Goal: Task Accomplishment & Management: Use online tool/utility

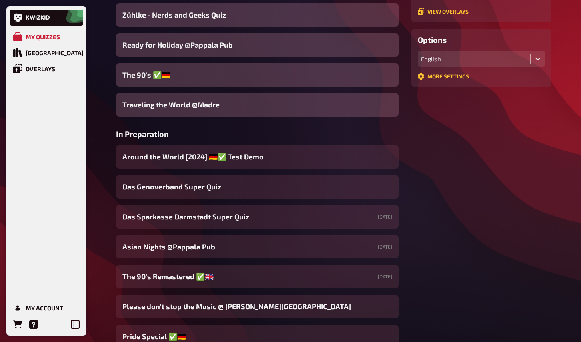
scroll to position [187, 0]
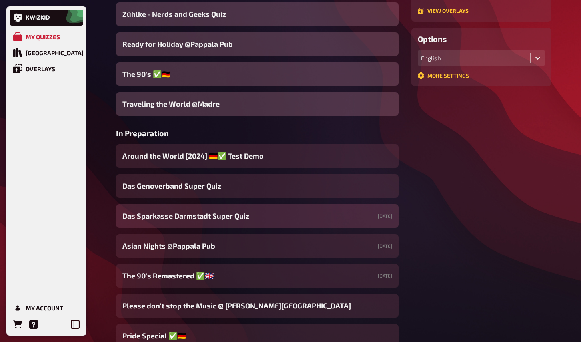
click at [208, 219] on span "Das Sparkasse Darmstadt Super Quiz" at bounding box center [185, 216] width 127 height 11
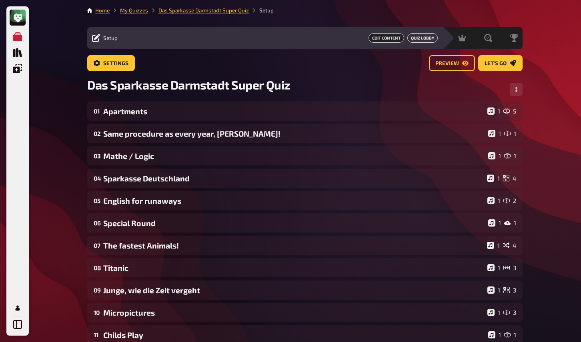
click at [416, 38] on link "Quiz Lobby" at bounding box center [422, 38] width 30 height 10
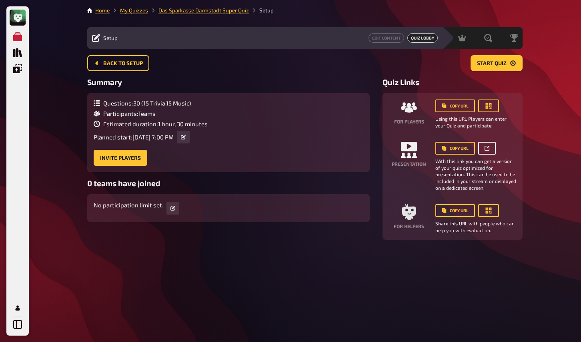
click at [489, 152] on link at bounding box center [487, 148] width 18 height 13
click at [158, 261] on div "Home My Quizzes Das Sparkasse Darmstadt Super Quiz Setup Setup Edit Content Qui…" at bounding box center [305, 171] width 448 height 342
click at [440, 40] on span "Hosting" at bounding box center [438, 38] width 19 height 6
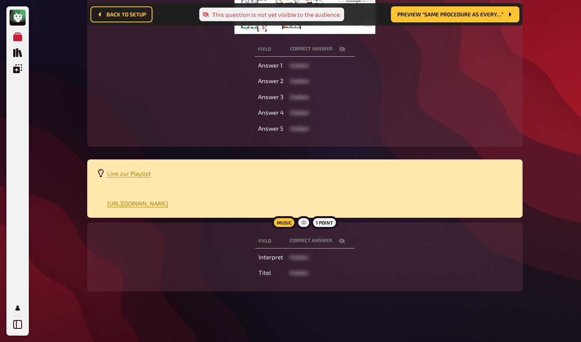
scroll to position [214, 0]
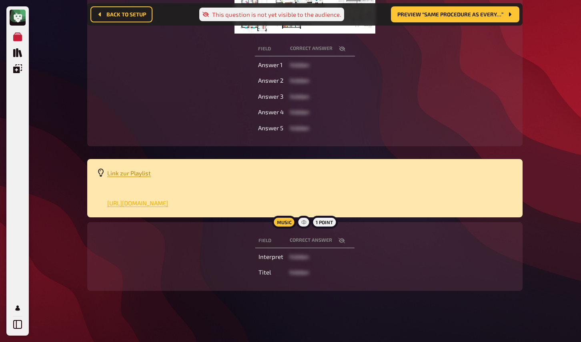
click at [152, 202] on span "https://open.spotify.com/playlist/24UEFjoZ9kgAoL6ylV0ONT?si=b7c2b42f3fd847f4" at bounding box center [137, 203] width 61 height 7
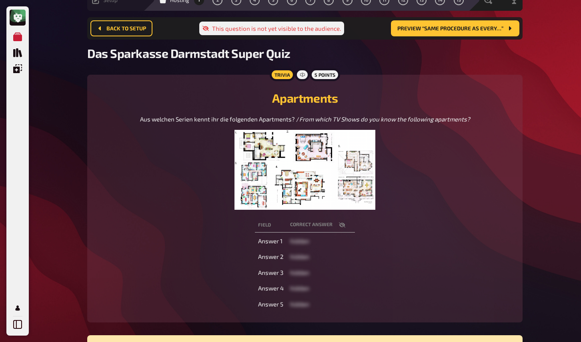
scroll to position [0, 0]
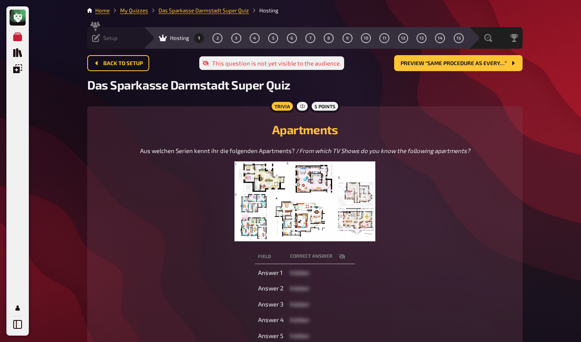
click at [176, 144] on div "Apartments Aus welchen Serien kennt ihr die folgenden Apartments? / From which …" at bounding box center [305, 179] width 416 height 126
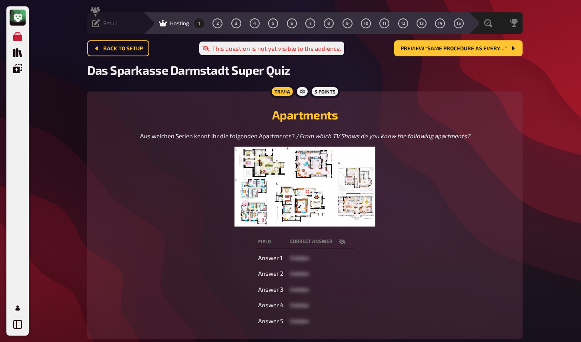
scroll to position [16, 0]
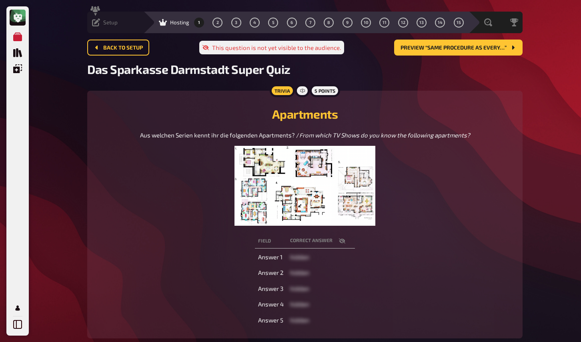
click at [158, 176] on figure at bounding box center [305, 186] width 330 height 80
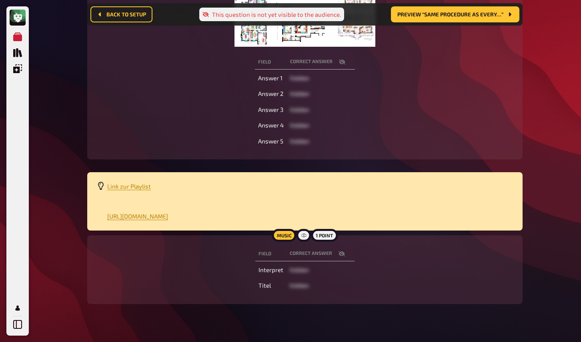
scroll to position [214, 0]
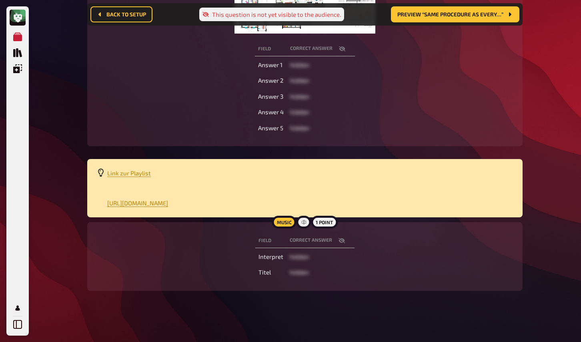
click at [343, 241] on icon "button" at bounding box center [341, 240] width 6 height 5
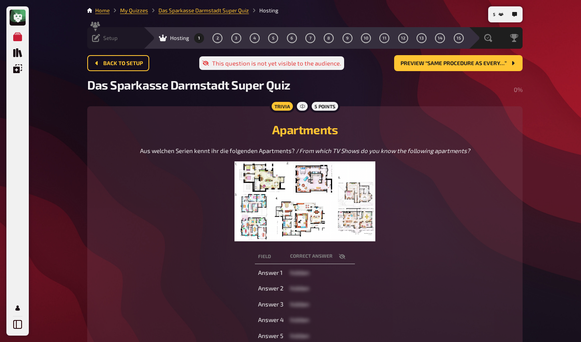
scroll to position [1, 0]
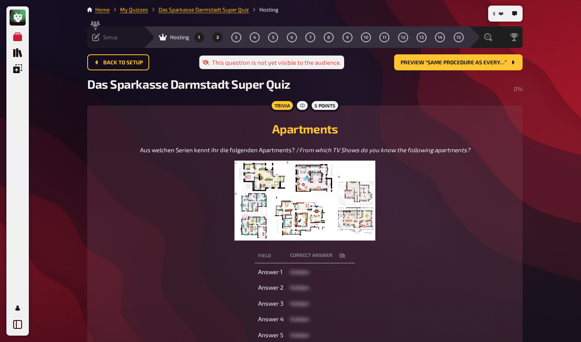
click at [211, 40] on button "2" at bounding box center [217, 37] width 13 height 13
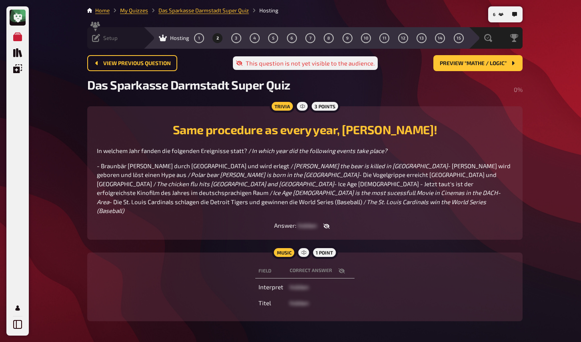
click at [341, 271] on icon "button" at bounding box center [341, 271] width 6 height 5
click at [224, 224] on div "Answer : hidden" at bounding box center [305, 226] width 416 height 8
click at [235, 36] on span "3" at bounding box center [236, 38] width 2 height 4
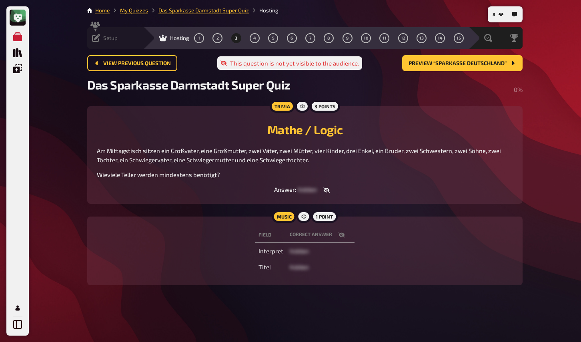
click at [341, 235] on icon "button" at bounding box center [341, 235] width 6 height 5
click at [211, 229] on div "Field correct answer Interpret Coldplay, The Chainsmokers Titel Something Just …" at bounding box center [305, 251] width 416 height 50
click at [253, 37] on span "4" at bounding box center [254, 38] width 3 height 4
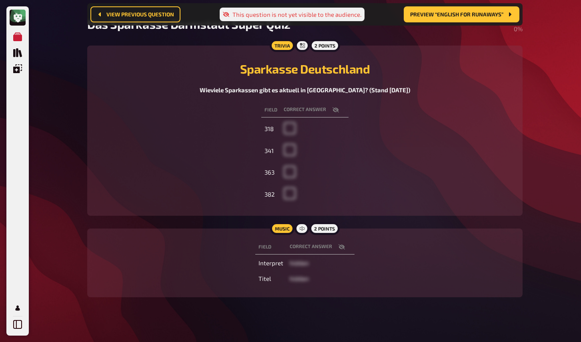
scroll to position [73, 0]
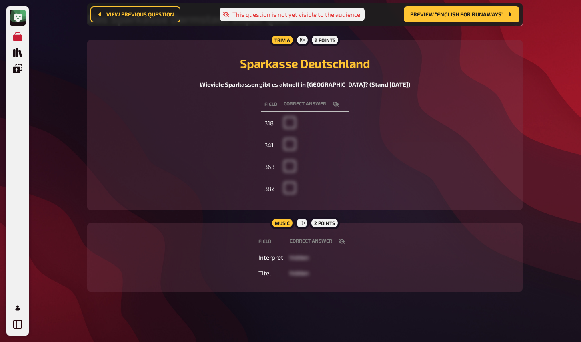
click at [339, 240] on icon "button" at bounding box center [341, 241] width 6 height 6
click at [189, 236] on div "Field correct answer Interpret Avicii Titel Wake Me Up" at bounding box center [305, 258] width 416 height 50
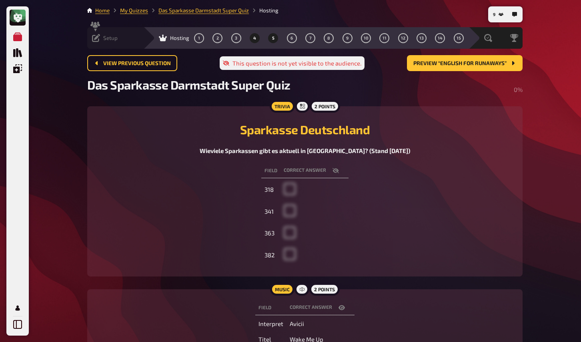
click at [267, 38] on button "5" at bounding box center [273, 38] width 13 height 13
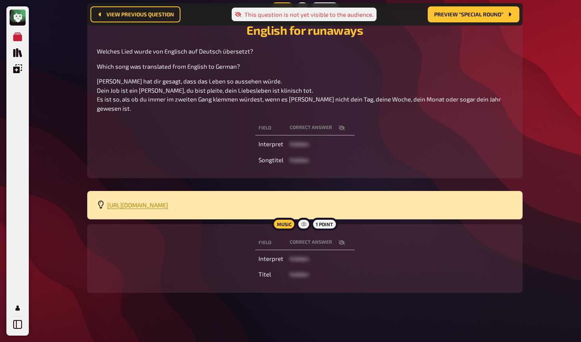
scroll to position [108, 0]
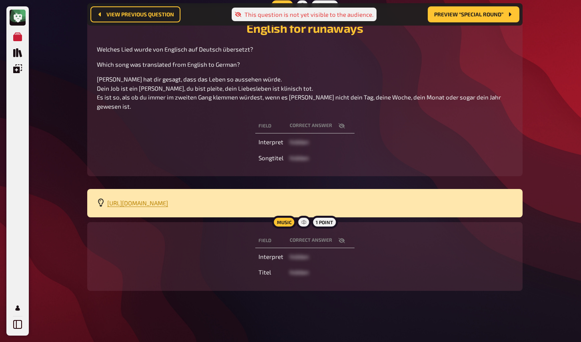
click at [340, 242] on icon "button" at bounding box center [341, 240] width 6 height 5
click at [163, 204] on span "https://tinyurl.com/yckkn2ja" at bounding box center [137, 203] width 61 height 7
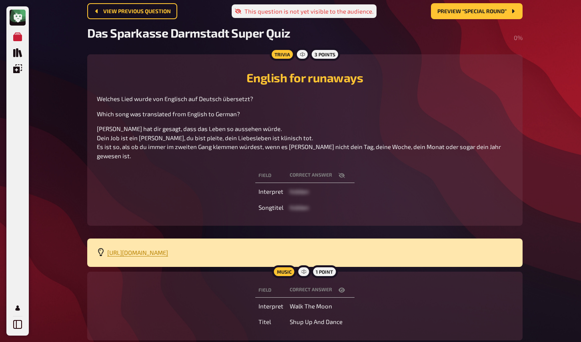
scroll to position [0, 0]
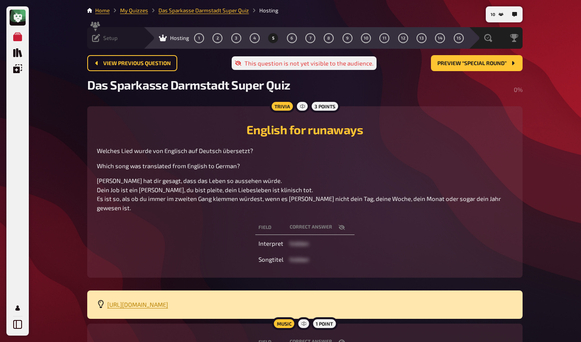
click at [217, 229] on div "Field correct answer Interpret hidden Songtitel hidden" at bounding box center [305, 244] width 416 height 50
click at [285, 38] on button "6" at bounding box center [291, 38] width 13 height 13
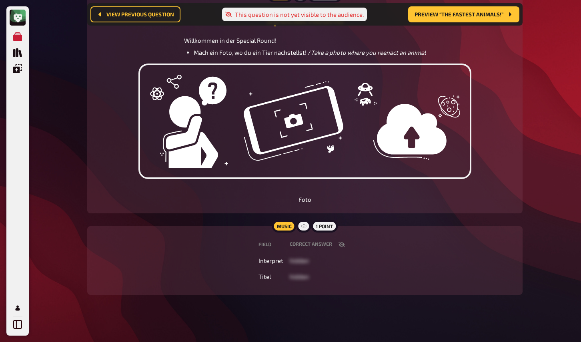
scroll to position [121, 0]
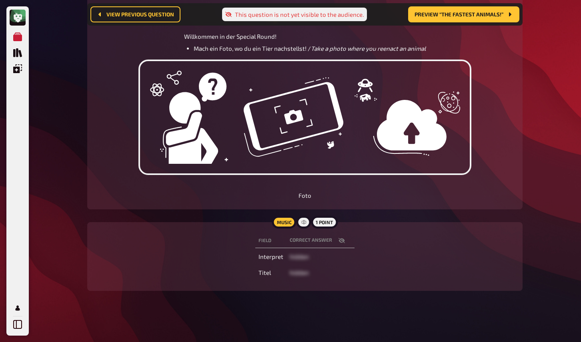
click at [341, 241] on icon "button" at bounding box center [341, 240] width 6 height 6
click at [194, 228] on div "Music 1 point Field correct answer Interpret Rick Astley Titel Never Gonna Give…" at bounding box center [304, 256] width 435 height 69
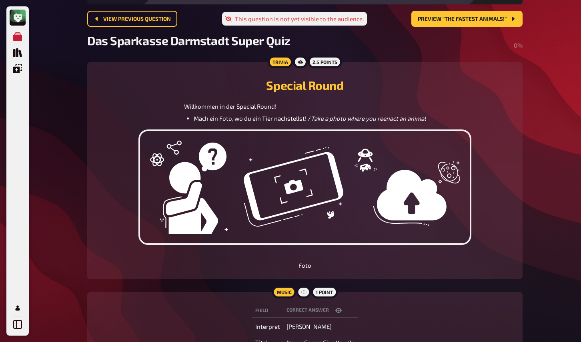
scroll to position [0, 0]
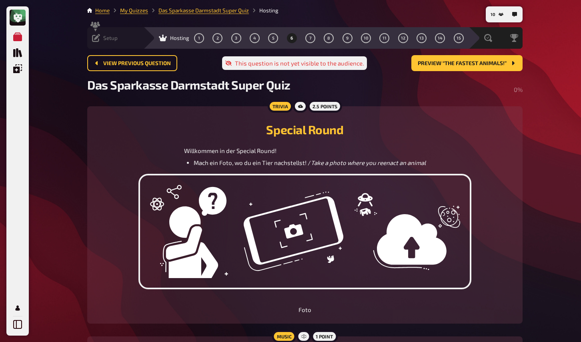
click at [279, 37] on div "1 2 3 4 5 6 7 8 9 10 11 12 13 14 15" at bounding box center [328, 38] width 269 height 10
click at [309, 38] on span "7" at bounding box center [310, 38] width 2 height 4
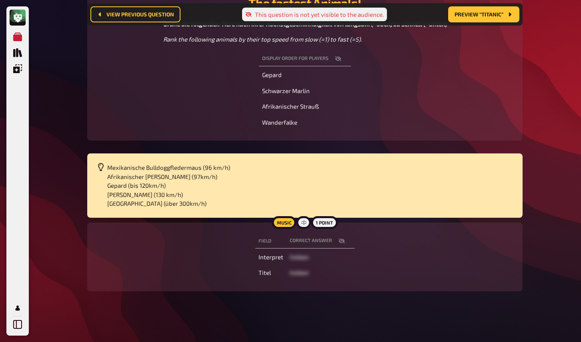
scroll to position [134, 0]
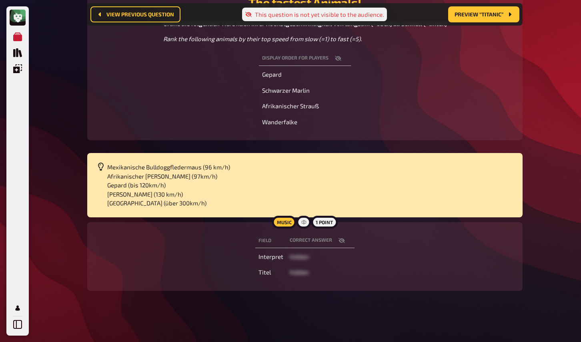
click at [340, 239] on icon "button" at bounding box center [341, 240] width 6 height 5
click at [218, 131] on div "Display order for players Gepard Schwarzer Marlin Afrikanischer Strauß Wanderfa…" at bounding box center [305, 90] width 416 height 81
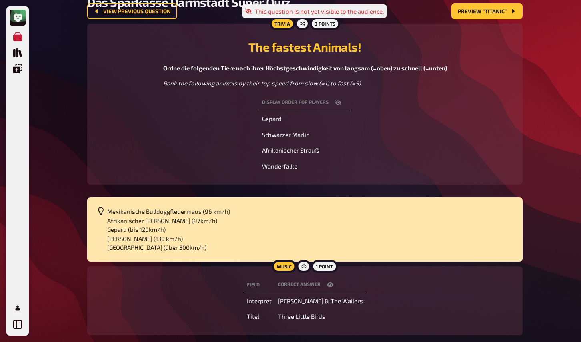
scroll to position [0, 0]
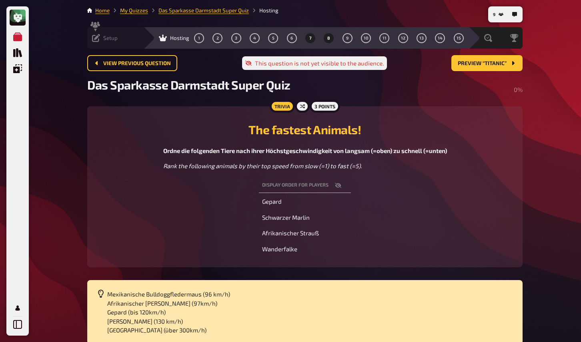
click at [322, 38] on button "8" at bounding box center [328, 38] width 13 height 13
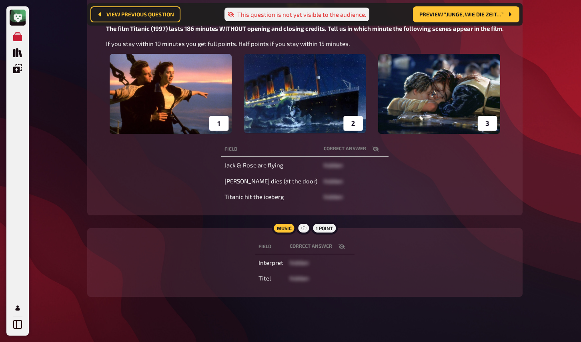
scroll to position [135, 0]
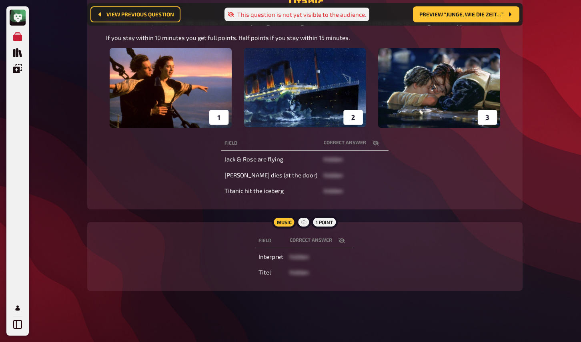
click at [342, 239] on icon "button" at bounding box center [341, 240] width 6 height 5
click at [202, 172] on div "Field correct answer Jack & Rose are flying hidden Jack dies (at the door) hidd…" at bounding box center [305, 167] width 416 height 66
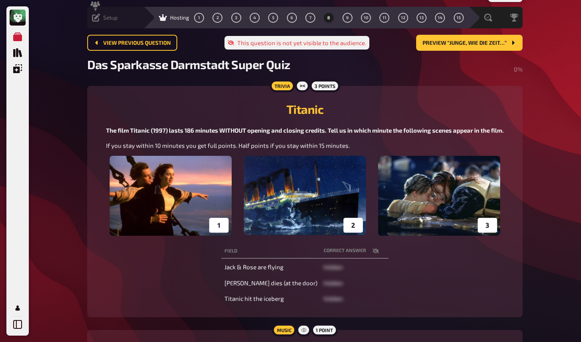
scroll to position [0, 0]
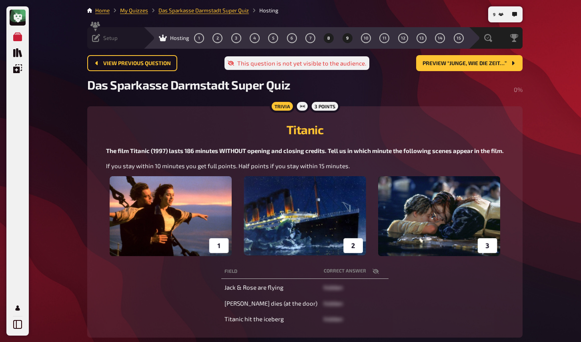
click at [341, 38] on button "9" at bounding box center [347, 38] width 13 height 13
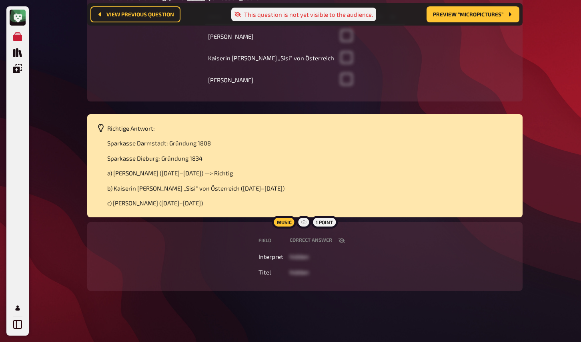
scroll to position [186, 0]
click at [343, 241] on icon "button" at bounding box center [341, 240] width 6 height 6
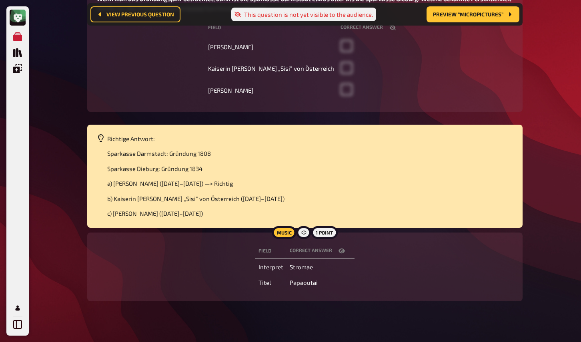
scroll to position [0, 0]
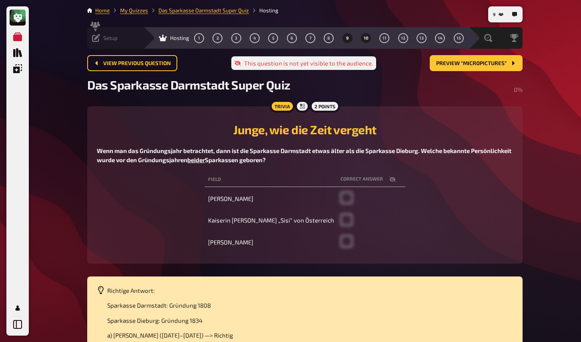
click at [359, 39] on button "10" at bounding box center [365, 38] width 13 height 13
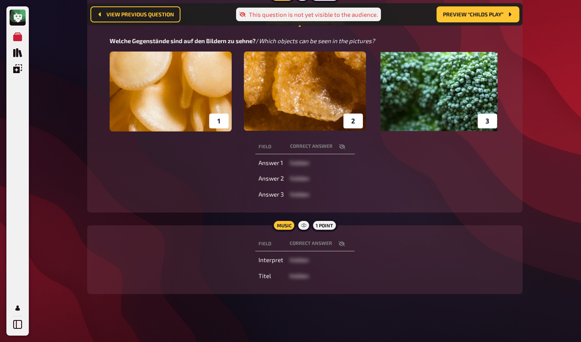
scroll to position [120, 0]
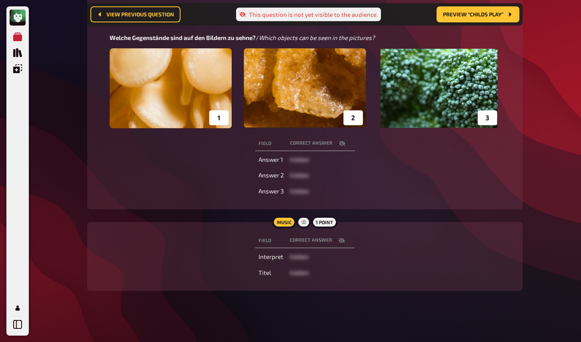
click at [340, 241] on icon "button" at bounding box center [341, 240] width 6 height 6
click at [212, 191] on div "Field correct answer Answer 1 hidden Answer 2 hidden Answer 3 hidden" at bounding box center [305, 168] width 416 height 66
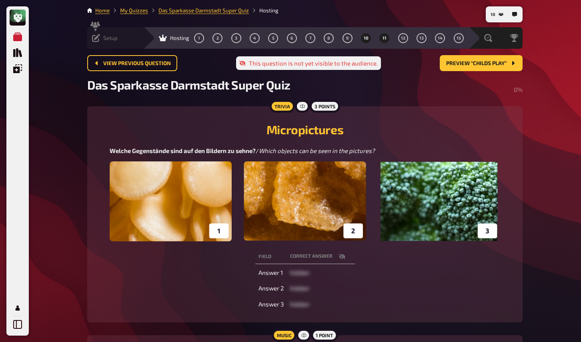
click at [382, 38] on span "11" at bounding box center [384, 38] width 4 height 4
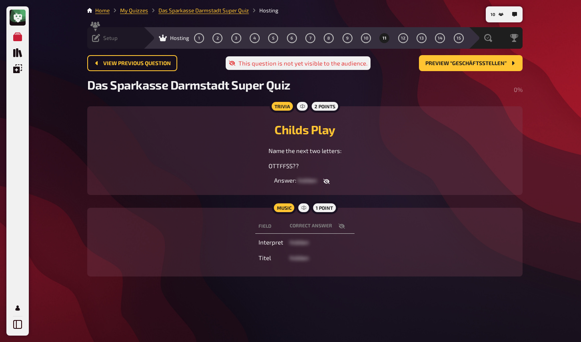
click at [340, 224] on icon "button" at bounding box center [341, 226] width 6 height 5
click at [396, 39] on button "12" at bounding box center [402, 38] width 13 height 13
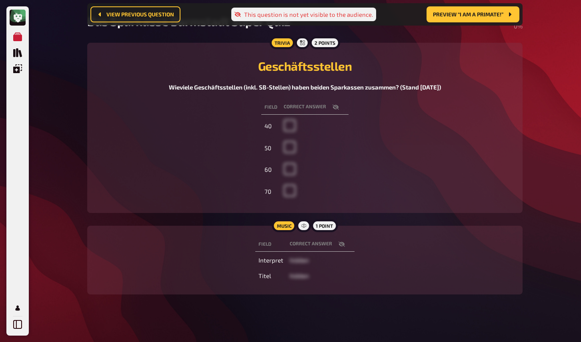
scroll to position [73, 0]
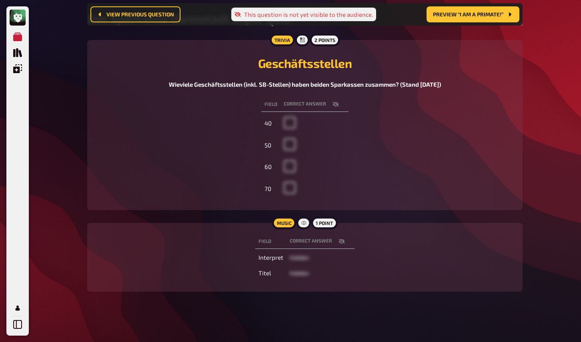
click at [339, 238] on icon "button" at bounding box center [341, 241] width 6 height 6
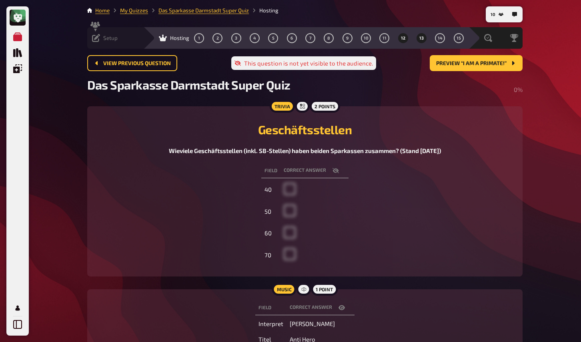
click at [419, 39] on span "13" at bounding box center [421, 38] width 4 height 4
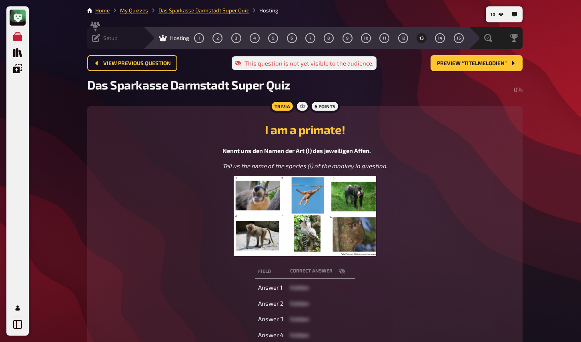
click at [184, 226] on div "Nennt uns den Namen der Art (!) des jeweiligen Affen. Tell us the name of the s…" at bounding box center [305, 201] width 416 height 110
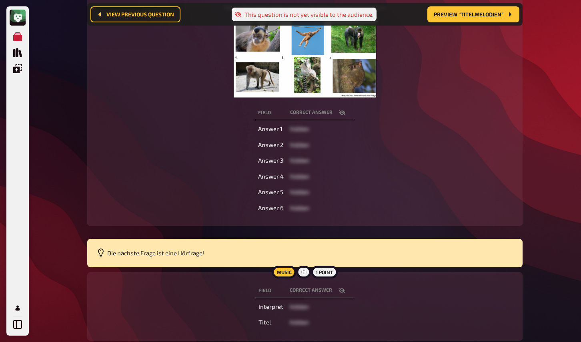
scroll to position [215, 0]
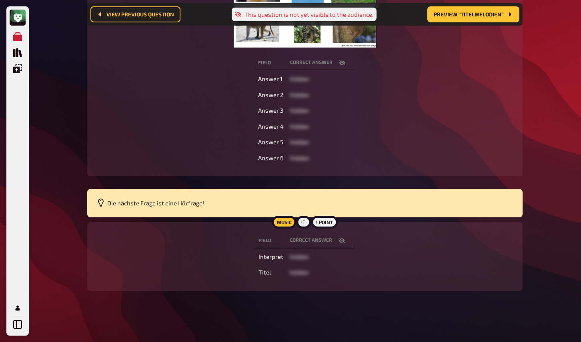
click at [343, 242] on icon "button" at bounding box center [341, 240] width 6 height 6
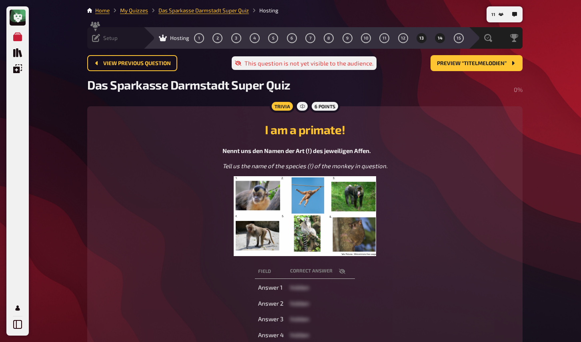
click at [433, 40] on button "14" at bounding box center [439, 38] width 13 height 13
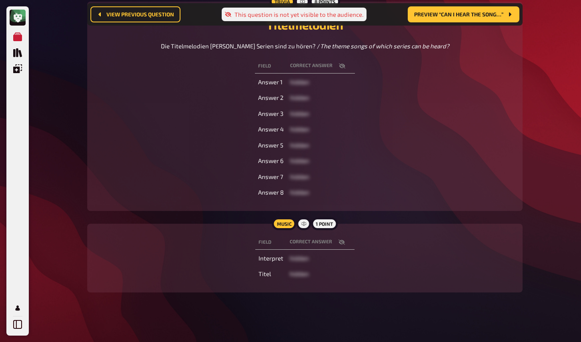
scroll to position [113, 0]
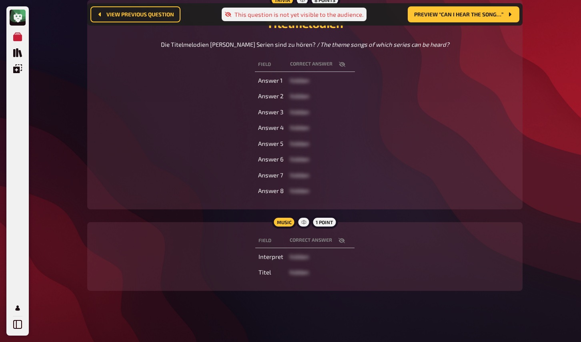
click at [336, 238] on button "button" at bounding box center [341, 241] width 19 height 8
click at [219, 200] on div "Field correct answer Answer 1 hidden Answer 2 hidden Answer 3 hidden Answer 4 h…" at bounding box center [305, 128] width 416 height 144
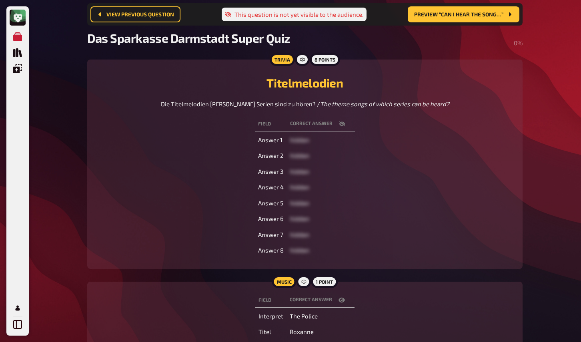
scroll to position [0, 0]
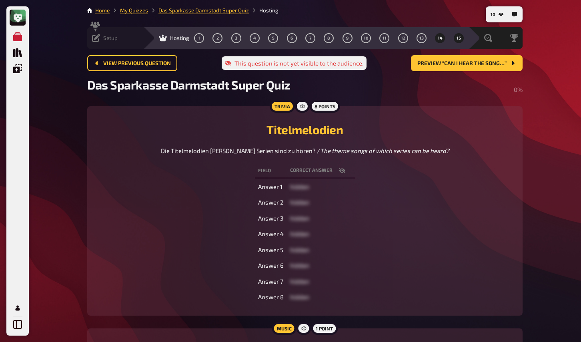
click at [456, 36] on span "15" at bounding box center [458, 38] width 4 height 4
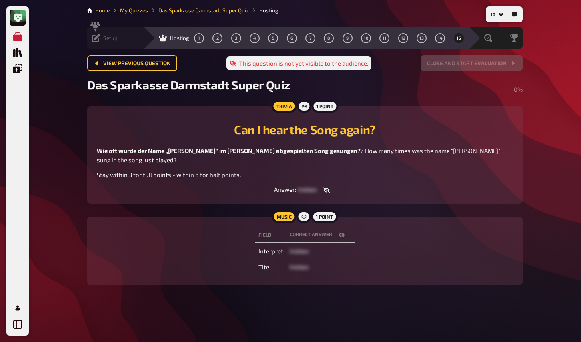
click at [339, 233] on icon "button" at bounding box center [341, 235] width 6 height 5
click at [144, 170] on p "Stay within 3 for full points - within 6 for half points." at bounding box center [305, 174] width 416 height 9
click at [100, 39] on icon at bounding box center [96, 38] width 8 height 8
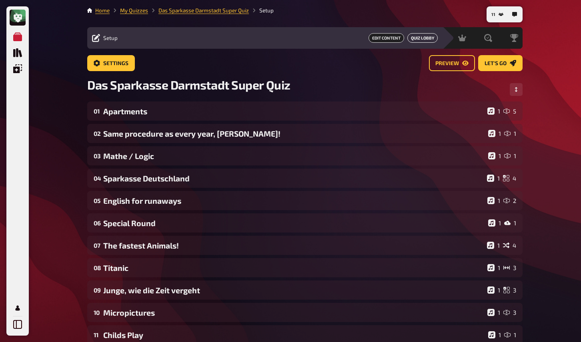
click at [418, 40] on link "Quiz Lobby" at bounding box center [422, 38] width 30 height 10
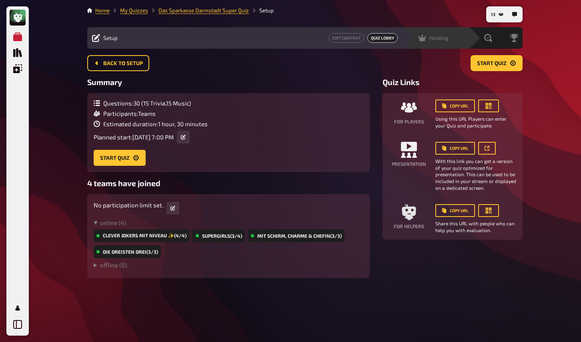
click at [429, 39] on span "Hosting" at bounding box center [438, 38] width 19 height 6
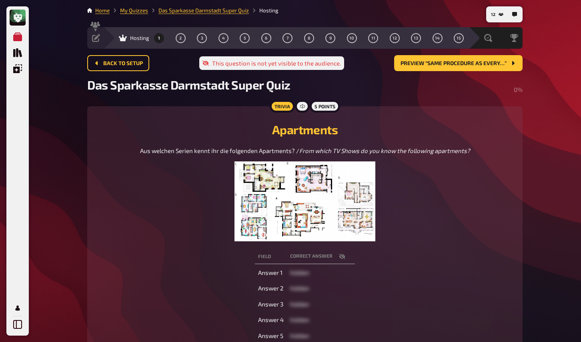
click at [333, 192] on img at bounding box center [304, 202] width 141 height 80
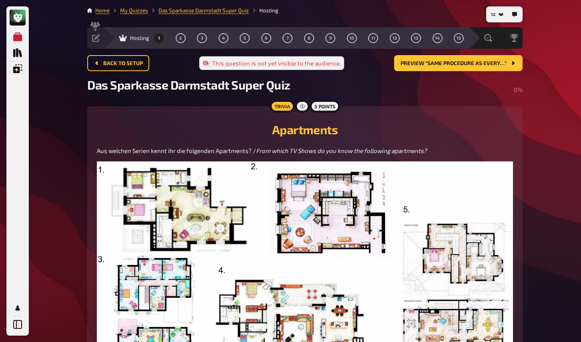
click at [315, 200] on img at bounding box center [305, 280] width 416 height 236
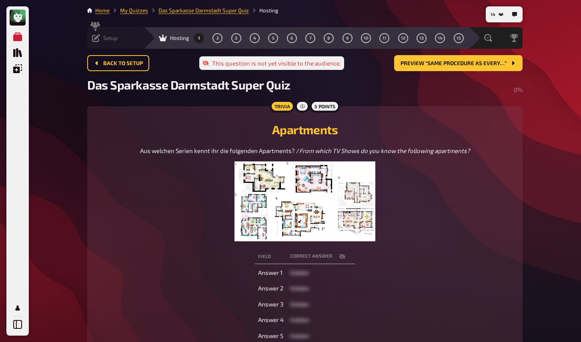
click at [96, 44] on div "Setup Edit Content Quiz Lobby" at bounding box center [115, 38] width 56 height 22
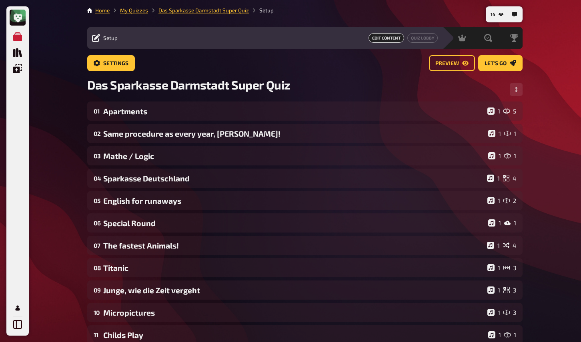
click at [516, 74] on div "Settings Preview Let's go" at bounding box center [304, 66] width 435 height 22
click at [504, 64] on span "Let's go" at bounding box center [495, 64] width 22 height 6
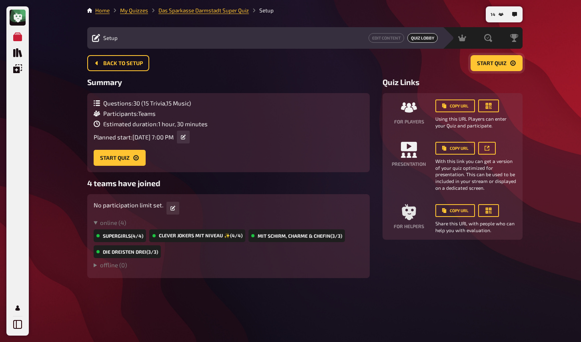
click at [494, 67] on button "Start Quiz" at bounding box center [496, 63] width 52 height 16
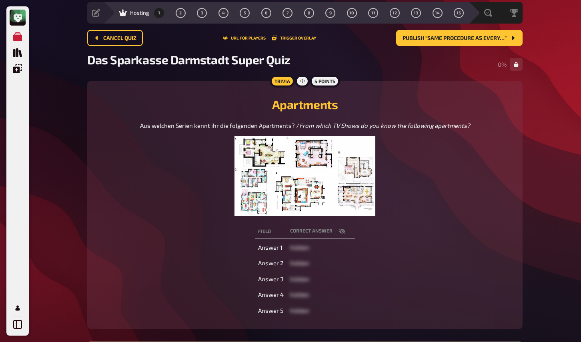
scroll to position [37, 0]
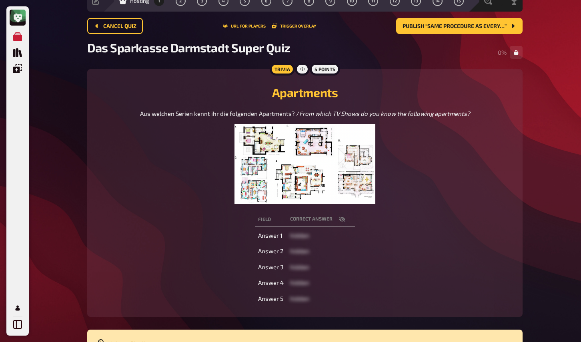
click at [326, 162] on img at bounding box center [304, 164] width 141 height 80
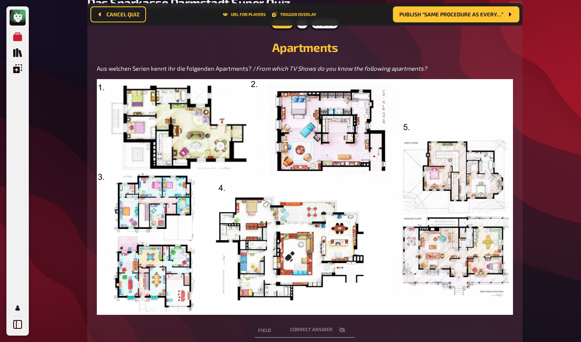
scroll to position [90, 0]
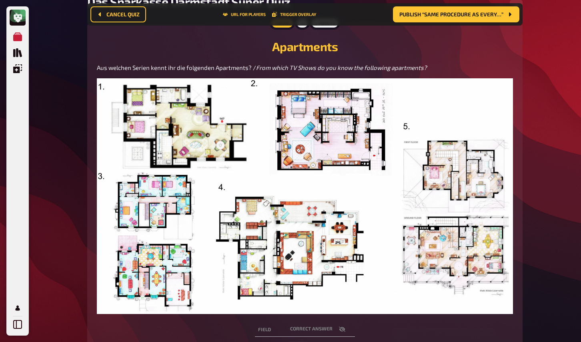
click at [153, 41] on h2 "Apartments" at bounding box center [305, 46] width 416 height 14
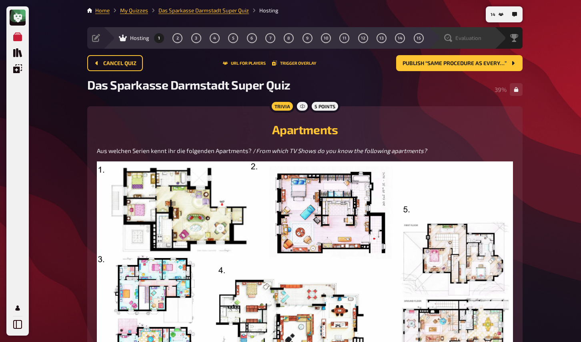
click at [467, 35] on span "Evaluation" at bounding box center [468, 38] width 26 height 6
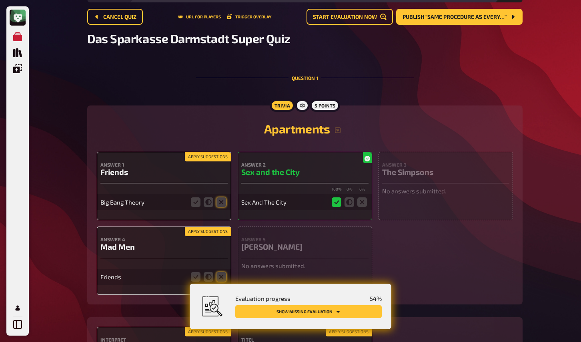
scroll to position [51, 0]
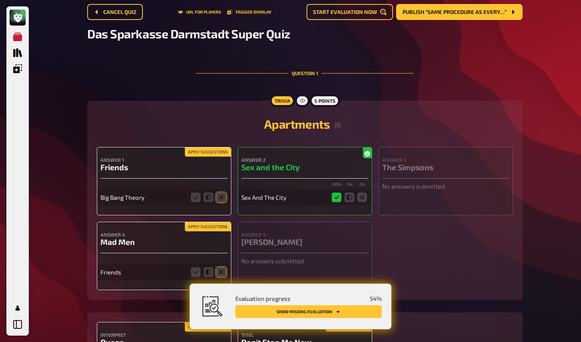
click at [215, 152] on button "Apply suggestions" at bounding box center [208, 152] width 46 height 9
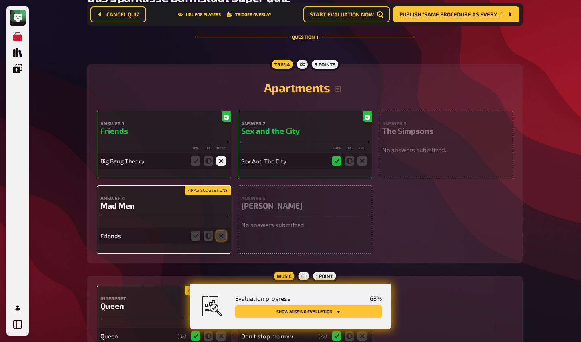
scroll to position [98, 0]
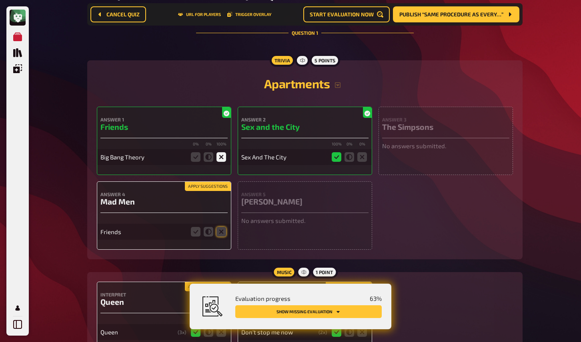
click at [216, 189] on button "Apply suggestions" at bounding box center [208, 186] width 46 height 9
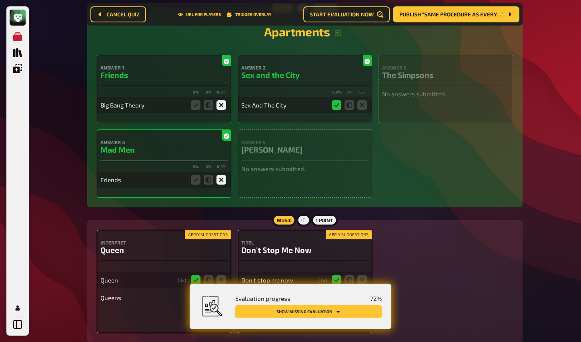
scroll to position [150, 0]
click at [213, 233] on button "Apply suggestions" at bounding box center [208, 234] width 46 height 9
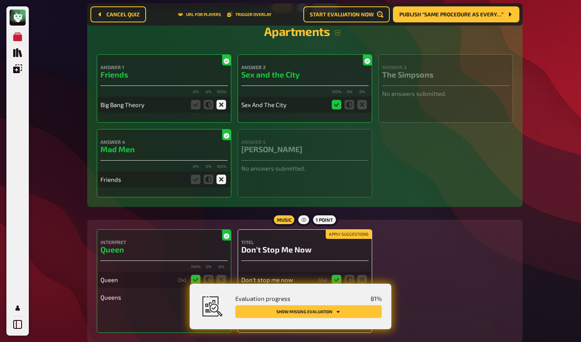
click at [361, 237] on button "Apply suggestions" at bounding box center [348, 234] width 46 height 9
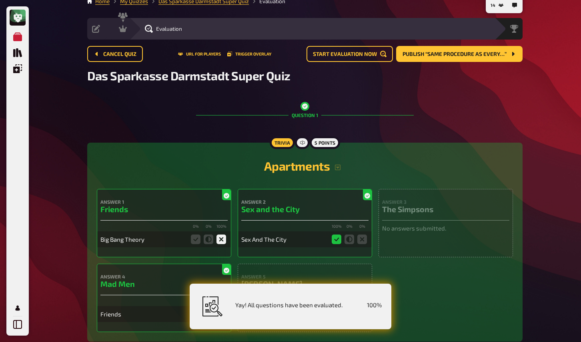
scroll to position [0, 0]
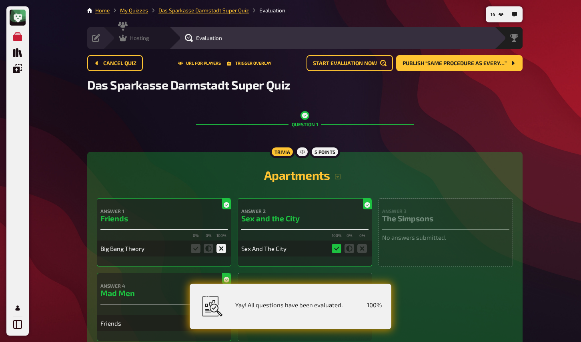
click at [126, 39] on icon at bounding box center [123, 38] width 8 height 8
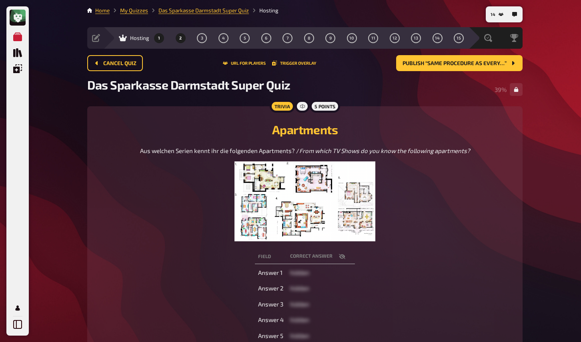
click at [178, 36] on button "2" at bounding box center [180, 38] width 13 height 13
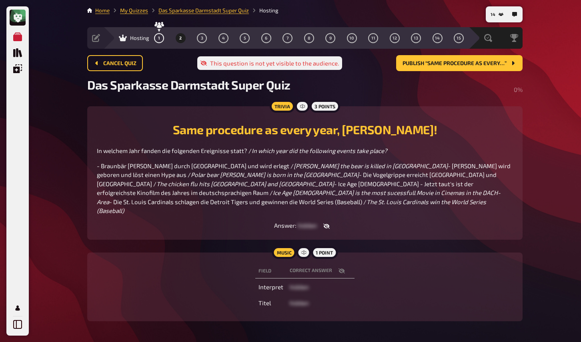
click at [325, 227] on icon "button" at bounding box center [326, 226] width 6 height 5
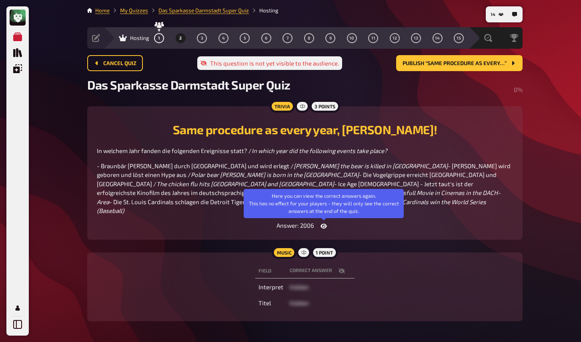
click at [325, 227] on icon "button" at bounding box center [323, 226] width 6 height 5
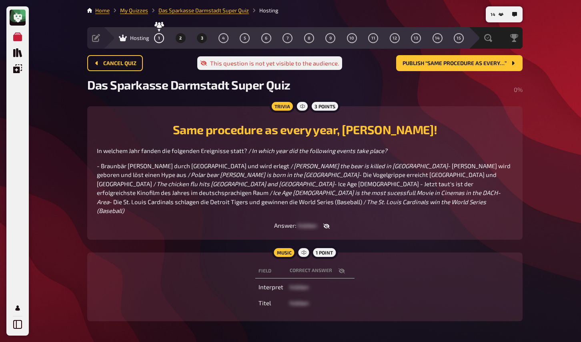
click at [198, 39] on button "3" at bounding box center [202, 38] width 13 height 13
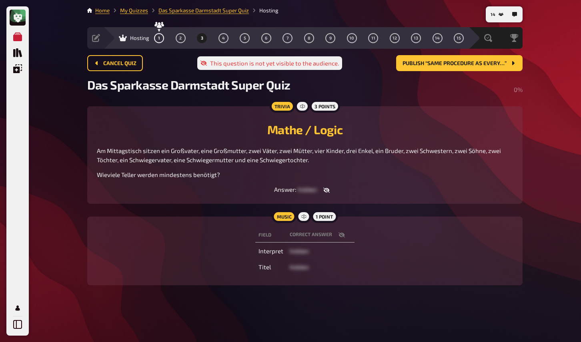
click at [174, 194] on div "Answer : hidden" at bounding box center [305, 190] width 416 height 8
click at [130, 230] on div "Field correct answer Interpret hidden Titel hidden" at bounding box center [305, 251] width 416 height 50
click at [155, 36] on button "1" at bounding box center [159, 38] width 13 height 13
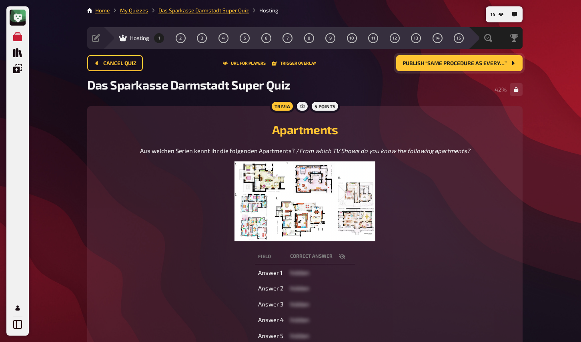
click at [433, 67] on button "Publish “Same procedure as every…”" at bounding box center [459, 63] width 126 height 16
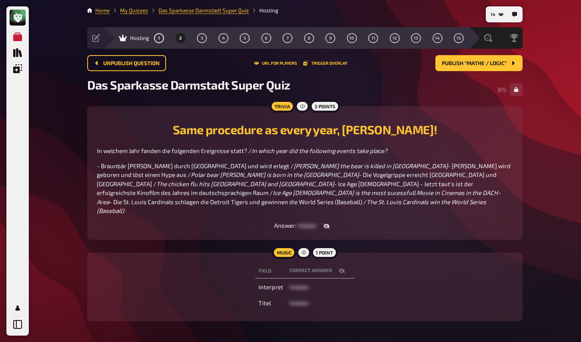
scroll to position [30, 0]
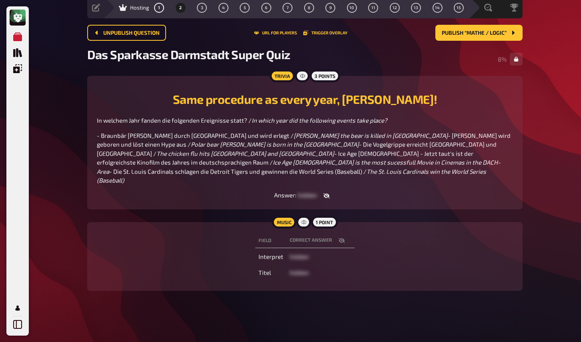
click at [228, 254] on div "Field correct answer Interpret hidden Titel hidden" at bounding box center [305, 257] width 416 height 50
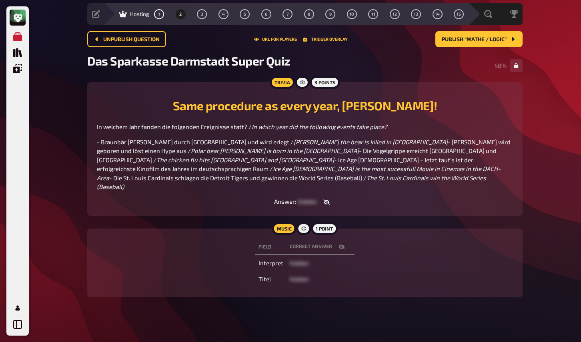
scroll to position [0, 0]
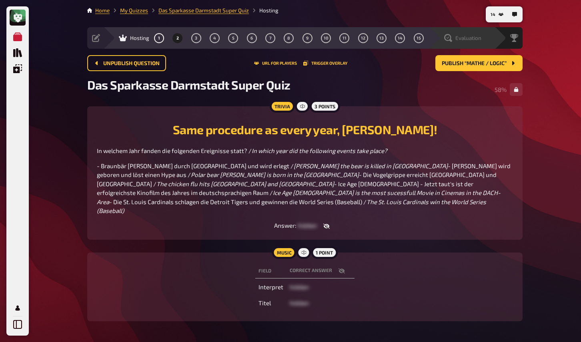
click at [475, 38] on span "Evaluation" at bounding box center [468, 38] width 26 height 6
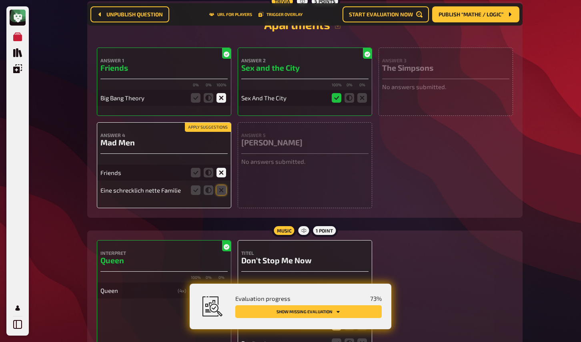
scroll to position [164, 0]
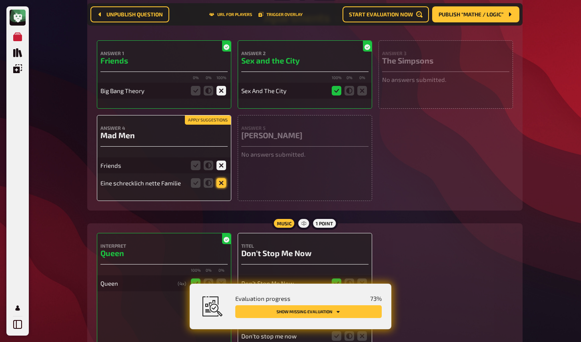
click at [222, 184] on icon at bounding box center [221, 183] width 10 height 10
click at [0, 0] on input "radio" at bounding box center [0, 0] width 0 height 0
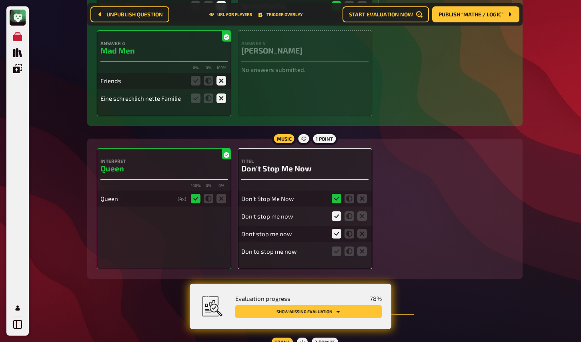
scroll to position [252, 0]
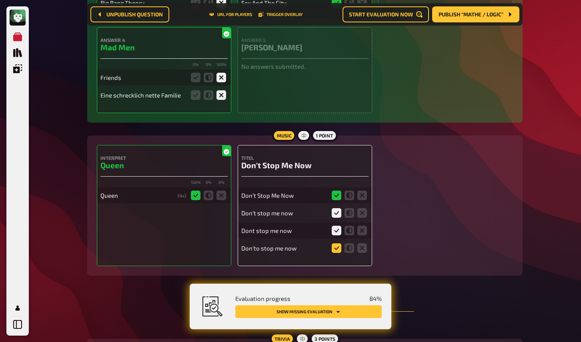
click at [337, 247] on icon at bounding box center [336, 248] width 10 height 10
click at [0, 0] on input "radio" at bounding box center [0, 0] width 0 height 0
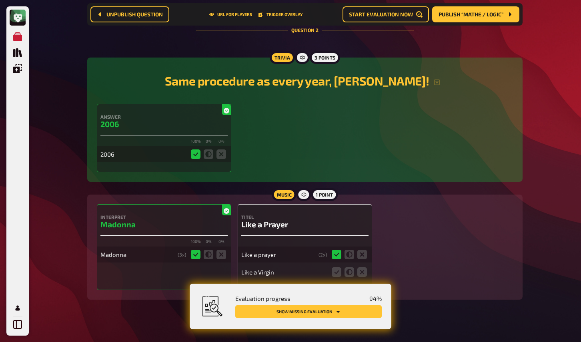
scroll to position [545, 0]
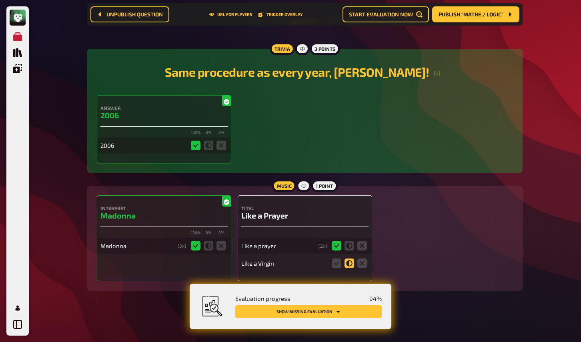
click at [349, 265] on icon at bounding box center [349, 264] width 10 height 10
click at [0, 0] on input "radio" at bounding box center [0, 0] width 0 height 0
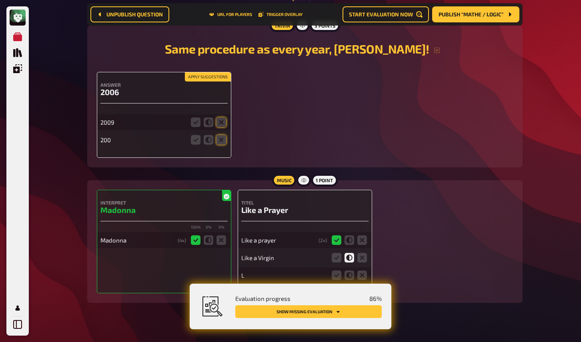
scroll to position [567, 0]
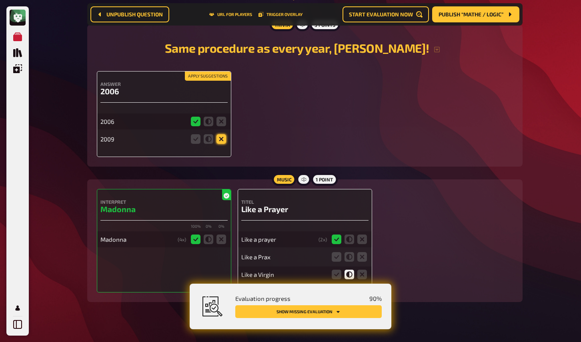
click at [221, 138] on icon at bounding box center [221, 139] width 10 height 10
click at [0, 0] on input "radio" at bounding box center [0, 0] width 0 height 0
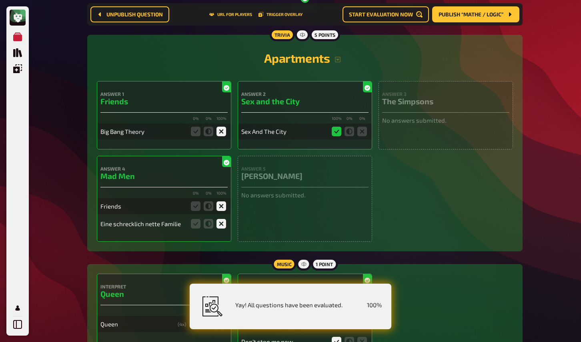
scroll to position [0, 0]
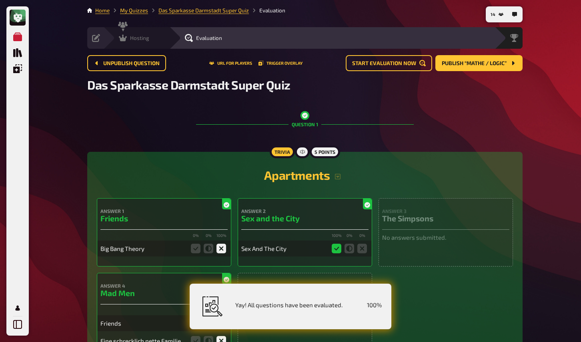
click at [124, 37] on icon at bounding box center [123, 38] width 8 height 8
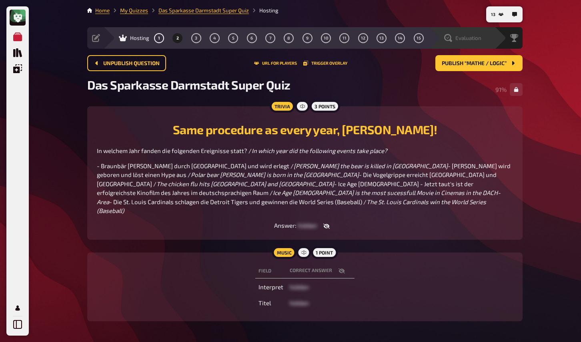
click at [471, 38] on span "Evaluation" at bounding box center [468, 38] width 26 height 6
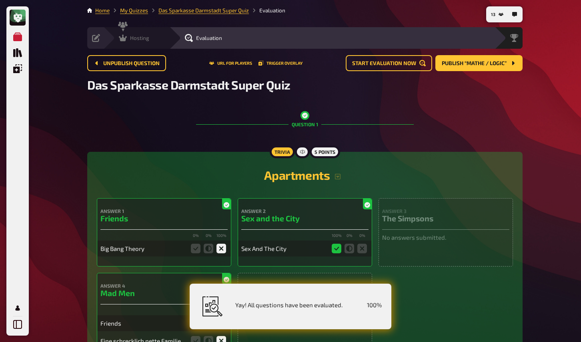
click at [131, 36] on span "Hosting" at bounding box center [139, 38] width 19 height 6
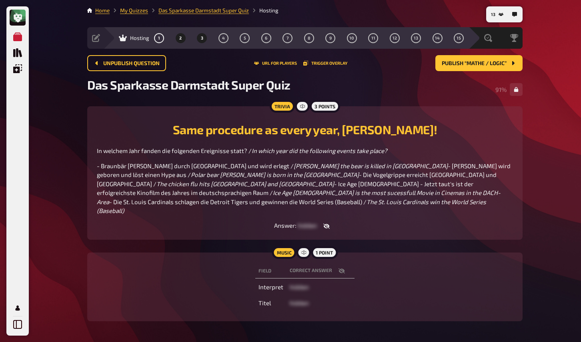
click at [202, 36] on span "3" at bounding box center [202, 38] width 2 height 4
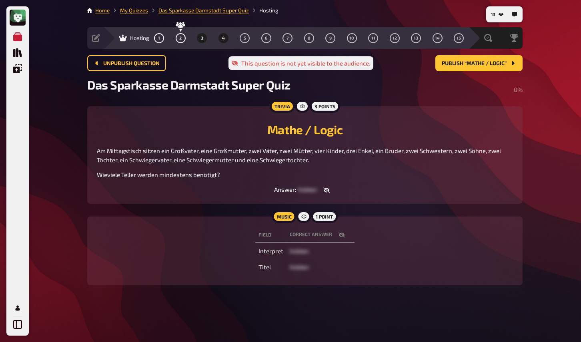
click at [222, 37] on span "4" at bounding box center [223, 38] width 3 height 4
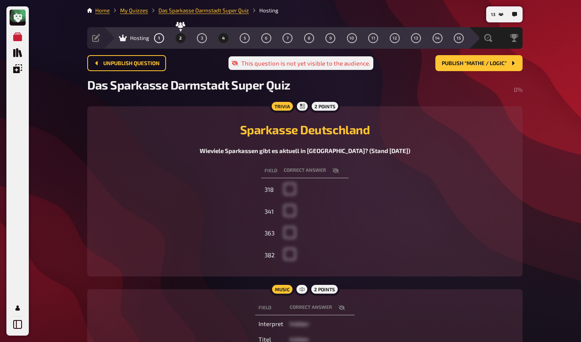
click at [183, 39] on button "2" at bounding box center [180, 38] width 13 height 13
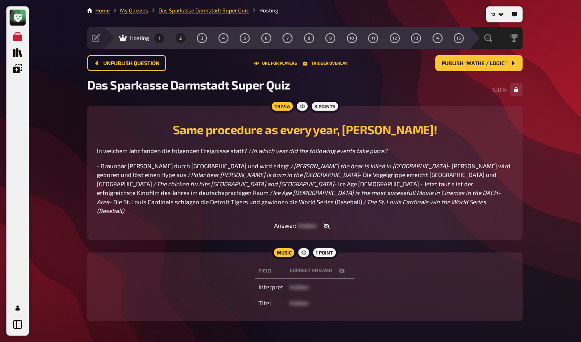
click at [157, 38] on button "1" at bounding box center [159, 38] width 13 height 13
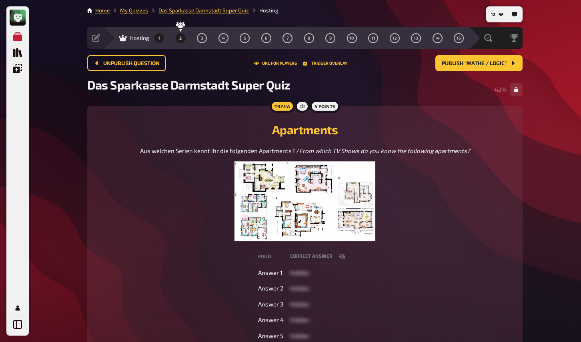
click at [179, 39] on span "2" at bounding box center [180, 38] width 2 height 4
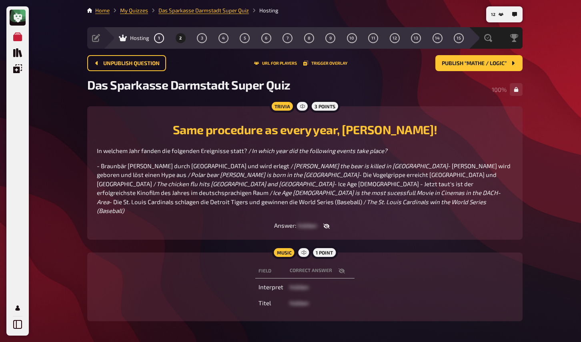
click at [353, 190] on span "- Ice Age 2 - Jetzt taut's ist der erfolgreichste Kinofilm des Jahres im deutsc…" at bounding box center [285, 188] width 377 height 16
click at [156, 41] on button "1" at bounding box center [159, 38] width 13 height 13
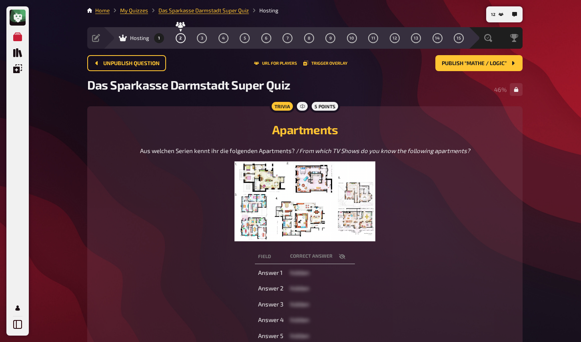
click at [335, 200] on img at bounding box center [304, 202] width 141 height 80
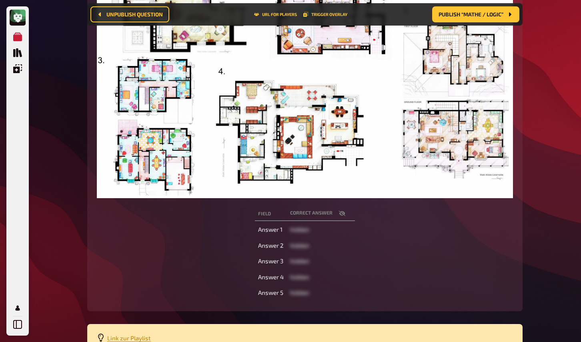
scroll to position [213, 0]
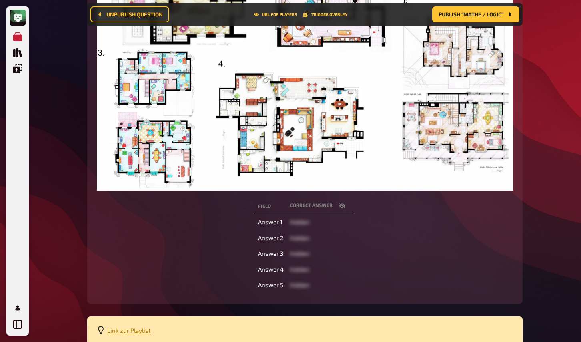
click at [344, 206] on icon "button" at bounding box center [342, 206] width 6 height 6
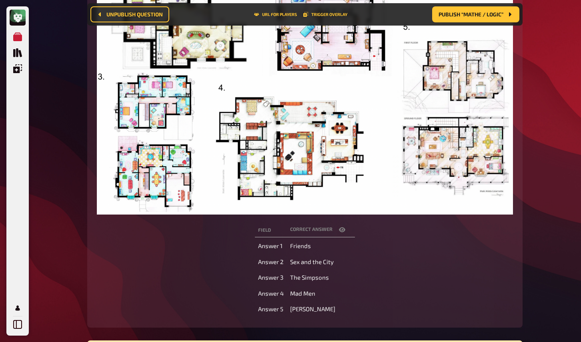
scroll to position [184, 0]
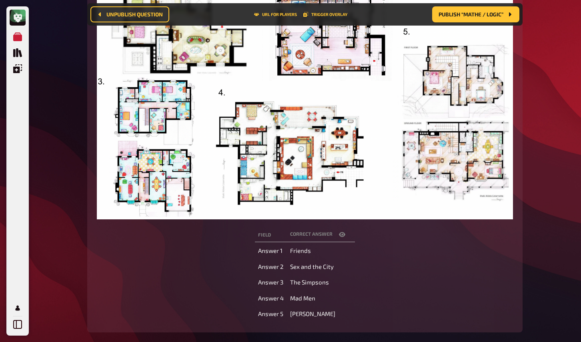
click at [164, 159] on img at bounding box center [305, 102] width 416 height 236
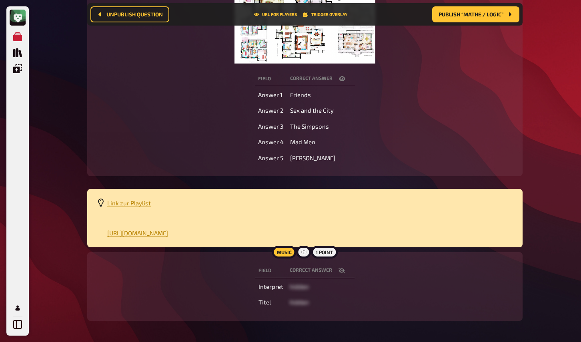
click at [266, 51] on img at bounding box center [304, 24] width 141 height 80
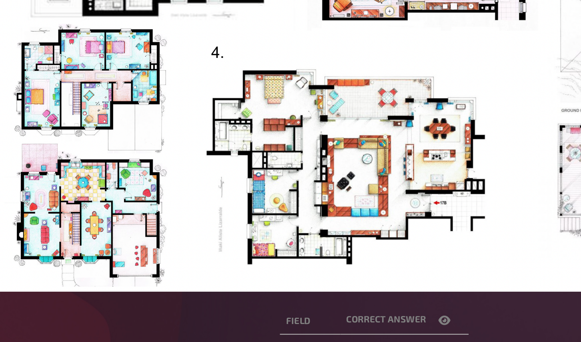
click at [257, 164] on img at bounding box center [305, 102] width 416 height 236
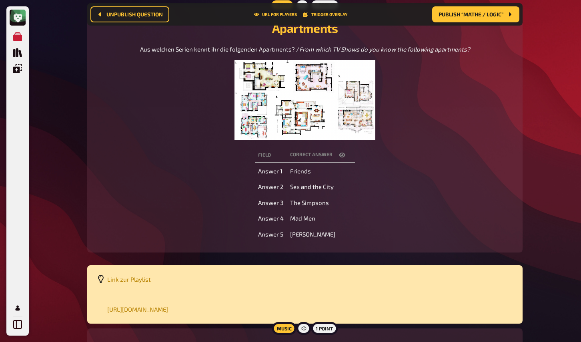
scroll to position [95, 0]
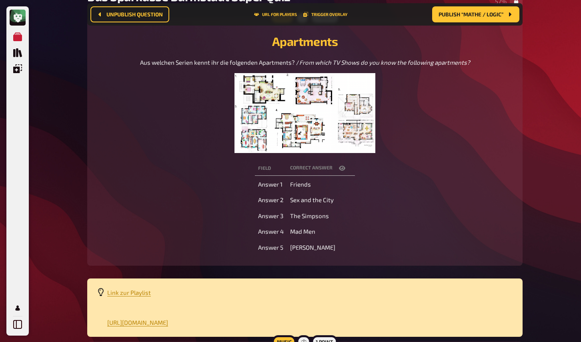
click at [337, 138] on img at bounding box center [304, 113] width 141 height 80
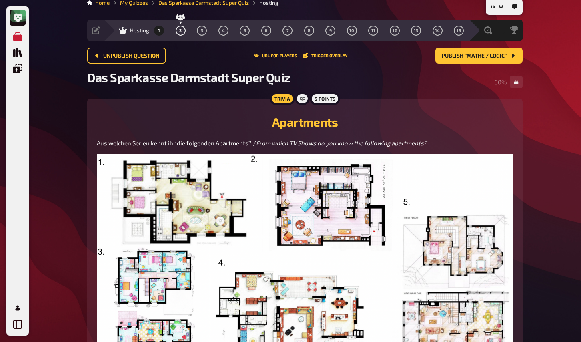
scroll to position [0, 0]
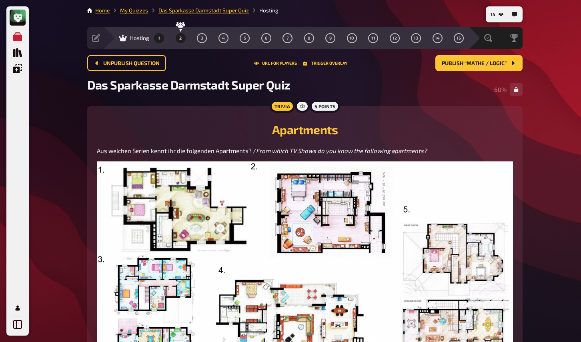
click at [181, 39] on span "2" at bounding box center [180, 38] width 2 height 4
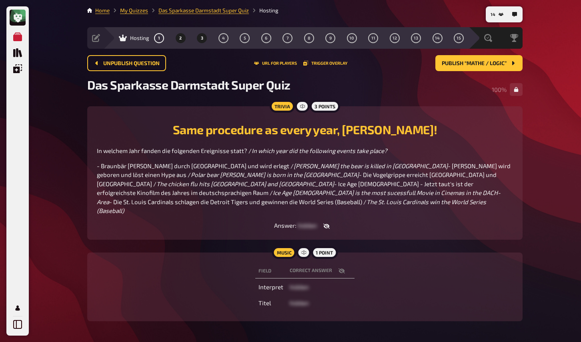
click at [202, 38] on span "3" at bounding box center [202, 38] width 2 height 4
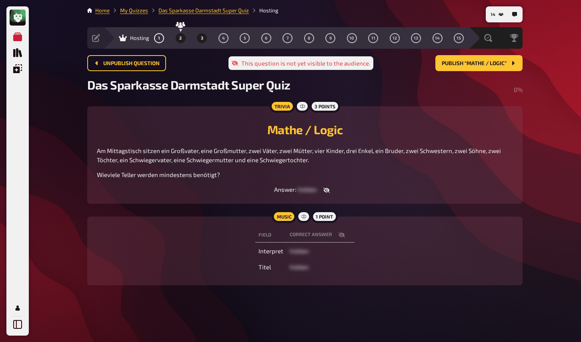
click at [181, 37] on span "2" at bounding box center [180, 38] width 2 height 4
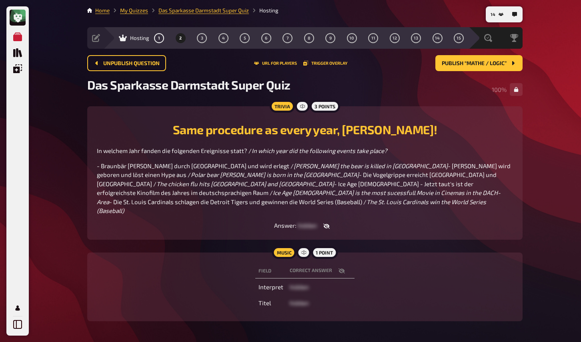
click at [190, 177] on span "- Eisbär Knut wird geboren und löst einen Hype aus /" at bounding box center [304, 170] width 415 height 16
click at [164, 199] on p "- Braunbär Bruno streift durch Bayern und wird erlegt / Bruno the bear is kille…" at bounding box center [305, 189] width 416 height 54
click at [198, 38] on button "3" at bounding box center [202, 38] width 13 height 13
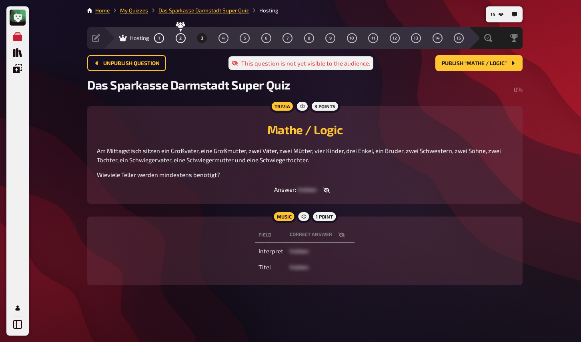
click at [325, 190] on icon "button" at bounding box center [326, 190] width 6 height 6
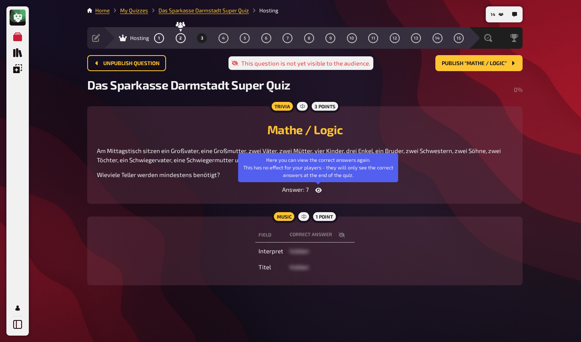
click at [325, 190] on button "button" at bounding box center [318, 190] width 19 height 8
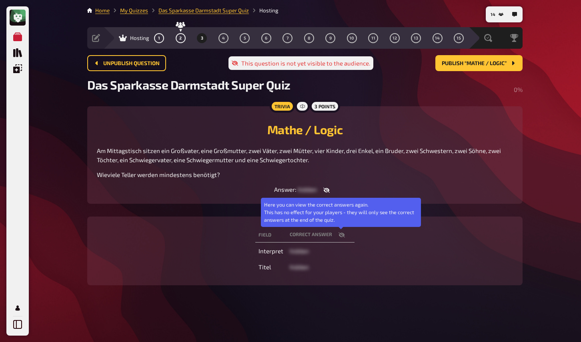
click at [342, 236] on icon "button" at bounding box center [341, 235] width 6 height 5
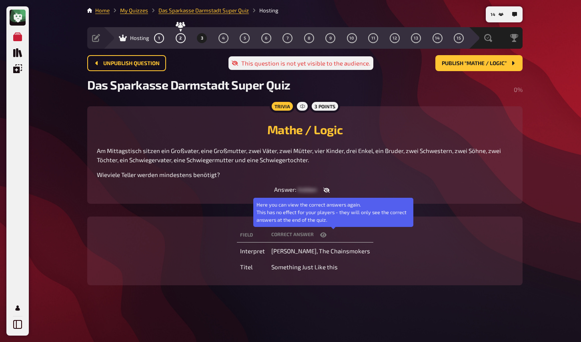
click at [333, 236] on button "button" at bounding box center [322, 235] width 19 height 8
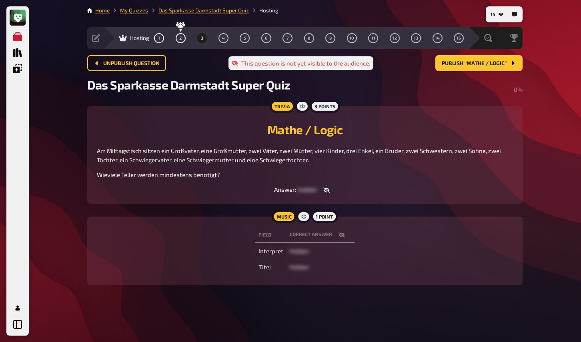
click at [183, 222] on div "Music 1 point Field correct answer Interpret hidden Titel hidden" at bounding box center [304, 251] width 435 height 69
click at [179, 40] on span "2" at bounding box center [180, 38] width 2 height 4
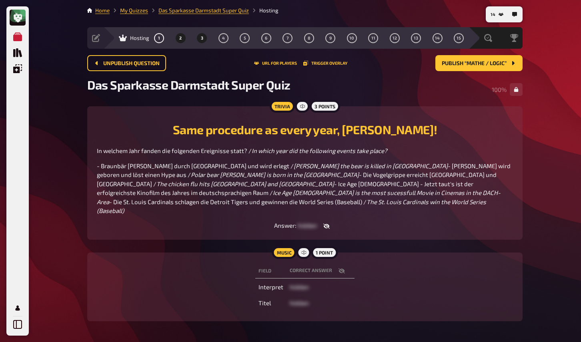
click at [199, 40] on button "3" at bounding box center [202, 38] width 13 height 13
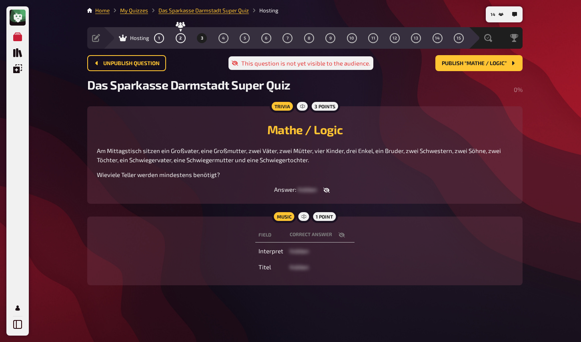
click at [327, 151] on span "Am Mittagstisch sitzen ein Großvater, eine Großmutter, zwei Väter, zwei Mütter,…" at bounding box center [299, 155] width 405 height 16
click at [456, 64] on span "Publish “Mathe / Logic”" at bounding box center [473, 64] width 65 height 6
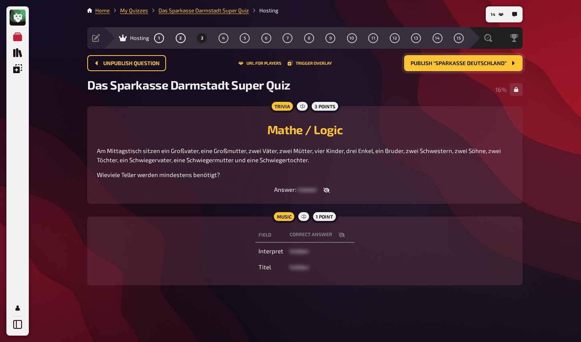
click at [212, 157] on span "Am Mittagstisch sitzen ein Großvater, eine Großmutter, zwei Väter, zwei Mütter,…" at bounding box center [299, 155] width 405 height 16
click at [226, 40] on button "4" at bounding box center [223, 38] width 13 height 13
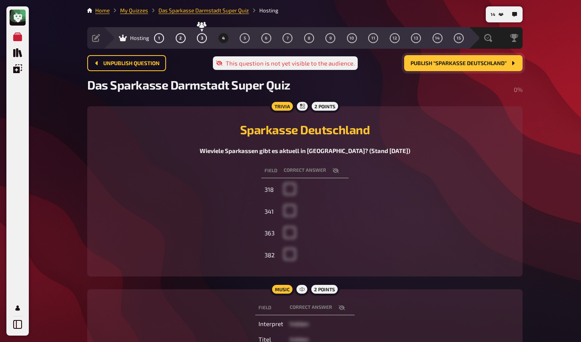
click at [337, 171] on icon "button" at bounding box center [335, 170] width 6 height 5
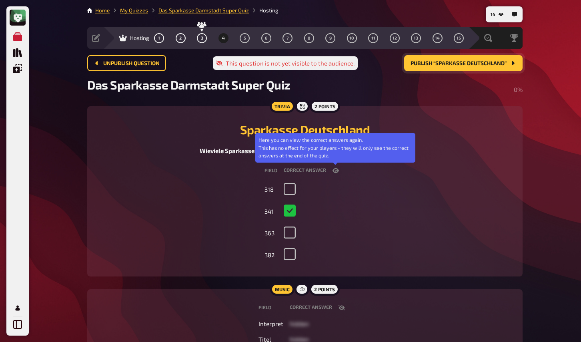
click at [337, 171] on icon "button" at bounding box center [335, 170] width 6 height 5
checkbox input "false"
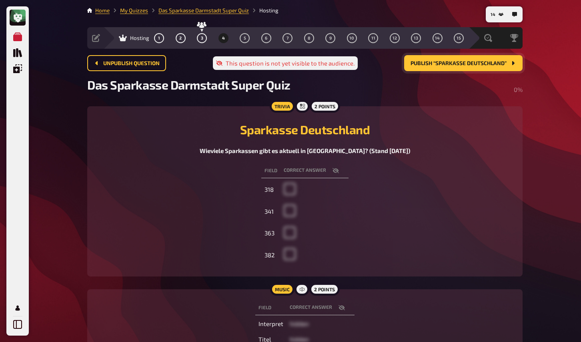
scroll to position [34, 0]
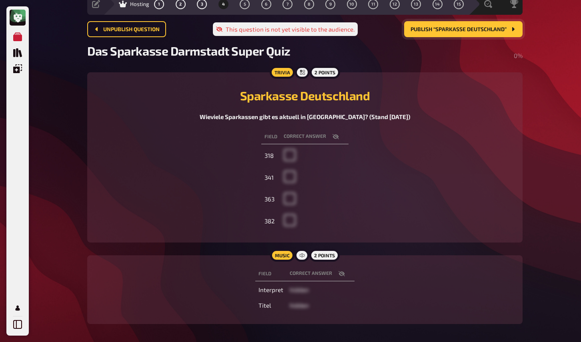
click at [340, 273] on icon "button" at bounding box center [341, 273] width 6 height 5
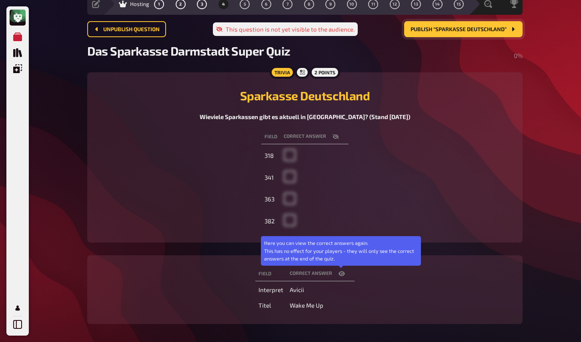
click at [340, 273] on icon "button" at bounding box center [341, 273] width 6 height 5
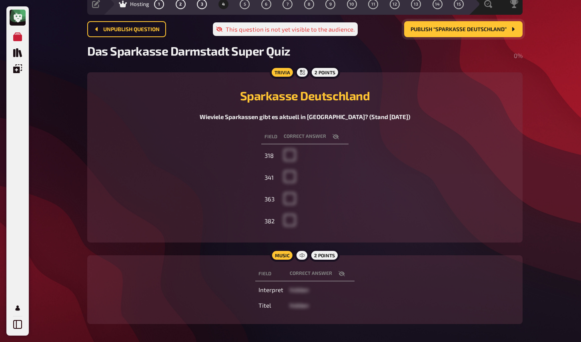
scroll to position [0, 0]
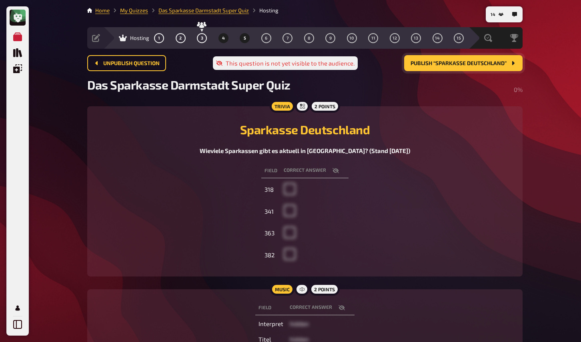
click at [244, 36] on span "5" at bounding box center [244, 38] width 2 height 4
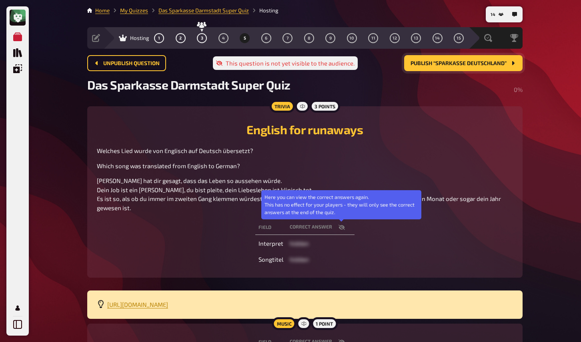
click at [340, 231] on button "button" at bounding box center [341, 228] width 19 height 8
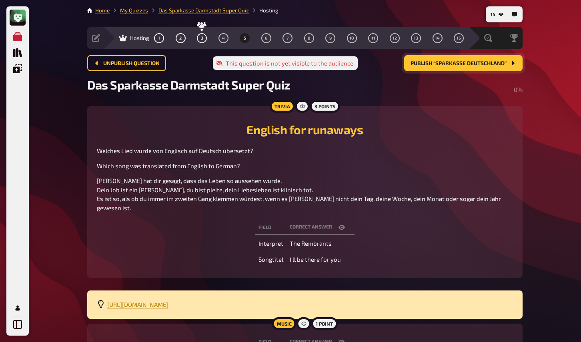
click at [340, 231] on button "button" at bounding box center [341, 228] width 19 height 8
click at [340, 227] on icon "button" at bounding box center [341, 227] width 6 height 5
click at [154, 164] on span "Which song was translated from English to German?" at bounding box center [168, 165] width 143 height 7
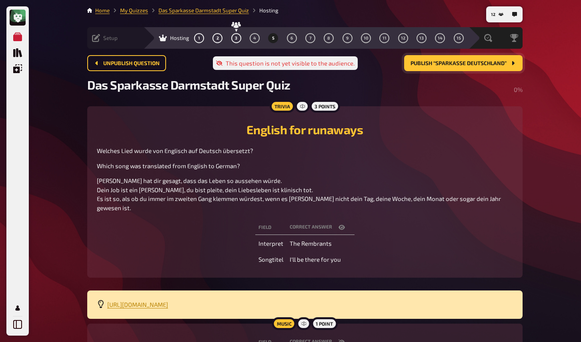
click at [100, 36] on icon at bounding box center [96, 38] width 8 height 8
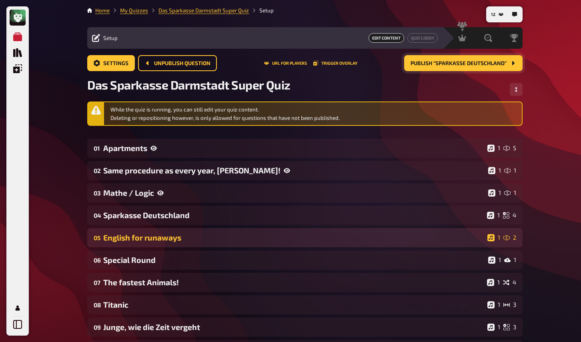
click at [163, 242] on div "English for runaways" at bounding box center [293, 237] width 381 height 9
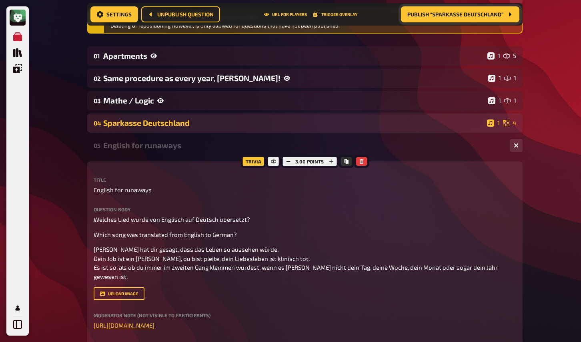
scroll to position [101, 0]
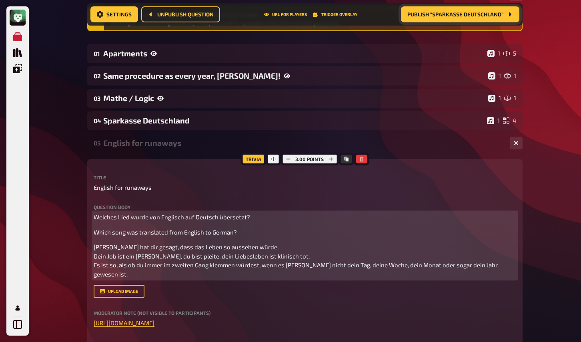
click at [195, 260] on p "Keiner hat dir gesagt, dass das Leben so aussehen würde. Dein Job ist ein Witz,…" at bounding box center [305, 261] width 422 height 36
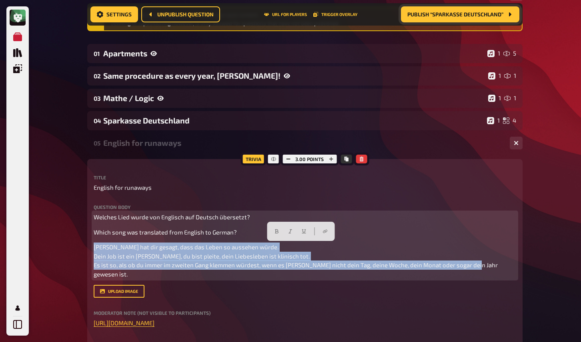
drag, startPoint x: 108, startPoint y: 276, endPoint x: 90, endPoint y: 248, distance: 34.0
click at [90, 248] on div "Trivia 3.00 points Title English for runaways Question body Welches Lied wurde …" at bounding box center [304, 293] width 435 height 268
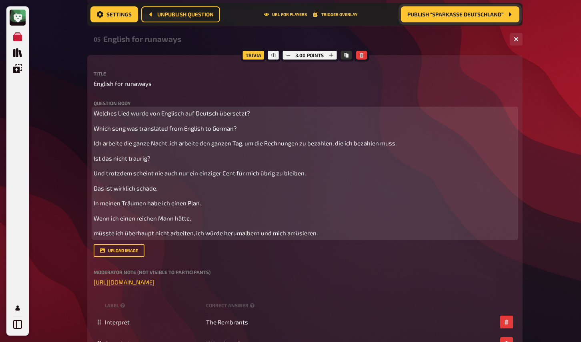
scroll to position [212, 0]
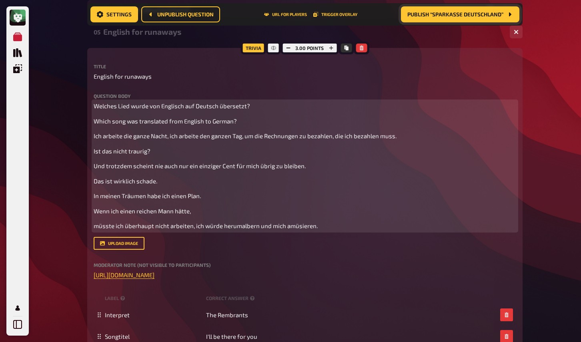
click at [252, 125] on p "Which song was translated from English to German?" at bounding box center [305, 121] width 422 height 9
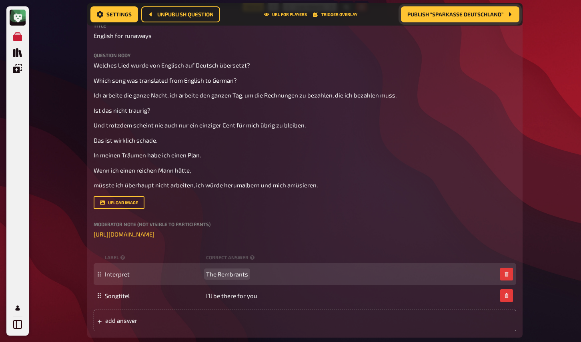
click at [238, 285] on div "Interpret The Rembrants" at bounding box center [305, 274] width 422 height 22
click at [238, 278] on span "The Rembrants" at bounding box center [227, 274] width 42 height 7
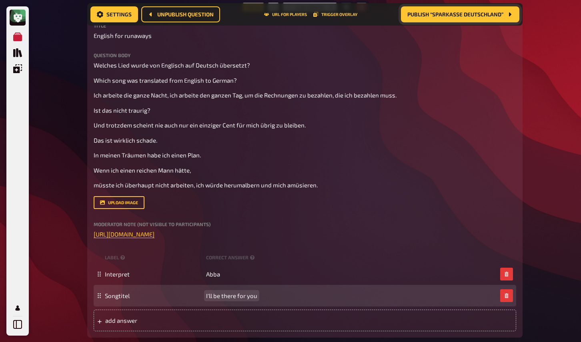
click at [243, 299] on span "I'll be there for you" at bounding box center [231, 295] width 51 height 7
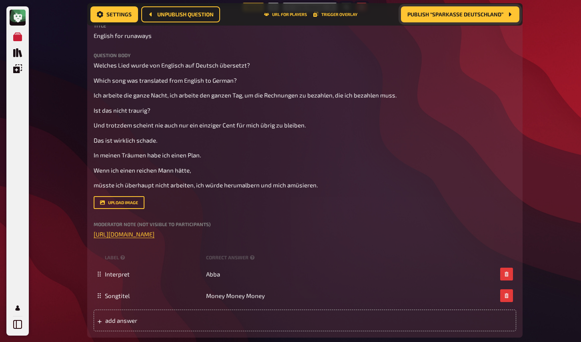
click at [547, 217] on div "My Quizzes Quiz Library Overlays My Account 12 Home My Quizzes Das Sparkasse Da…" at bounding box center [290, 261] width 581 height 1029
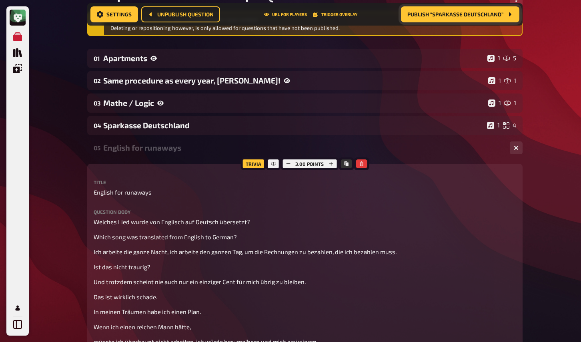
scroll to position [0, 0]
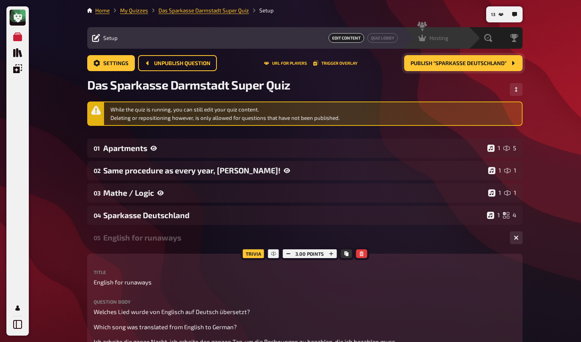
click at [428, 39] on div "Hosting" at bounding box center [433, 38] width 30 height 8
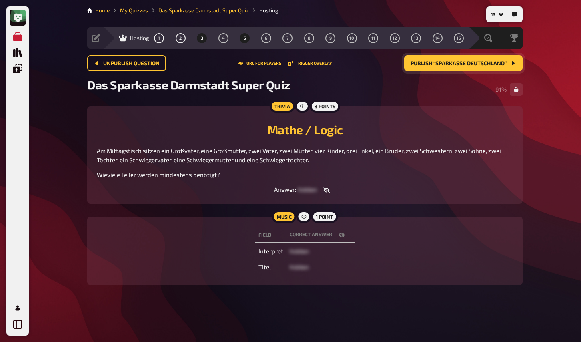
click at [244, 38] on span "5" at bounding box center [244, 38] width 2 height 4
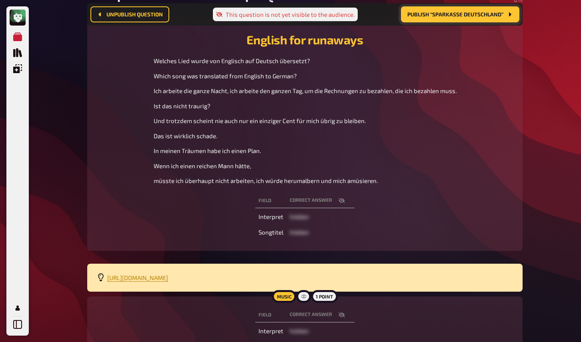
scroll to position [104, 0]
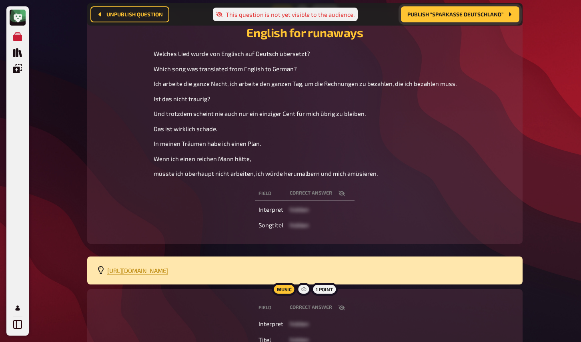
click at [340, 197] on icon "button" at bounding box center [341, 193] width 6 height 6
click at [340, 196] on icon "button" at bounding box center [341, 193] width 6 height 5
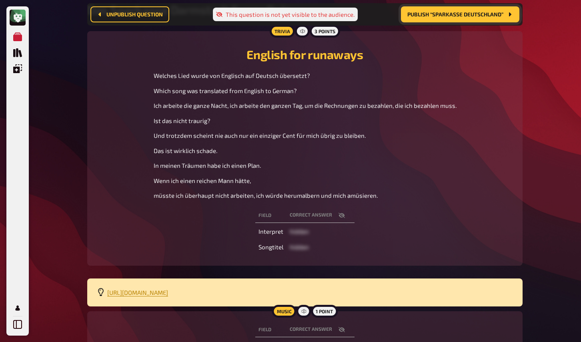
scroll to position [0, 0]
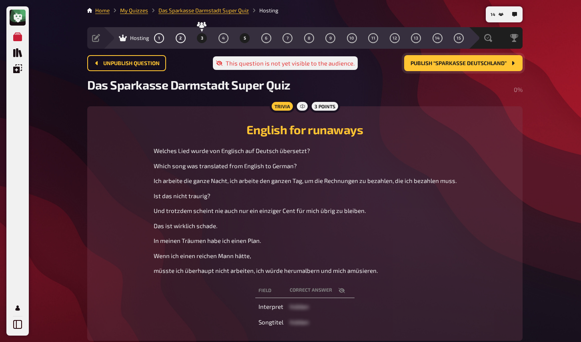
click at [204, 37] on button "3" at bounding box center [202, 38] width 13 height 13
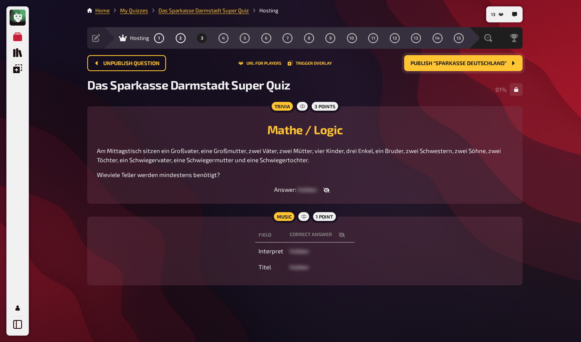
click at [328, 190] on icon "button" at bounding box center [326, 190] width 6 height 5
click at [321, 189] on icon "button" at bounding box center [318, 190] width 6 height 6
click at [152, 115] on div "Trivia 3 points Mathe / Logic Am Mittagstisch sitzen ein Großvater, eine Großmu…" at bounding box center [304, 155] width 435 height 98
click at [194, 134] on h2 "Mathe / Logic" at bounding box center [305, 129] width 416 height 14
click at [200, 218] on div "Music 1 point Field correct answer Interpret hidden Titel hidden" at bounding box center [304, 251] width 435 height 69
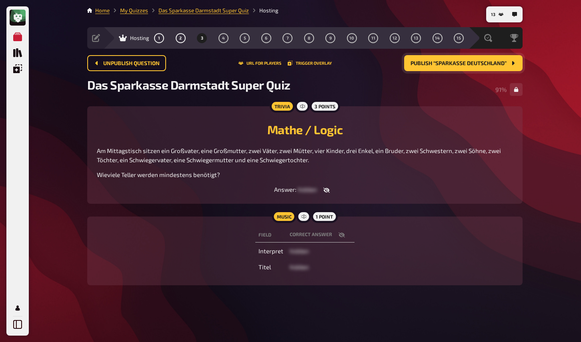
click at [421, 61] on span "Publish “Sparkasse Deutschland”" at bounding box center [458, 64] width 96 height 6
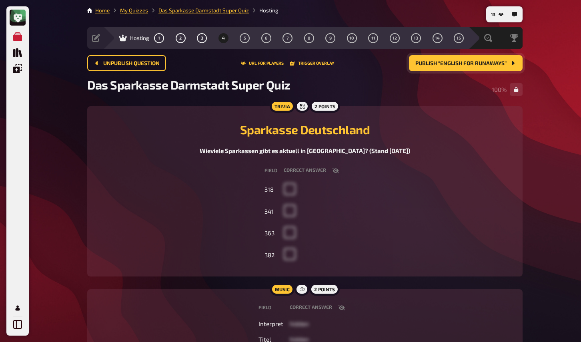
click at [179, 217] on div "Field correct answer 318 341 363 382" at bounding box center [305, 214] width 416 height 105
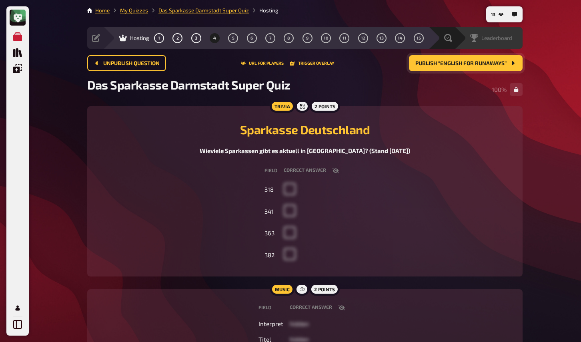
click at [476, 35] on icon at bounding box center [474, 38] width 8 height 8
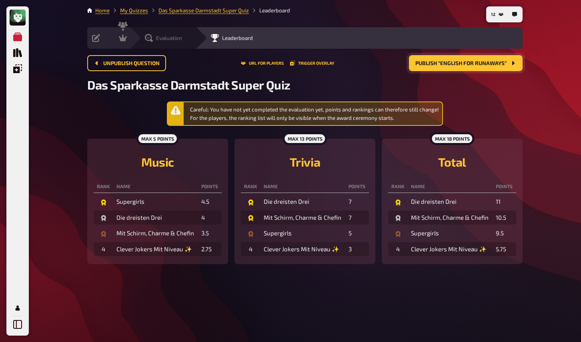
click at [148, 37] on icon at bounding box center [149, 38] width 8 height 8
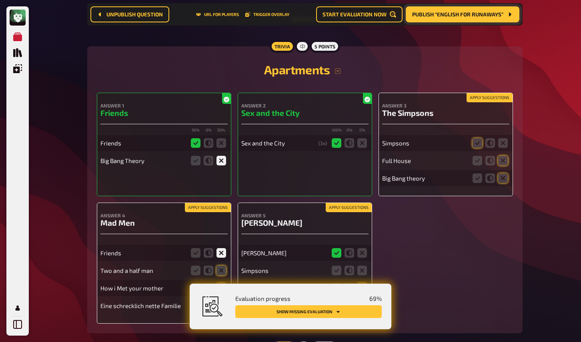
scroll to position [121, 0]
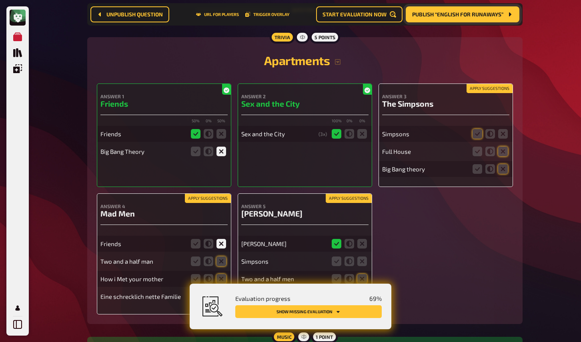
click at [484, 90] on button "Apply suggestions" at bounding box center [489, 88] width 46 height 9
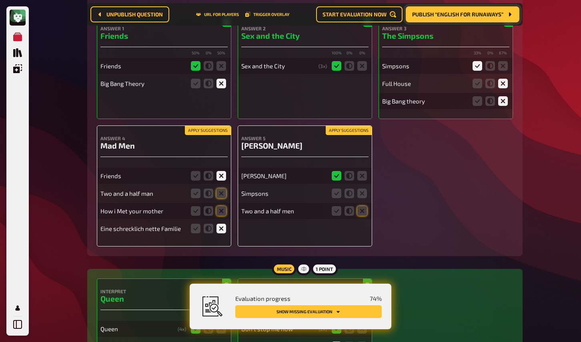
scroll to position [202, 0]
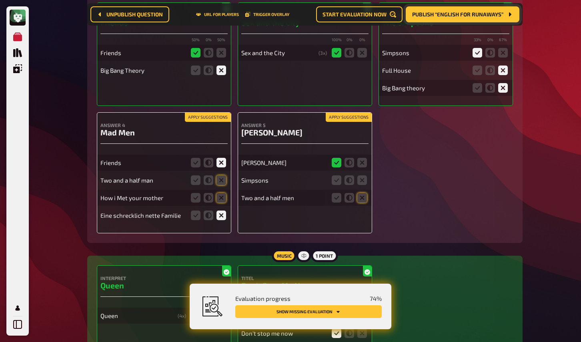
click at [352, 116] on button "Apply suggestions" at bounding box center [348, 117] width 46 height 9
click at [360, 180] on icon at bounding box center [362, 181] width 10 height 10
click at [0, 0] on input "radio" at bounding box center [0, 0] width 0 height 0
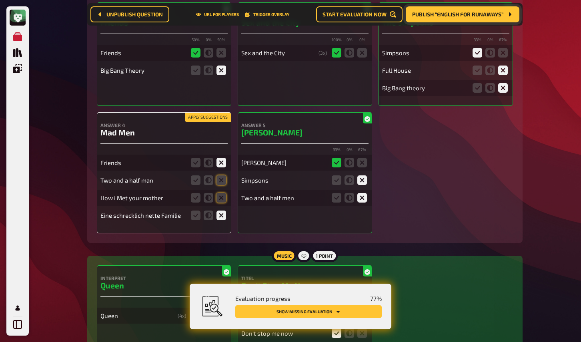
click at [197, 120] on button "Apply suggestions" at bounding box center [208, 117] width 46 height 9
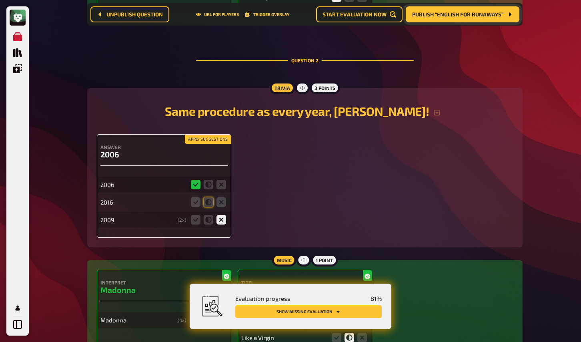
scroll to position [567, 0]
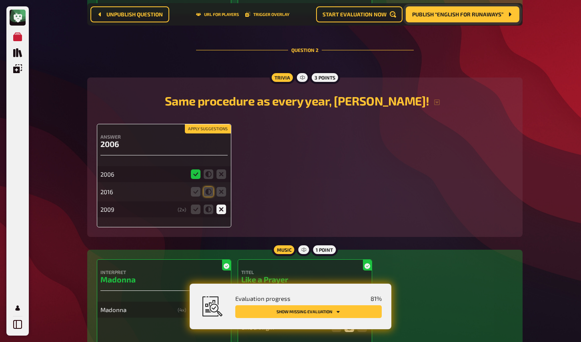
click at [219, 132] on button "Apply suggestions" at bounding box center [208, 129] width 46 height 9
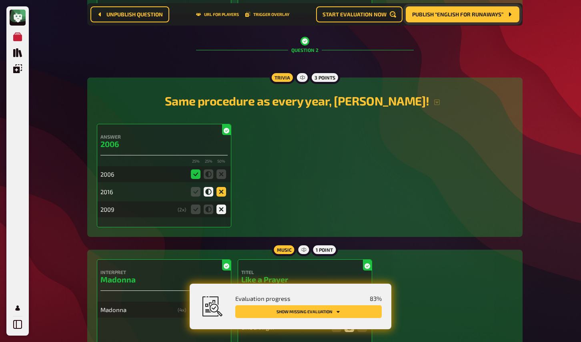
click at [220, 194] on icon at bounding box center [221, 192] width 10 height 10
click at [0, 0] on input "radio" at bounding box center [0, 0] width 0 height 0
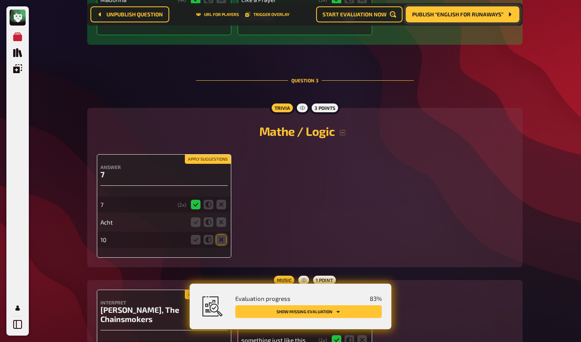
scroll to position [878, 0]
click at [221, 225] on icon at bounding box center [221, 222] width 10 height 10
click at [0, 0] on input "radio" at bounding box center [0, 0] width 0 height 0
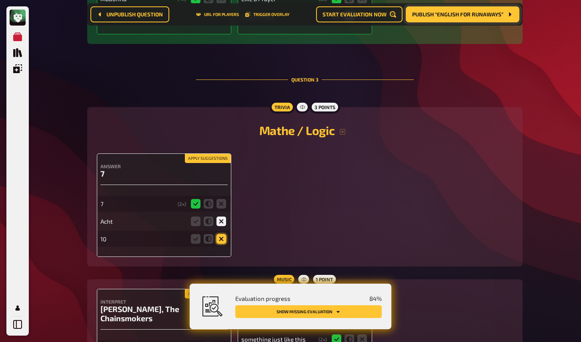
click at [221, 241] on icon at bounding box center [221, 239] width 10 height 10
click at [0, 0] on input "radio" at bounding box center [0, 0] width 0 height 0
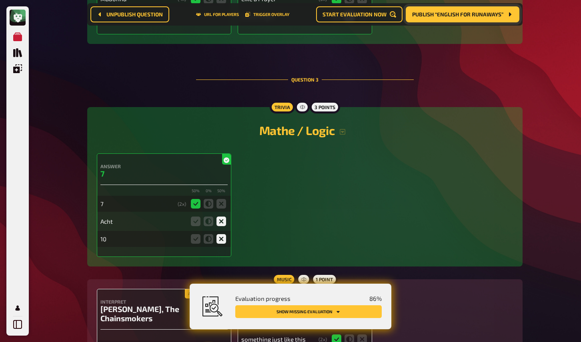
scroll to position [894, 0]
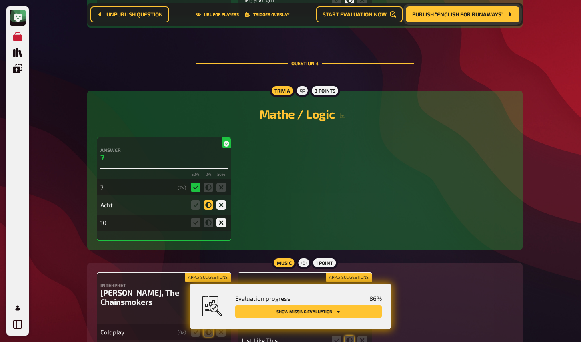
click at [209, 210] on icon at bounding box center [209, 205] width 10 height 10
click at [0, 0] on input "radio" at bounding box center [0, 0] width 0 height 0
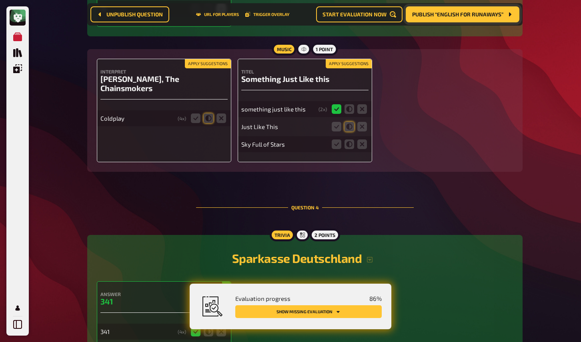
scroll to position [1102, 0]
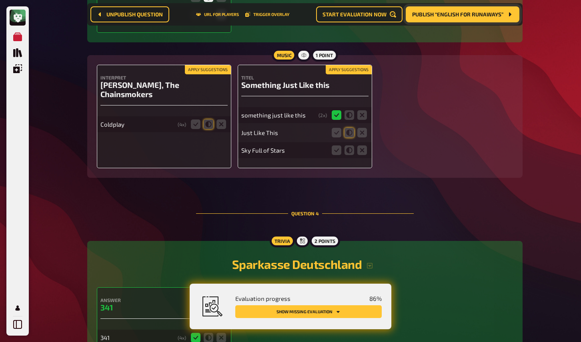
click at [216, 73] on button "Apply suggestions" at bounding box center [208, 70] width 46 height 9
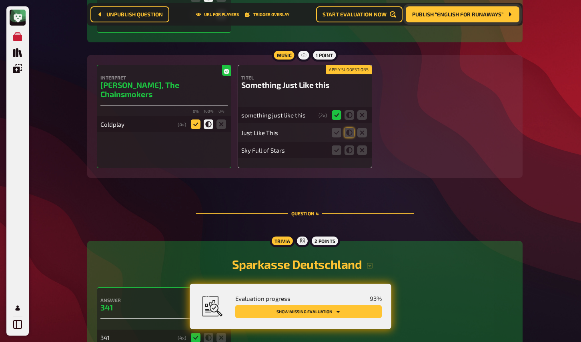
click at [197, 120] on icon at bounding box center [196, 125] width 10 height 10
click at [0, 0] on input "radio" at bounding box center [0, 0] width 0 height 0
click at [339, 74] on button "Apply suggestions" at bounding box center [348, 70] width 46 height 9
click at [365, 154] on icon at bounding box center [362, 151] width 10 height 10
click at [0, 0] on input "radio" at bounding box center [0, 0] width 0 height 0
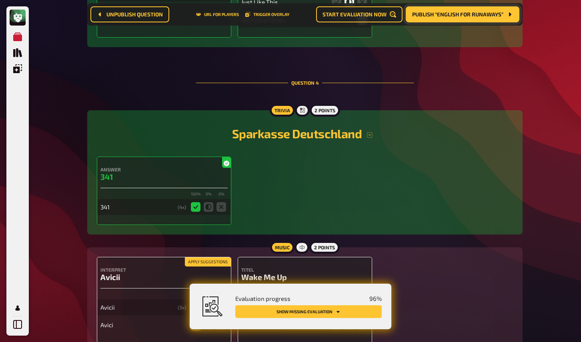
scroll to position [1299, 0]
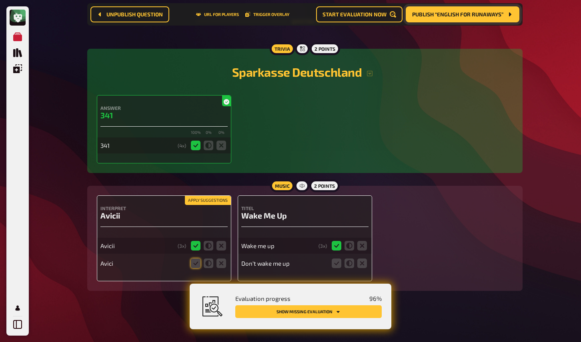
click at [212, 200] on button "Apply suggestions" at bounding box center [208, 200] width 46 height 9
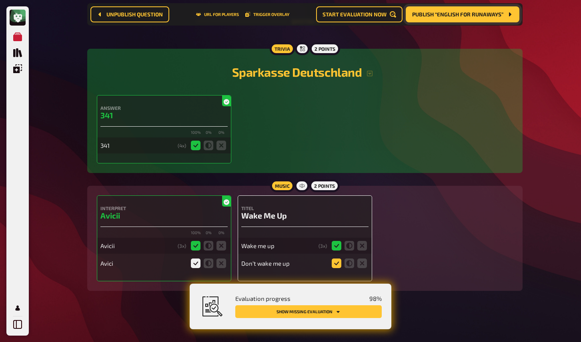
click at [339, 266] on icon at bounding box center [336, 264] width 10 height 10
click at [0, 0] on input "radio" at bounding box center [0, 0] width 0 height 0
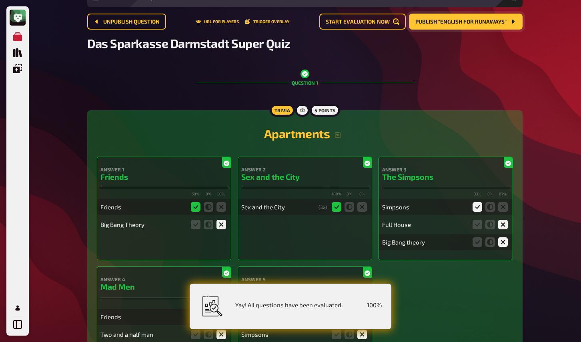
scroll to position [22, 0]
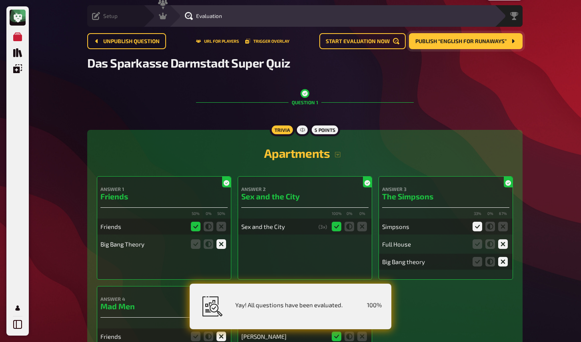
click at [102, 15] on div "Setup" at bounding box center [105, 16] width 26 height 8
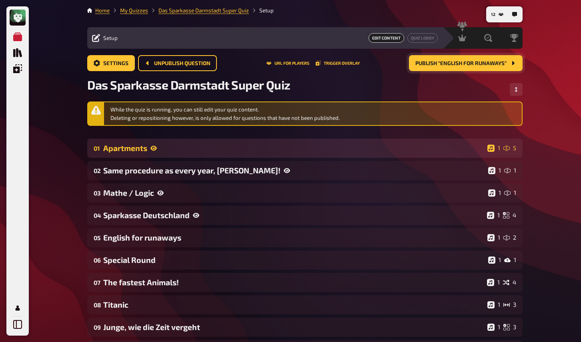
click at [152, 153] on div "01 Apartments 1 5" at bounding box center [304, 148] width 435 height 19
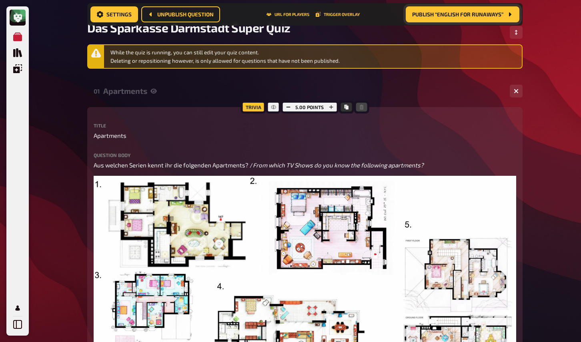
scroll to position [64, 0]
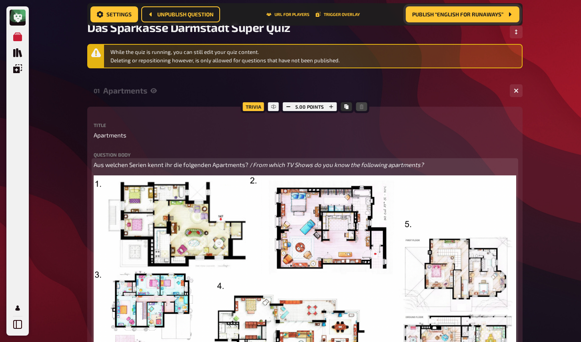
click at [430, 165] on p "Aus welchen Serien kennt ihr die folgenden Apartments? / From which TV Shows do…" at bounding box center [305, 164] width 422 height 9
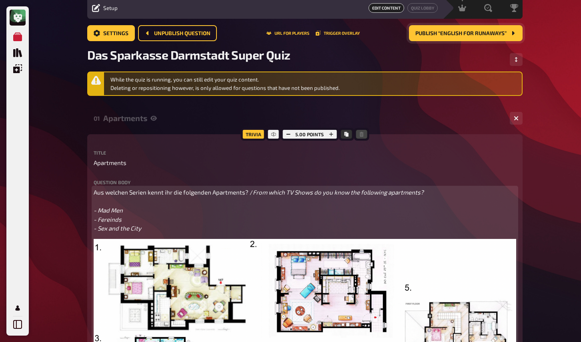
scroll to position [32, 0]
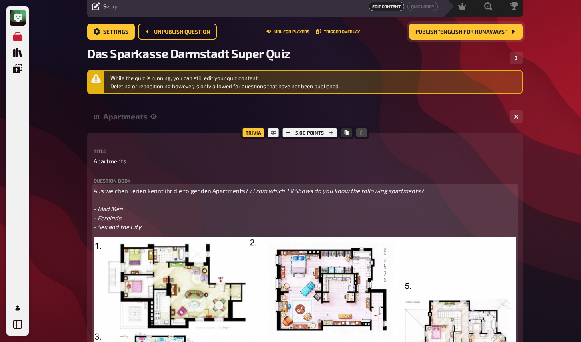
click at [107, 218] on span "From which TV Shows do you know the following apartments? - Mad Men - Fereinds …" at bounding box center [259, 208] width 331 height 43
click at [156, 226] on p "Aus welchen Serien kennt ihr die folgenden Apartments? / From which TV Shows do…" at bounding box center [305, 208] width 422 height 45
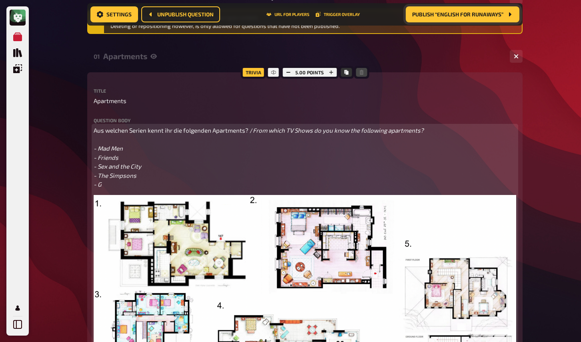
scroll to position [98, 0]
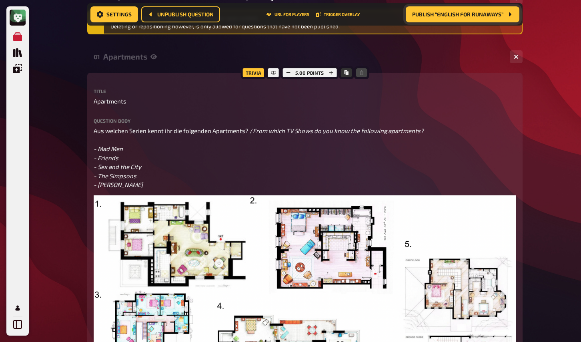
click at [305, 114] on div "Title Apartments Question body Aus welchen Serien kennt ihr die folgenden Apart…" at bounding box center [305, 303] width 422 height 428
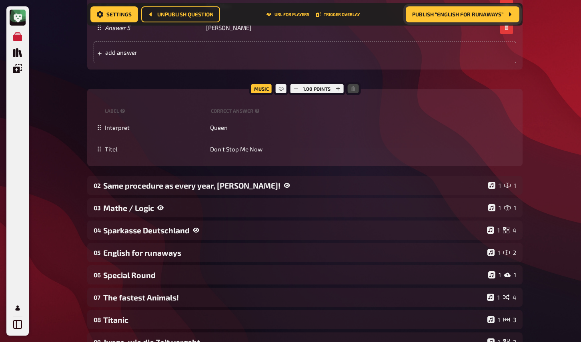
scroll to position [806, 0]
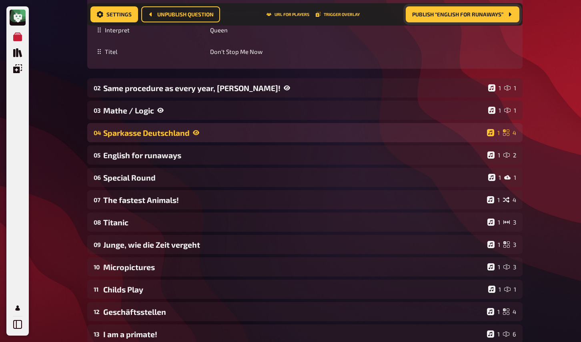
click at [188, 138] on div "Sparkasse Deutschland" at bounding box center [293, 132] width 380 height 9
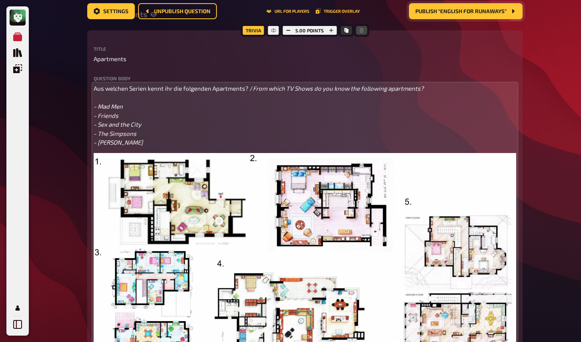
scroll to position [0, 0]
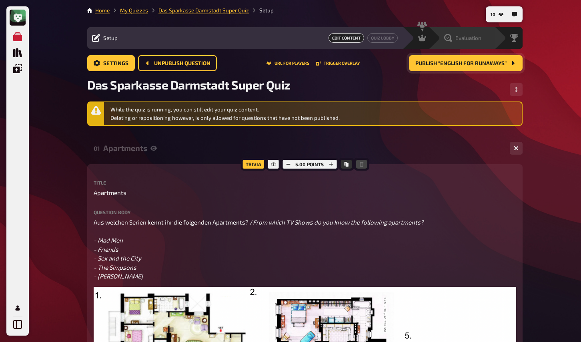
click at [473, 35] on span "Evaluation" at bounding box center [468, 38] width 26 height 6
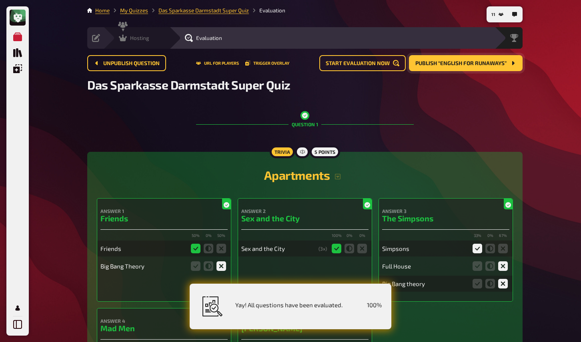
click at [128, 35] on div "Hosting" at bounding box center [134, 38] width 30 height 8
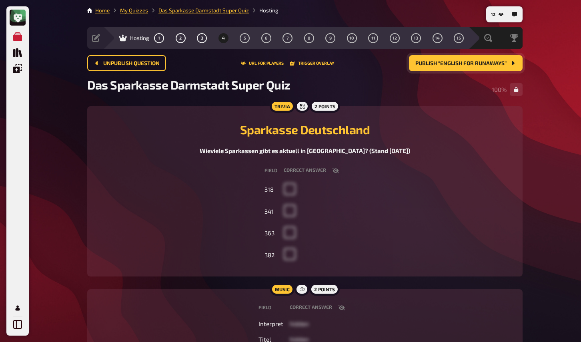
click at [210, 231] on div "Field correct answer 318 341 363 382" at bounding box center [305, 214] width 416 height 105
click at [245, 40] on span "5" at bounding box center [244, 38] width 2 height 4
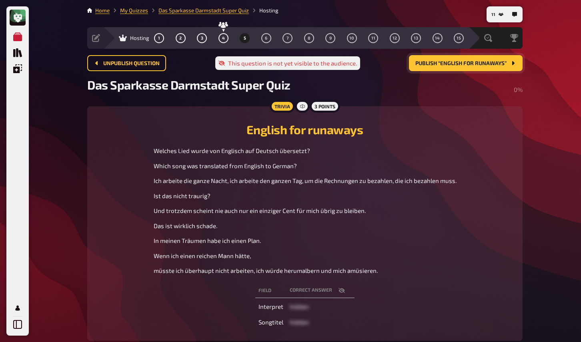
click at [216, 216] on p "Und trotzdem scheint nie auch nur ein einziger Cent für mich übrig zu bleiben." at bounding box center [305, 210] width 303 height 9
click at [447, 66] on span "Publish “English for runaways”" at bounding box center [460, 64] width 91 height 6
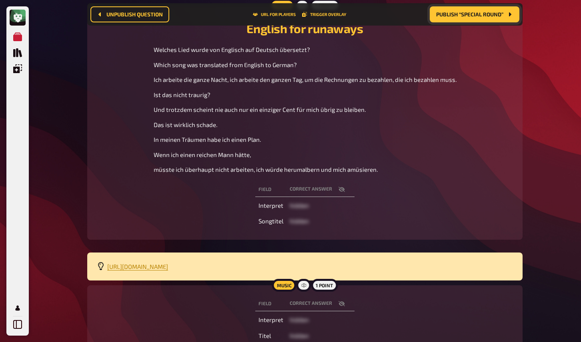
scroll to position [118, 0]
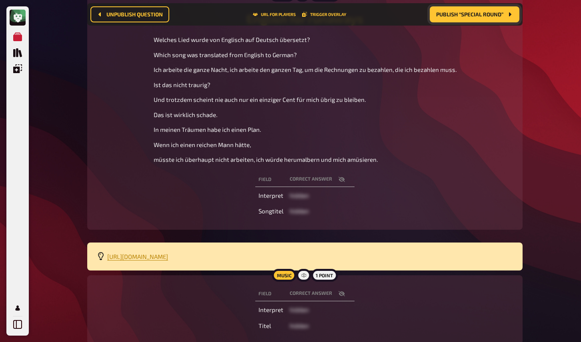
click at [133, 216] on div "Field correct answer Interpret hidden Songtitel hidden" at bounding box center [305, 196] width 416 height 50
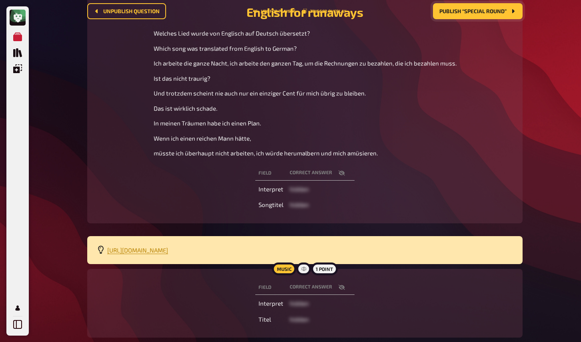
scroll to position [0, 0]
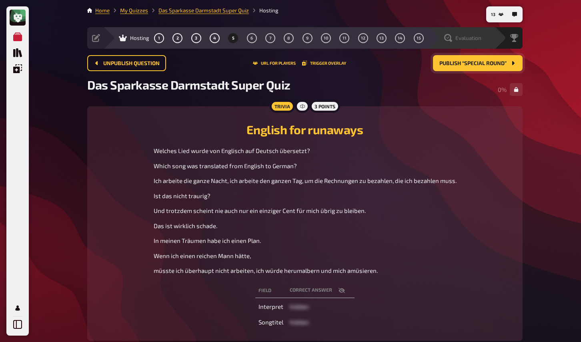
click at [470, 38] on span "Evaluation" at bounding box center [468, 38] width 26 height 6
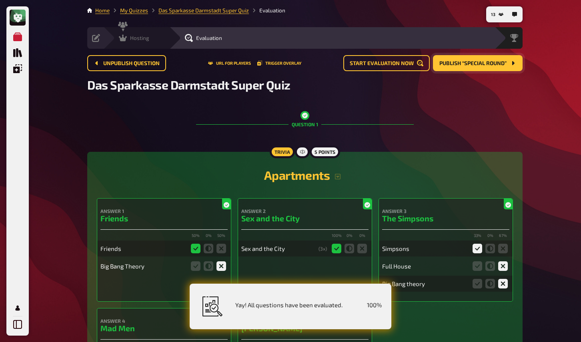
click at [124, 36] on icon at bounding box center [123, 38] width 8 height 8
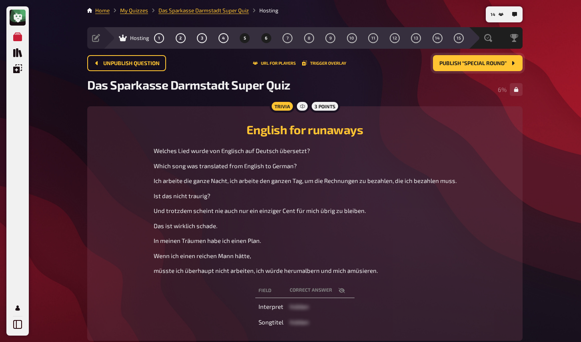
click at [264, 40] on button "6" at bounding box center [265, 38] width 13 height 13
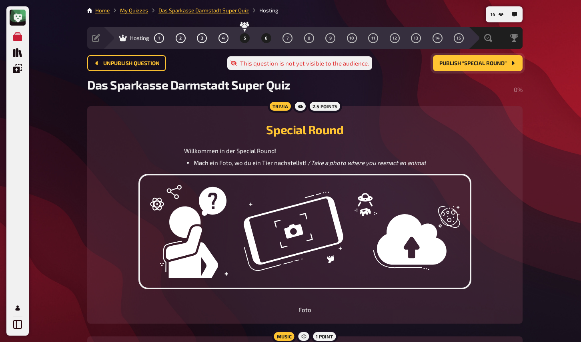
click at [245, 37] on span "5" at bounding box center [244, 38] width 2 height 4
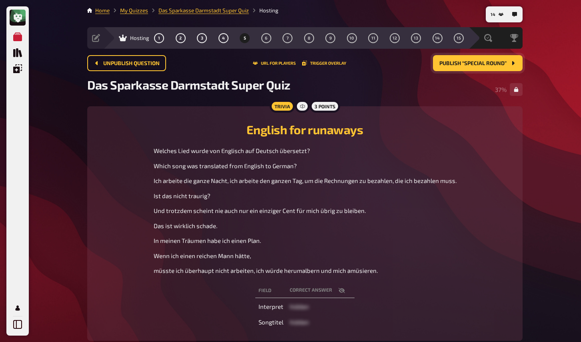
click at [190, 184] on span "Ich arbeite die ganze Nacht, ich arbeite den ganzen Tag, um die Rechnungen zu b…" at bounding box center [305, 180] width 303 height 7
click at [267, 39] on button "6" at bounding box center [265, 38] width 13 height 13
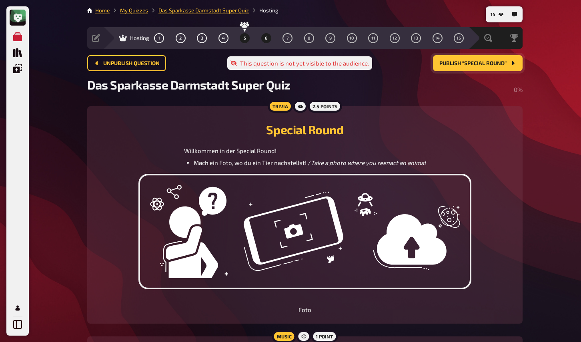
click at [243, 38] on span "5" at bounding box center [244, 38] width 2 height 4
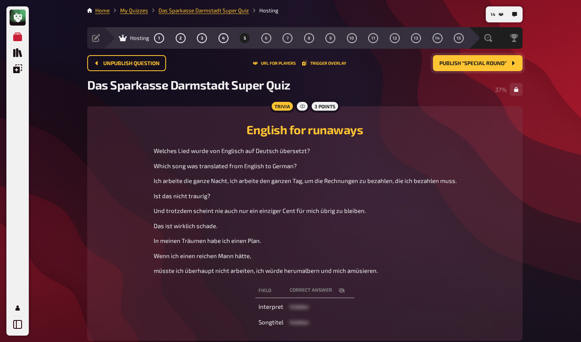
click at [198, 229] on span "Das ist wirklich schade." at bounding box center [186, 225] width 64 height 7
click at [481, 64] on span "Publish “Special Round”" at bounding box center [472, 64] width 67 height 6
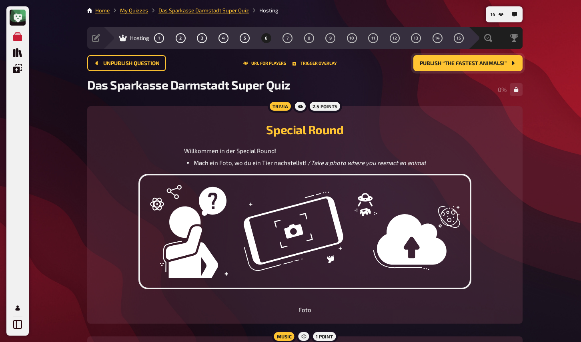
click at [117, 142] on div "Special Round Willkommen in der Special Round! Mach ein Foto, wo du ein Tier na…" at bounding box center [305, 142] width 416 height 52
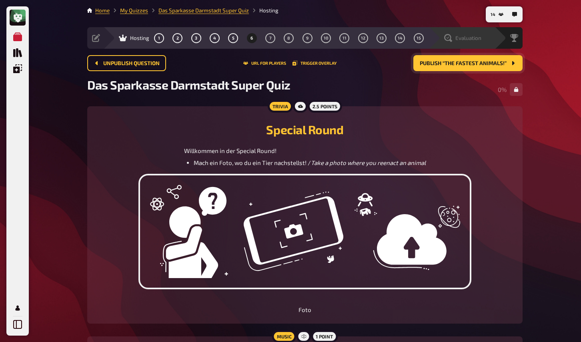
click at [465, 38] on span "Evaluation" at bounding box center [468, 38] width 26 height 6
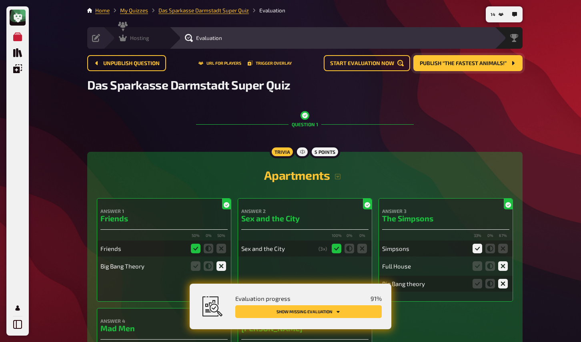
click at [124, 38] on icon at bounding box center [123, 38] width 8 height 8
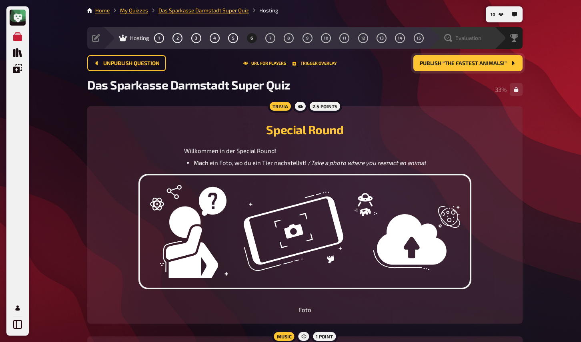
click at [475, 38] on span "Evaluation" at bounding box center [468, 38] width 26 height 6
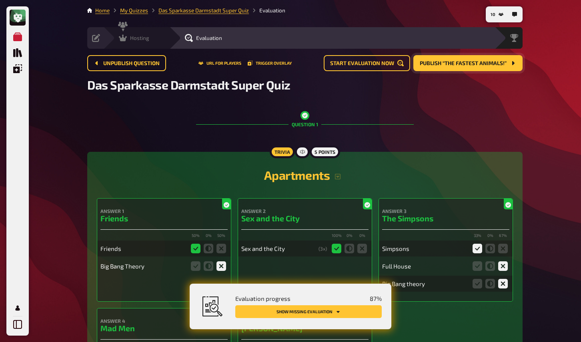
click at [123, 37] on icon at bounding box center [123, 38] width 8 height 7
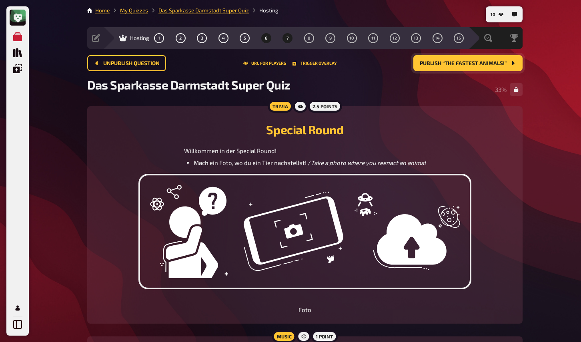
click at [287, 36] on span "7" at bounding box center [287, 38] width 2 height 4
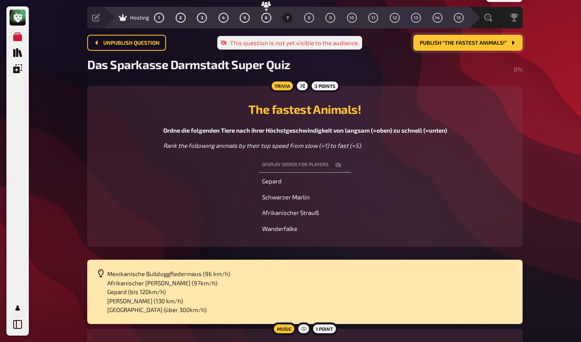
scroll to position [16, 0]
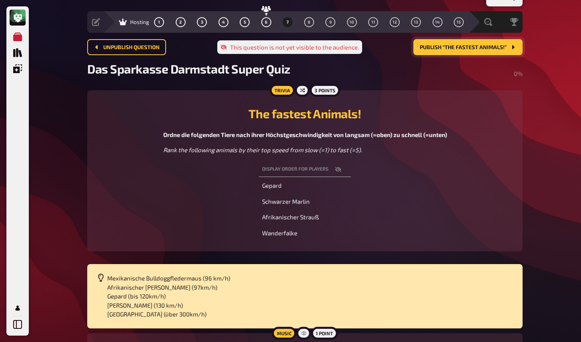
click at [203, 252] on main "Home My Quizzes Das Sparkasse Darmstadt Super Quiz Hosting Setup Edit Content Q…" at bounding box center [304, 202] width 435 height 425
click at [433, 47] on span "Publish “The fastest Animals!”" at bounding box center [462, 48] width 87 height 6
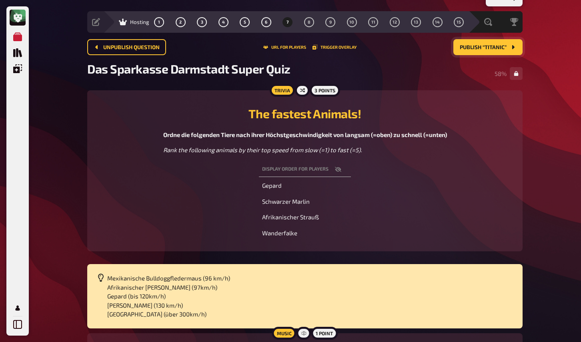
click at [136, 233] on div "Display order for players Gepard Schwarzer Marlin Afrikanischer Strauß Wanderfa…" at bounding box center [305, 201] width 416 height 81
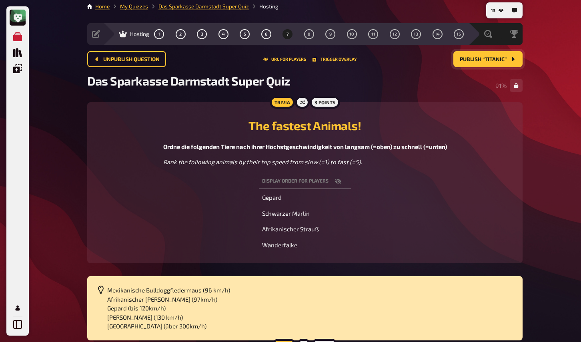
scroll to position [0, 0]
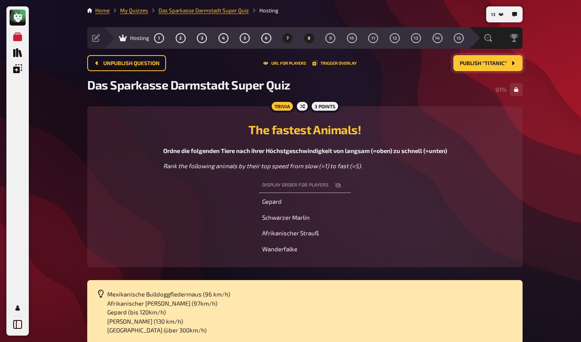
click at [309, 41] on button "8" at bounding box center [308, 38] width 13 height 13
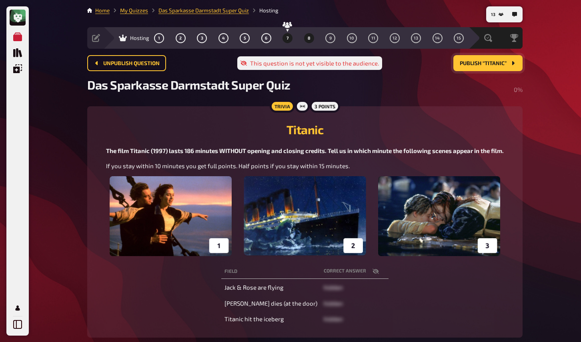
click at [290, 41] on button "7" at bounding box center [287, 38] width 13 height 13
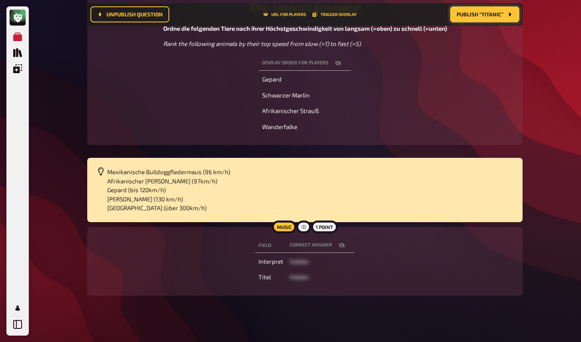
scroll to position [134, 0]
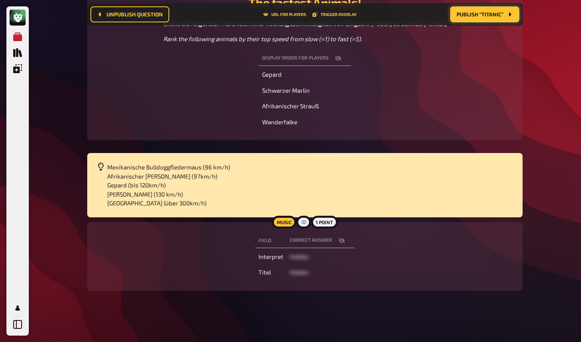
click at [343, 241] on icon "button" at bounding box center [341, 240] width 6 height 6
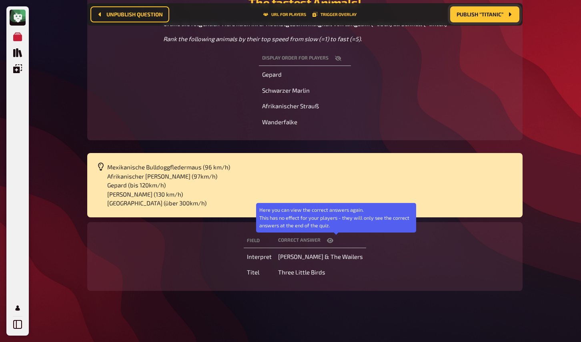
click at [339, 241] on button "button" at bounding box center [329, 241] width 19 height 8
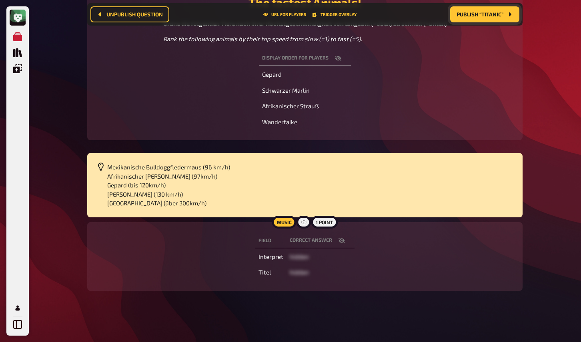
click at [183, 253] on div "Field correct answer Interpret hidden Titel hidden" at bounding box center [305, 257] width 416 height 50
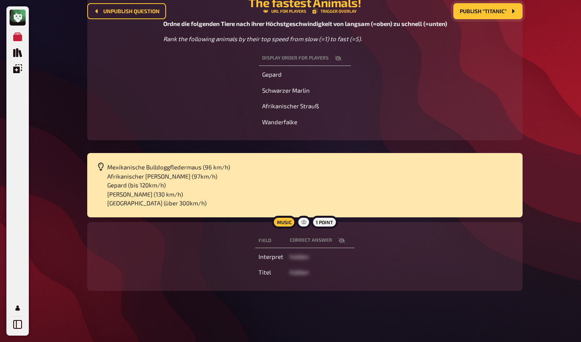
scroll to position [0, 0]
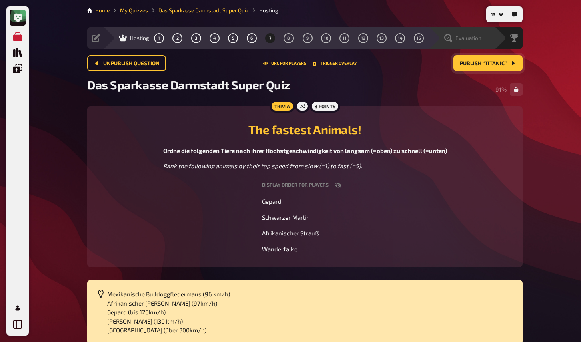
click at [449, 35] on icon at bounding box center [448, 38] width 8 height 8
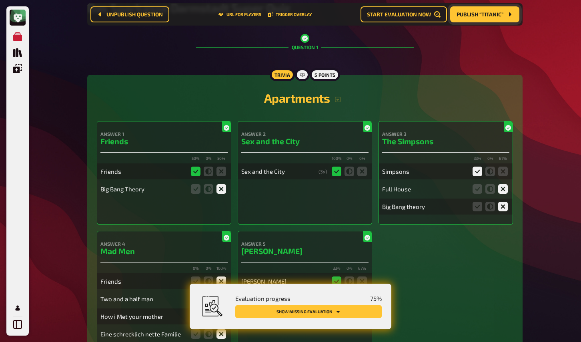
click at [331, 310] on button "Show missing evaluation" at bounding box center [308, 311] width 146 height 13
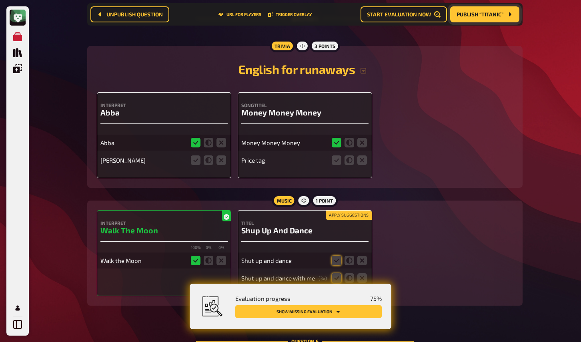
scroll to position [1599, 0]
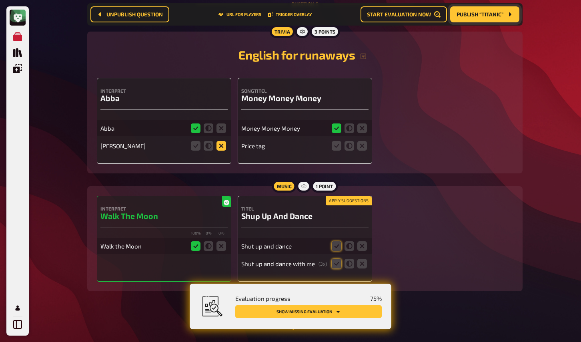
click at [216, 151] on icon at bounding box center [221, 146] width 10 height 10
click at [0, 0] on input "radio" at bounding box center [0, 0] width 0 height 0
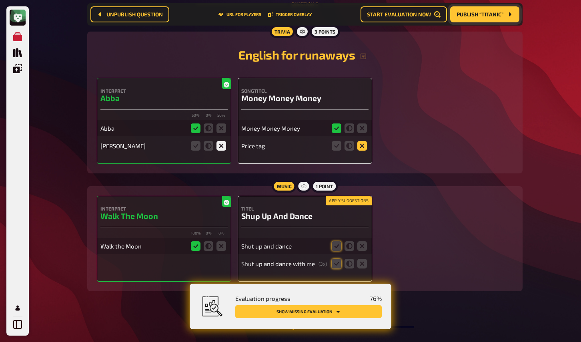
click at [363, 151] on icon at bounding box center [362, 146] width 10 height 10
click at [0, 0] on input "radio" at bounding box center [0, 0] width 0 height 0
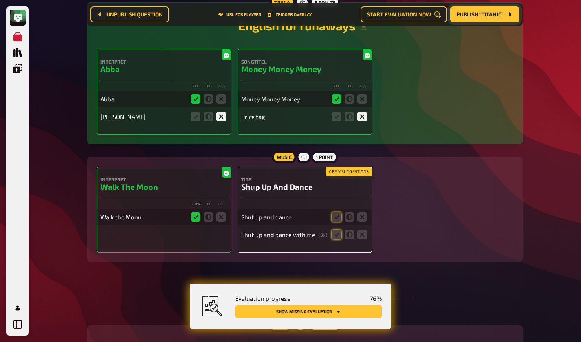
scroll to position [1646, 0]
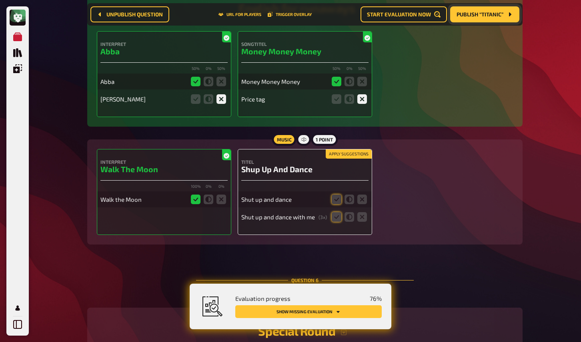
click at [349, 165] on h3 "Shup Up And Dance" at bounding box center [304, 169] width 127 height 9
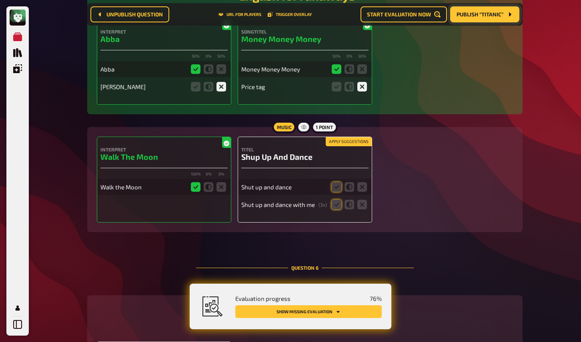
click at [345, 146] on button "Apply suggestions" at bounding box center [348, 142] width 46 height 9
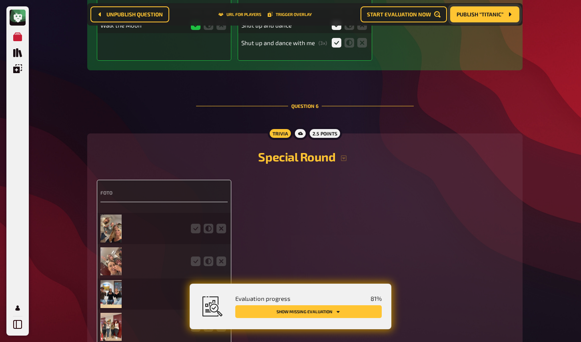
scroll to position [1821, 0]
click at [350, 44] on icon at bounding box center [349, 42] width 10 height 10
click at [0, 0] on input "radio" at bounding box center [0, 0] width 0 height 0
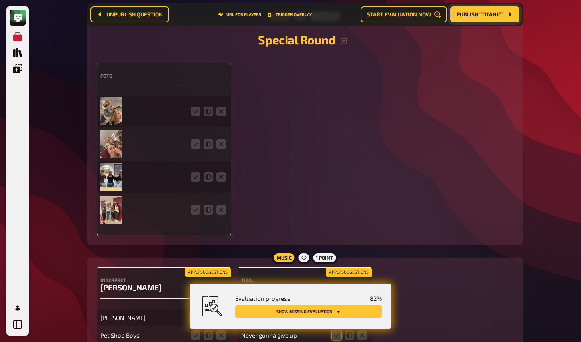
scroll to position [1962, 0]
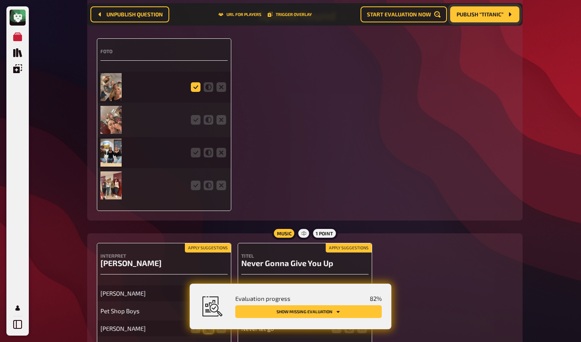
click at [196, 91] on icon at bounding box center [196, 87] width 10 height 10
click at [0, 0] on input "radio" at bounding box center [0, 0] width 0 height 0
click at [196, 125] on icon at bounding box center [196, 120] width 10 height 10
click at [0, 0] on input "radio" at bounding box center [0, 0] width 0 height 0
click at [197, 158] on icon at bounding box center [196, 153] width 10 height 10
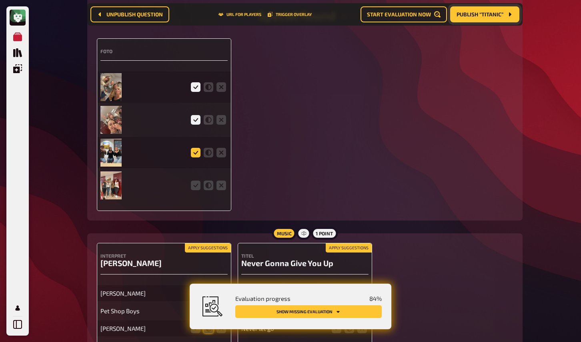
click at [0, 0] on input "radio" at bounding box center [0, 0] width 0 height 0
click at [196, 190] on icon at bounding box center [196, 186] width 10 height 10
click at [0, 0] on input "radio" at bounding box center [0, 0] width 0 height 0
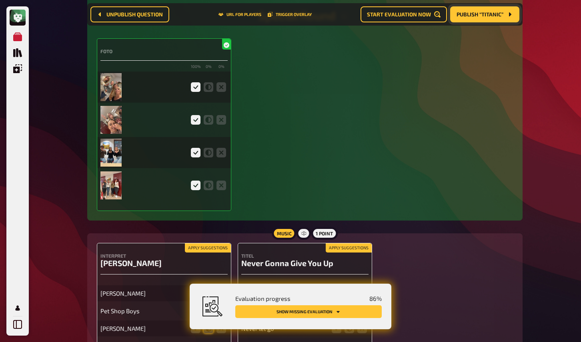
click at [117, 96] on img at bounding box center [110, 87] width 21 height 28
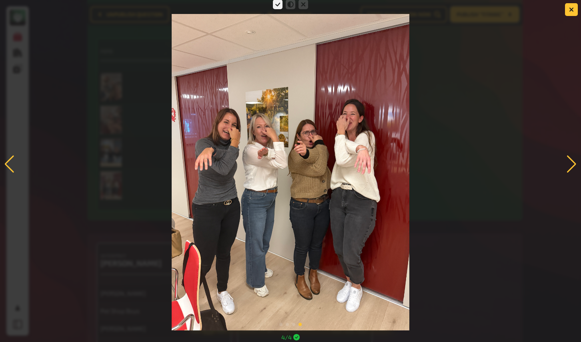
click at [528, 138] on div at bounding box center [290, 164] width 581 height 333
click at [571, 10] on icon "button" at bounding box center [571, 10] width 8 height 8
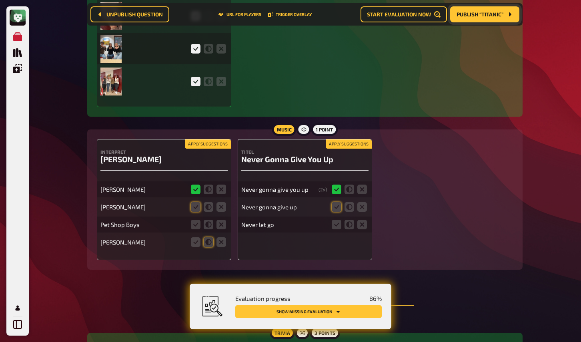
scroll to position [2074, 0]
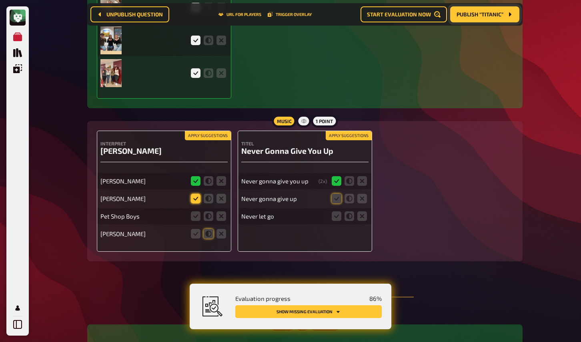
click at [195, 204] on icon at bounding box center [196, 199] width 10 height 10
click at [0, 0] on input "radio" at bounding box center [0, 0] width 0 height 0
click at [221, 221] on icon at bounding box center [221, 217] width 10 height 10
click at [0, 0] on input "radio" at bounding box center [0, 0] width 0 height 0
click at [210, 239] on icon at bounding box center [209, 234] width 10 height 10
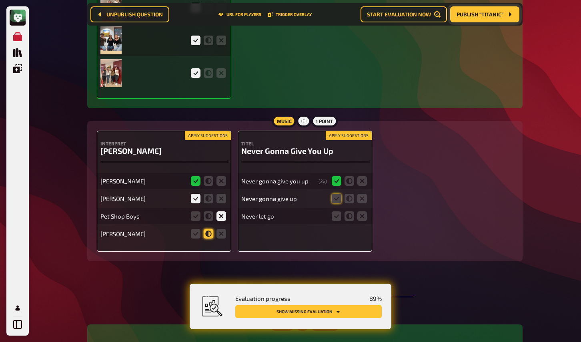
click at [0, 0] on input "radio" at bounding box center [0, 0] width 0 height 0
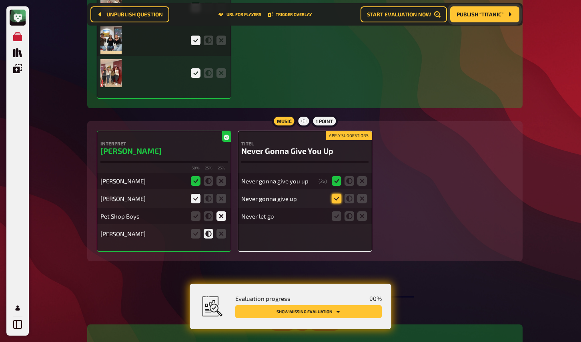
click at [336, 204] on icon at bounding box center [336, 199] width 10 height 10
click at [0, 0] on input "radio" at bounding box center [0, 0] width 0 height 0
click at [361, 221] on icon at bounding box center [362, 217] width 10 height 10
click at [0, 0] on input "radio" at bounding box center [0, 0] width 0 height 0
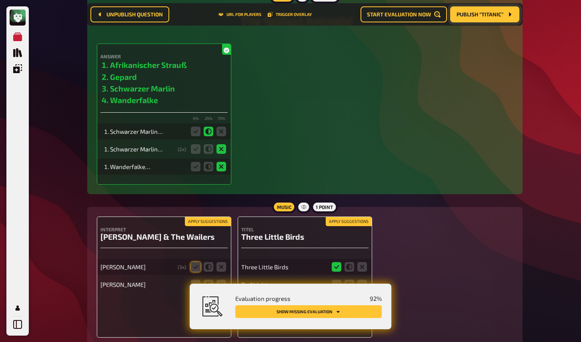
scroll to position [2465, 0]
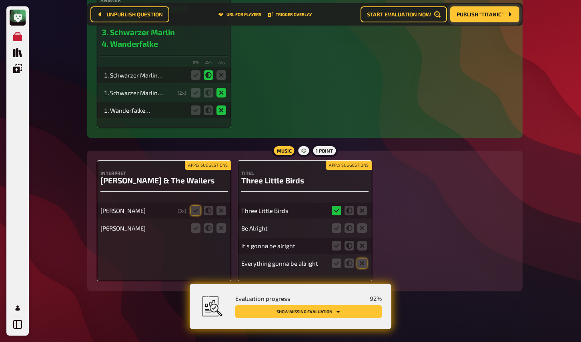
click at [210, 165] on button "Apply suggestions" at bounding box center [208, 165] width 46 height 9
click at [333, 165] on button "Apply suggestions" at bounding box center [348, 165] width 46 height 9
click at [196, 229] on icon at bounding box center [196, 229] width 10 height 10
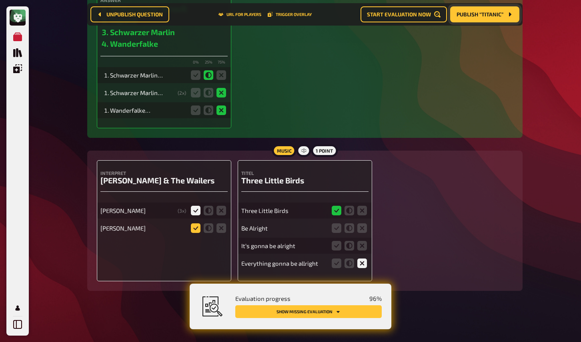
click at [0, 0] on input "radio" at bounding box center [0, 0] width 0 height 0
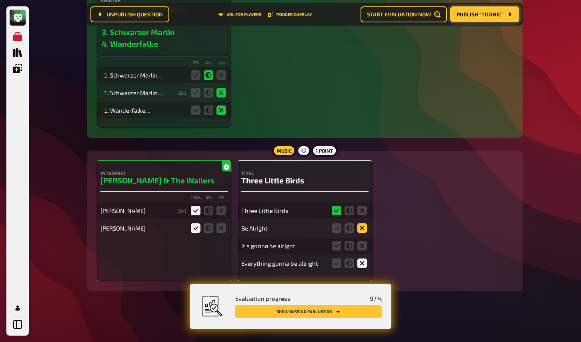
click at [361, 229] on icon at bounding box center [362, 229] width 10 height 10
click at [0, 0] on input "radio" at bounding box center [0, 0] width 0 height 0
click at [363, 244] on icon at bounding box center [362, 246] width 10 height 10
click at [0, 0] on input "radio" at bounding box center [0, 0] width 0 height 0
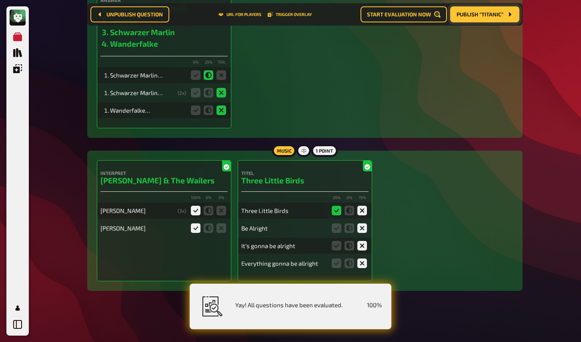
scroll to position [2448, 0]
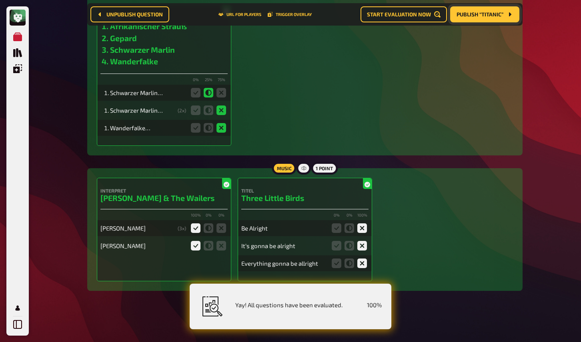
click at [247, 134] on div "Answer Afrikanischer Strauß Gepard Schwarzer Marlin Wanderfalke 0 % 25 % 75 % S…" at bounding box center [305, 75] width 416 height 141
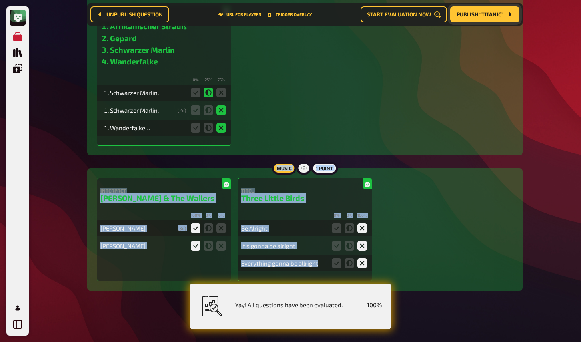
drag, startPoint x: 247, startPoint y: 134, endPoint x: 262, endPoint y: 343, distance: 209.7
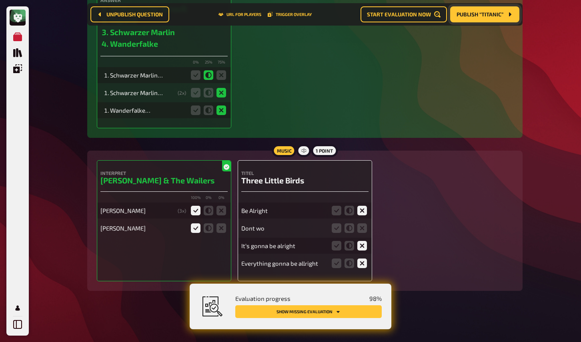
click at [441, 196] on div "Interpret Bob Marley & The Wailers 100 % 0 % 0 % Bob Marley ( 3 x) Bob Marly Ti…" at bounding box center [305, 220] width 416 height 121
click at [461, 14] on span "Publish “Titanic”" at bounding box center [479, 15] width 47 height 6
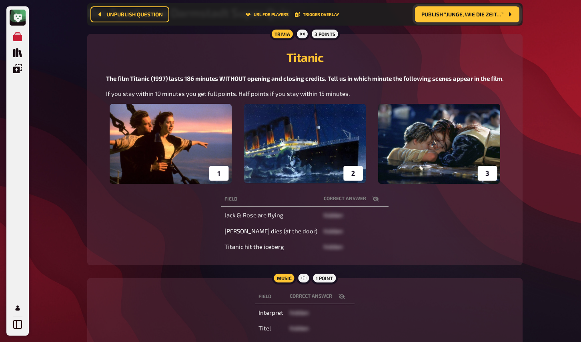
scroll to position [80, 0]
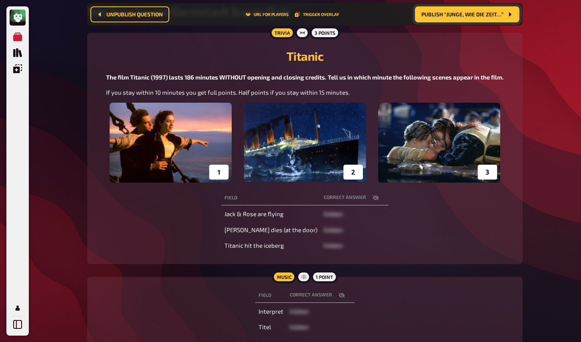
click at [372, 198] on icon "button" at bounding box center [375, 198] width 6 height 5
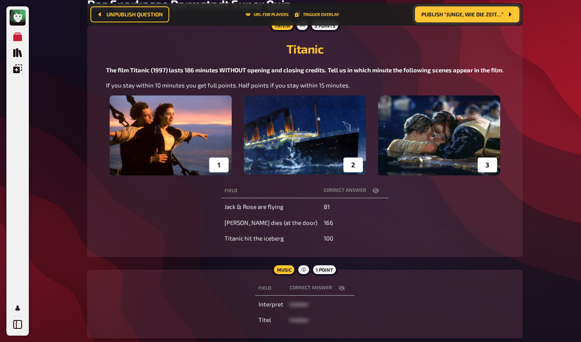
scroll to position [82, 0]
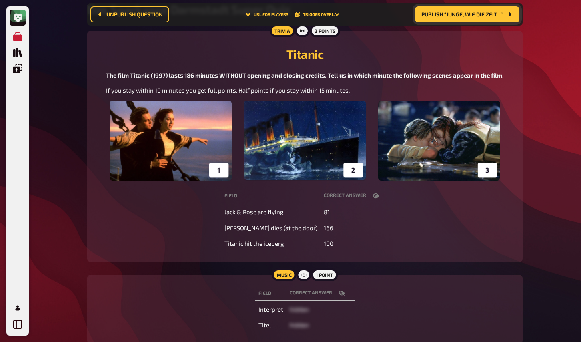
click at [366, 196] on button "button" at bounding box center [375, 196] width 19 height 8
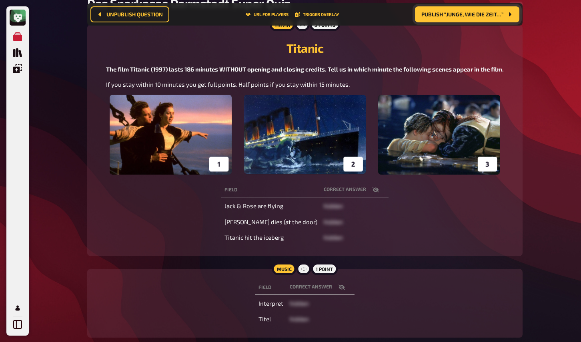
scroll to position [96, 0]
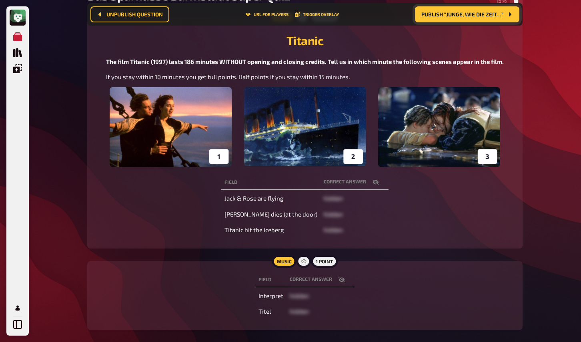
click at [178, 255] on main "Home My Quizzes Das Sparkasse Darmstadt Super Quiz Hosting Setup Edit Content Q…" at bounding box center [304, 127] width 435 height 432
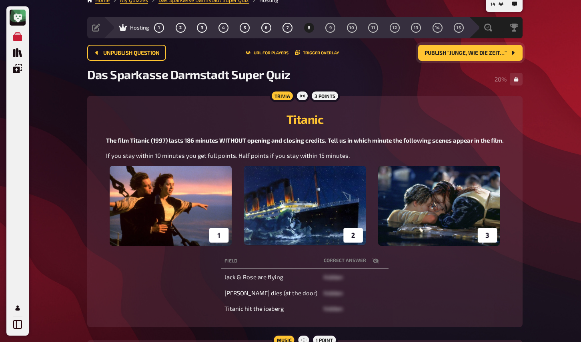
scroll to position [0, 0]
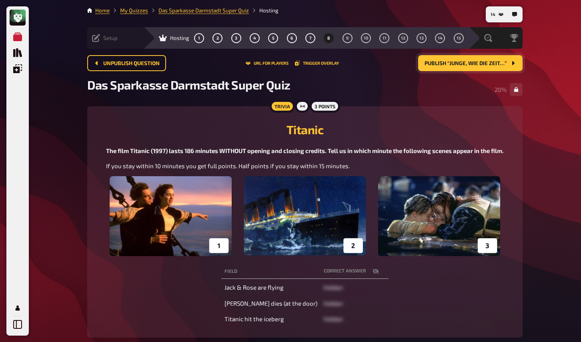
click at [98, 38] on icon at bounding box center [96, 38] width 8 height 8
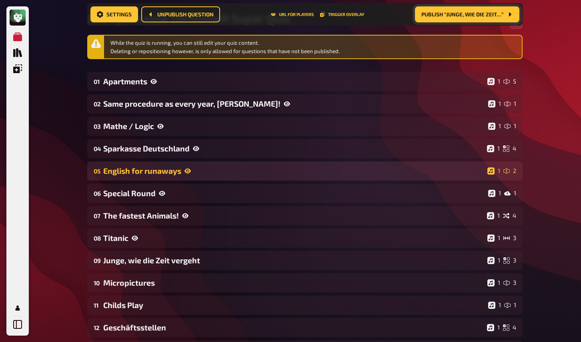
scroll to position [87, 0]
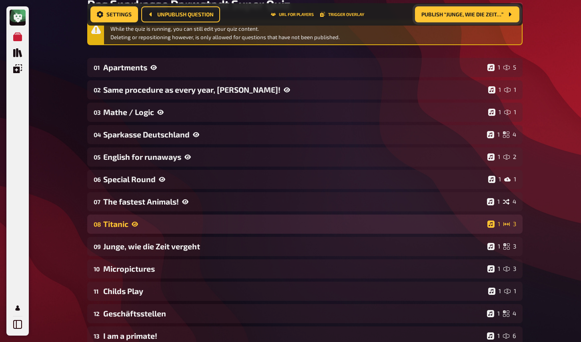
click at [184, 224] on div "Titanic" at bounding box center [293, 224] width 381 height 9
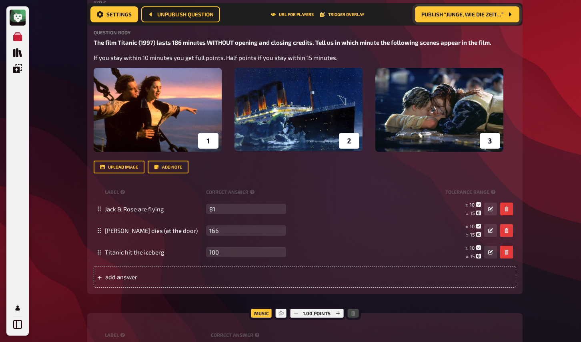
scroll to position [331, 0]
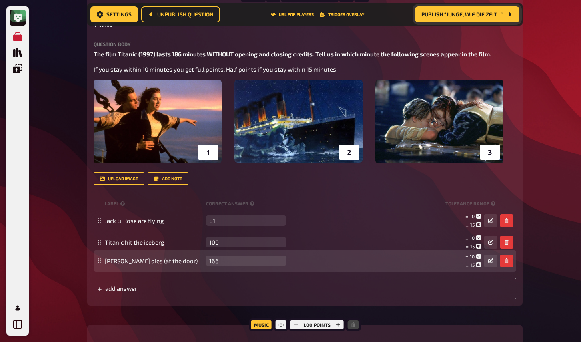
drag, startPoint x: 100, startPoint y: 243, endPoint x: 101, endPoint y: 262, distance: 19.2
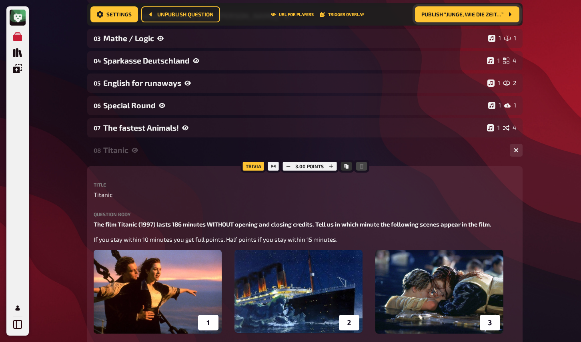
scroll to position [0, 0]
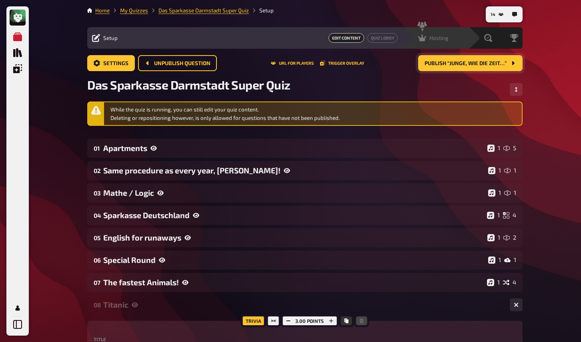
click at [445, 36] on span "Hosting" at bounding box center [438, 38] width 19 height 6
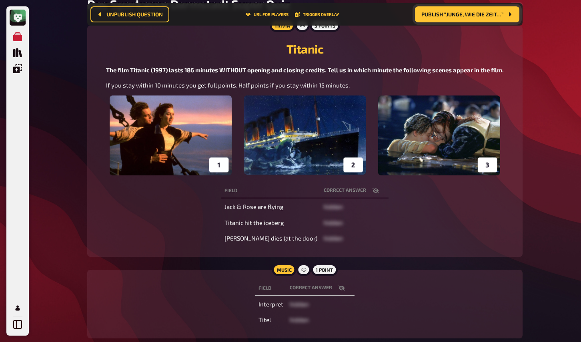
scroll to position [92, 0]
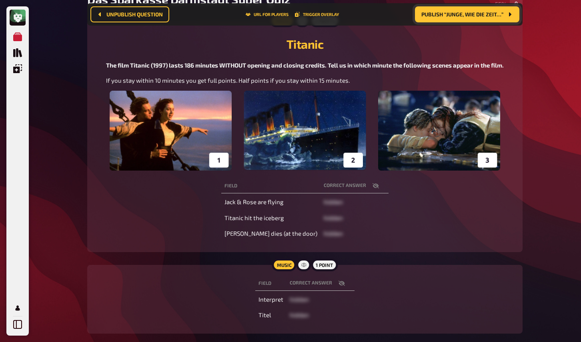
click at [372, 187] on icon "button" at bounding box center [375, 186] width 6 height 6
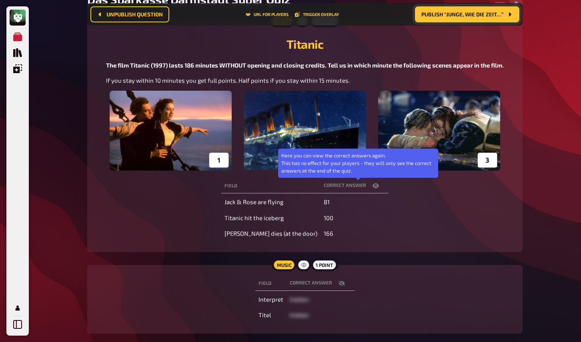
click at [372, 187] on icon "button" at bounding box center [375, 186] width 6 height 6
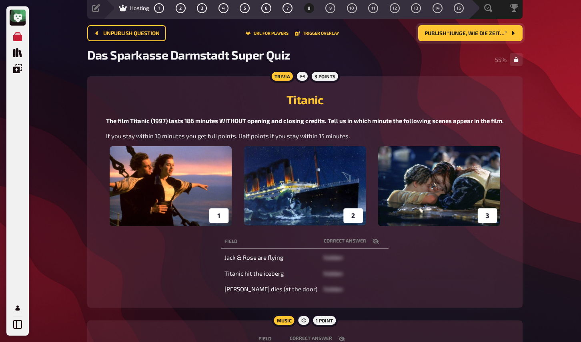
scroll to position [0, 0]
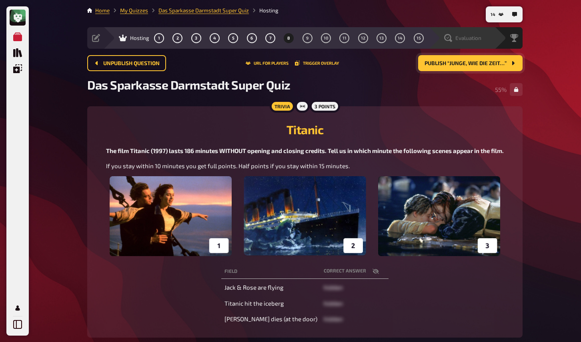
click at [469, 37] on span "Evaluation" at bounding box center [468, 38] width 26 height 6
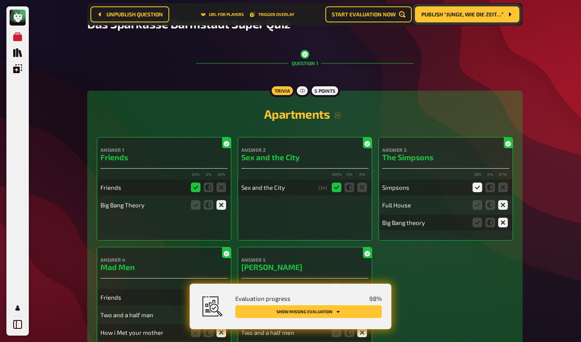
click at [331, 313] on button "Show missing evaluation" at bounding box center [308, 311] width 146 height 13
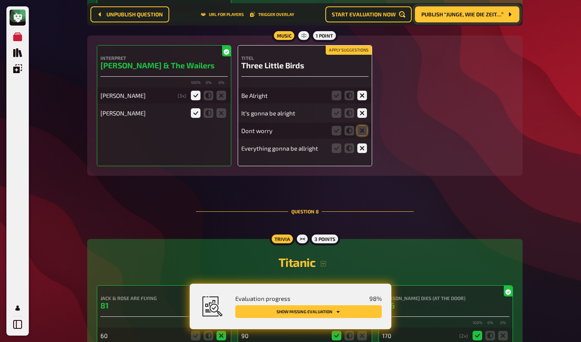
scroll to position [2524, 0]
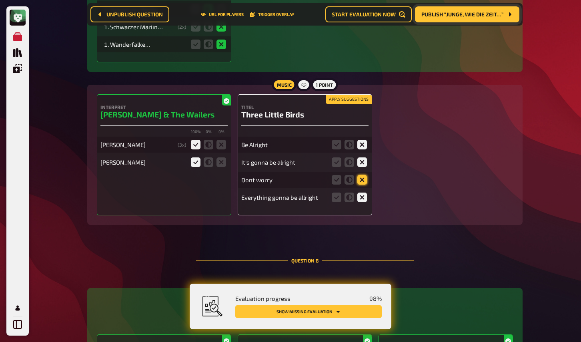
click at [360, 185] on icon at bounding box center [362, 180] width 10 height 10
click at [0, 0] on input "radio" at bounding box center [0, 0] width 0 height 0
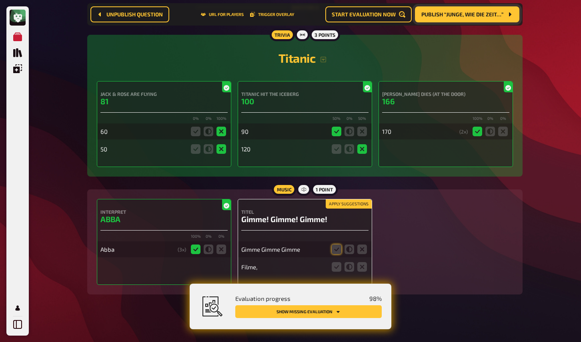
scroll to position [2789, 0]
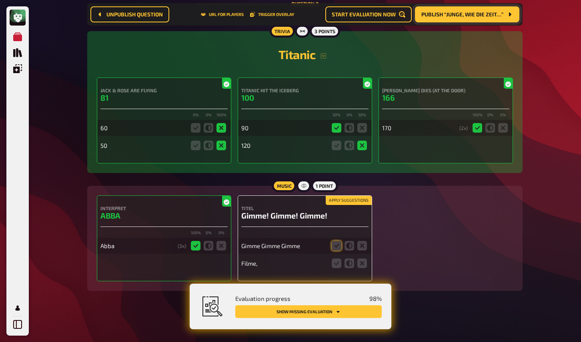
click at [355, 202] on button "Apply suggestions" at bounding box center [348, 200] width 46 height 9
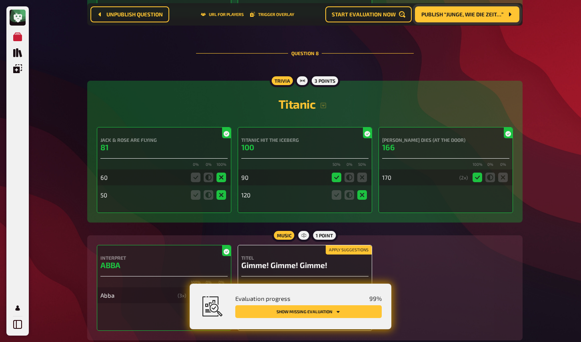
scroll to position [2722, 0]
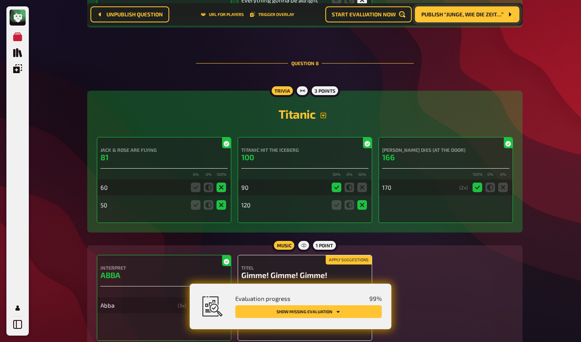
click at [325, 119] on icon "button" at bounding box center [323, 115] width 6 height 6
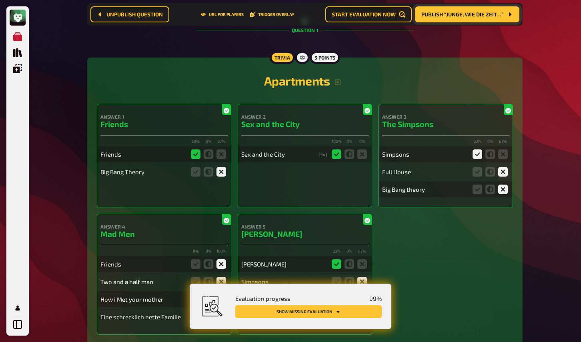
scroll to position [0, 0]
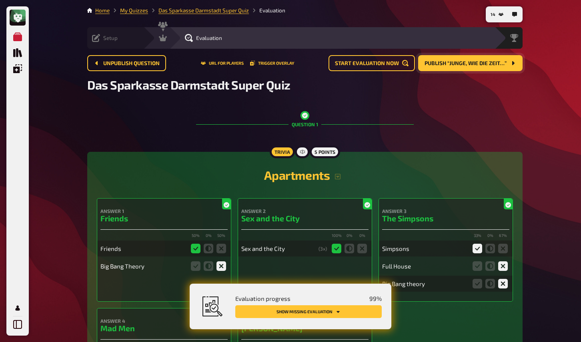
click at [102, 35] on div "Setup" at bounding box center [105, 38] width 26 height 8
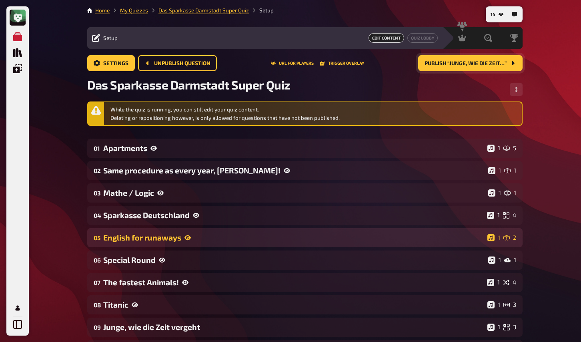
scroll to position [47, 0]
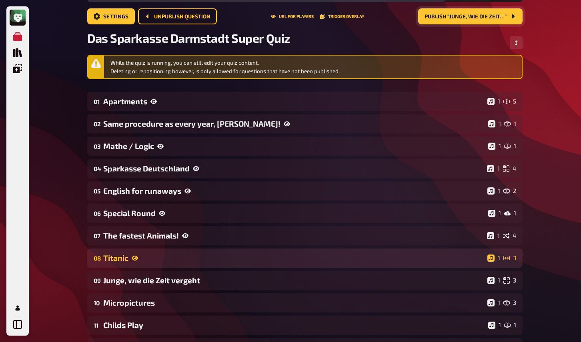
click at [118, 260] on div "Titanic" at bounding box center [293, 257] width 381 height 9
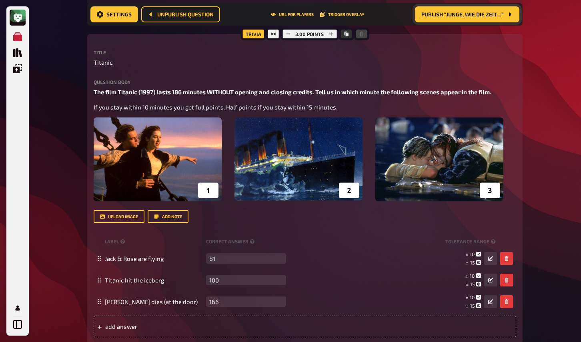
scroll to position [305, 0]
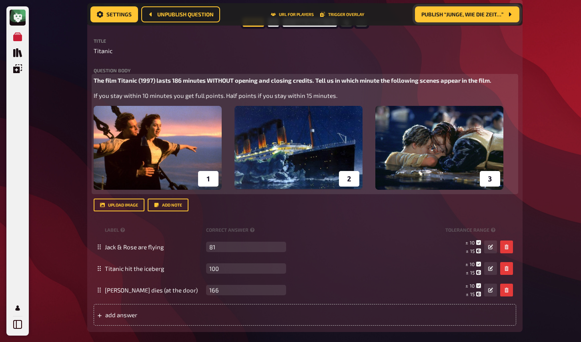
click at [356, 97] on p "If you stay within 10 minutes you get full points. Half points if you stay with…" at bounding box center [305, 95] width 422 height 9
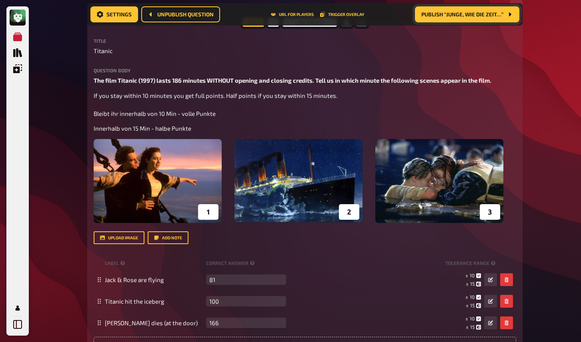
click at [552, 182] on div "My Quizzes Quiz Library Overlays My Account 14 Home My Quizzes Das Sparkasse Da…" at bounding box center [290, 215] width 581 height 1041
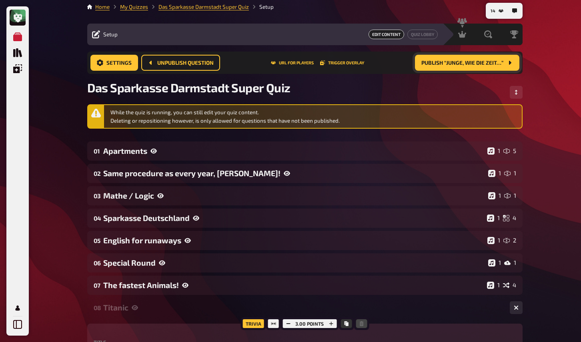
scroll to position [0, 0]
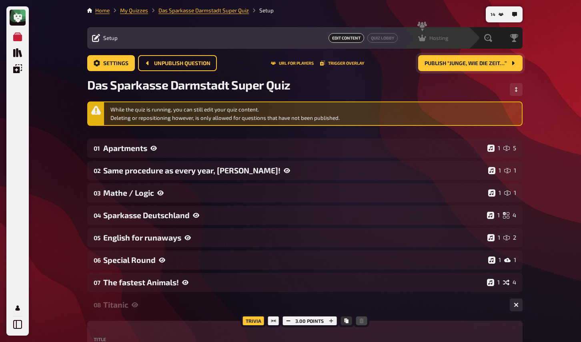
click at [455, 38] on div "Hosting undefined" at bounding box center [440, 38] width 55 height 8
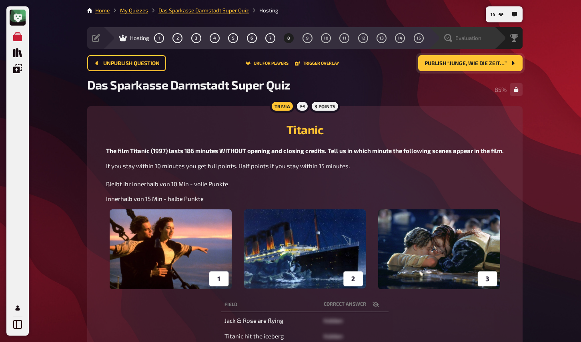
click at [469, 37] on span "Evaluation" at bounding box center [468, 38] width 26 height 6
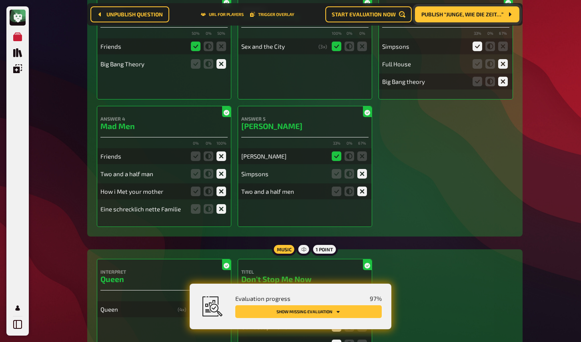
click at [363, 307] on button "Show missing evaluation" at bounding box center [308, 311] width 146 height 13
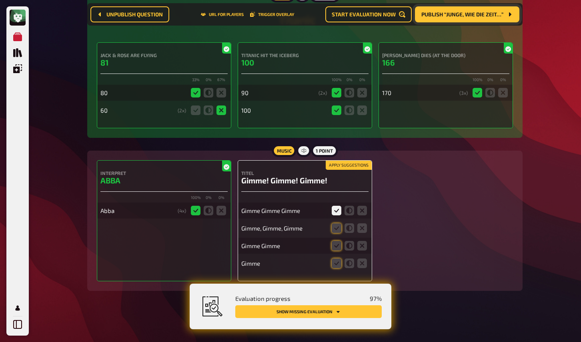
scroll to position [2824, 0]
click at [355, 165] on button "Apply suggestions" at bounding box center [348, 165] width 46 height 9
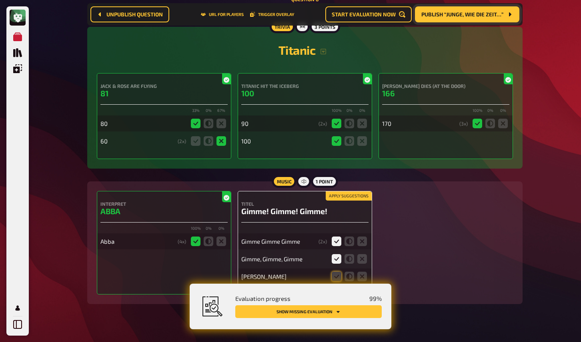
scroll to position [2801, 0]
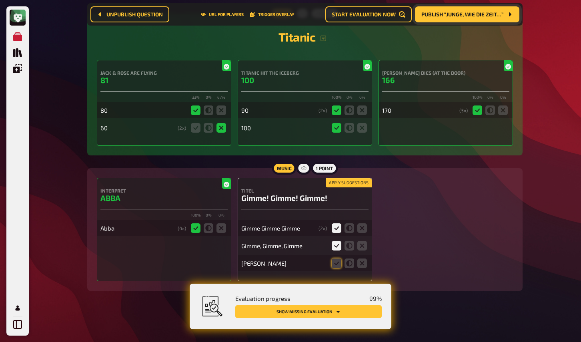
click at [344, 188] on button "Apply suggestions" at bounding box center [348, 183] width 46 height 9
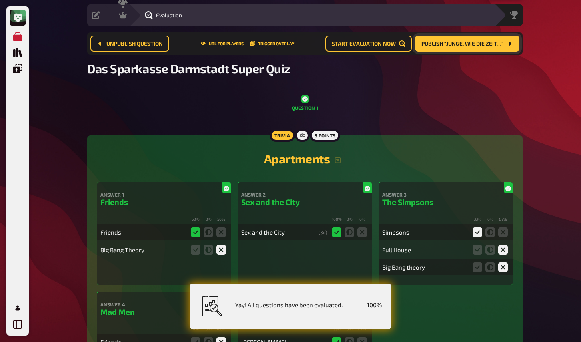
scroll to position [0, 0]
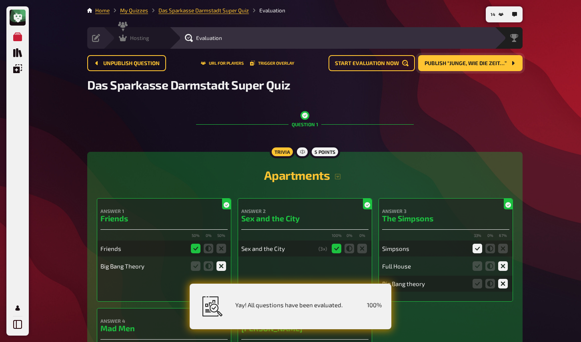
click at [150, 36] on div "Hosting undefined" at bounding box center [141, 38] width 55 height 8
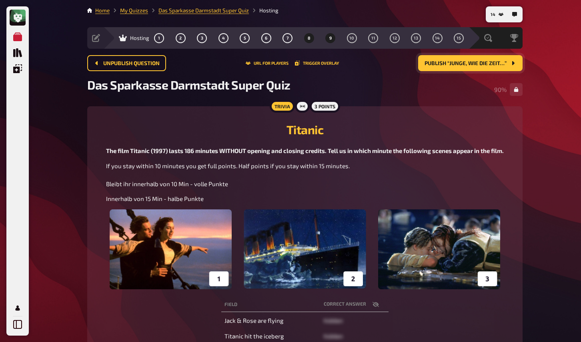
click at [330, 40] on span "9" at bounding box center [330, 38] width 2 height 4
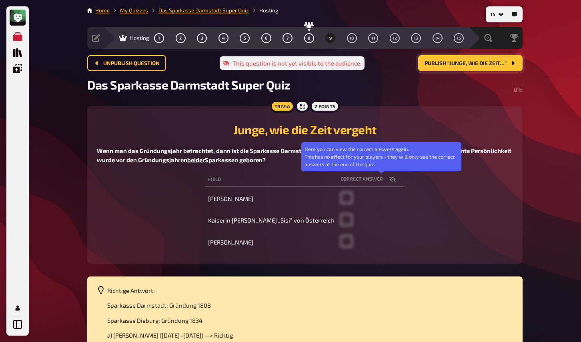
click at [389, 181] on icon "button" at bounding box center [392, 179] width 6 height 6
checkbox input "false"
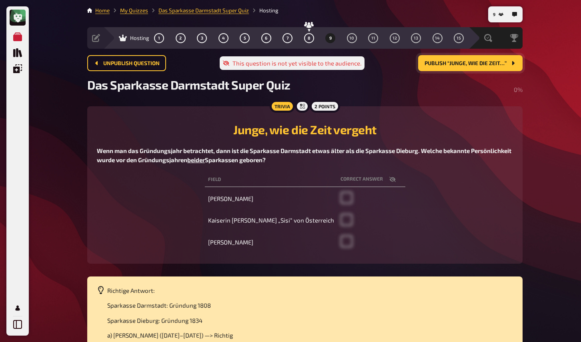
click at [159, 223] on div "Field correct answer Ludwig van Beethoven Kaiserin Elisabeth „Sisi“ von Österre…" at bounding box center [305, 213] width 416 height 84
click at [170, 251] on div "Field correct answer Ludwig van Beethoven Kaiserin Elisabeth „Sisi“ von Österre…" at bounding box center [305, 213] width 416 height 84
click at [454, 68] on button "Publish “Junge, wie die Zeit…”" at bounding box center [470, 63] width 104 height 16
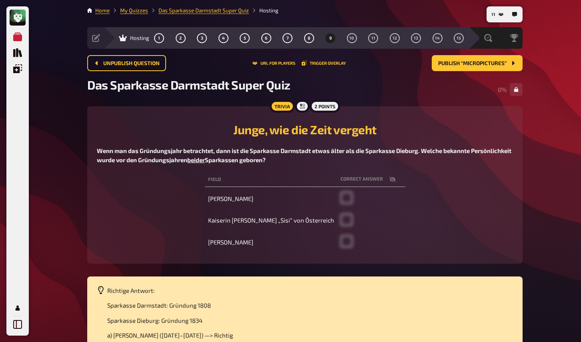
click at [194, 232] on div "Field correct answer Ludwig van Beethoven Kaiserin Elisabeth „Sisi“ von Österre…" at bounding box center [305, 213] width 416 height 84
click at [353, 38] on span "10" at bounding box center [351, 38] width 5 height 4
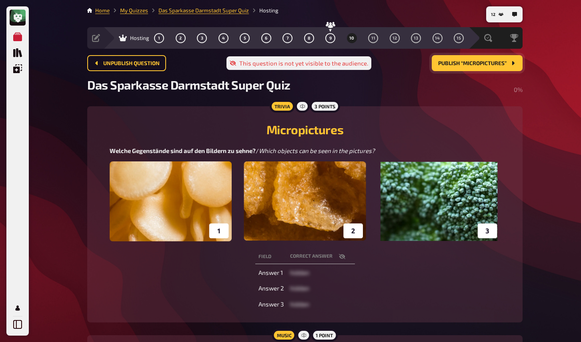
click at [457, 62] on span "Publish “Micropictures”" at bounding box center [472, 64] width 68 height 6
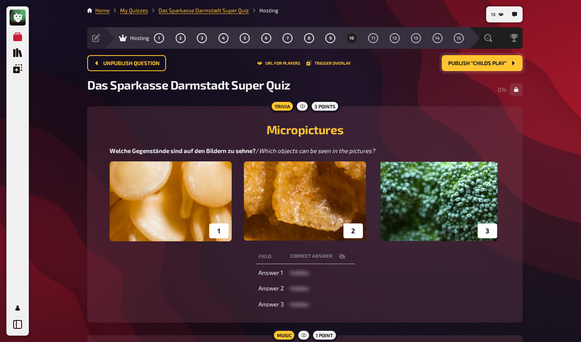
click at [189, 273] on div "Field correct answer Answer 1 hidden Answer 2 hidden Answer 3 hidden" at bounding box center [305, 281] width 416 height 66
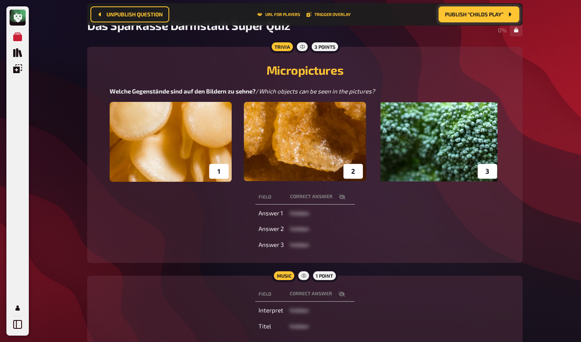
scroll to position [67, 0]
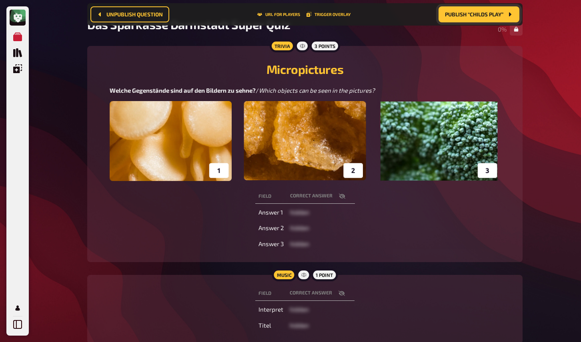
click at [341, 197] on icon "button" at bounding box center [342, 196] width 6 height 6
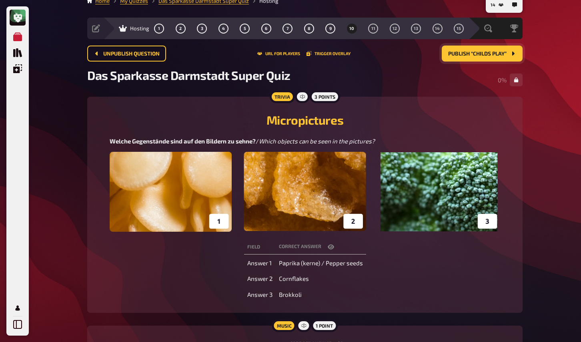
scroll to position [0, 0]
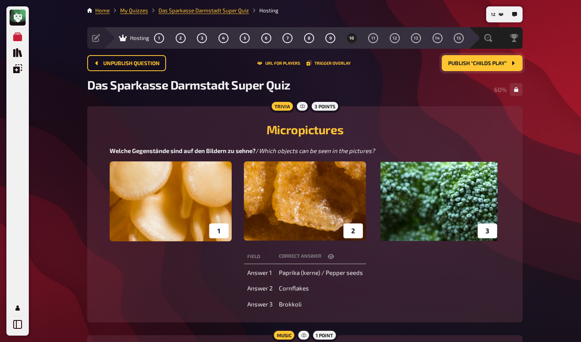
click at [197, 277] on div "Field correct answer Answer 1 Paprika (kerne) / Pepper seeds Answer 2 Cornflake…" at bounding box center [305, 281] width 416 height 66
click at [368, 40] on button "11" at bounding box center [373, 38] width 13 height 13
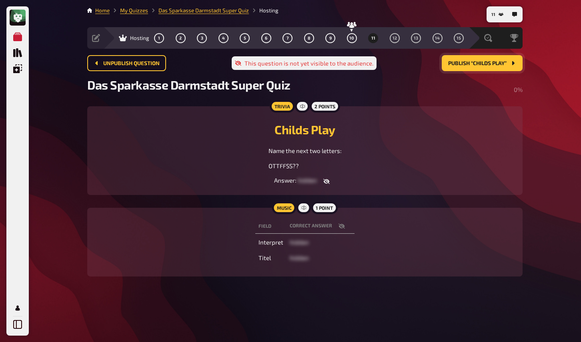
click at [327, 181] on icon "button" at bounding box center [326, 181] width 6 height 5
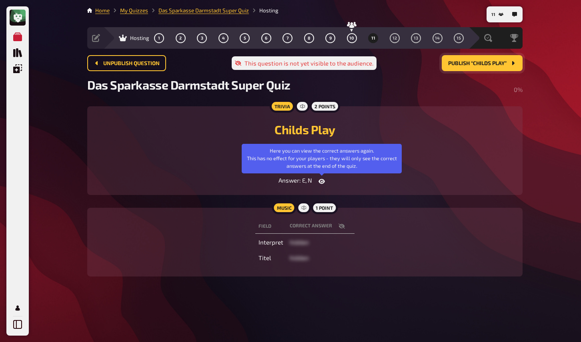
click at [323, 180] on icon "button" at bounding box center [321, 181] width 6 height 6
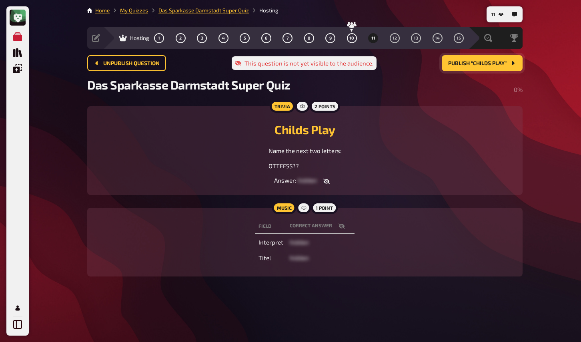
click at [326, 179] on icon "button" at bounding box center [326, 181] width 6 height 6
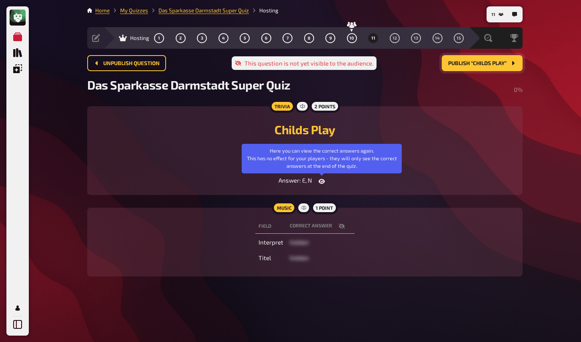
click at [324, 180] on icon "button" at bounding box center [321, 181] width 6 height 6
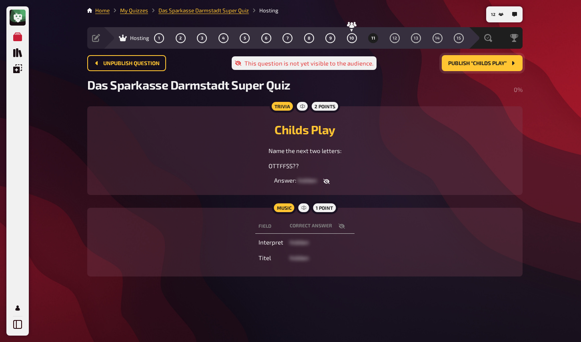
click at [342, 228] on icon "button" at bounding box center [341, 226] width 6 height 6
click at [342, 228] on icon "button" at bounding box center [341, 226] width 6 height 5
drag, startPoint x: 269, startPoint y: 151, endPoint x: 301, endPoint y: 167, distance: 35.8
click at [301, 167] on div "Name the next two letters: OTTFFSS??" at bounding box center [304, 158] width 73 height 24
copy div "Name the next two letters: OTTFFSS??"
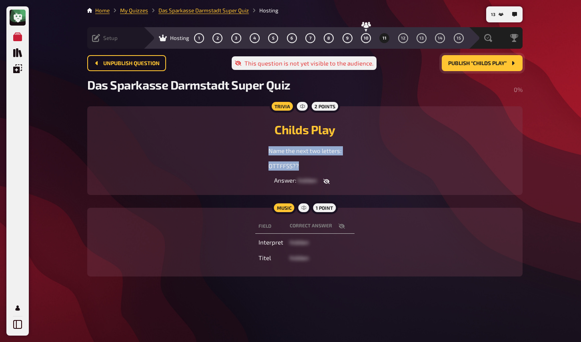
click at [95, 42] on div "Setup Edit Content Quiz Lobby" at bounding box center [115, 38] width 56 height 22
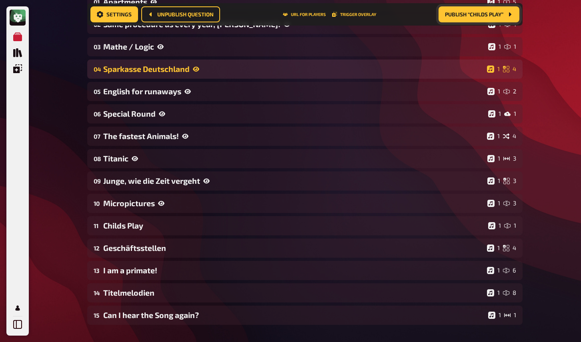
scroll to position [153, 0]
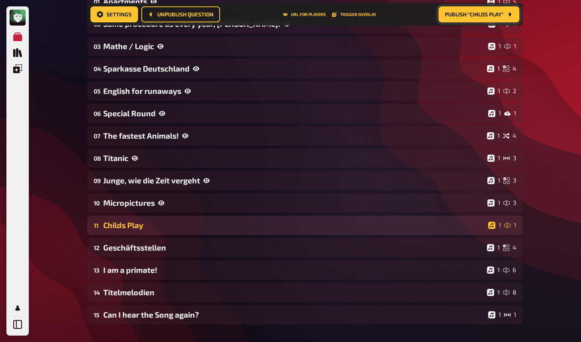
click at [135, 222] on div "Childs Play" at bounding box center [293, 225] width 381 height 9
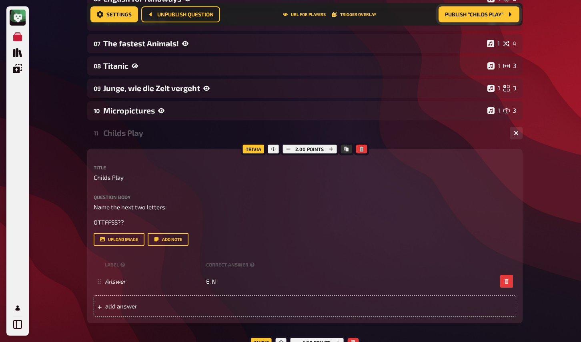
scroll to position [259, 0]
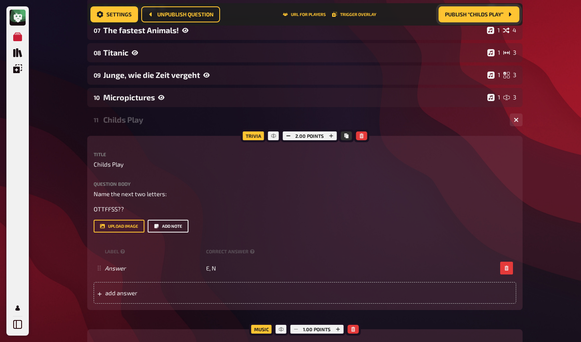
click at [174, 225] on button "Add note" at bounding box center [168, 226] width 41 height 13
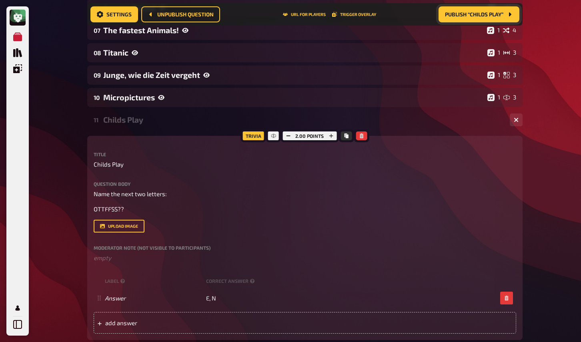
click at [143, 248] on label "Moderator Note (not visible to participants)" at bounding box center [305, 247] width 422 height 5
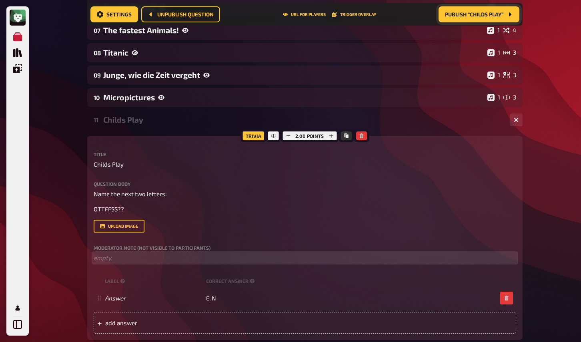
click at [131, 255] on p "﻿ empty" at bounding box center [305, 257] width 422 height 9
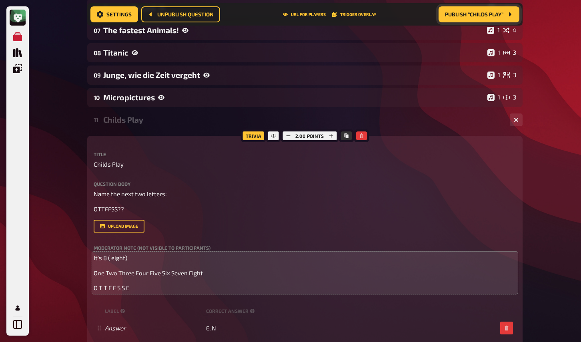
click at [64, 177] on div "My Quizzes Quiz Library Overlays My Account 13 Home My Quizzes Das Sparkasse Da…" at bounding box center [290, 207] width 581 height 933
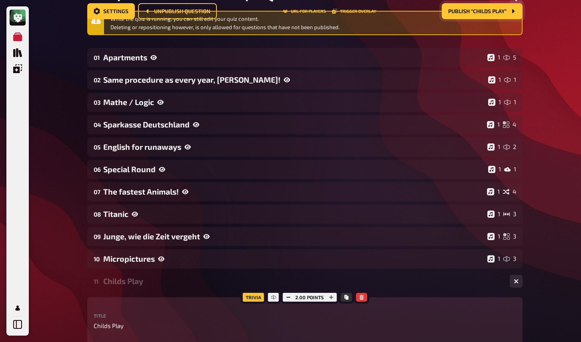
scroll to position [0, 0]
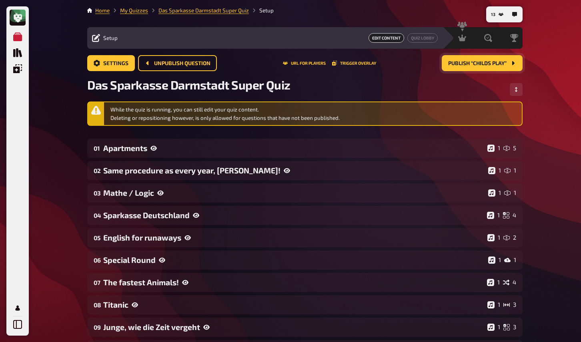
click at [471, 63] on span "Publish “Childs Play”" at bounding box center [477, 64] width 58 height 6
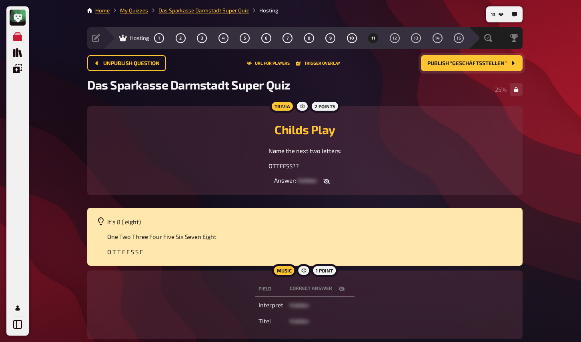
click at [183, 175] on div "Childs Play Name the next two letters: OTTFFSS?? Answer : hidden" at bounding box center [305, 150] width 416 height 69
click at [323, 180] on icon "button" at bounding box center [326, 181] width 6 height 6
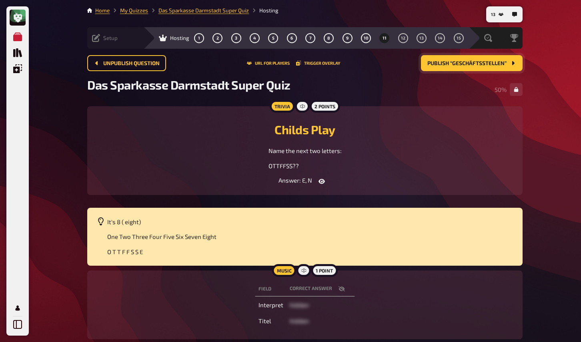
click at [98, 38] on icon at bounding box center [96, 38] width 8 height 8
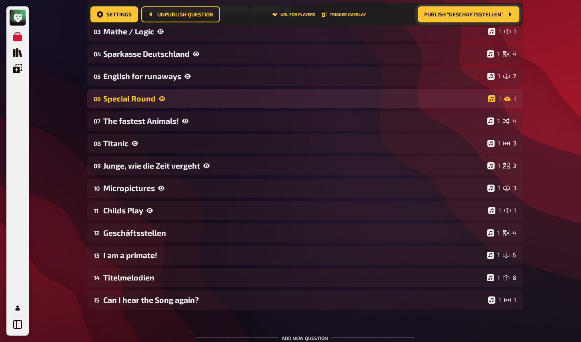
scroll to position [174, 0]
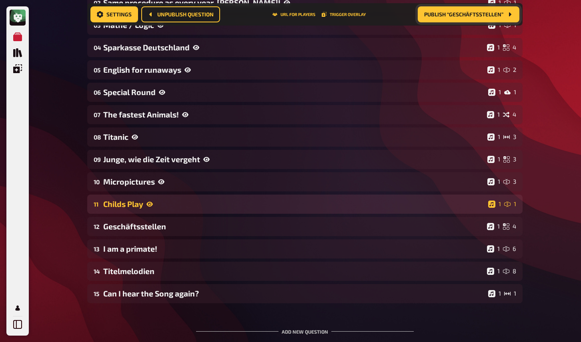
click at [134, 204] on div "Childs Play" at bounding box center [293, 204] width 381 height 9
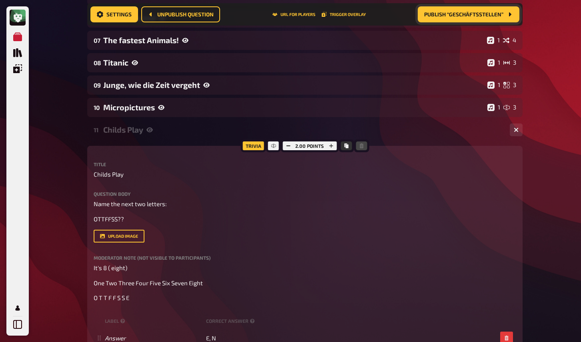
scroll to position [271, 0]
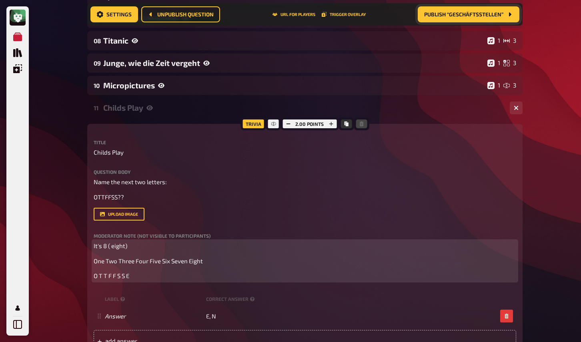
click at [138, 278] on p "O T T F F S S E" at bounding box center [305, 275] width 422 height 9
click at [220, 263] on p "One Two Three Four Five Six Seven Eight" at bounding box center [305, 261] width 422 height 9
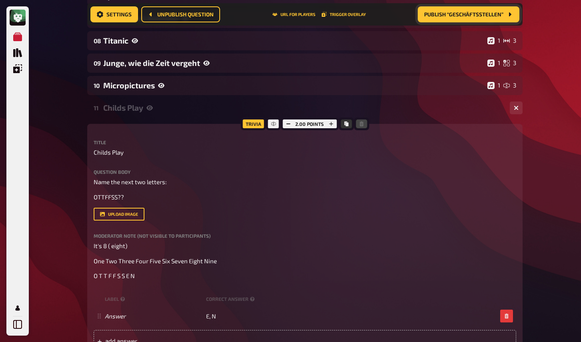
click at [240, 167] on div "Title Childs Play Question body Name the next two letters: OTTFFSS?? Drop here …" at bounding box center [305, 210] width 422 height 141
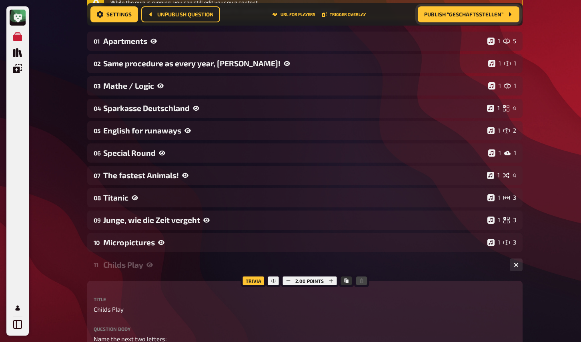
scroll to position [0, 0]
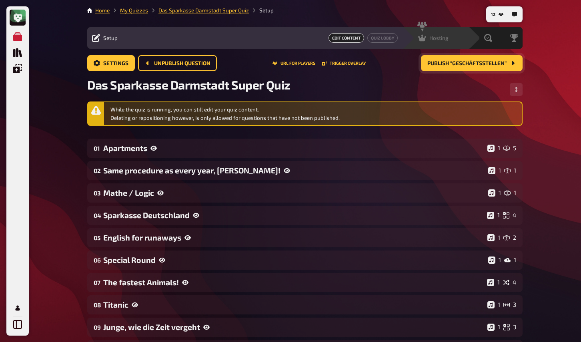
click at [444, 38] on span "Hosting" at bounding box center [438, 38] width 19 height 6
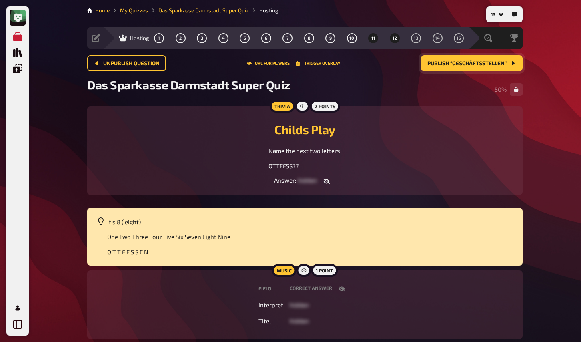
click at [394, 38] on span "12" at bounding box center [394, 38] width 4 height 4
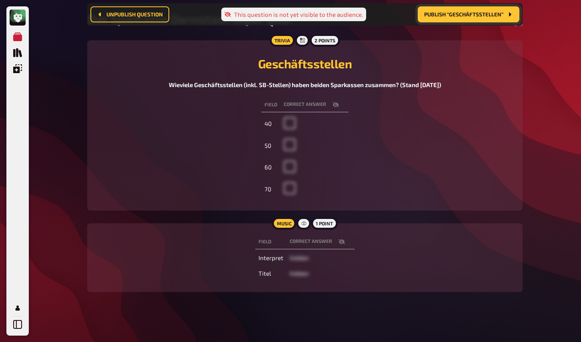
scroll to position [72, 0]
click at [341, 241] on icon "button" at bounding box center [341, 242] width 6 height 6
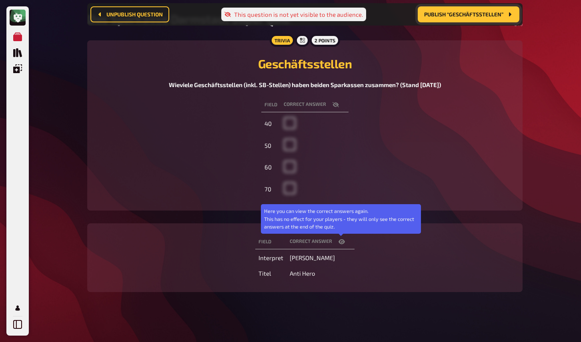
click at [341, 241] on icon "button" at bounding box center [341, 241] width 6 height 5
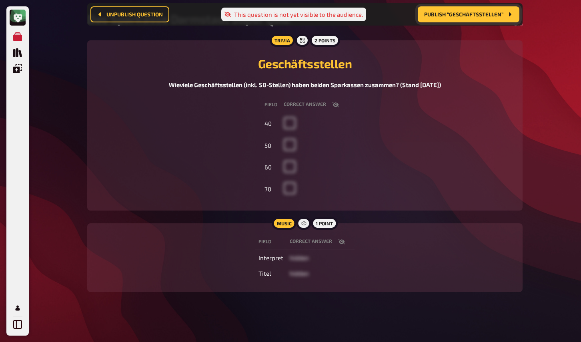
scroll to position [0, 0]
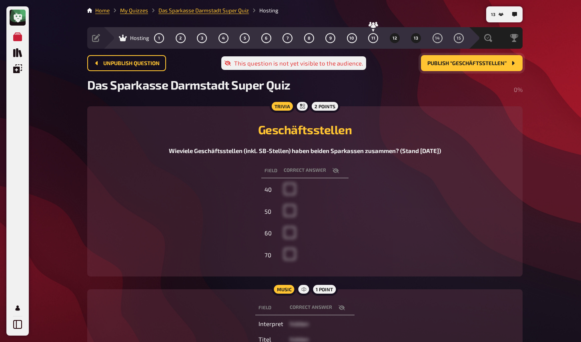
click at [412, 41] on button "13" at bounding box center [415, 38] width 13 height 13
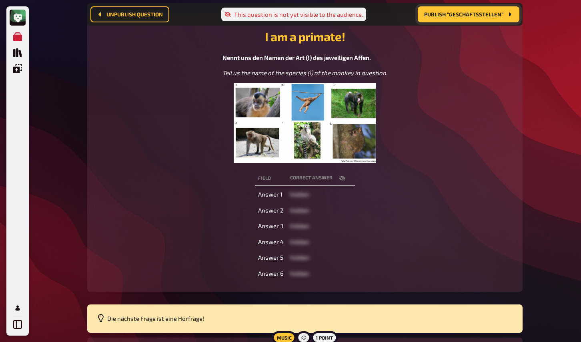
scroll to position [100, 0]
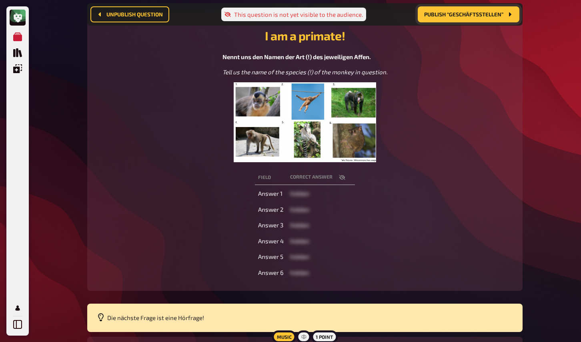
click at [347, 154] on img at bounding box center [304, 122] width 142 height 80
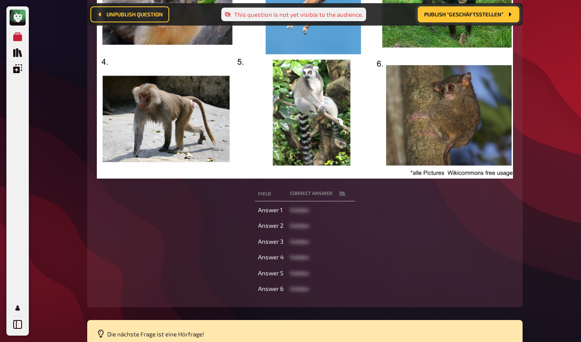
scroll to position [0, 0]
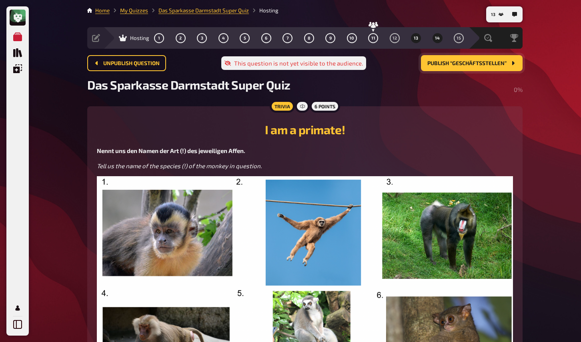
click at [433, 38] on button "14" at bounding box center [437, 38] width 13 height 13
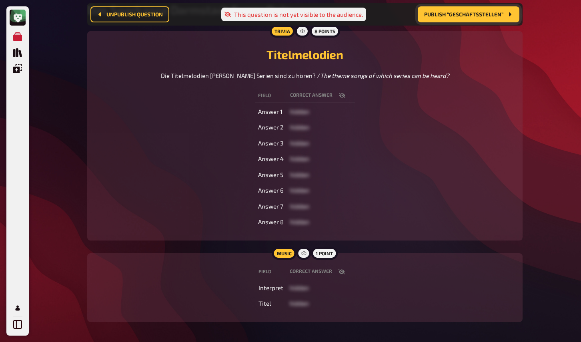
scroll to position [78, 0]
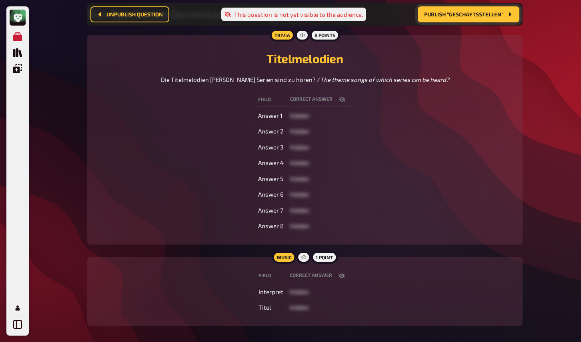
click at [341, 100] on icon "button" at bounding box center [342, 99] width 6 height 6
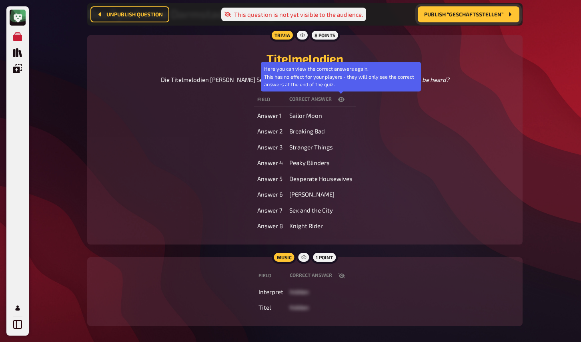
click at [341, 100] on icon "button" at bounding box center [341, 99] width 6 height 5
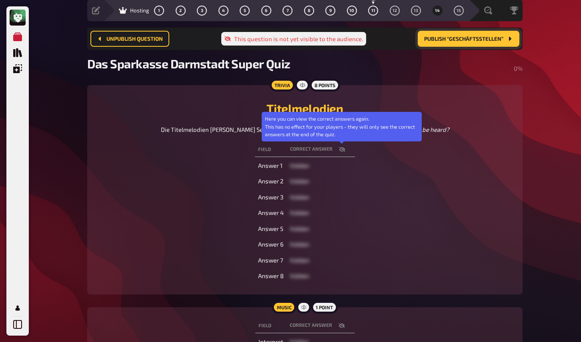
scroll to position [0, 0]
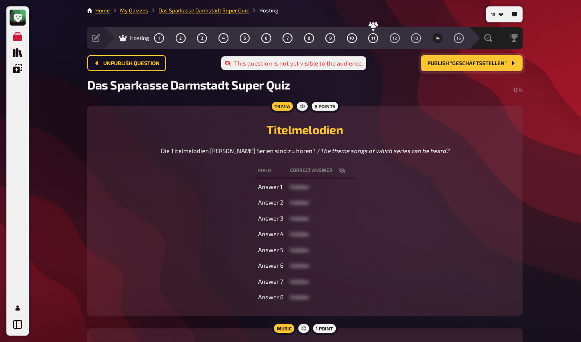
click at [342, 170] on icon "button" at bounding box center [342, 171] width 6 height 6
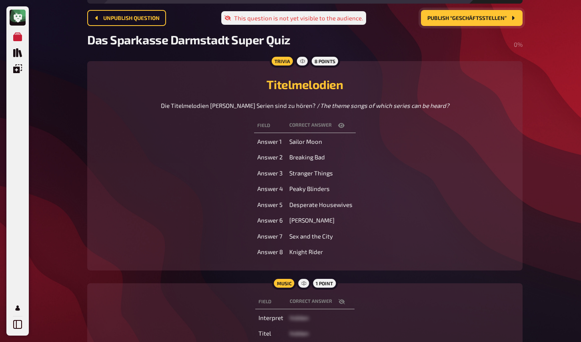
scroll to position [45, 0]
click at [52, 172] on div "My Quizzes Quiz Library Overlays My Account 13 Home My Quizzes Das Sparkasse Da…" at bounding box center [290, 179] width 581 height 449
click at [57, 193] on div "My Quizzes Quiz Library Overlays My Account 12 Home My Quizzes Das Sparkasse Da…" at bounding box center [290, 179] width 581 height 449
click at [54, 50] on div "My Quizzes Quiz Library Overlays My Account 11 Home My Quizzes Das Sparkasse Da…" at bounding box center [290, 179] width 581 height 449
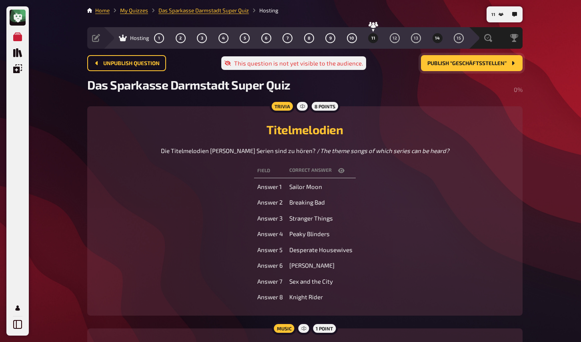
click at [372, 38] on span "11" at bounding box center [373, 38] width 4 height 4
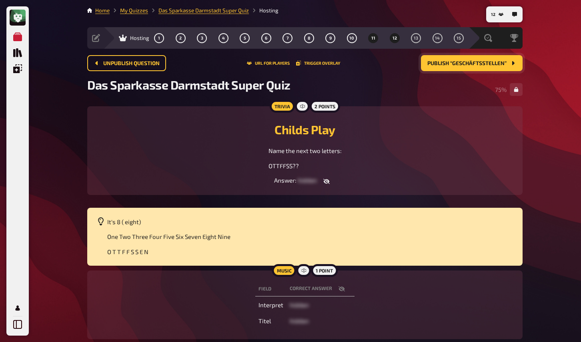
click at [394, 40] on button "12" at bounding box center [394, 38] width 13 height 13
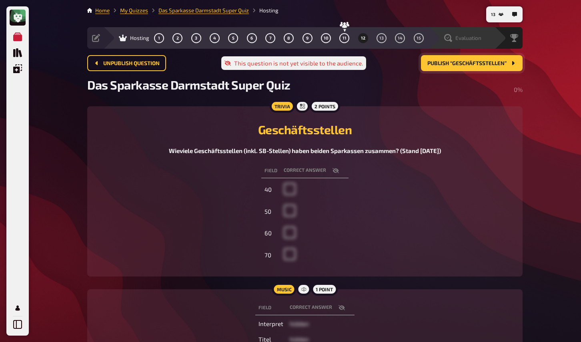
click at [481, 39] on div "Evaluation" at bounding box center [466, 38] width 55 height 8
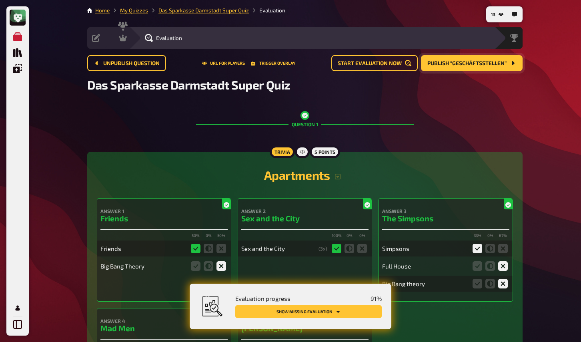
click at [361, 310] on button "Show missing evaluation" at bounding box center [308, 311] width 146 height 13
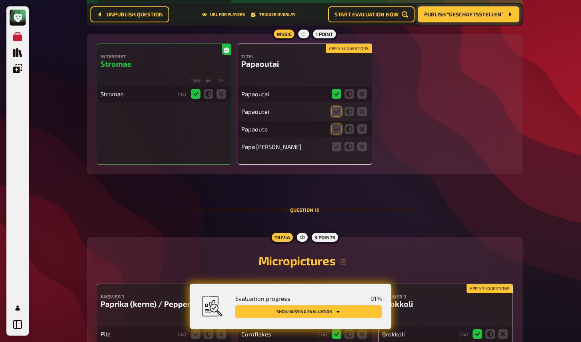
scroll to position [3781, 0]
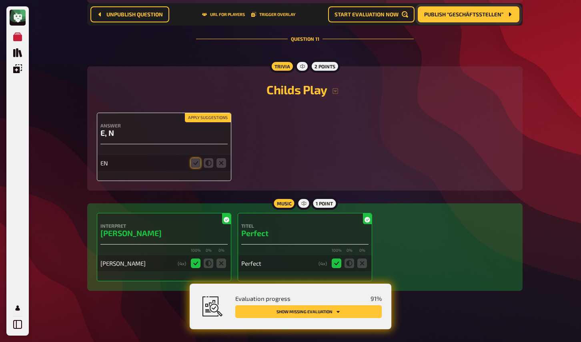
click at [435, 243] on div "Interpret Ed Sheeran 100 % 0 % 0 % Ed Sheeran ( 4 x) Titel Perfect 100 % 0 % 0 …" at bounding box center [305, 247] width 416 height 68
click at [207, 114] on button "Apply suggestions" at bounding box center [208, 118] width 46 height 9
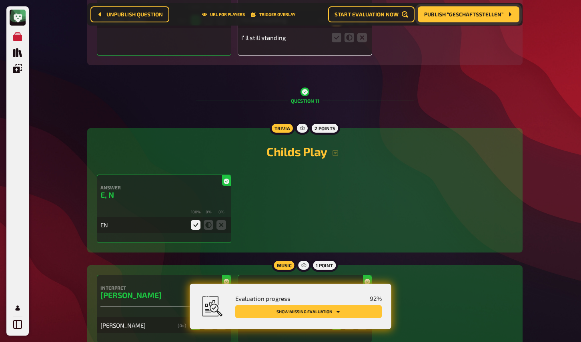
scroll to position [3537, 0]
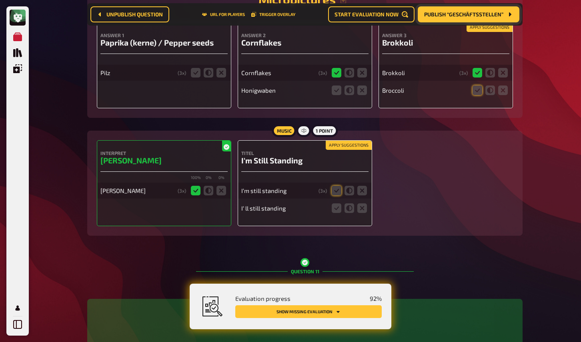
click at [439, 18] on button "Publish “Geschäftsstellen”" at bounding box center [468, 14] width 102 height 16
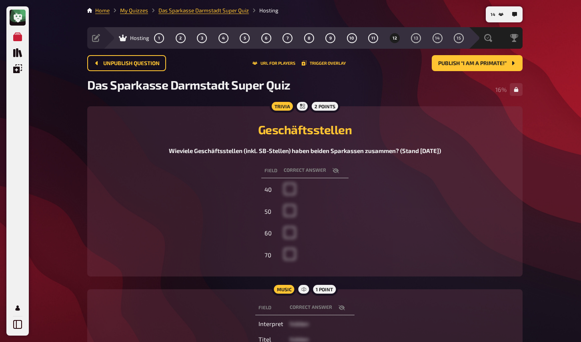
click at [55, 231] on div "My Quizzes Quiz Library Overlays My Account 14 Home My Quizzes Das Sparkasse Da…" at bounding box center [290, 204] width 581 height 409
click at [335, 168] on icon "button" at bounding box center [335, 171] width 6 height 6
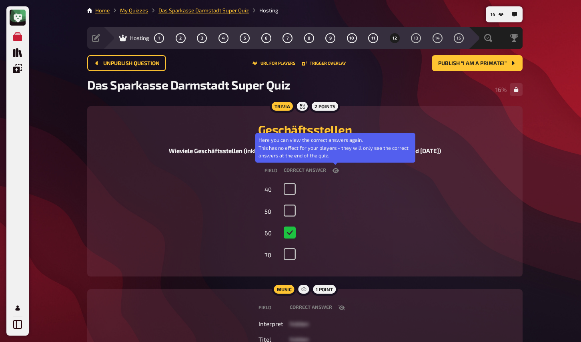
click at [335, 168] on icon "button" at bounding box center [335, 171] width 6 height 6
checkbox input "false"
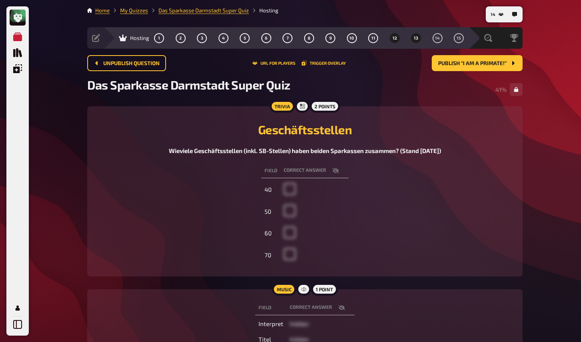
click at [418, 41] on button "13" at bounding box center [415, 38] width 13 height 13
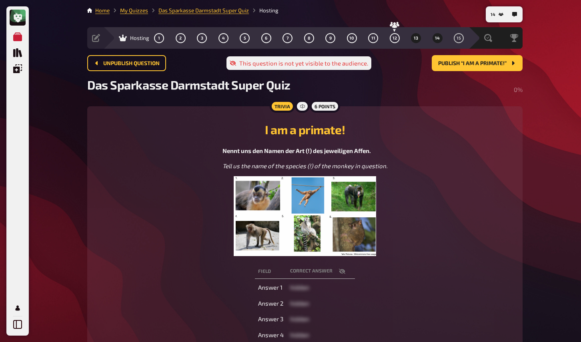
click at [435, 38] on span "14" at bounding box center [437, 38] width 5 height 4
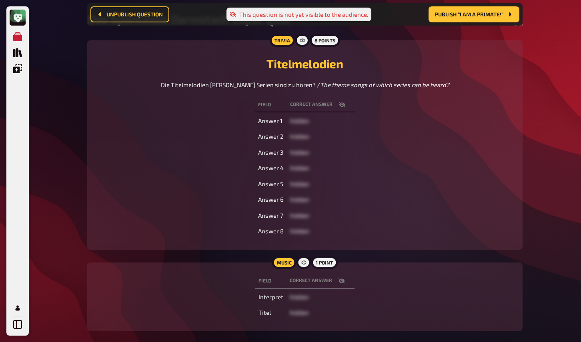
scroll to position [70, 0]
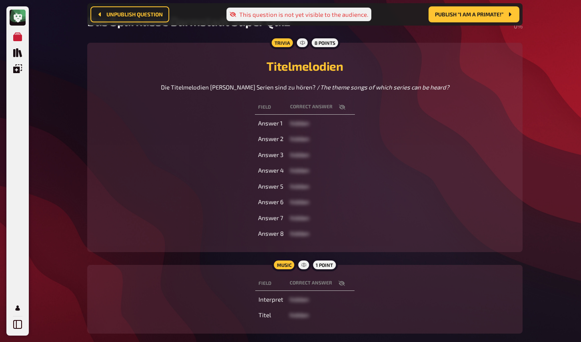
click at [348, 108] on button "button" at bounding box center [341, 107] width 19 height 8
click at [347, 108] on button "button" at bounding box center [340, 107] width 19 height 8
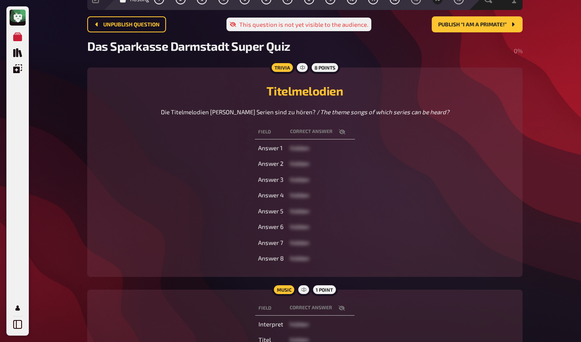
scroll to position [0, 0]
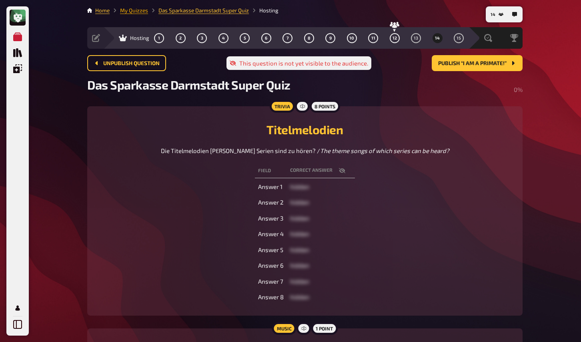
click at [133, 13] on link "My Quizzes" at bounding box center [134, 10] width 28 height 6
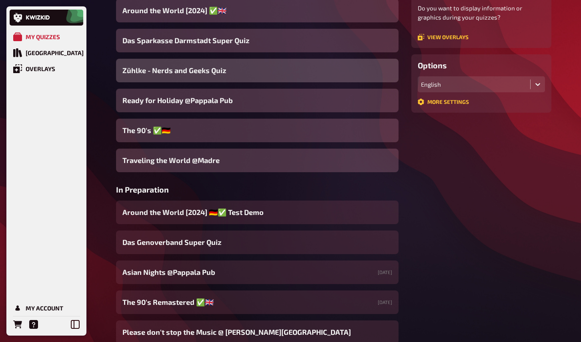
scroll to position [173, 0]
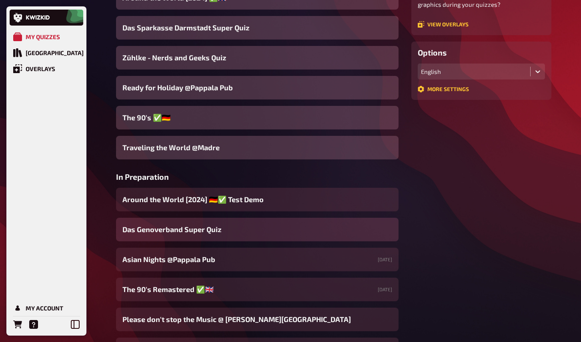
click at [188, 235] on span "Das Genoverband Super Quiz" at bounding box center [171, 229] width 99 height 11
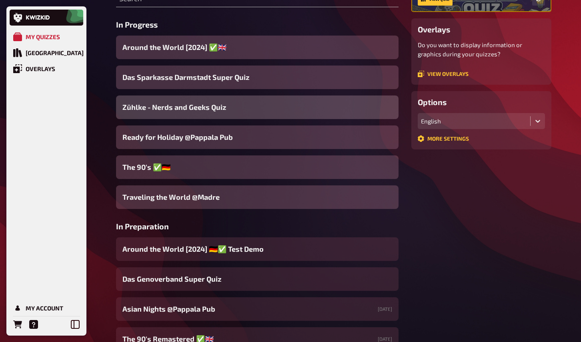
scroll to position [131, 0]
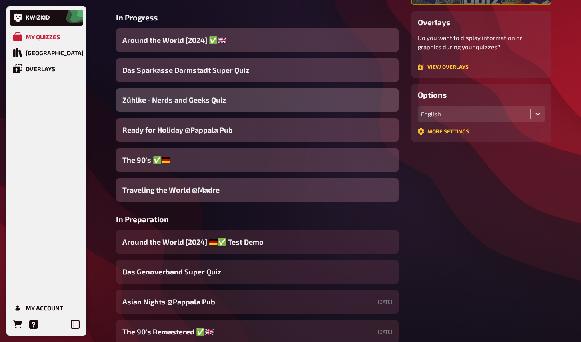
click at [178, 102] on span "Zühlke - Nerds and Geeks Quiz" at bounding box center [174, 100] width 104 height 11
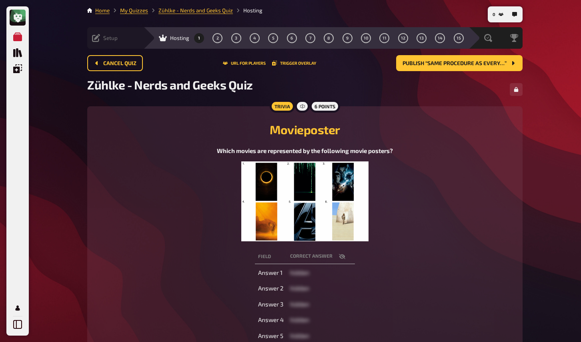
click at [99, 37] on icon at bounding box center [96, 38] width 8 height 8
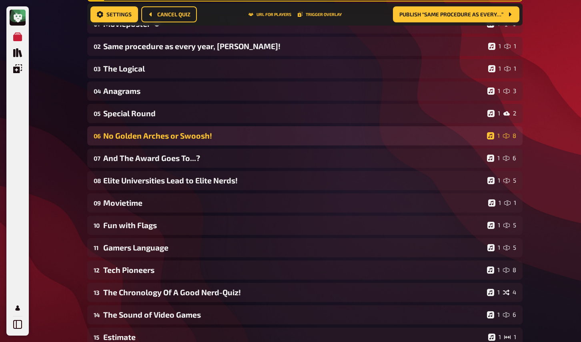
scroll to position [136, 0]
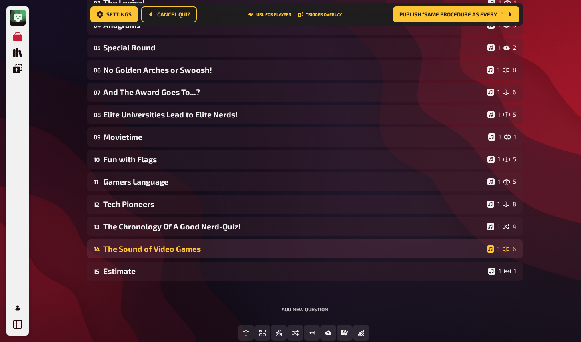
click at [157, 255] on div "14 The Sound of Video Games 1 6" at bounding box center [304, 248] width 435 height 19
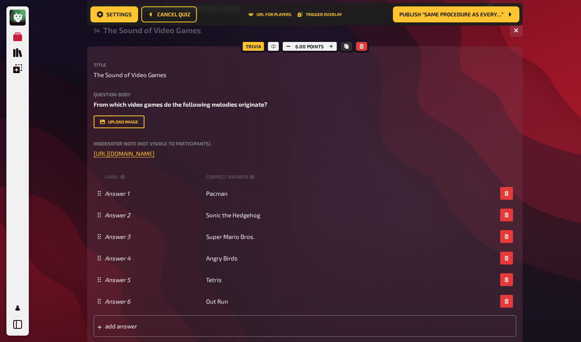
scroll to position [420, 0]
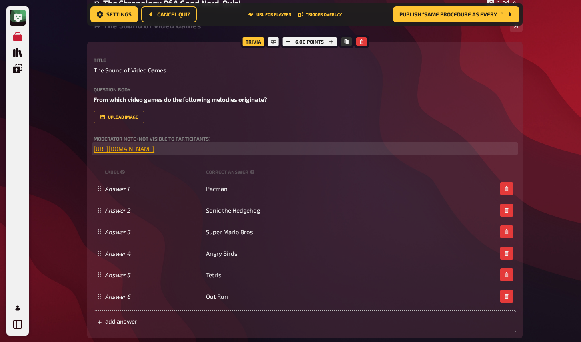
click at [154, 150] on span "https://open.spotify.com/playlist/5Ohli5dOSSGCh7JxiX3kmD?si=9172164ab2514d83" at bounding box center [124, 148] width 61 height 7
click at [305, 132] on icon "button" at bounding box center [307, 133] width 5 height 5
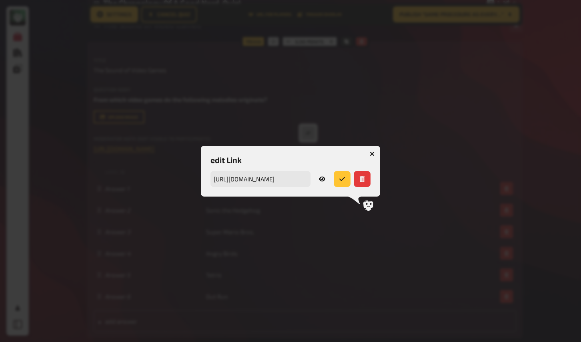
click at [372, 152] on icon "button" at bounding box center [371, 154] width 5 height 5
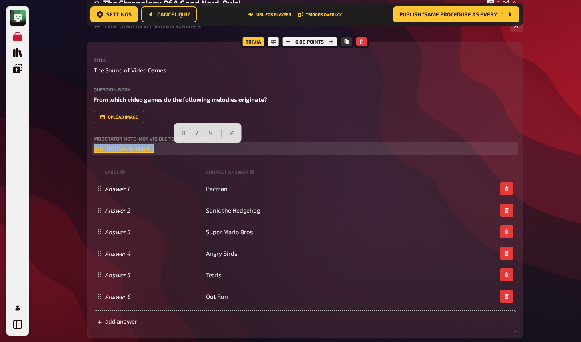
drag, startPoint x: 327, startPoint y: 151, endPoint x: 56, endPoint y: 130, distance: 271.9
click at [56, 130] on div "My Quizzes Quiz Library Overlays My Account 0 Home My Quizzes Zühlke - Nerds an…" at bounding box center [290, 78] width 581 height 996
copy p "﻿ https://open.spotify.com/playlist/5Ohli5dOSSGCh7JxiX3kmD?si=9172164ab2514d83 ﻿"
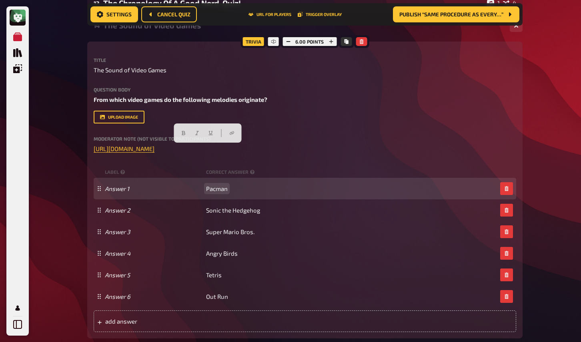
click at [214, 190] on span "Pacman" at bounding box center [217, 188] width 22 height 7
copy span "Pacman"
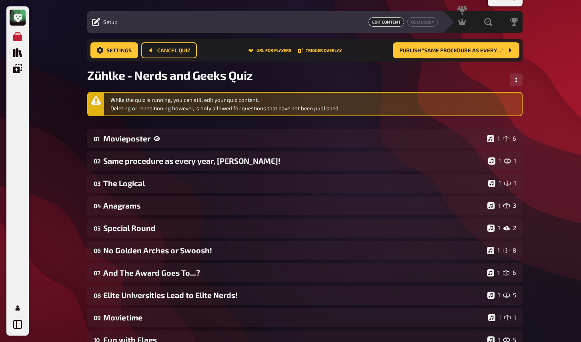
scroll to position [0, 0]
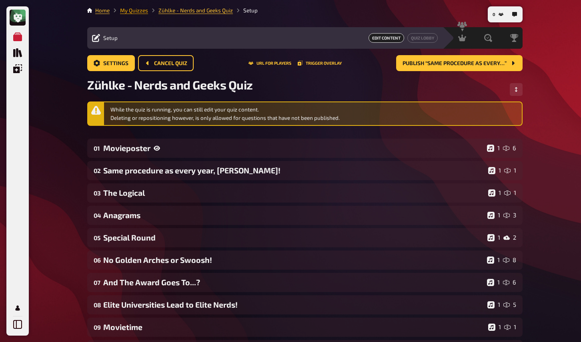
click at [134, 10] on link "My Quizzes" at bounding box center [134, 10] width 28 height 6
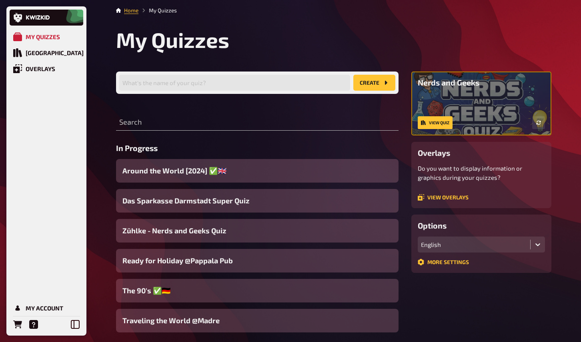
scroll to position [17, 0]
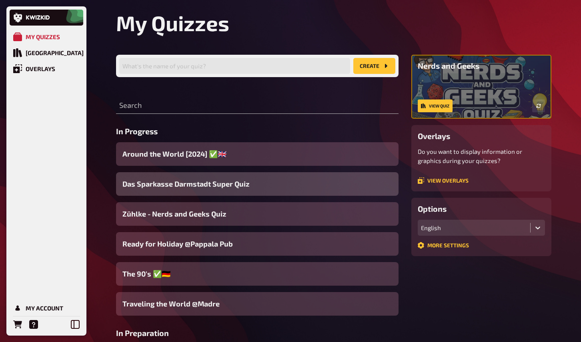
click at [174, 184] on span "Das Sparkasse Darmstadt Super Quiz" at bounding box center [185, 184] width 127 height 11
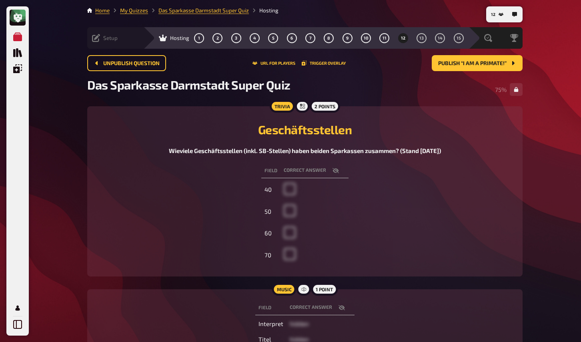
click at [96, 40] on icon at bounding box center [96, 38] width 8 height 8
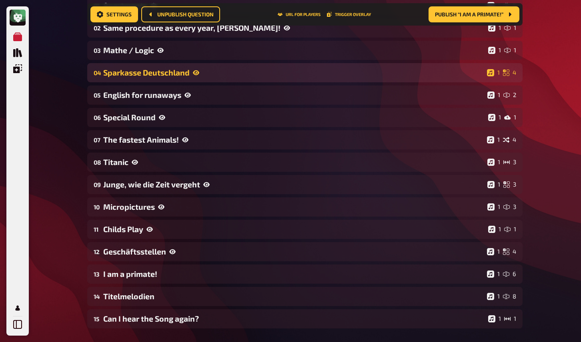
scroll to position [218, 0]
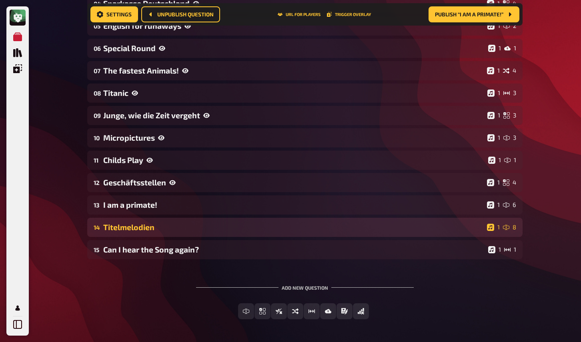
click at [141, 229] on div "Titelmelodien" at bounding box center [293, 227] width 380 height 9
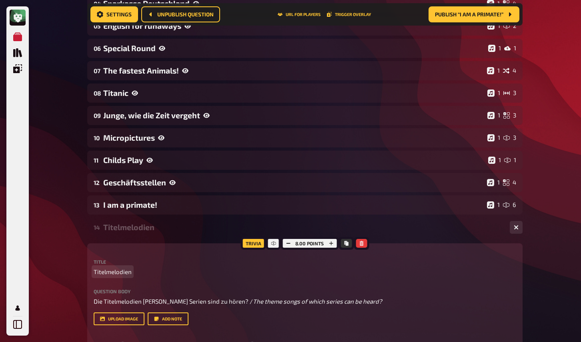
click at [113, 275] on span "Titelmelodien" at bounding box center [113, 271] width 38 height 9
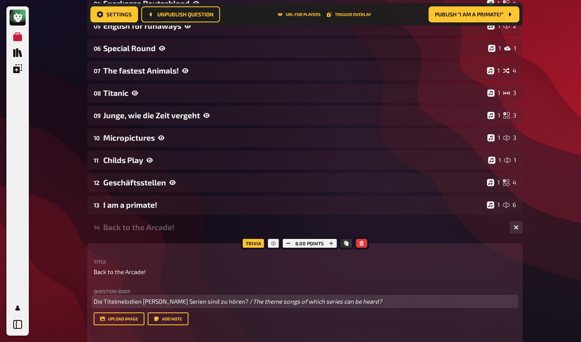
click at [136, 300] on span "Die Titelmelodien welcher Serien sind zu hören? /" at bounding box center [173, 301] width 159 height 7
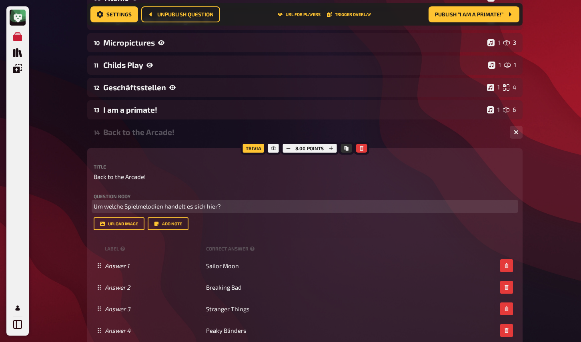
scroll to position [315, 0]
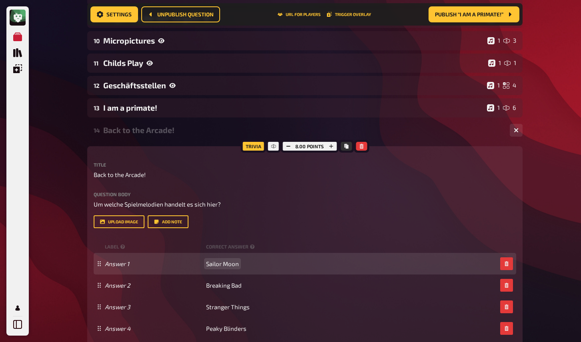
click at [217, 267] on span "Sailor Moon" at bounding box center [222, 263] width 33 height 7
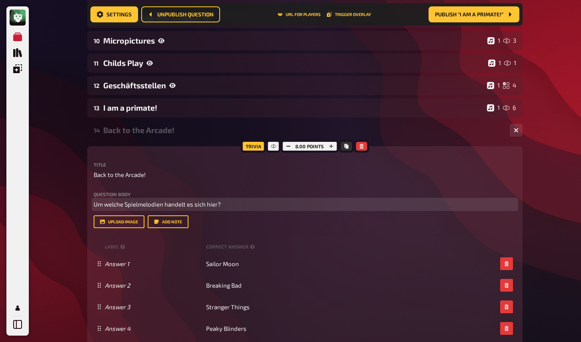
click at [140, 204] on span "Um welche Spielmelodien handelt es sich hier?" at bounding box center [157, 204] width 127 height 7
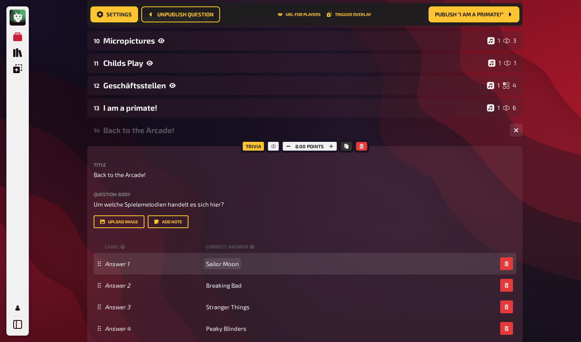
click at [222, 263] on span "Sailor Moon" at bounding box center [222, 263] width 33 height 7
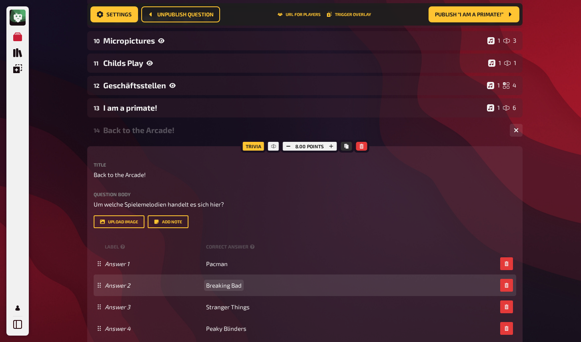
click at [221, 287] on span "Breaking Bad" at bounding box center [224, 285] width 36 height 7
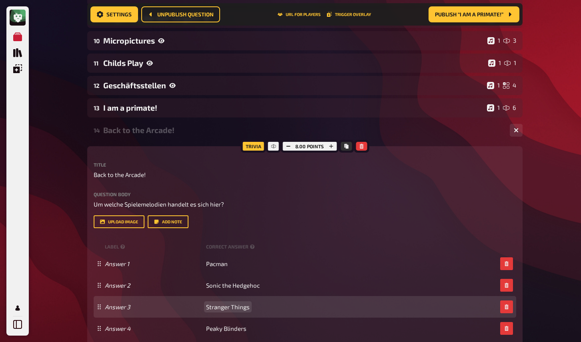
click at [221, 310] on span "Stranger Things" at bounding box center [228, 306] width 44 height 7
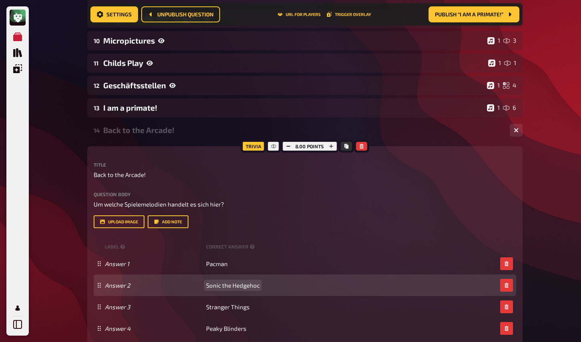
click at [255, 285] on span "Sonic the Hedgehoc" at bounding box center [233, 285] width 54 height 7
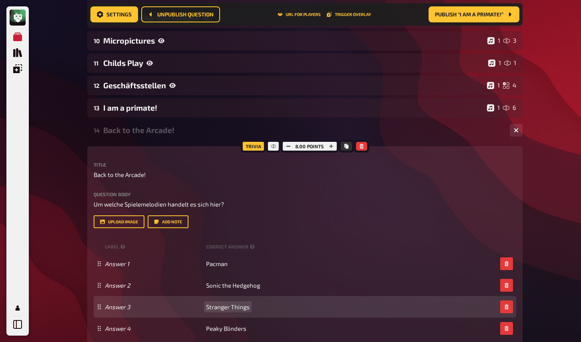
click at [240, 303] on div "Answer 3 Stranger Things" at bounding box center [305, 307] width 422 height 22
click at [235, 307] on span "Stranger Things" at bounding box center [228, 306] width 44 height 7
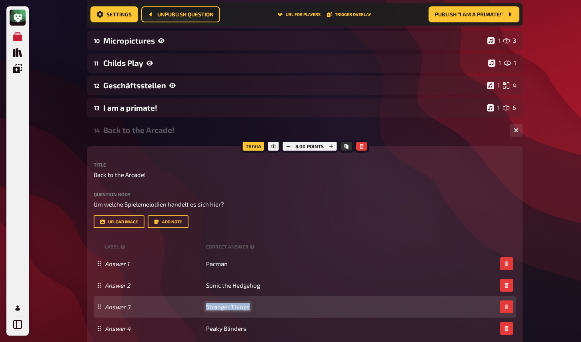
click at [235, 307] on span "Stranger Things" at bounding box center [228, 306] width 44 height 7
click at [231, 308] on span "Super MArio Bros" at bounding box center [230, 306] width 48 height 7
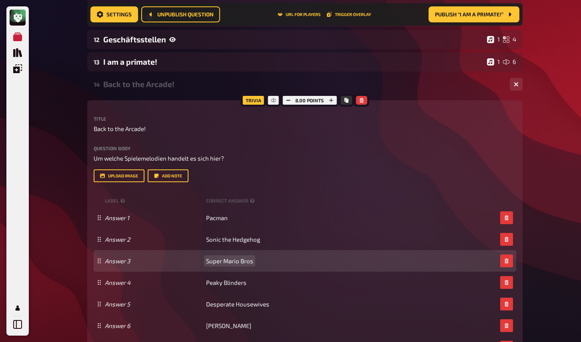
scroll to position [377, 0]
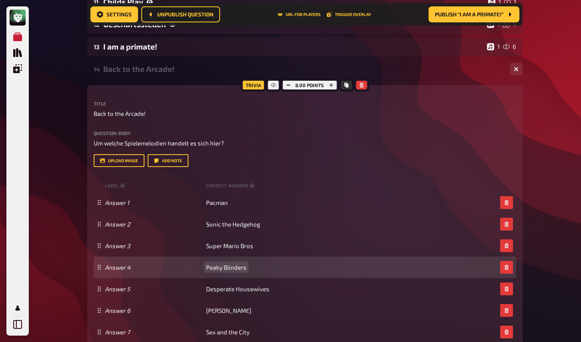
click at [225, 269] on span "Peaky Blinders" at bounding box center [226, 267] width 40 height 7
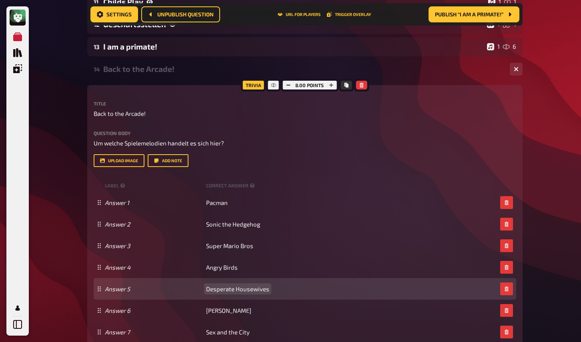
click at [229, 293] on div "Answer 5 Desperate Housewives" at bounding box center [305, 289] width 422 height 22
click at [229, 291] on span "Desperate Housewives" at bounding box center [237, 288] width 63 height 7
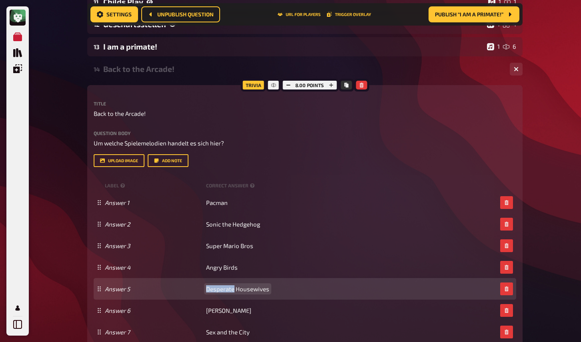
click at [229, 291] on span "Desperate Housewives" at bounding box center [237, 288] width 63 height 7
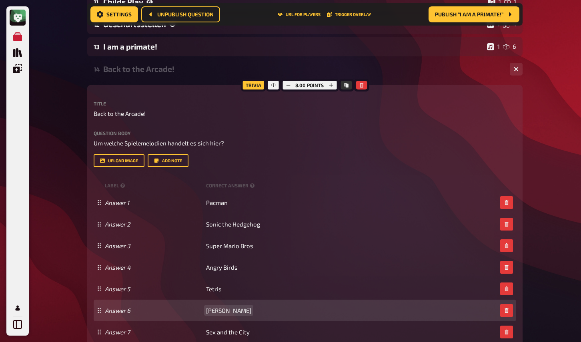
click at [233, 315] on div "Answer 6 Beverly Hills 90210" at bounding box center [305, 311] width 422 height 22
click at [233, 311] on span "Beverly Hills 90210" at bounding box center [228, 310] width 45 height 7
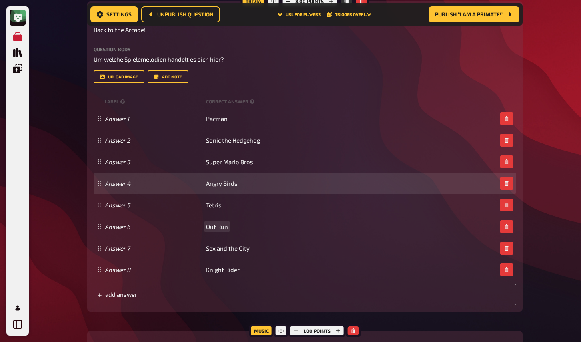
scroll to position [464, 0]
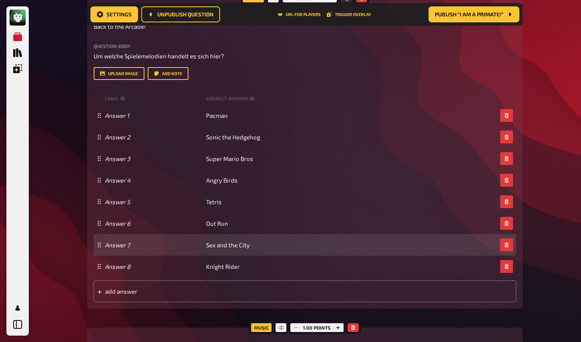
click at [505, 243] on icon "button" at bounding box center [506, 245] width 4 height 5
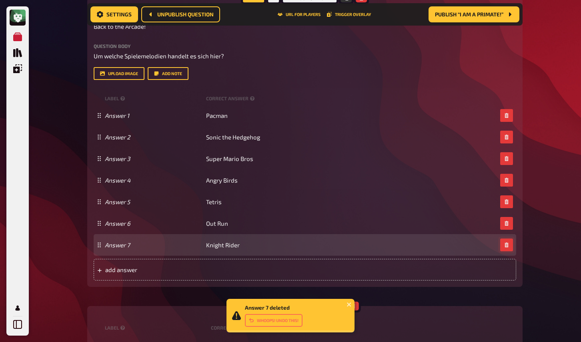
click at [506, 246] on icon "button" at bounding box center [506, 245] width 5 height 5
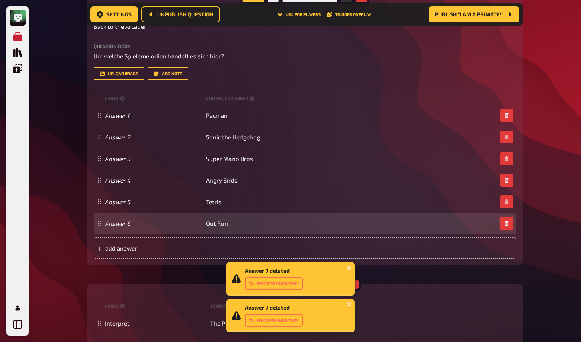
click at [507, 224] on icon "button" at bounding box center [506, 223] width 5 height 5
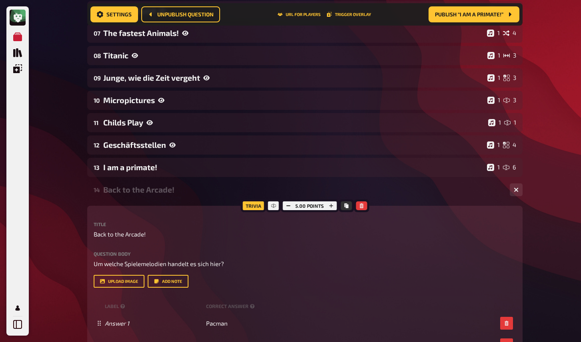
scroll to position [0, 0]
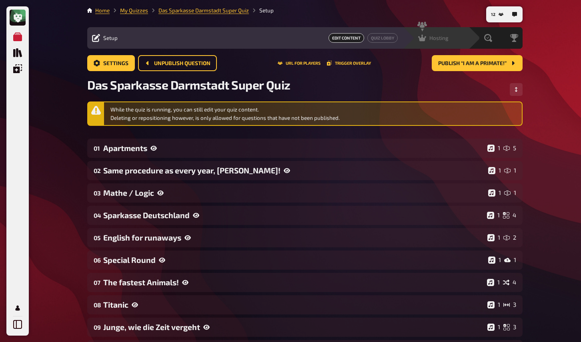
click at [439, 38] on span "Hosting" at bounding box center [438, 38] width 19 height 6
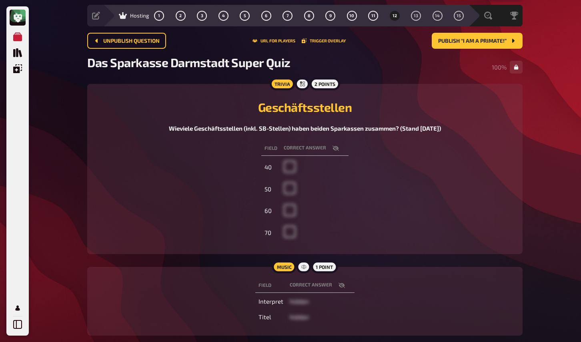
scroll to position [4, 0]
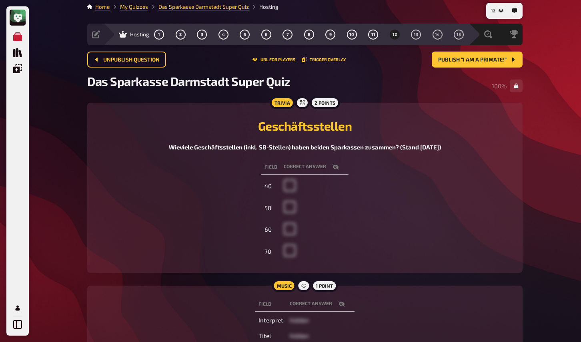
click at [43, 106] on div "My Quizzes Quiz Library Overlays My Account 12 Home My Quizzes Das Sparkasse Da…" at bounding box center [290, 200] width 581 height 409
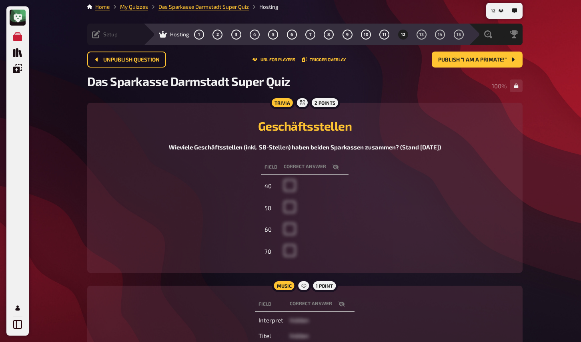
click at [98, 38] on div "Setup Edit Content Quiz Lobby" at bounding box center [115, 35] width 56 height 22
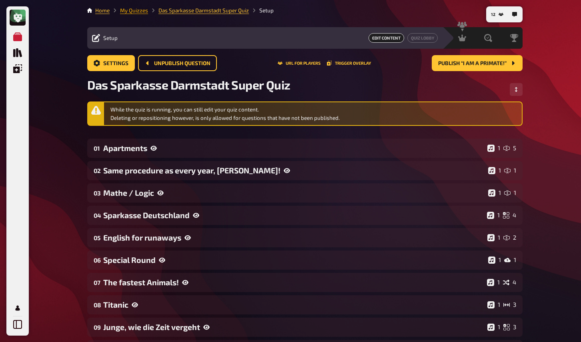
click at [136, 11] on link "My Quizzes" at bounding box center [134, 10] width 28 height 6
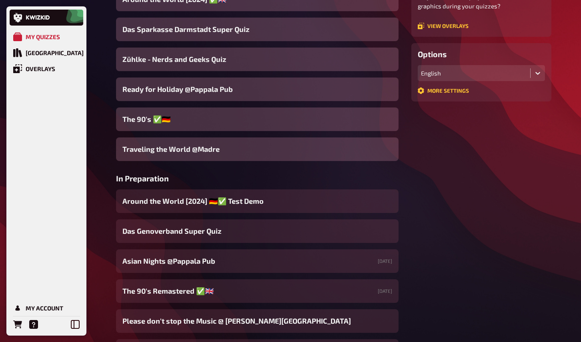
scroll to position [152, 0]
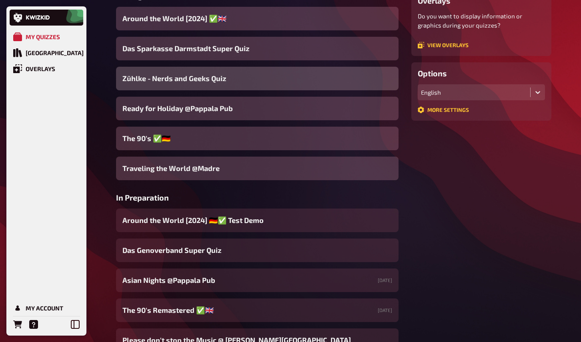
click at [162, 80] on span "Zühlke - Nerds and Geeks Quiz" at bounding box center [174, 78] width 104 height 11
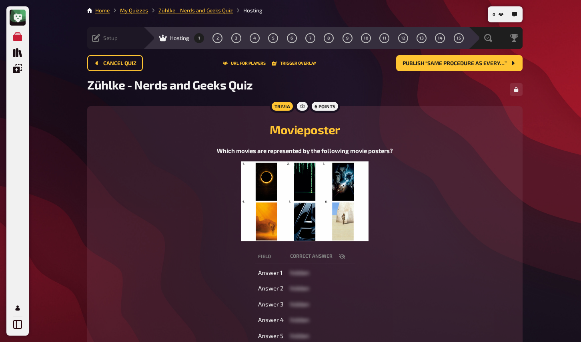
click at [98, 40] on icon at bounding box center [96, 38] width 8 height 8
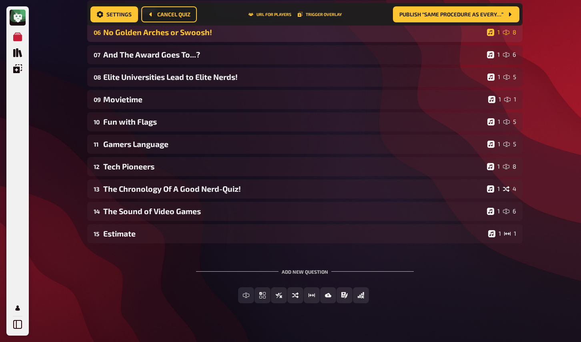
scroll to position [247, 0]
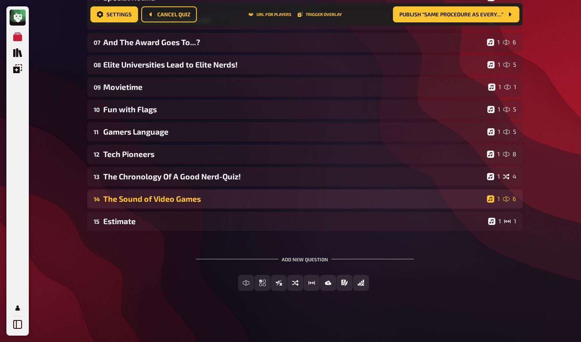
click at [148, 197] on div "The Sound of Video Games" at bounding box center [293, 198] width 380 height 9
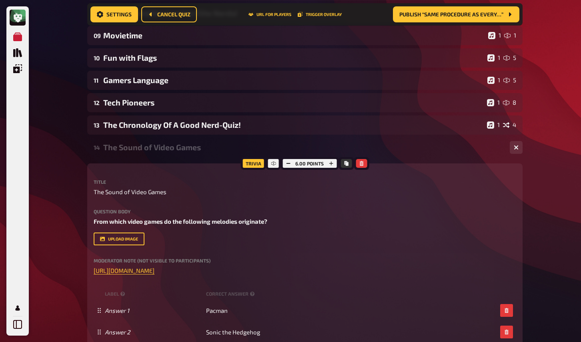
scroll to position [299, 0]
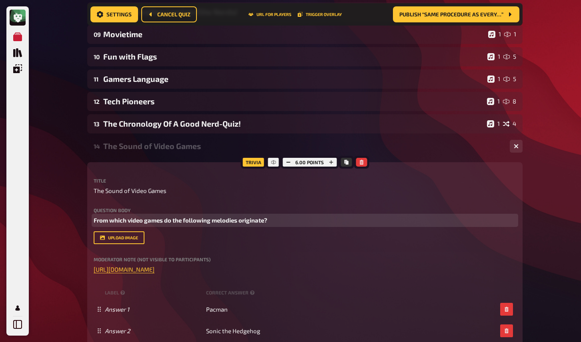
click at [156, 223] on span "From which video games do the following melodies originate?" at bounding box center [181, 220] width 174 height 7
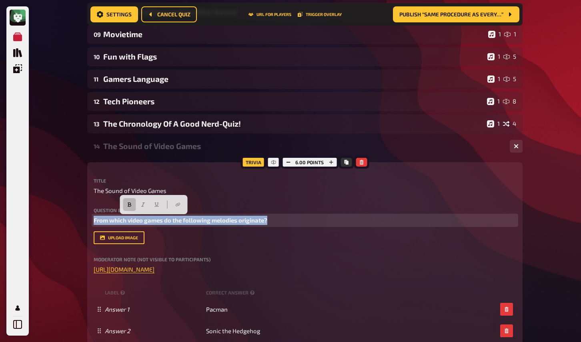
click at [156, 223] on span "From which video games do the following melodies originate?" at bounding box center [181, 220] width 174 height 7
copy span "From which video games do the following melodies originate?"
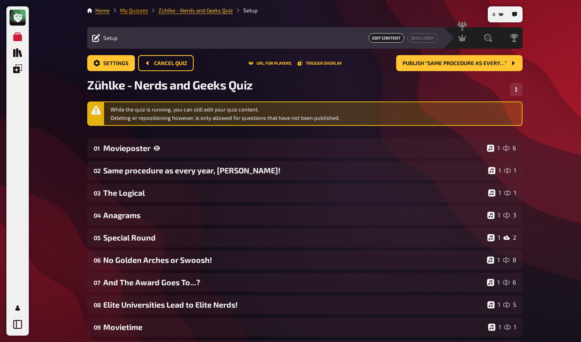
click at [123, 11] on link "My Quizzes" at bounding box center [134, 10] width 28 height 6
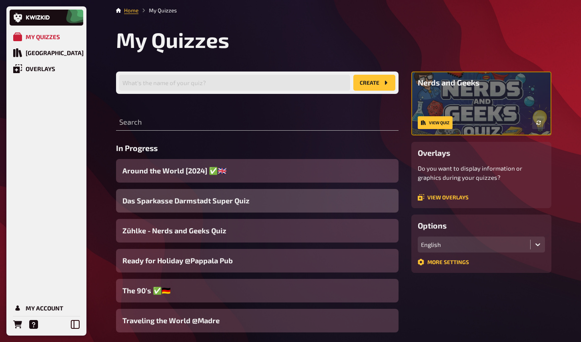
click at [162, 201] on span "Das Sparkasse Darmstadt Super Quiz" at bounding box center [185, 201] width 127 height 11
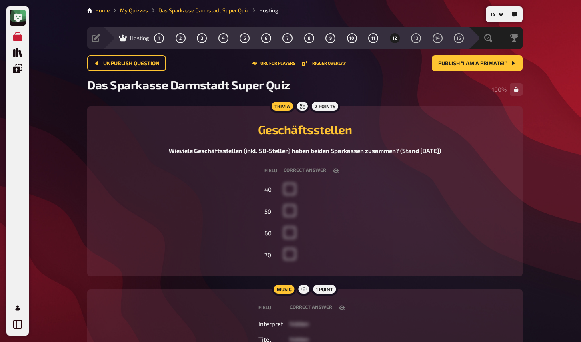
click at [50, 204] on div "My Quizzes Quiz Library Overlays My Account 14 Home My Quizzes Das Sparkasse Da…" at bounding box center [290, 204] width 581 height 409
click at [448, 65] on span "Publish “I am a primate!”" at bounding box center [472, 64] width 68 height 6
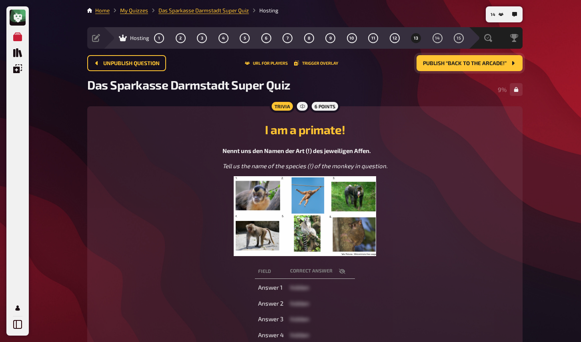
click at [44, 174] on div "My Quizzes Quiz Library Overlays My Account 14 Home My Quizzes Das Sparkasse Da…" at bounding box center [290, 275] width 581 height 551
click at [396, 37] on span "12" at bounding box center [394, 38] width 4 height 4
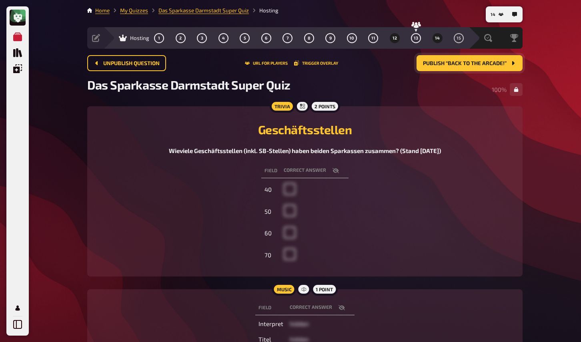
click at [440, 35] on button "14" at bounding box center [437, 38] width 13 height 13
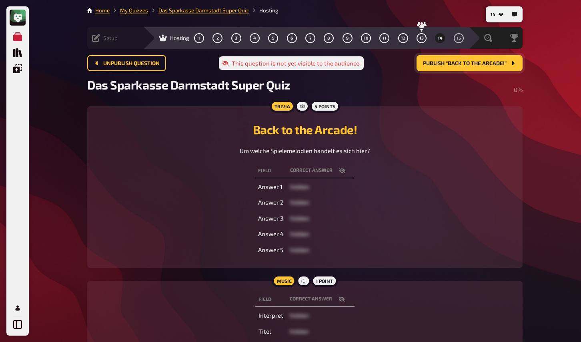
click at [104, 42] on div "Setup" at bounding box center [105, 38] width 26 height 8
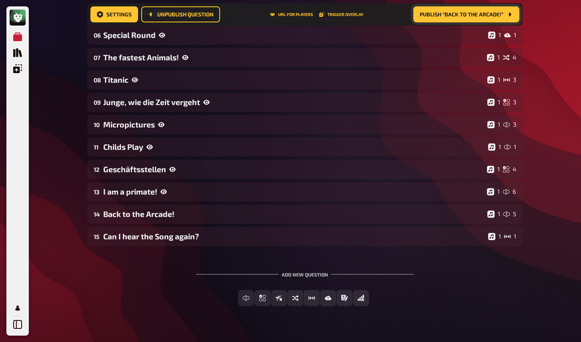
scroll to position [234, 0]
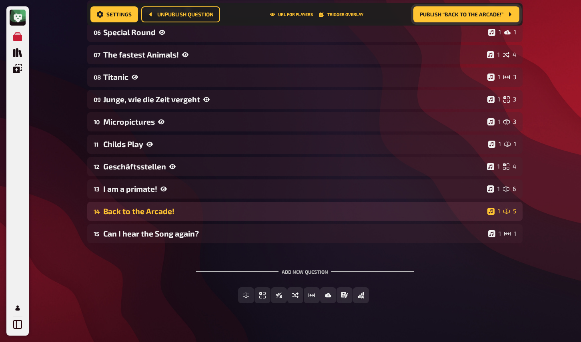
click at [129, 208] on div "Back to the Arcade!" at bounding box center [293, 211] width 381 height 9
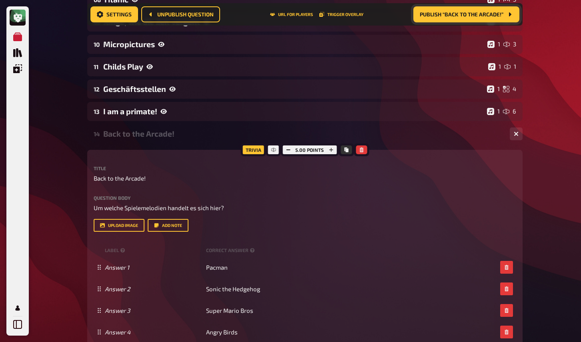
scroll to position [318, 0]
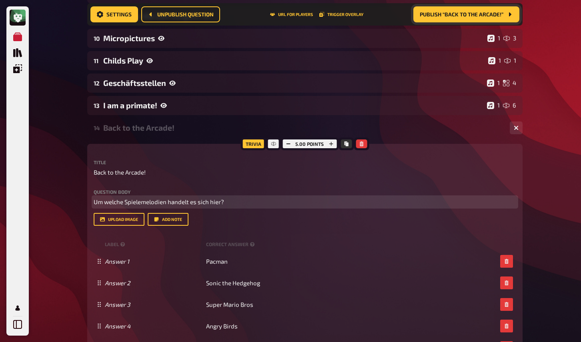
click at [160, 201] on span "Um welche Spielemelodien handelt es sich hier?" at bounding box center [159, 201] width 130 height 7
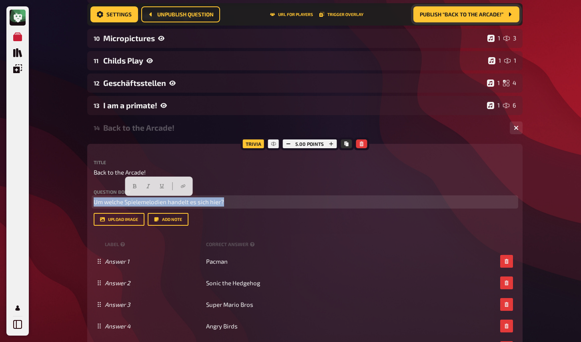
click at [160, 201] on span "Um welche Spielemelodien handelt es sich hier?" at bounding box center [159, 201] width 130 height 7
drag, startPoint x: 279, startPoint y: 202, endPoint x: 64, endPoint y: 177, distance: 217.0
click at [63, 179] on div "My Quizzes Quiz Library Overlays My Account 14 Home My Quizzes Das Sparkasse Da…" at bounding box center [290, 154] width 581 height 944
click at [99, 202] on span "From which video games do the following melodies originate?" at bounding box center [181, 201] width 174 height 7
drag, startPoint x: 94, startPoint y: 202, endPoint x: 332, endPoint y: 203, distance: 237.5
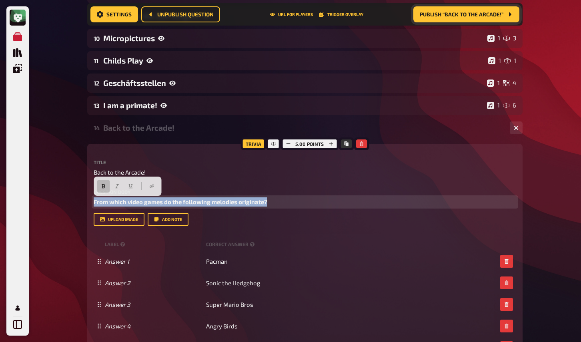
click at [332, 203] on p "From which video games do the following melodies originate?" at bounding box center [305, 202] width 422 height 9
copy span "From which video games do the following melodies originate?"
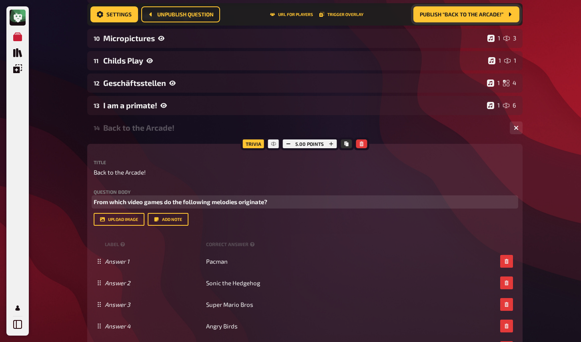
paste div
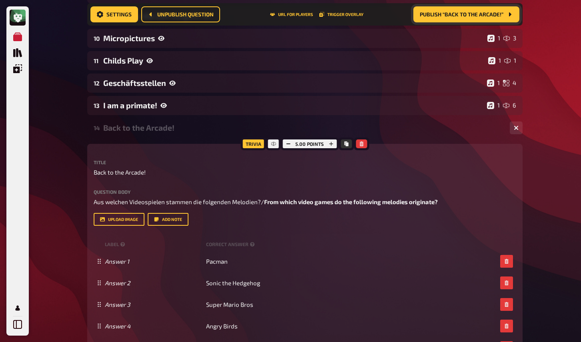
click at [545, 220] on div "My Quizzes Quiz Library Overlays My Account 14 Home My Quizzes Das Sparkasse Da…" at bounding box center [290, 154] width 581 height 944
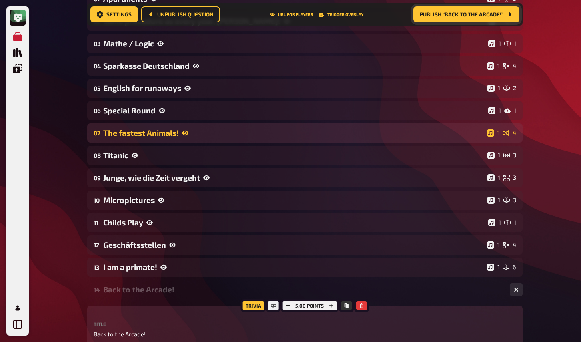
scroll to position [0, 0]
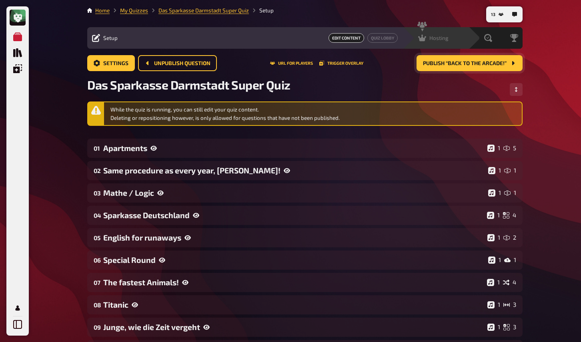
click at [452, 37] on div "Hosting undefined" at bounding box center [440, 38] width 55 height 8
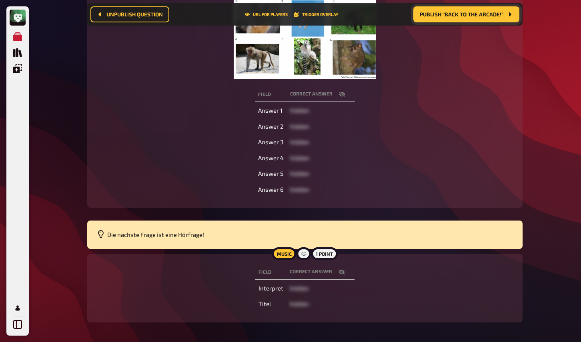
scroll to position [188, 0]
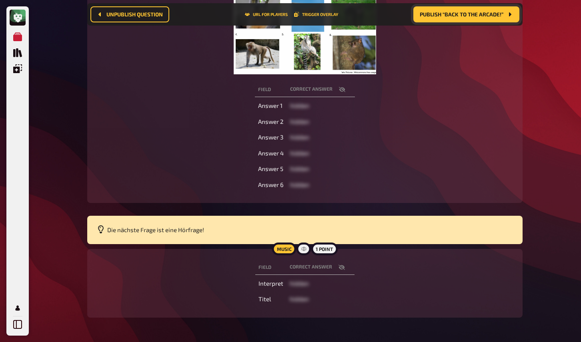
click at [342, 266] on icon "button" at bounding box center [341, 267] width 6 height 5
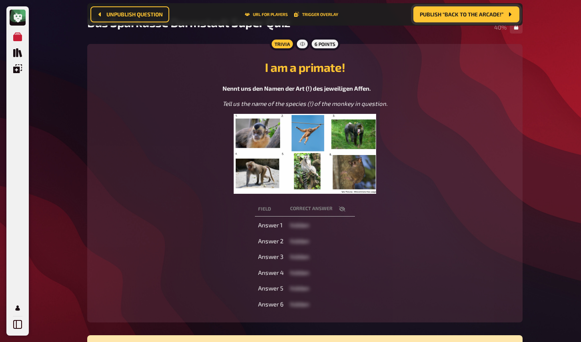
scroll to position [0, 0]
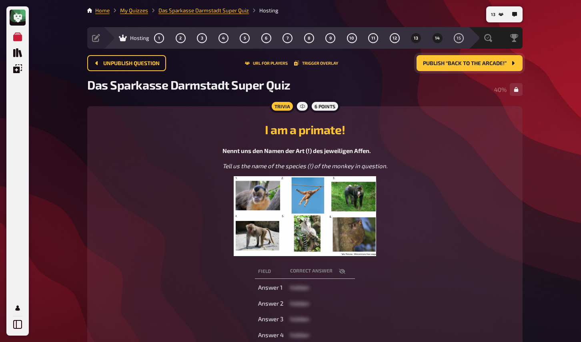
click at [436, 40] on span "14" at bounding box center [437, 38] width 5 height 4
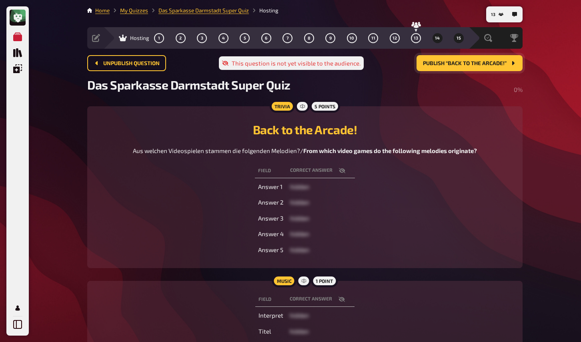
click at [459, 38] on span "15" at bounding box center [458, 38] width 4 height 4
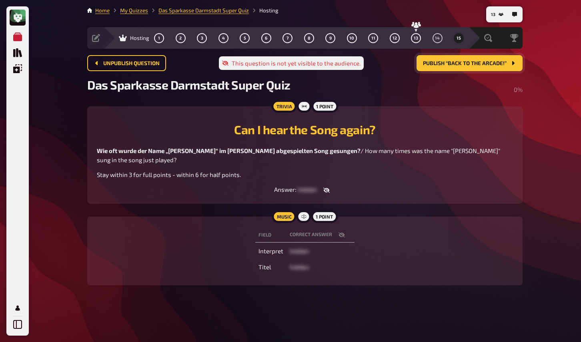
click at [69, 60] on div "My Quizzes Quiz Library Overlays My Account 13 Home My Quizzes Das Sparkasse Da…" at bounding box center [290, 171] width 581 height 342
click at [129, 10] on link "My Quizzes" at bounding box center [134, 10] width 28 height 6
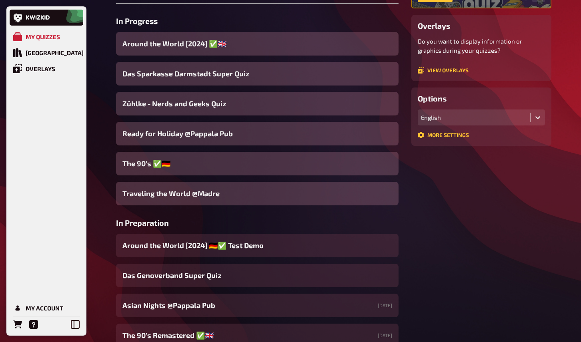
scroll to position [123, 0]
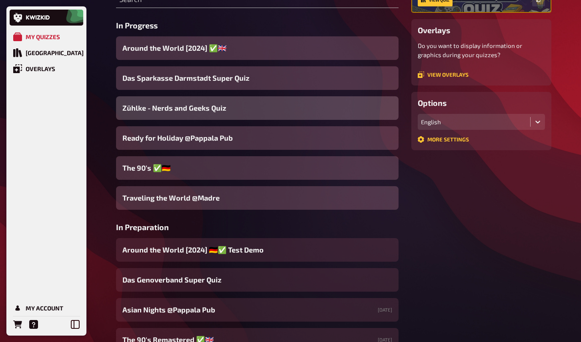
click at [185, 110] on span "Zühlke - Nerds and Geeks Quiz" at bounding box center [174, 108] width 104 height 11
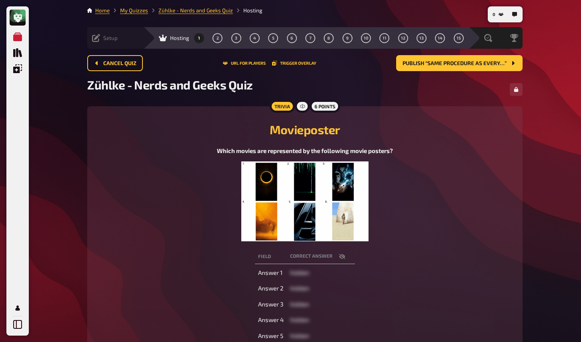
click at [98, 37] on icon at bounding box center [96, 38] width 8 height 8
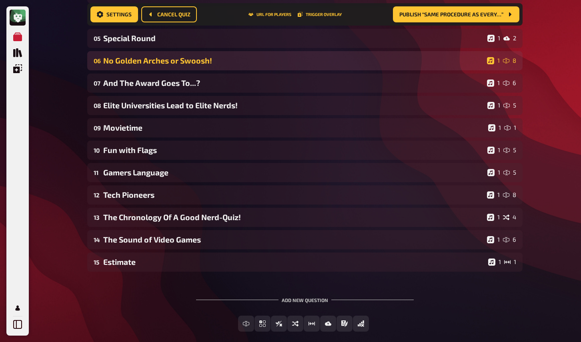
scroll to position [208, 0]
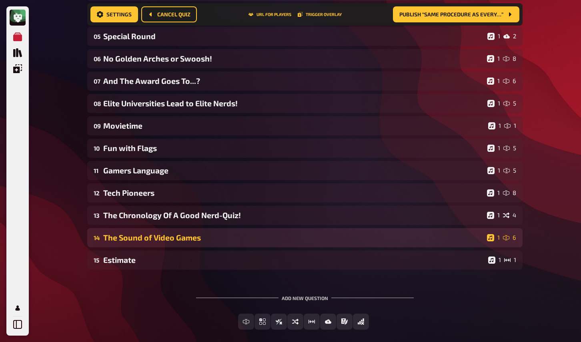
click at [140, 234] on div "The Sound of Video Games" at bounding box center [293, 237] width 380 height 9
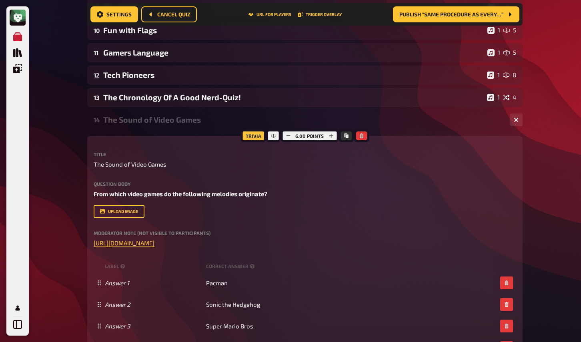
scroll to position [330, 0]
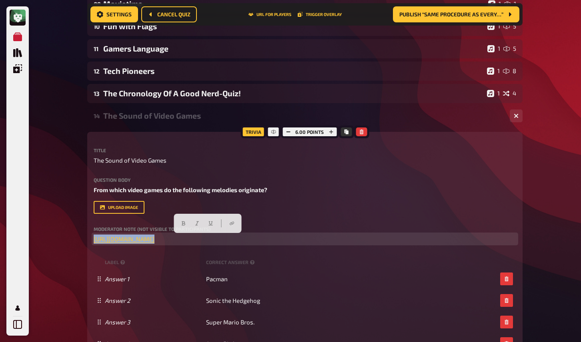
drag, startPoint x: 329, startPoint y: 241, endPoint x: 85, endPoint y: 236, distance: 243.9
click at [85, 236] on div "0 Home My Quizzes Zühlke - Nerds and Geeks Quiz Setup Setup Edit Content Quiz L…" at bounding box center [305, 168] width 448 height 996
copy p "﻿ https://open.spotify.com/playlist/5Ohli5dOSSGCh7JxiX3kmD?si=9172164ab2514d83 ﻿"
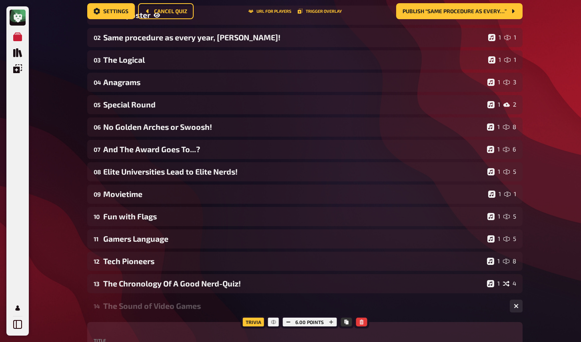
scroll to position [0, 0]
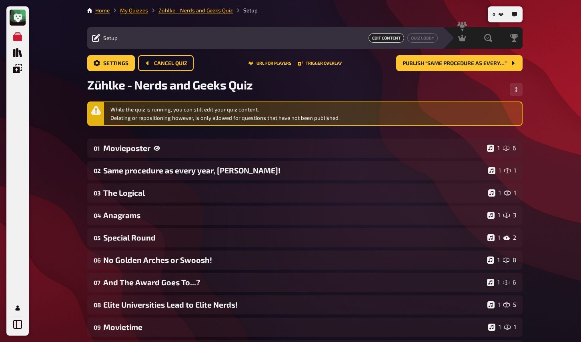
click at [133, 11] on link "My Quizzes" at bounding box center [134, 10] width 28 height 6
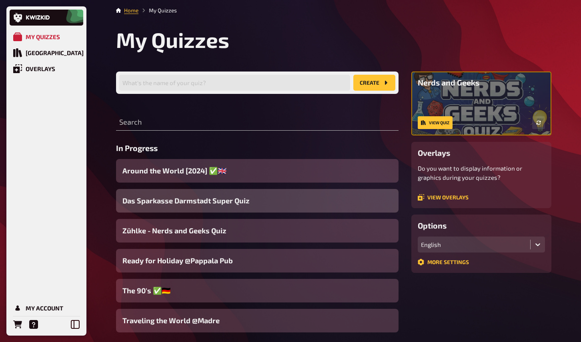
click at [160, 204] on span "Das Sparkasse Darmstadt Super Quiz" at bounding box center [185, 201] width 127 height 11
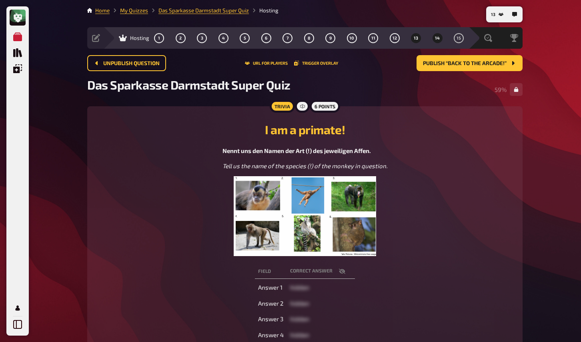
click at [437, 38] on span "14" at bounding box center [437, 38] width 5 height 4
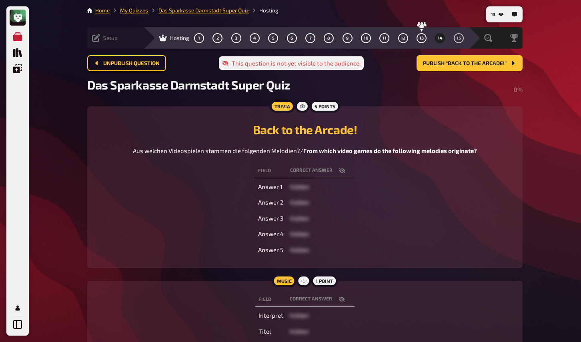
click at [100, 36] on icon at bounding box center [96, 38] width 8 height 8
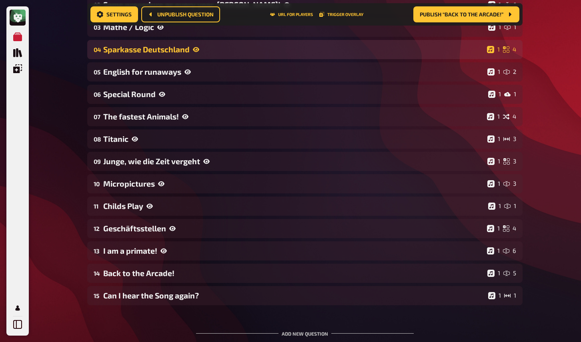
scroll to position [181, 0]
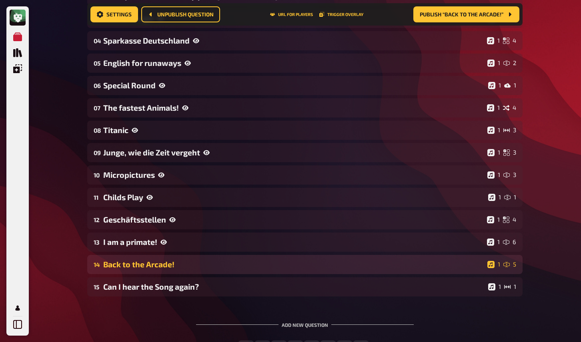
click at [134, 262] on div "Back to the Arcade!" at bounding box center [293, 264] width 381 height 9
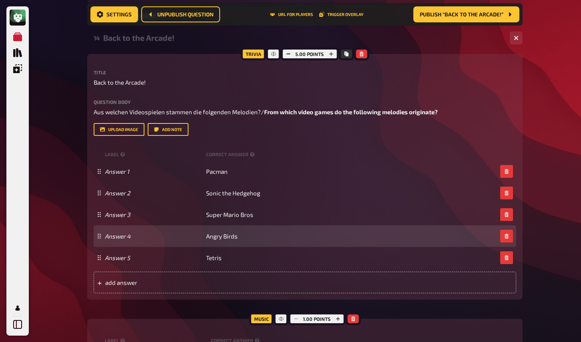
scroll to position [403, 0]
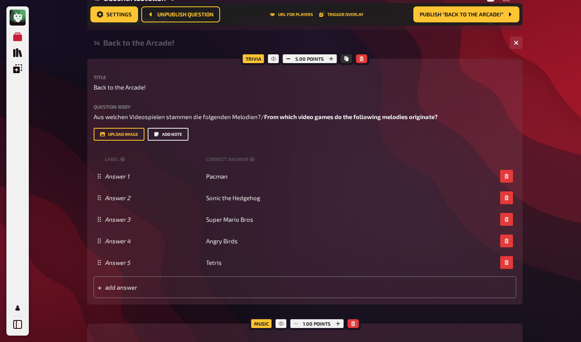
click at [177, 136] on button "Add note" at bounding box center [168, 134] width 41 height 13
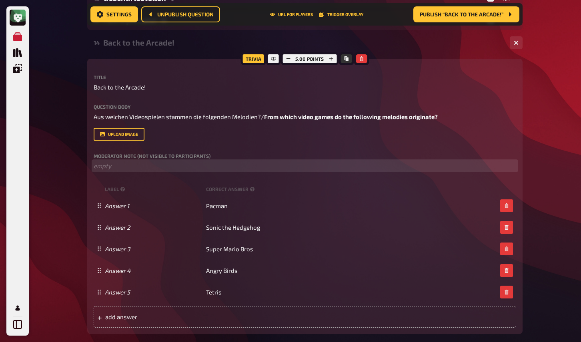
click at [157, 168] on p "﻿ empty" at bounding box center [305, 166] width 422 height 9
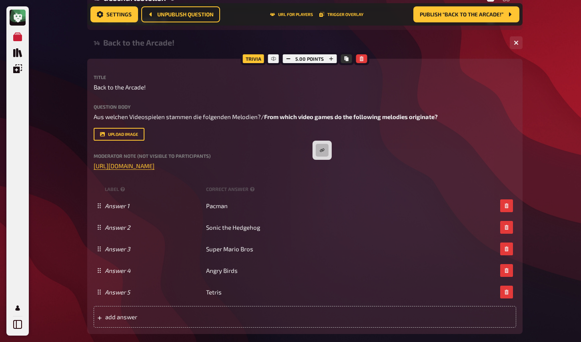
click at [537, 158] on div "My Quizzes Quiz Library Overlays My Account 13 Home My Quizzes Das Sparkasse Da…" at bounding box center [290, 84] width 581 height 974
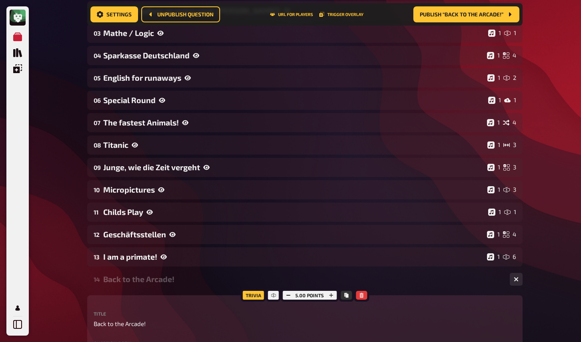
scroll to position [0, 0]
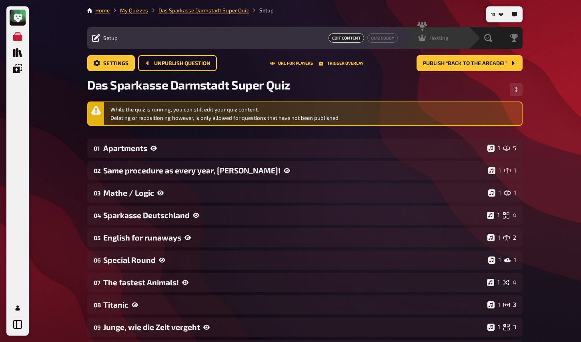
click at [441, 38] on span "Hosting" at bounding box center [438, 38] width 19 height 6
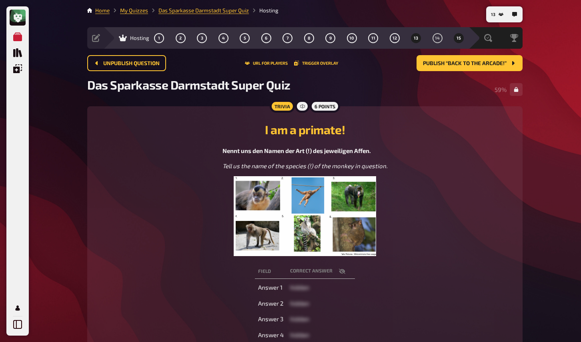
click at [456, 36] on button "15" at bounding box center [458, 38] width 13 height 13
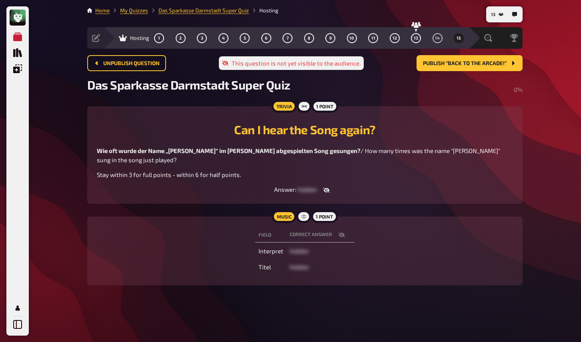
click at [59, 156] on div "My Quizzes Quiz Library Overlays My Account 13 Home My Quizzes Das Sparkasse Da…" at bounding box center [290, 171] width 581 height 342
click at [338, 232] on icon "button" at bounding box center [341, 235] width 6 height 6
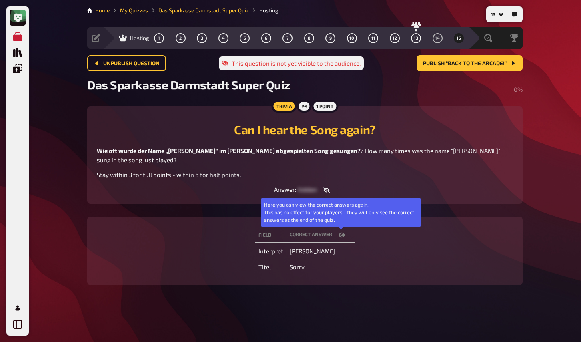
click at [340, 232] on icon "button" at bounding box center [341, 235] width 6 height 6
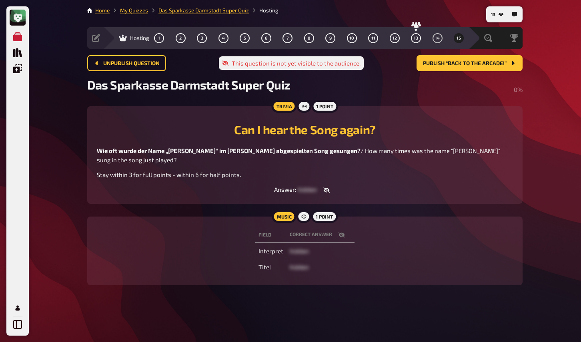
click at [56, 149] on div "My Quizzes Quiz Library Overlays My Account 13 Home My Quizzes Das Sparkasse Da…" at bounding box center [290, 171] width 581 height 342
click at [435, 39] on span "14" at bounding box center [437, 38] width 5 height 4
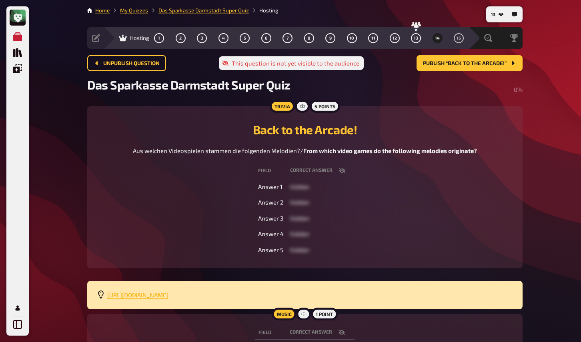
click at [168, 295] on span "https://open.spotify.com/playlist/5Ohli5dOSSGCh7JxiX3kmD?si=9172164ab2514d83" at bounding box center [137, 294] width 61 height 7
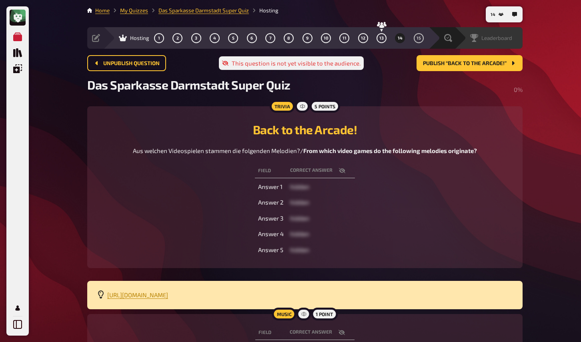
click at [503, 41] on span "Leaderboard" at bounding box center [496, 38] width 31 height 6
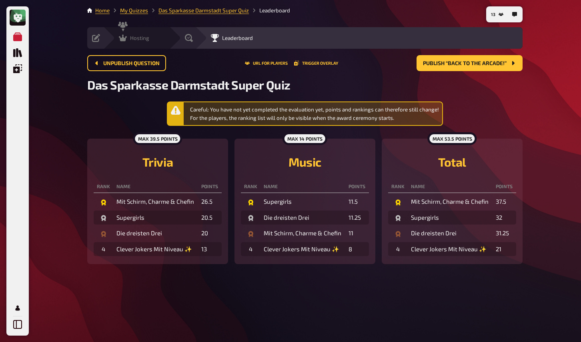
click at [126, 38] on icon at bounding box center [123, 38] width 8 height 7
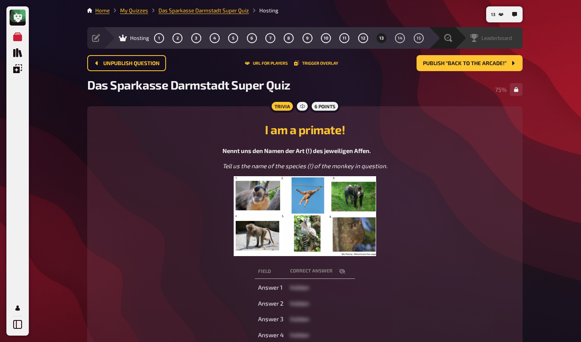
click at [487, 39] on span "Leaderboard" at bounding box center [496, 38] width 31 height 6
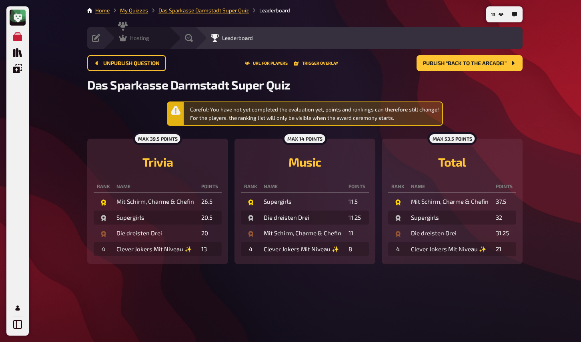
click at [132, 38] on span "Hosting" at bounding box center [139, 38] width 19 height 6
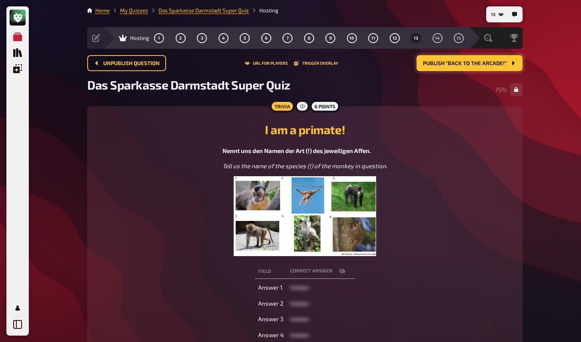
click at [441, 63] on span "Publish “Back to the Arcade!”" at bounding box center [465, 64] width 84 height 6
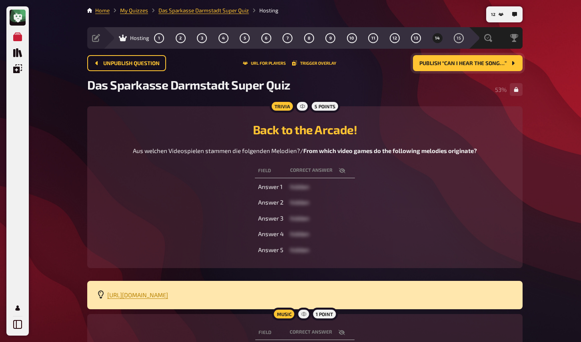
click at [67, 174] on div "My Quizzes Quiz Library Overlays My Account 12 Home My Quizzes Das Sparkasse Da…" at bounding box center [290, 217] width 581 height 434
click at [60, 224] on div "My Quizzes Quiz Library Overlays My Account 12 Home My Quizzes Das Sparkasse Da…" at bounding box center [290, 217] width 581 height 434
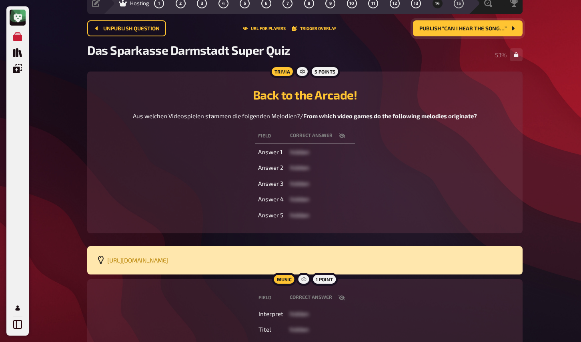
scroll to position [47, 0]
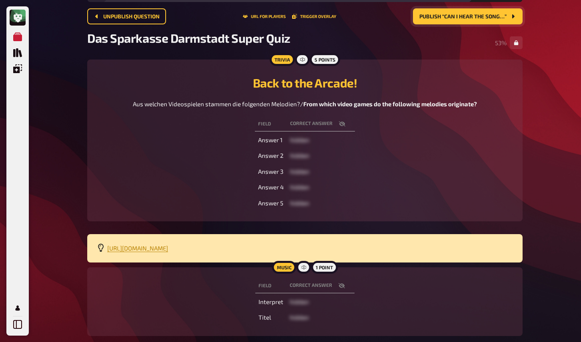
click at [341, 285] on icon "button" at bounding box center [341, 286] width 6 height 6
click at [390, 257] on div "https://open.spotify.com/playlist/5Ohli5dOSSGCh7JxiX3kmD?si=9172164ab2514d83" at bounding box center [304, 248] width 435 height 28
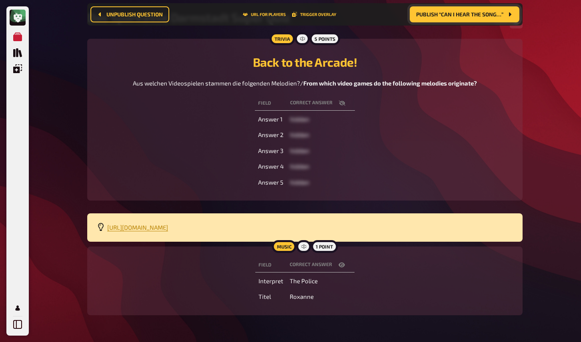
scroll to position [74, 0]
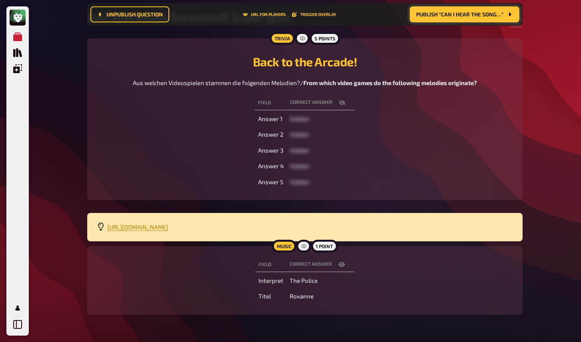
click at [42, 195] on div "My Quizzes Quiz Library Overlays My Account 12 Home My Quizzes Das Sparkasse Da…" at bounding box center [290, 146] width 581 height 441
click at [376, 185] on div "Field correct answer Answer 1 hidden Answer 2 hidden Answer 3 hidden Answer 4 h…" at bounding box center [305, 142] width 416 height 97
click at [44, 173] on div "My Quizzes Quiz Library Overlays My Account 11 Home My Quizzes Das Sparkasse Da…" at bounding box center [290, 146] width 581 height 441
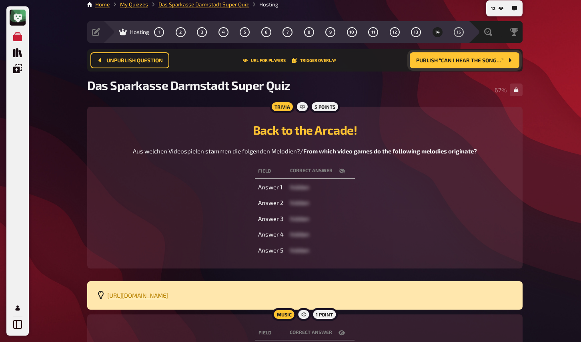
scroll to position [0, 0]
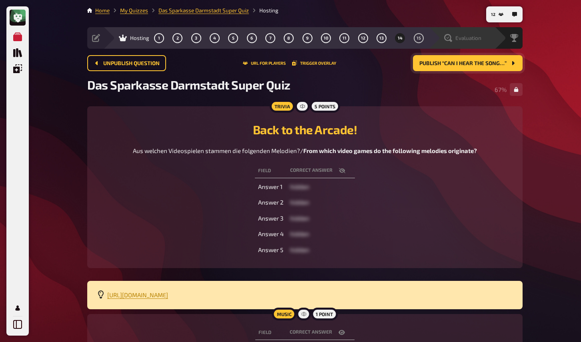
click at [465, 36] on span "Evaluation" at bounding box center [468, 38] width 26 height 6
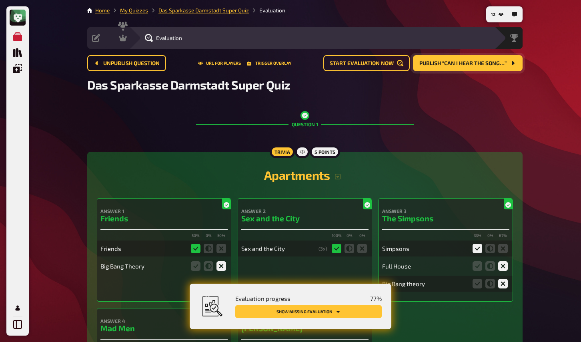
click at [355, 314] on button "Show missing evaluation" at bounding box center [308, 311] width 146 height 13
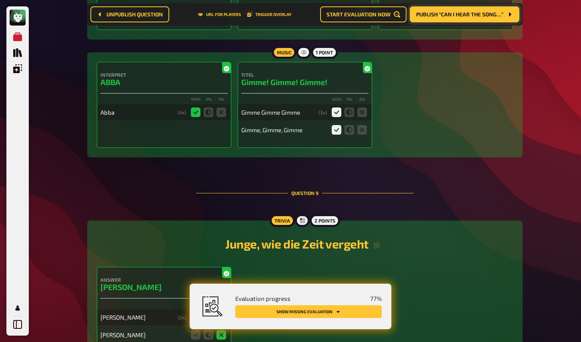
scroll to position [3275, 0]
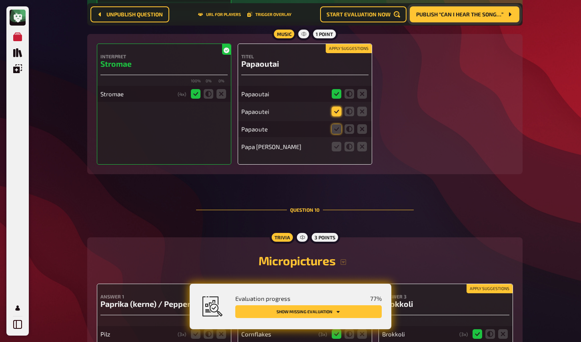
click at [335, 116] on icon at bounding box center [336, 112] width 10 height 10
click at [0, 0] on input "radio" at bounding box center [0, 0] width 0 height 0
click at [336, 134] on icon at bounding box center [336, 129] width 10 height 10
click at [0, 0] on input "radio" at bounding box center [0, 0] width 0 height 0
click at [335, 153] on fieldset at bounding box center [349, 146] width 38 height 13
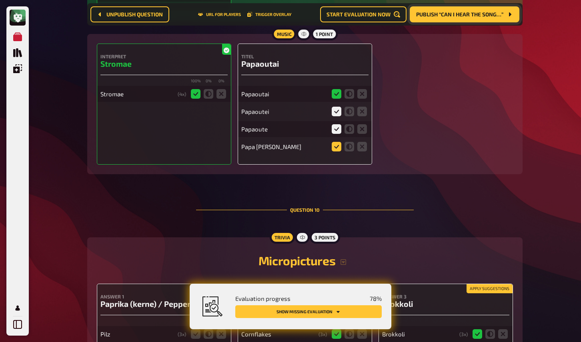
click at [335, 152] on icon at bounding box center [336, 147] width 10 height 10
click at [0, 0] on input "radio" at bounding box center [0, 0] width 0 height 0
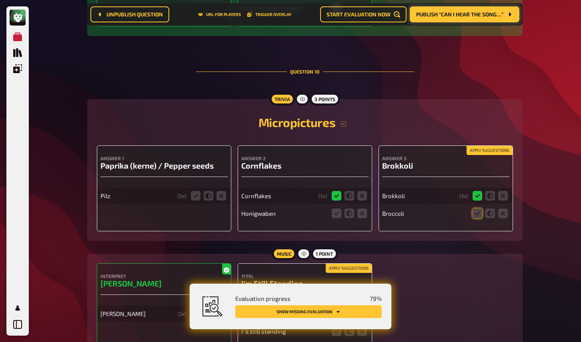
scroll to position [3414, 0]
click at [222, 201] on icon at bounding box center [221, 196] width 10 height 10
click at [0, 0] on input "radio" at bounding box center [0, 0] width 0 height 0
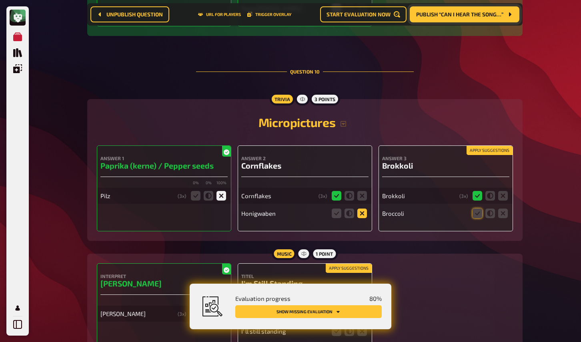
click at [361, 218] on icon at bounding box center [362, 214] width 10 height 10
click at [0, 0] on input "radio" at bounding box center [0, 0] width 0 height 0
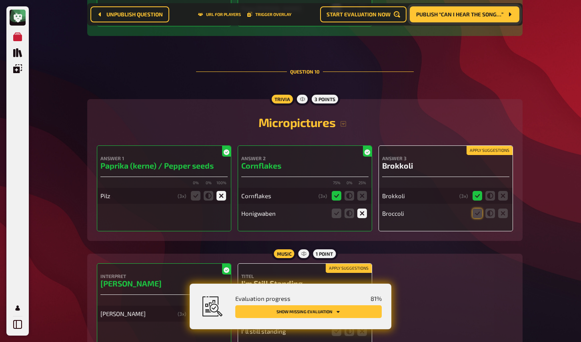
click at [472, 155] on button "Apply suggestions" at bounding box center [489, 150] width 46 height 9
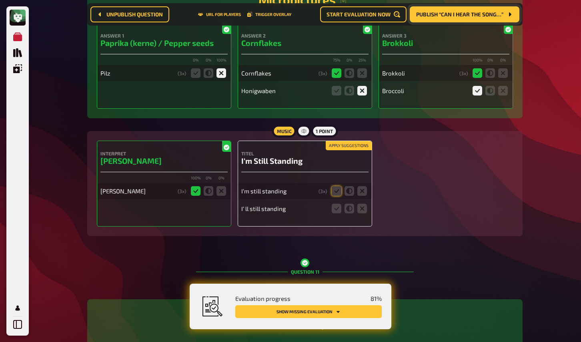
scroll to position [3551, 0]
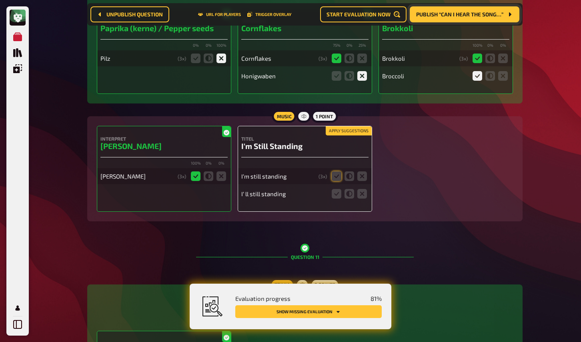
click at [358, 136] on button "Apply suggestions" at bounding box center [348, 131] width 46 height 9
click at [338, 199] on icon at bounding box center [336, 194] width 10 height 10
click at [0, 0] on input "radio" at bounding box center [0, 0] width 0 height 0
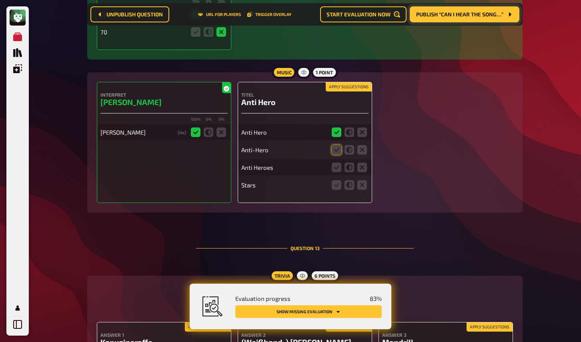
scroll to position [4211, 0]
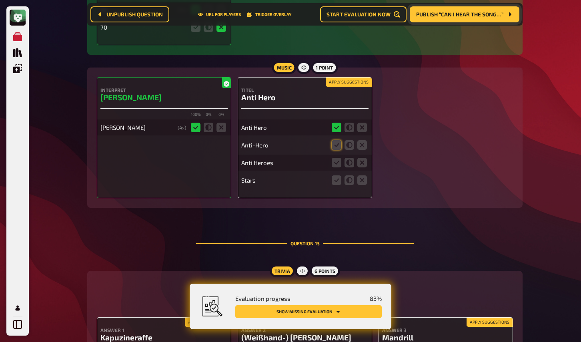
click at [346, 87] on button "Apply suggestions" at bounding box center [348, 82] width 46 height 9
click at [337, 168] on icon at bounding box center [336, 163] width 10 height 10
click at [0, 0] on input "radio" at bounding box center [0, 0] width 0 height 0
click at [360, 185] on icon at bounding box center [362, 181] width 10 height 10
click at [0, 0] on input "radio" at bounding box center [0, 0] width 0 height 0
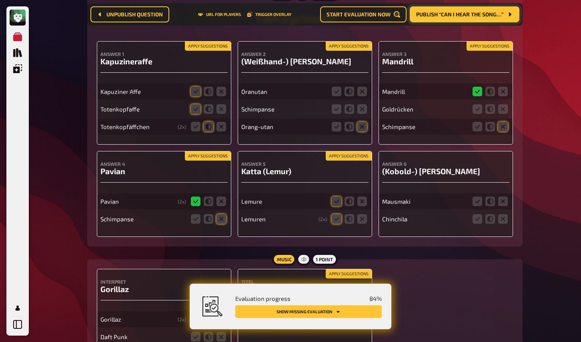
scroll to position [4478, 0]
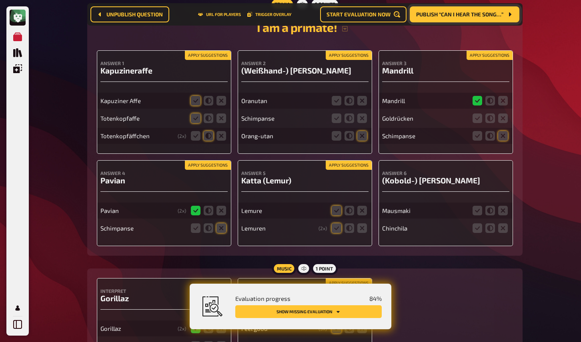
click at [197, 60] on button "Apply suggestions" at bounding box center [208, 55] width 46 height 9
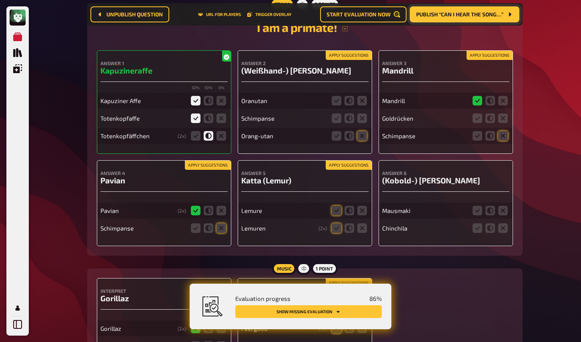
click at [349, 60] on button "Apply suggestions" at bounding box center [348, 55] width 46 height 9
click at [490, 60] on button "Apply suggestions" at bounding box center [489, 55] width 46 height 9
click at [350, 170] on button "Apply suggestions" at bounding box center [348, 165] width 46 height 9
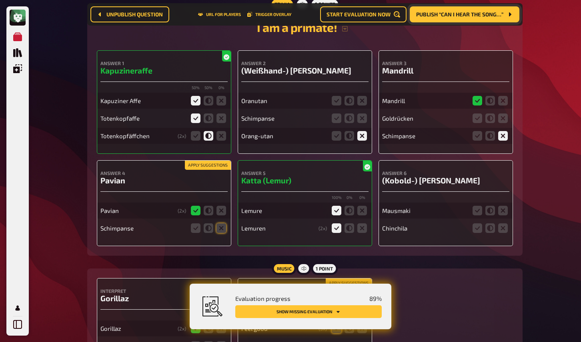
click at [222, 170] on button "Apply suggestions" at bounding box center [208, 165] width 46 height 9
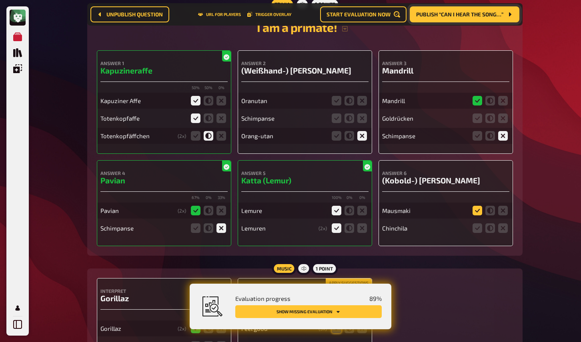
click at [477, 216] on icon at bounding box center [477, 211] width 10 height 10
click at [0, 0] on input "radio" at bounding box center [0, 0] width 0 height 0
click at [502, 233] on icon at bounding box center [503, 229] width 10 height 10
click at [0, 0] on input "radio" at bounding box center [0, 0] width 0 height 0
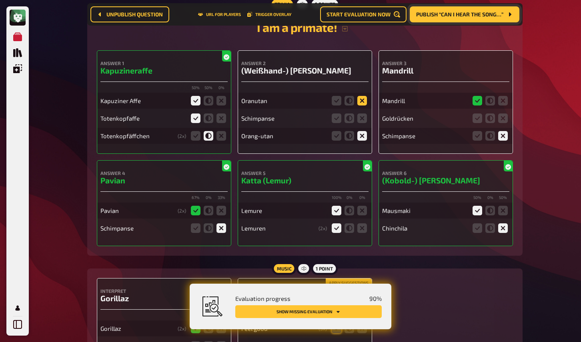
click at [360, 106] on icon at bounding box center [362, 101] width 10 height 10
click at [0, 0] on input "radio" at bounding box center [0, 0] width 0 height 0
click at [363, 123] on icon at bounding box center [362, 119] width 10 height 10
click at [0, 0] on input "radio" at bounding box center [0, 0] width 0 height 0
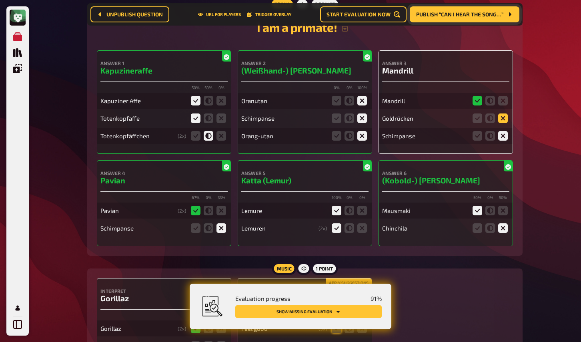
click at [503, 123] on icon at bounding box center [503, 119] width 10 height 10
click at [0, 0] on input "radio" at bounding box center [0, 0] width 0 height 0
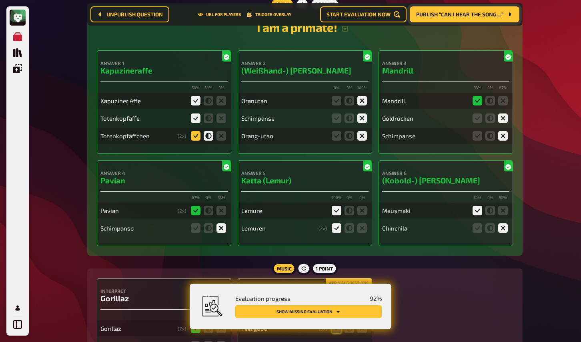
click at [197, 141] on icon at bounding box center [196, 136] width 10 height 10
click at [0, 0] on input "radio" at bounding box center [0, 0] width 0 height 0
click at [210, 123] on icon at bounding box center [209, 119] width 10 height 10
click at [0, 0] on input "radio" at bounding box center [0, 0] width 0 height 0
click at [210, 141] on icon at bounding box center [209, 136] width 10 height 10
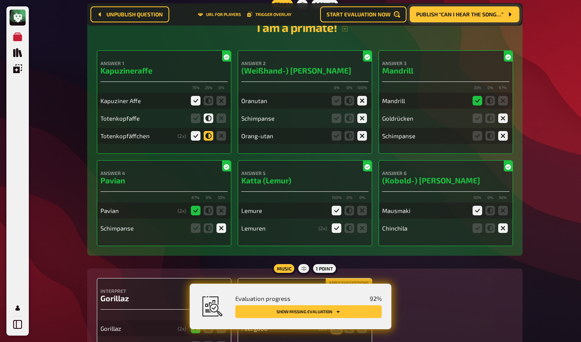
click at [0, 0] on input "radio" at bounding box center [0, 0] width 0 height 0
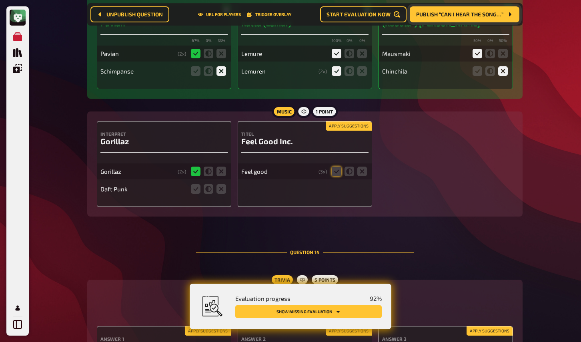
scroll to position [4626, 0]
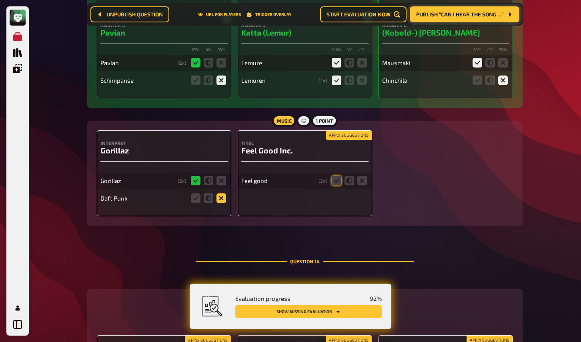
click at [224, 203] on icon at bounding box center [221, 199] width 10 height 10
click at [0, 0] on input "radio" at bounding box center [0, 0] width 0 height 0
click at [339, 186] on icon at bounding box center [336, 181] width 10 height 10
click at [0, 0] on input "radio" at bounding box center [0, 0] width 0 height 0
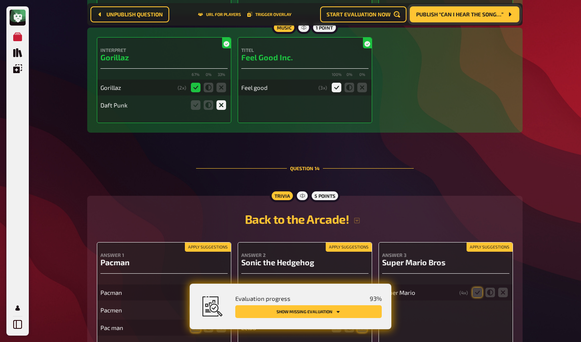
scroll to position [4826, 0]
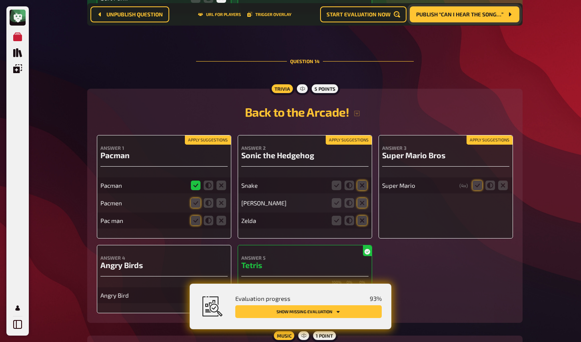
click at [224, 145] on button "Apply suggestions" at bounding box center [208, 140] width 46 height 9
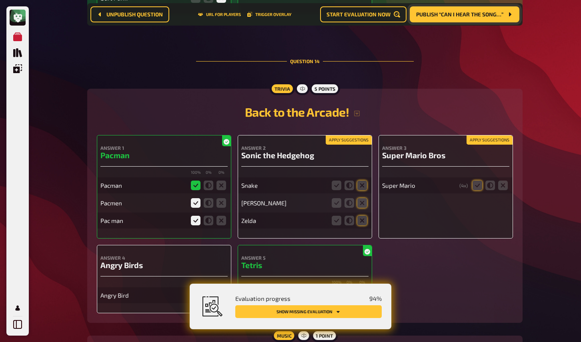
click at [356, 145] on button "Apply suggestions" at bounding box center [348, 140] width 46 height 9
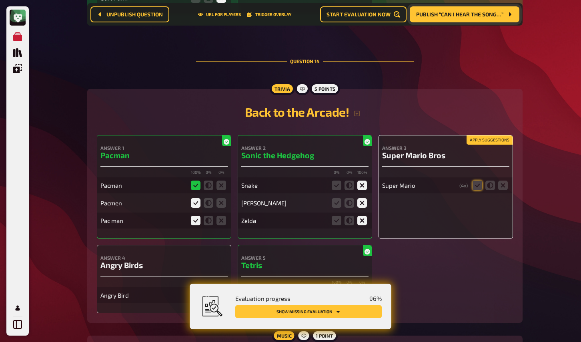
scroll to position [4844, 0]
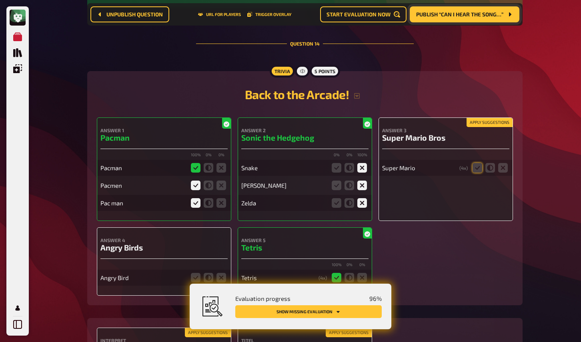
click at [484, 127] on button "Apply suggestions" at bounding box center [489, 122] width 46 height 9
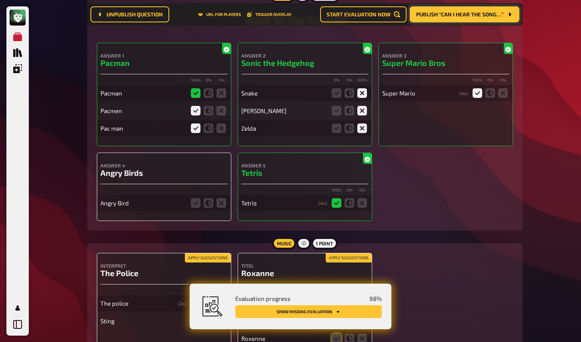
scroll to position [4936, 0]
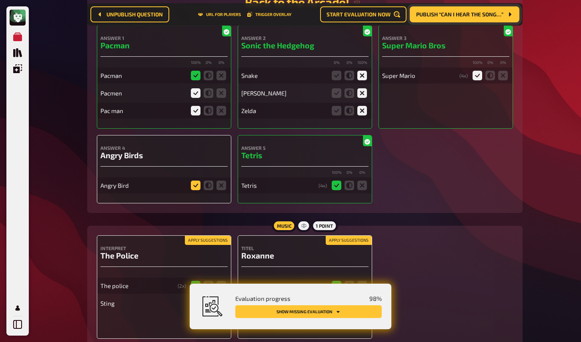
click at [196, 190] on icon at bounding box center [196, 186] width 10 height 10
click at [0, 0] on input "radio" at bounding box center [0, 0] width 0 height 0
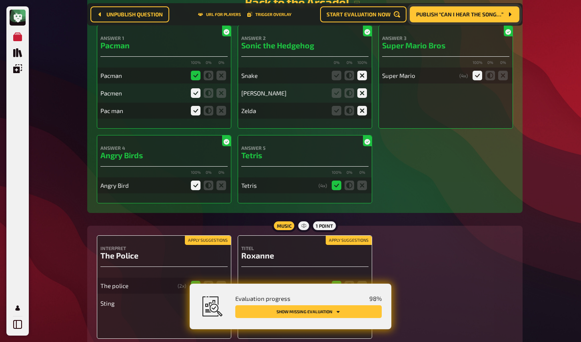
scroll to position [5009, 0]
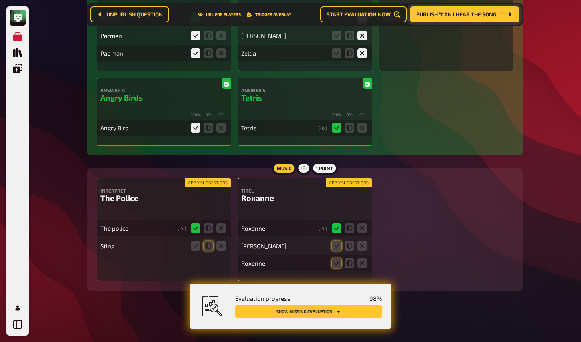
click at [199, 183] on button "Apply suggestions" at bounding box center [208, 183] width 46 height 9
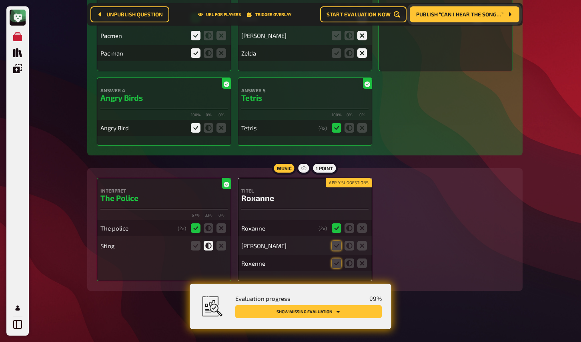
click at [360, 181] on button "Apply suggestions" at bounding box center [348, 183] width 46 height 9
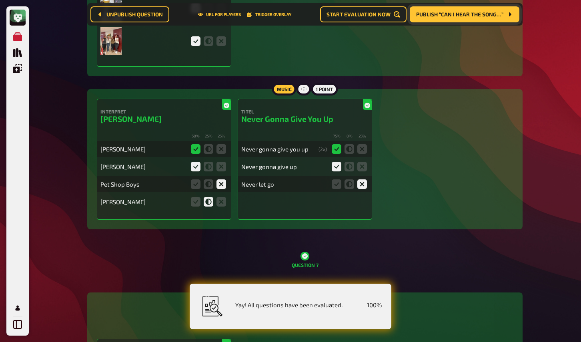
scroll to position [0, 0]
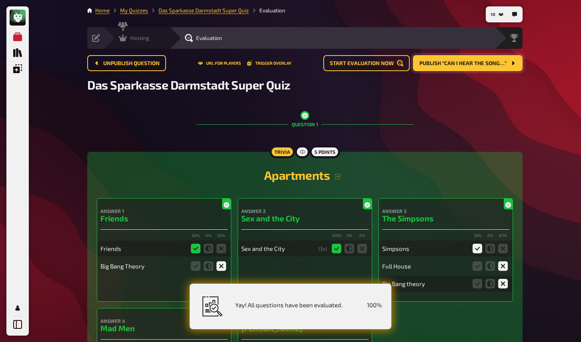
click at [123, 40] on icon at bounding box center [123, 38] width 8 height 7
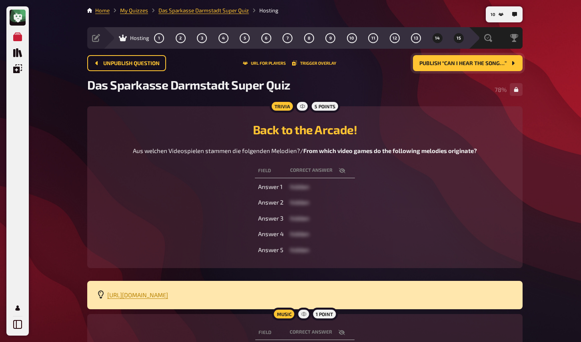
click at [456, 38] on button "15" at bounding box center [458, 38] width 13 height 13
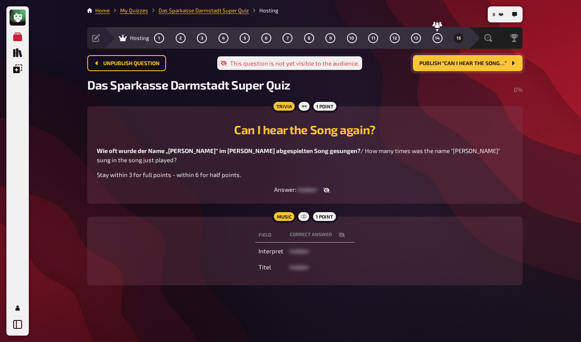
click at [50, 184] on div "My Quizzes Quiz Library Overlays My Account 8 Home My Quizzes Das Sparkasse Dar…" at bounding box center [290, 171] width 581 height 342
click at [326, 188] on icon "button" at bounding box center [326, 190] width 6 height 5
click at [323, 186] on button "button" at bounding box center [319, 190] width 19 height 8
click at [340, 233] on icon "button" at bounding box center [341, 235] width 6 height 5
click at [340, 232] on icon "button" at bounding box center [341, 235] width 6 height 6
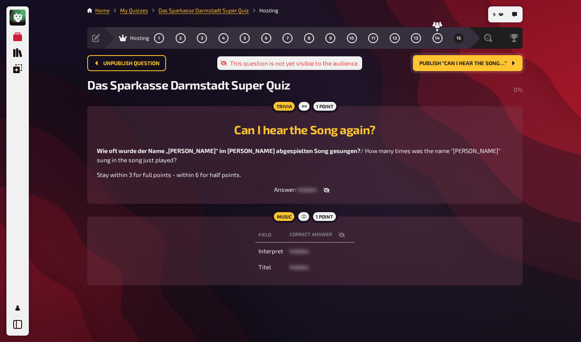
click at [415, 227] on div "Field correct answer Interpret hidden Titel hidden" at bounding box center [305, 251] width 416 height 50
click at [42, 212] on div "My Quizzes Quiz Library Overlays My Account 11 Home My Quizzes Das Sparkasse Da…" at bounding box center [290, 171] width 581 height 342
click at [465, 63] on span "Publish “Can I hear the Song…”" at bounding box center [462, 64] width 87 height 6
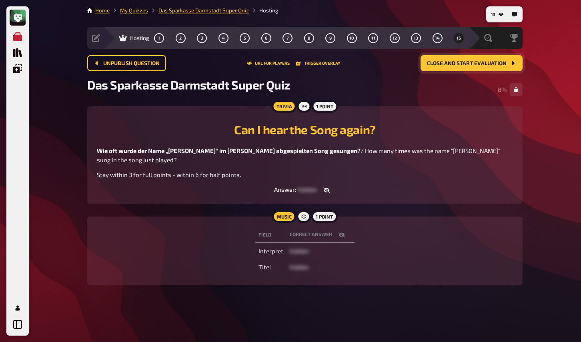
click at [37, 199] on div "My Quizzes Quiz Library Overlays My Account 13 Home My Quizzes Das Sparkasse Da…" at bounding box center [290, 171] width 581 height 342
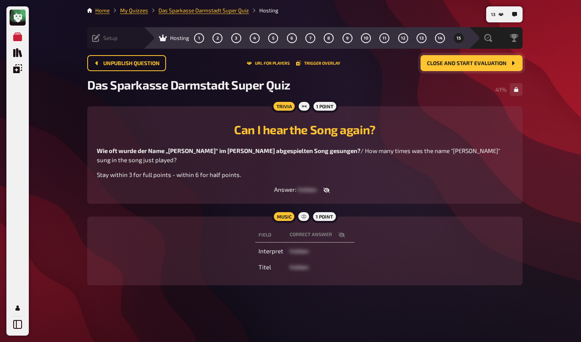
click at [95, 39] on icon at bounding box center [96, 38] width 8 height 8
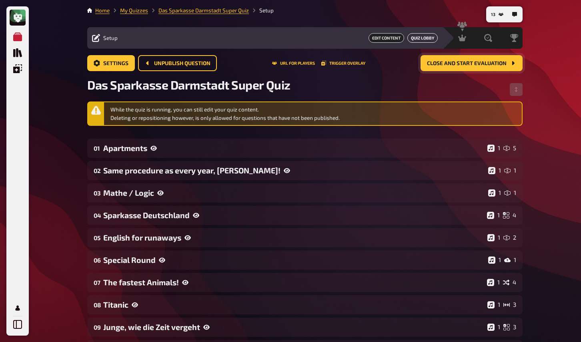
click at [417, 36] on link "Quiz Lobby" at bounding box center [422, 38] width 30 height 10
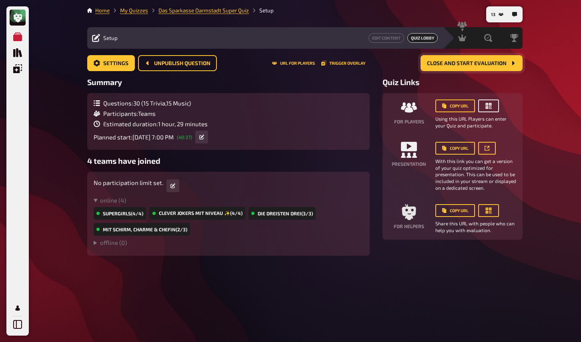
click at [490, 108] on icon "button" at bounding box center [488, 106] width 6 height 6
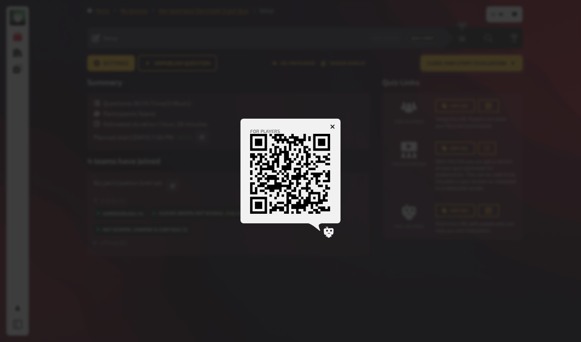
click at [402, 192] on div at bounding box center [290, 171] width 581 height 342
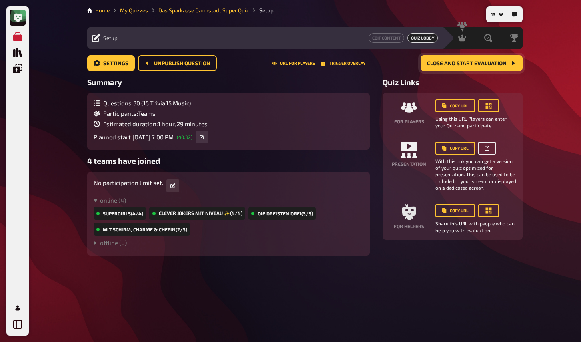
click at [491, 146] on link at bounding box center [487, 148] width 18 height 13
click at [489, 108] on icon "button" at bounding box center [488, 106] width 8 height 8
click at [491, 107] on icon "button" at bounding box center [488, 106] width 8 height 8
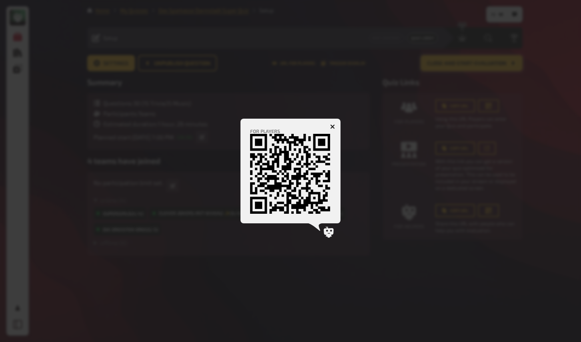
click at [534, 179] on div at bounding box center [290, 171] width 581 height 342
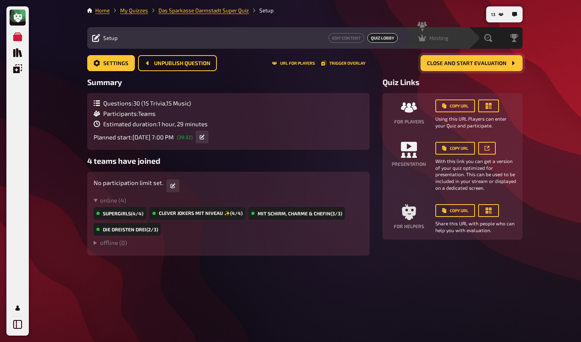
click at [423, 37] on icon at bounding box center [422, 38] width 8 height 8
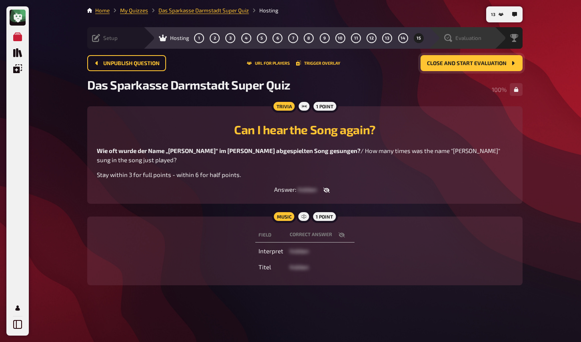
click at [450, 37] on icon at bounding box center [448, 38] width 8 height 8
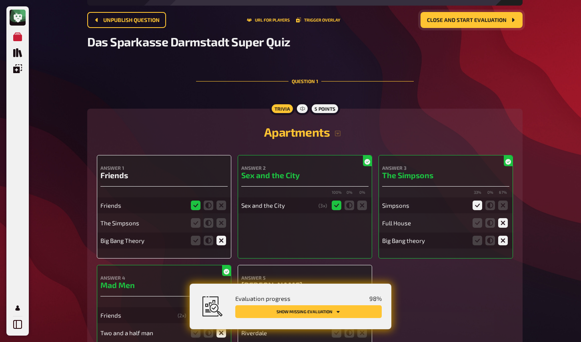
scroll to position [44, 0]
click at [220, 224] on icon at bounding box center [221, 223] width 10 height 10
click at [0, 0] on input "radio" at bounding box center [0, 0] width 0 height 0
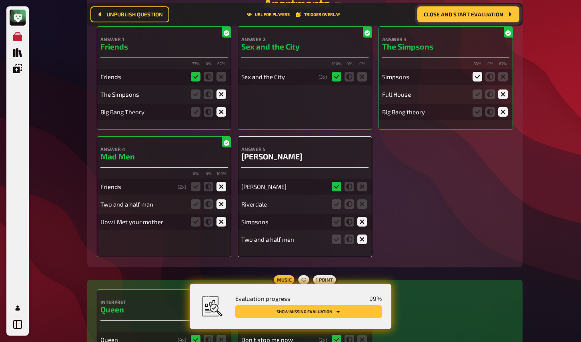
scroll to position [188, 0]
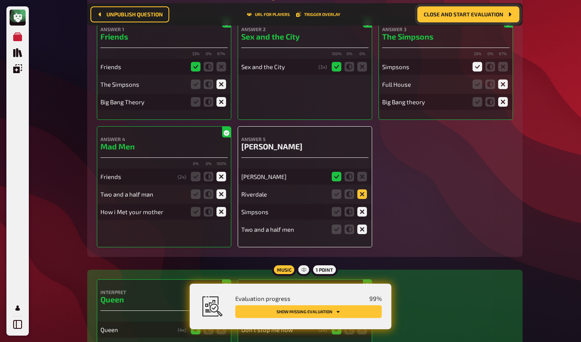
click at [360, 196] on icon at bounding box center [362, 195] width 10 height 10
click at [0, 0] on input "radio" at bounding box center [0, 0] width 0 height 0
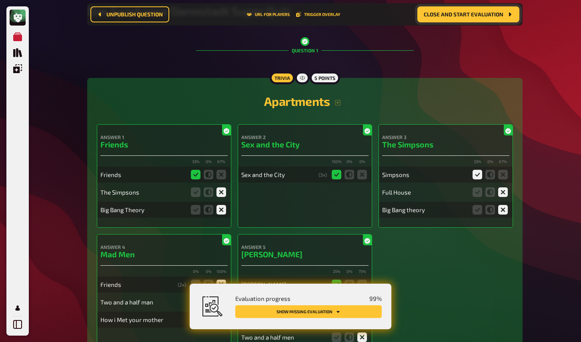
scroll to position [84, 0]
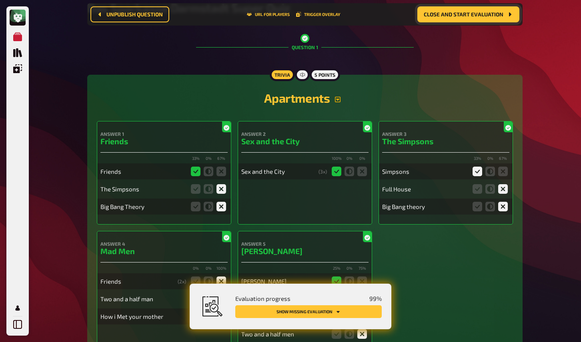
click at [339, 100] on icon "button" at bounding box center [338, 100] width 6 height 6
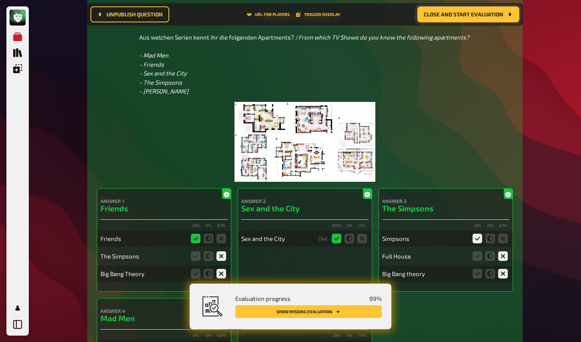
scroll to position [157, 0]
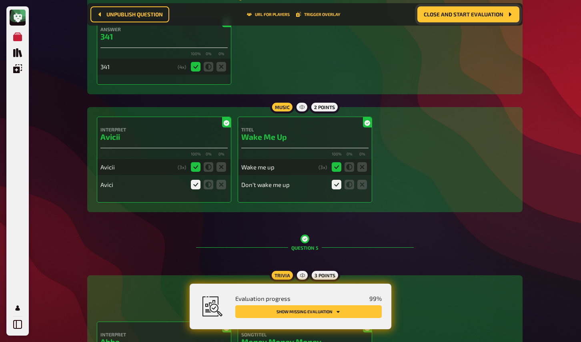
scroll to position [1588, 0]
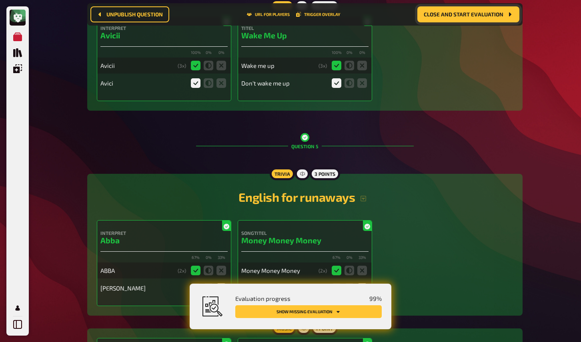
click at [343, 313] on button "Show missing evaluation" at bounding box center [308, 311] width 146 height 13
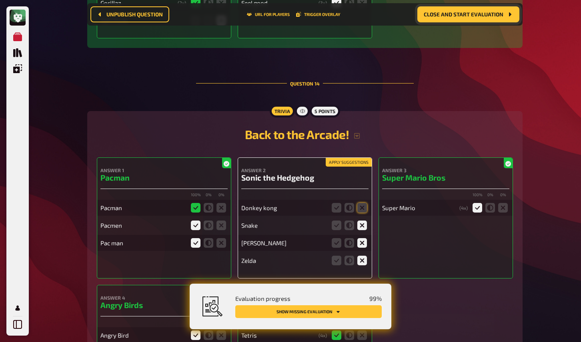
scroll to position [5051, 0]
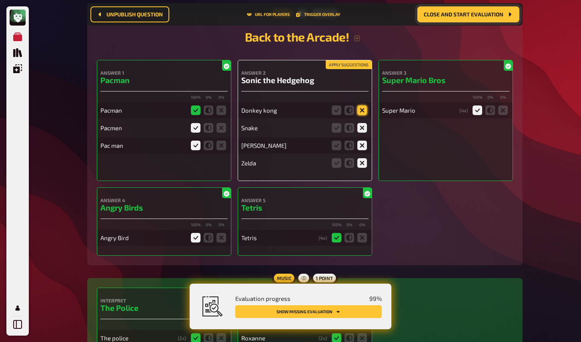
click at [361, 115] on icon at bounding box center [362, 111] width 10 height 10
click at [0, 0] on input "radio" at bounding box center [0, 0] width 0 height 0
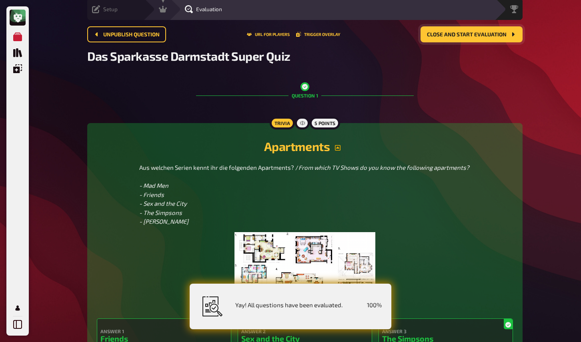
scroll to position [0, 0]
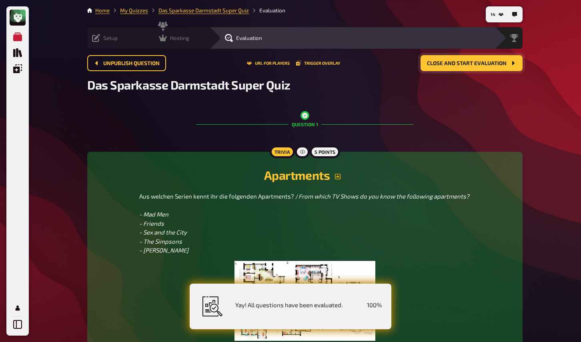
click at [159, 38] on icon at bounding box center [163, 38] width 8 height 8
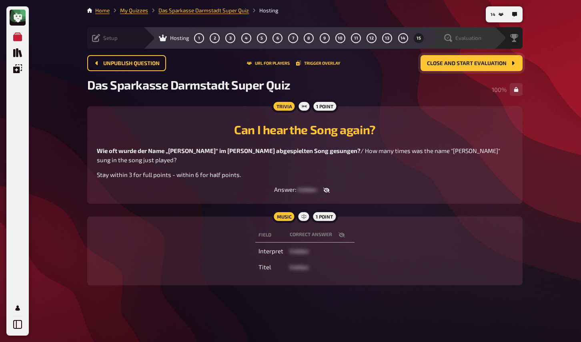
click at [460, 40] on span "Evaluation" at bounding box center [468, 38] width 26 height 6
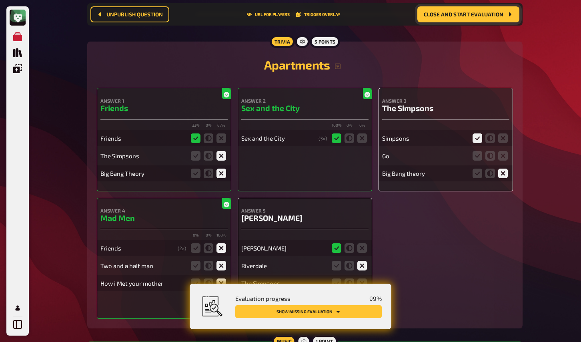
scroll to position [118, 0]
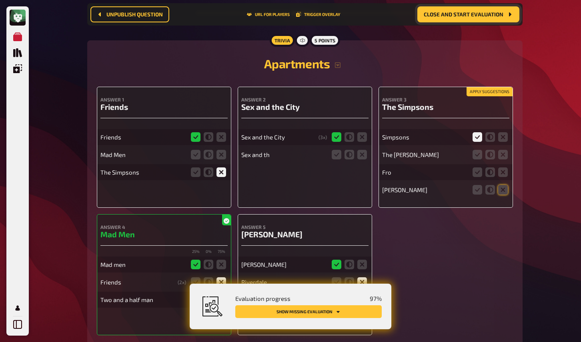
click at [496, 93] on button "Apply suggestions" at bounding box center [489, 92] width 46 height 9
click at [477, 156] on icon at bounding box center [477, 155] width 10 height 10
click at [0, 0] on input "radio" at bounding box center [0, 0] width 0 height 0
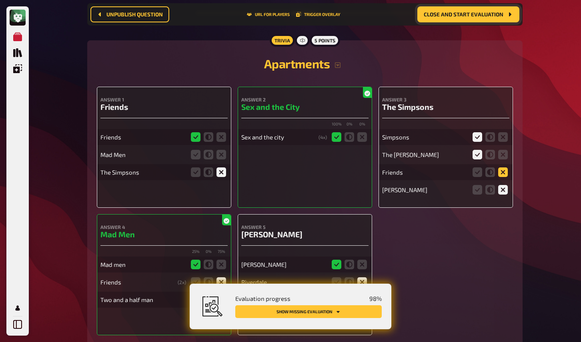
click at [503, 172] on icon at bounding box center [503, 173] width 10 height 10
click at [0, 0] on input "radio" at bounding box center [0, 0] width 0 height 0
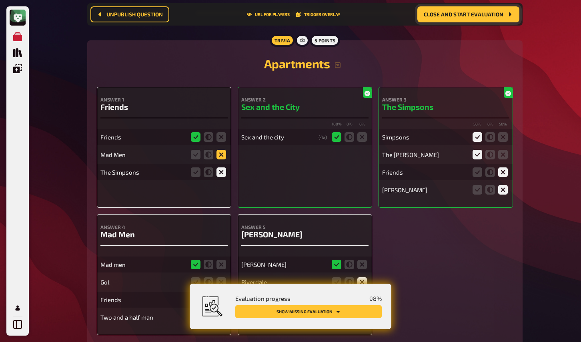
click at [222, 156] on icon at bounding box center [221, 155] width 10 height 10
click at [0, 0] on input "radio" at bounding box center [0, 0] width 0 height 0
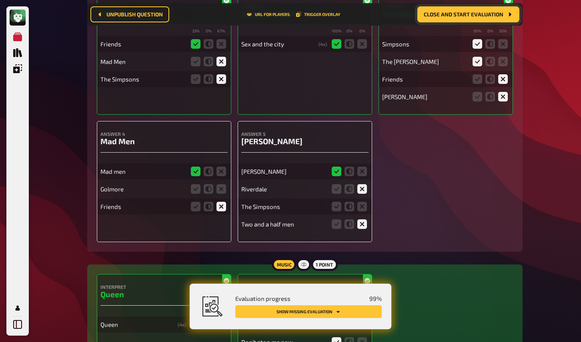
scroll to position [224, 0]
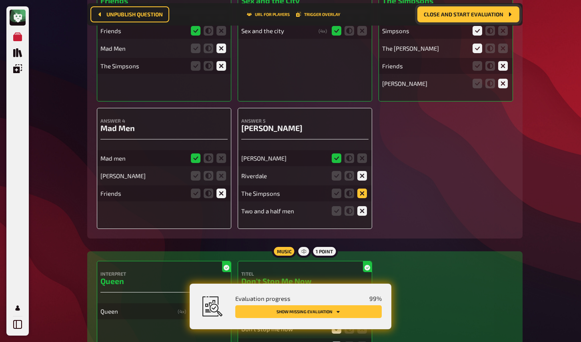
click at [362, 196] on icon at bounding box center [362, 194] width 10 height 10
click at [0, 0] on input "radio" at bounding box center [0, 0] width 0 height 0
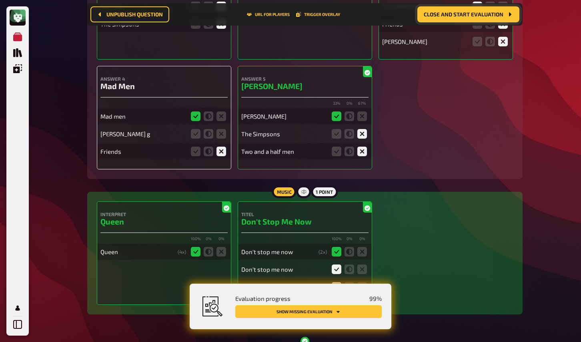
scroll to position [265, 0]
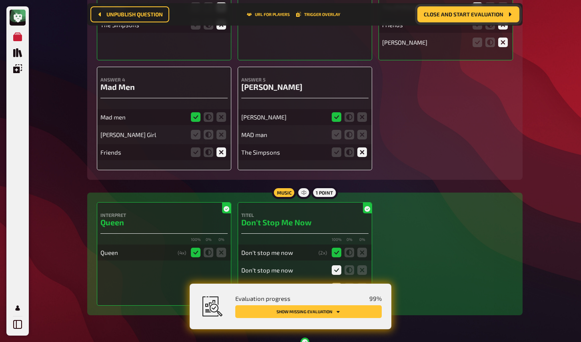
click at [218, 135] on icon at bounding box center [221, 135] width 10 height 10
click at [0, 0] on input "radio" at bounding box center [0, 0] width 0 height 0
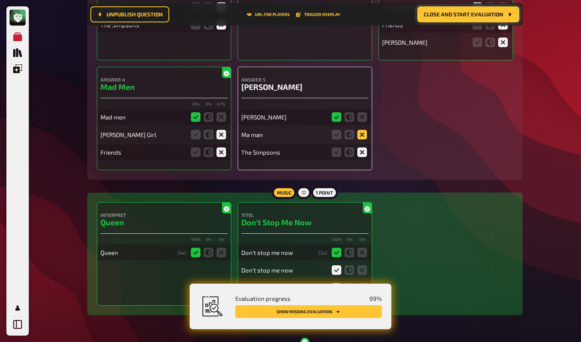
click at [360, 138] on icon at bounding box center [362, 135] width 10 height 10
click at [0, 0] on input "radio" at bounding box center [0, 0] width 0 height 0
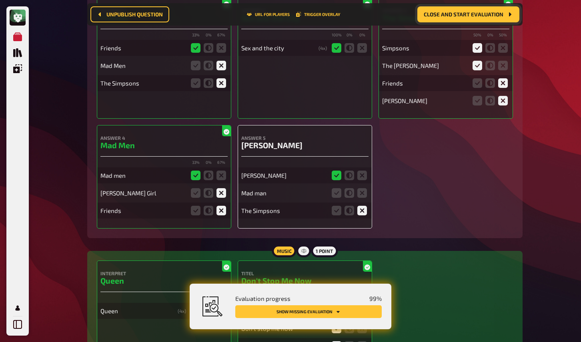
scroll to position [203, 0]
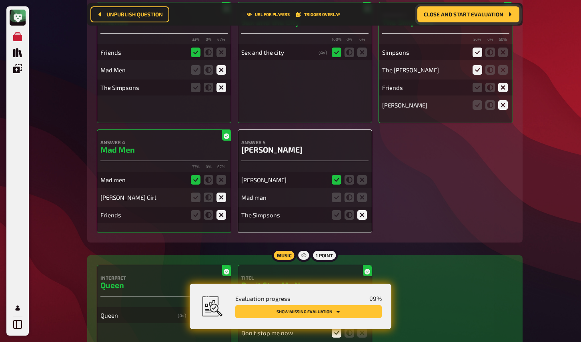
click at [487, 13] on span "Close and start evaluation" at bounding box center [463, 15] width 80 height 6
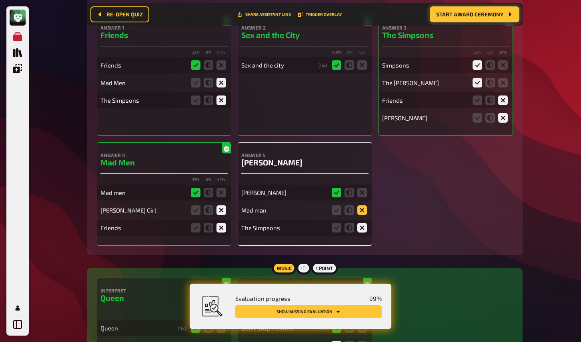
click at [363, 210] on icon at bounding box center [362, 211] width 10 height 10
click at [0, 0] on input "radio" at bounding box center [0, 0] width 0 height 0
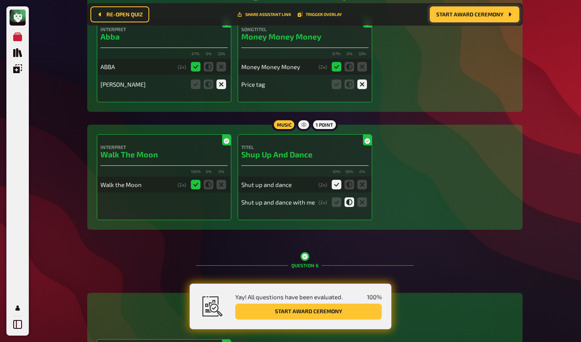
scroll to position [3987, 0]
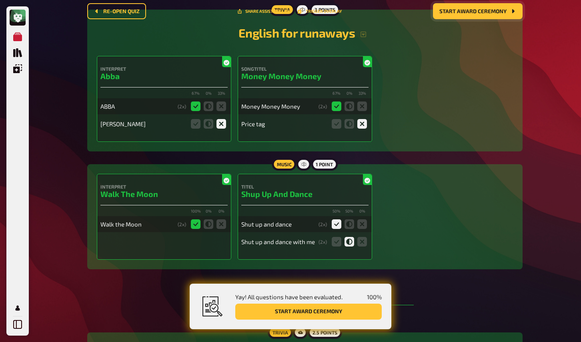
scroll to position [0, 0]
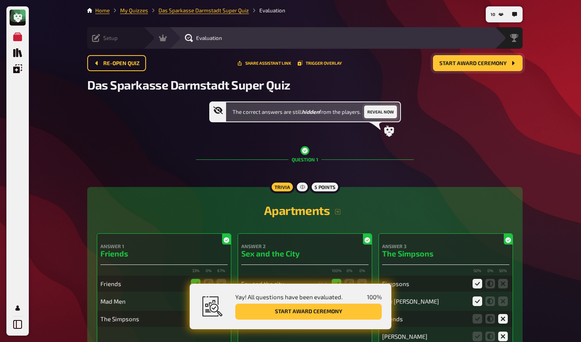
click at [390, 109] on button "Reveal now" at bounding box center [380, 112] width 33 height 13
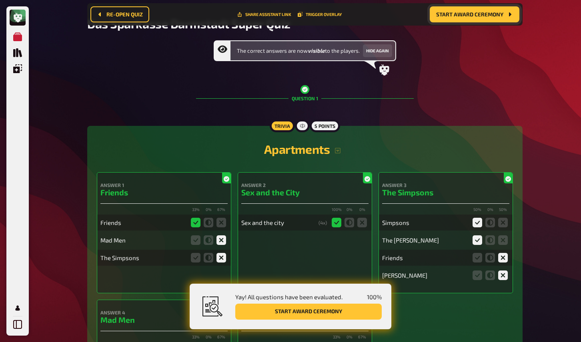
scroll to position [55, 0]
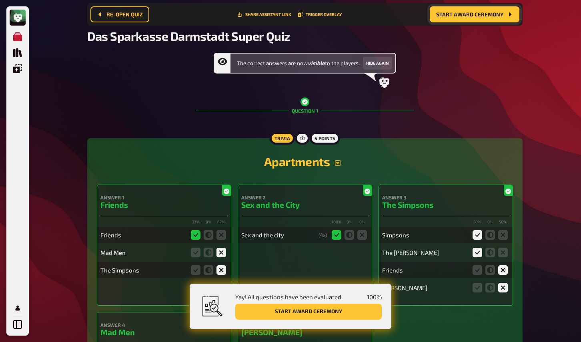
click at [336, 162] on icon "button" at bounding box center [337, 163] width 6 height 6
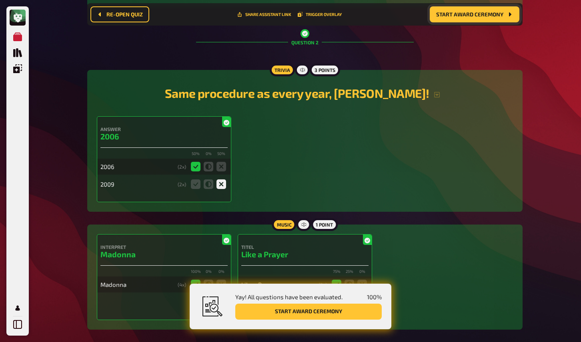
scroll to position [761, 0]
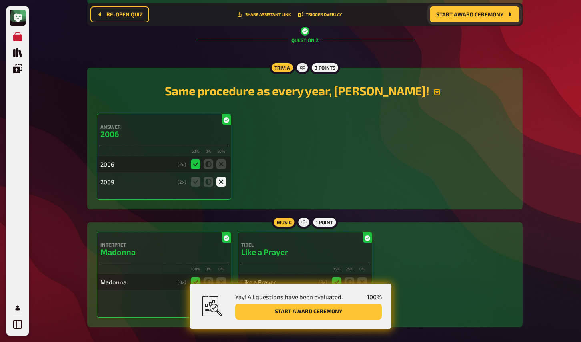
click at [433, 96] on icon "button" at bounding box center [436, 92] width 6 height 6
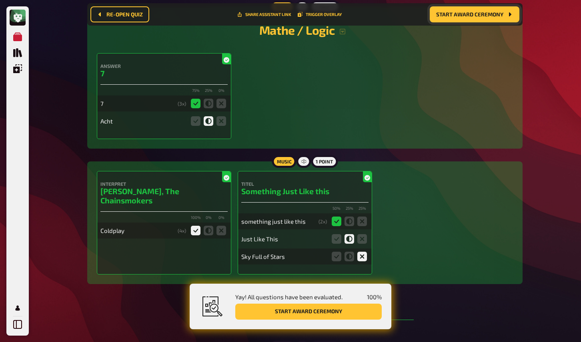
scroll to position [1200, 0]
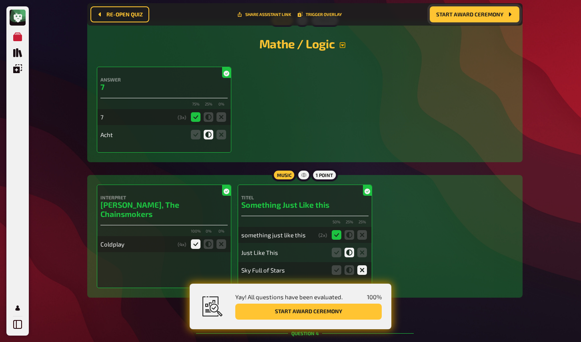
click at [343, 48] on icon "button" at bounding box center [342, 45] width 6 height 6
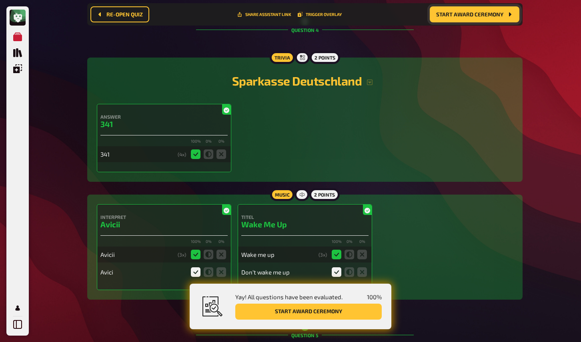
scroll to position [1540, 0]
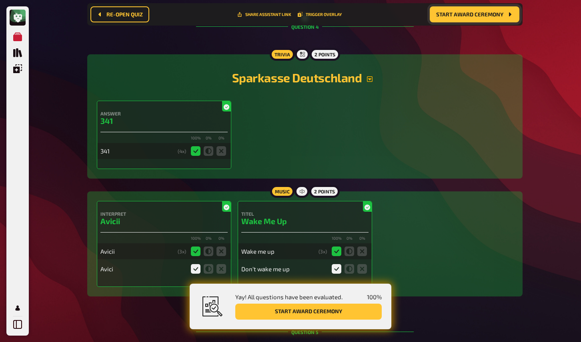
click at [371, 82] on icon "button" at bounding box center [369, 79] width 6 height 6
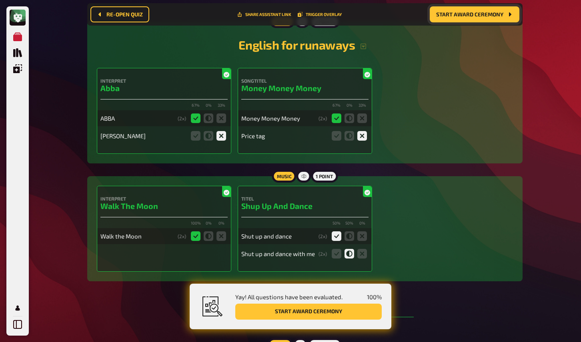
scroll to position [1896, 0]
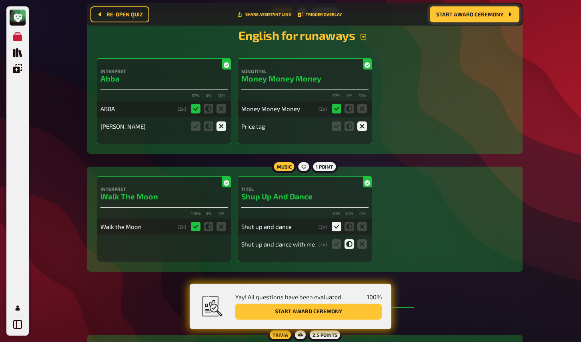
click at [363, 40] on icon "button" at bounding box center [363, 37] width 6 height 6
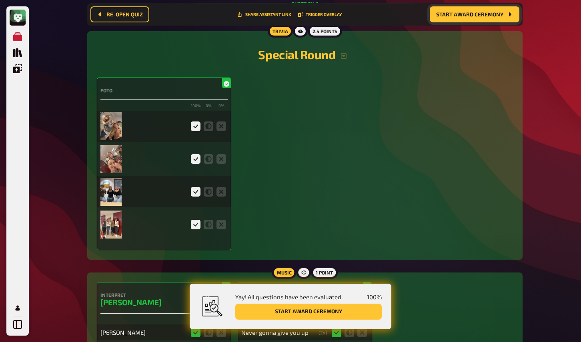
scroll to position [2330, 0]
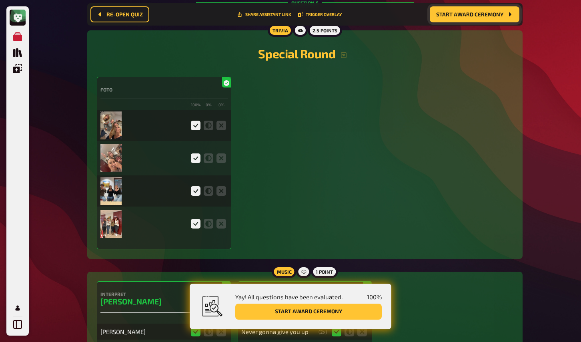
click at [113, 140] on img at bounding box center [110, 126] width 21 height 28
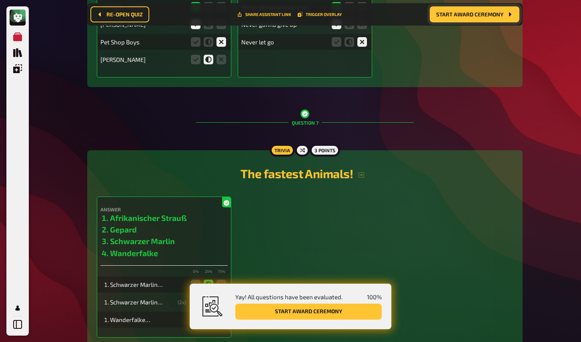
scroll to position [2631, 0]
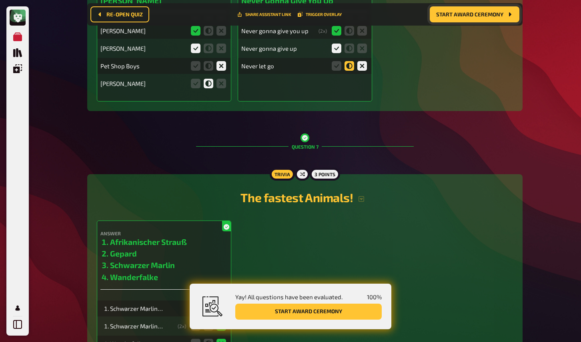
click at [350, 71] on icon at bounding box center [349, 66] width 10 height 10
click at [0, 0] on input "radio" at bounding box center [0, 0] width 0 height 0
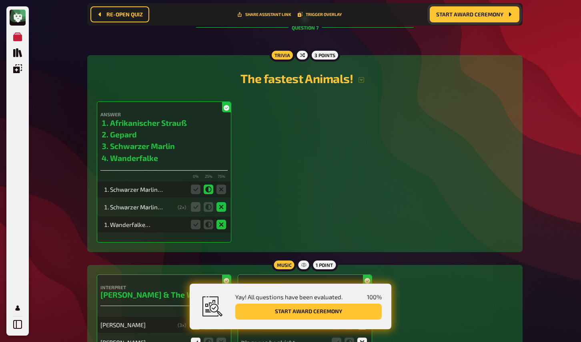
scroll to position [2764, 0]
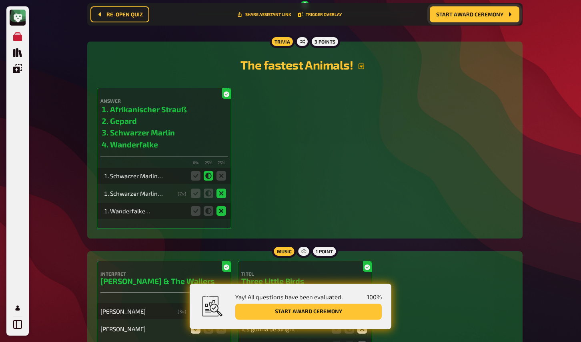
click at [361, 70] on icon "button" at bounding box center [361, 66] width 6 height 6
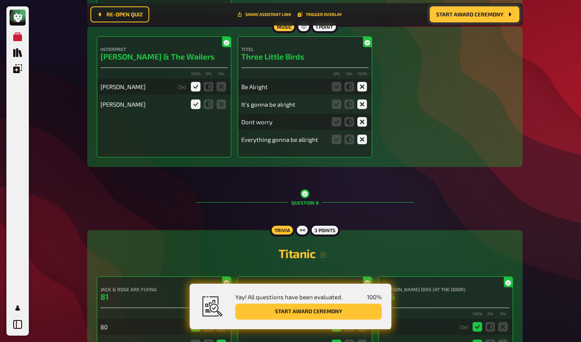
scroll to position [3011, 0]
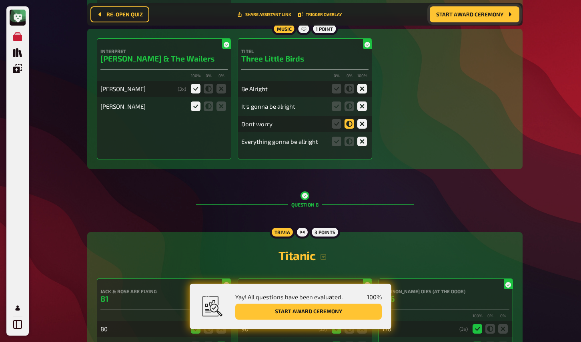
click at [352, 129] on icon at bounding box center [349, 124] width 10 height 10
click at [0, 0] on input "radio" at bounding box center [0, 0] width 0 height 0
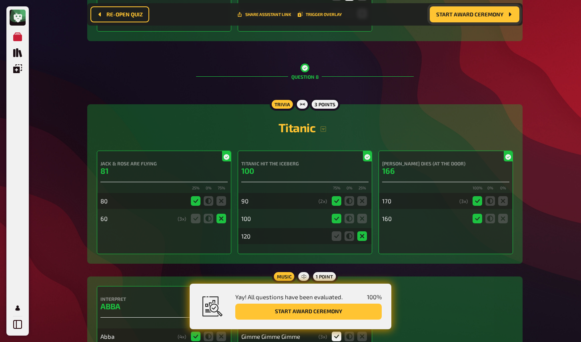
scroll to position [3187, 0]
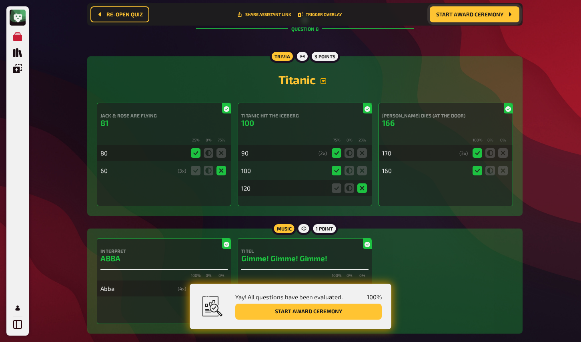
click at [323, 84] on icon "button" at bounding box center [323, 81] width 6 height 6
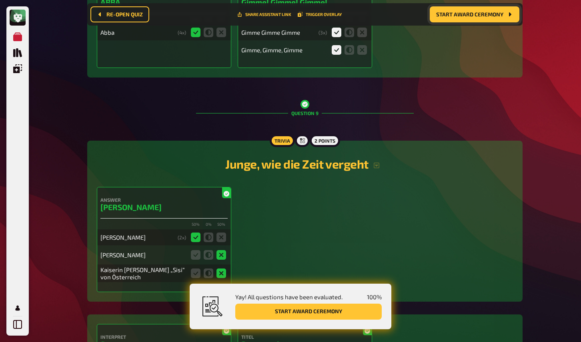
scroll to position [3658, 0]
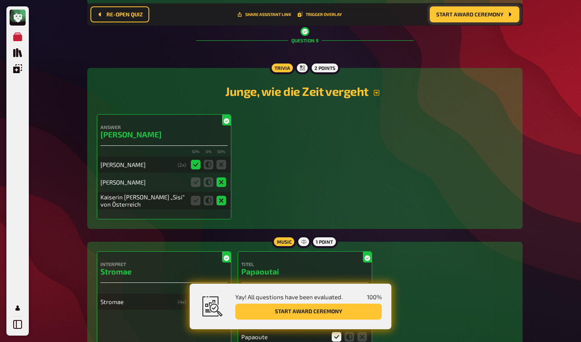
click at [379, 96] on icon "button" at bounding box center [376, 93] width 6 height 6
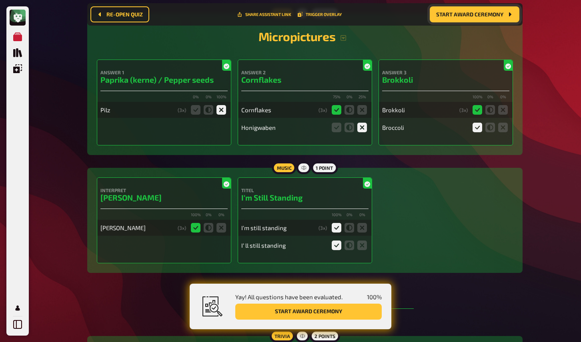
scroll to position [4109, 0]
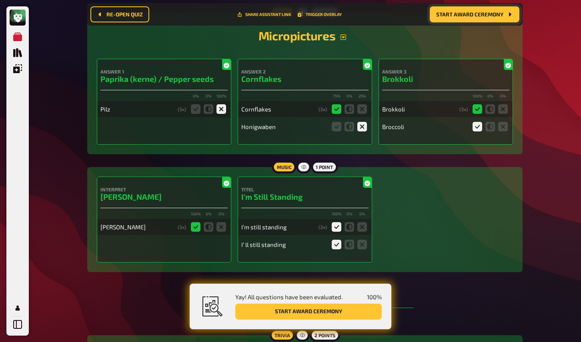
click at [341, 40] on icon "button" at bounding box center [343, 37] width 6 height 6
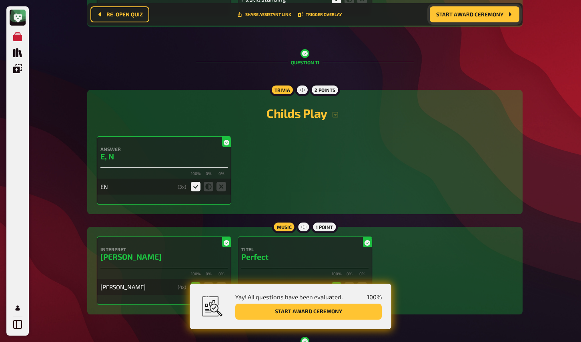
scroll to position [4451, 0]
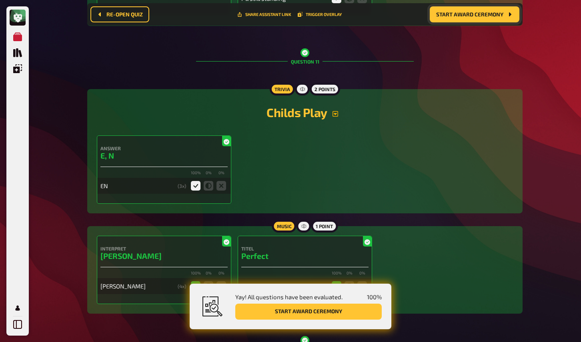
click at [341, 117] on button "button" at bounding box center [335, 114] width 16 height 6
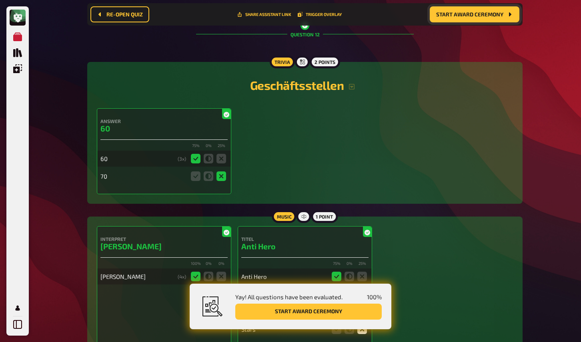
scroll to position [4793, 0]
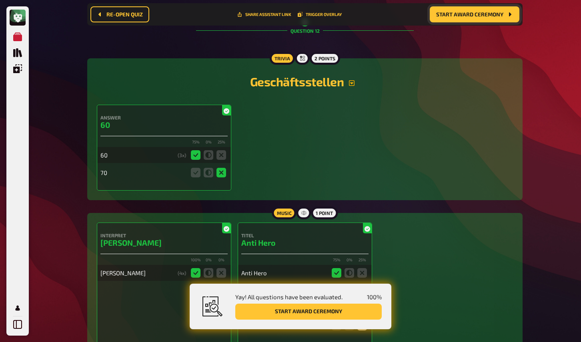
click at [355, 86] on button "button" at bounding box center [351, 83] width 16 height 6
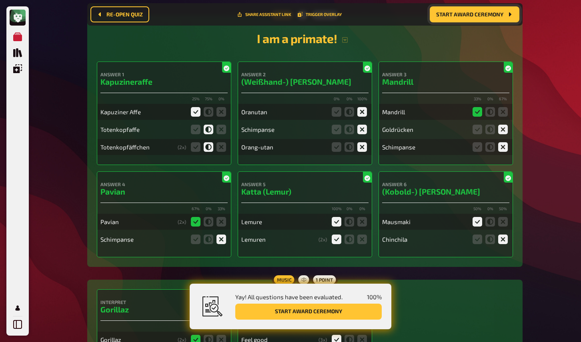
scroll to position [5206, 0]
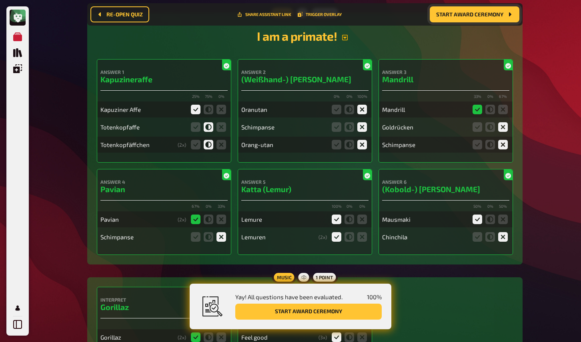
click at [347, 40] on icon "button" at bounding box center [345, 38] width 6 height 6
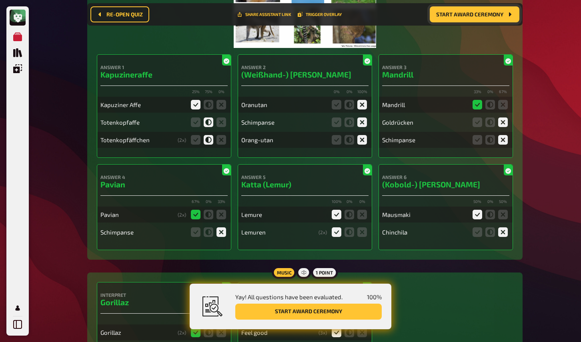
scroll to position [5331, 0]
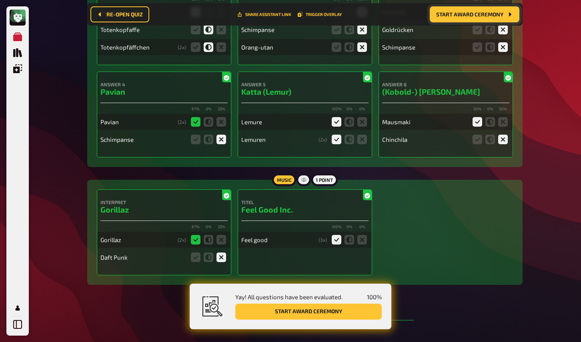
scroll to position [5571, 0]
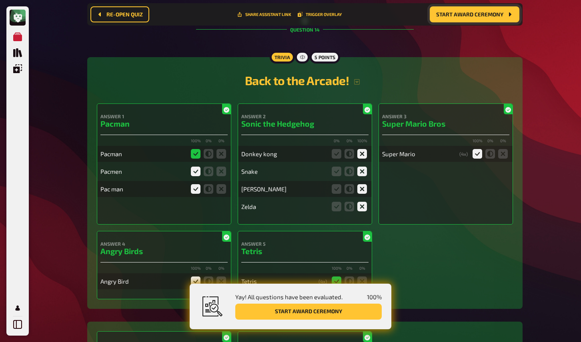
scroll to position [5858, 0]
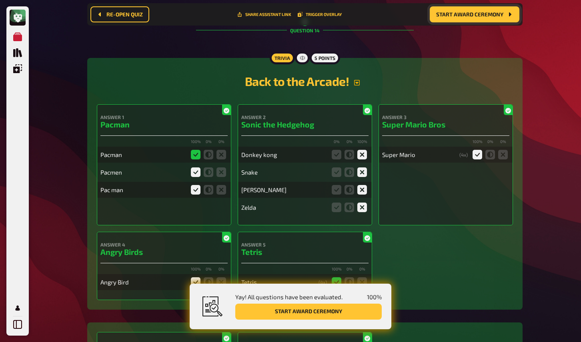
click at [356, 86] on icon "button" at bounding box center [356, 83] width 6 height 6
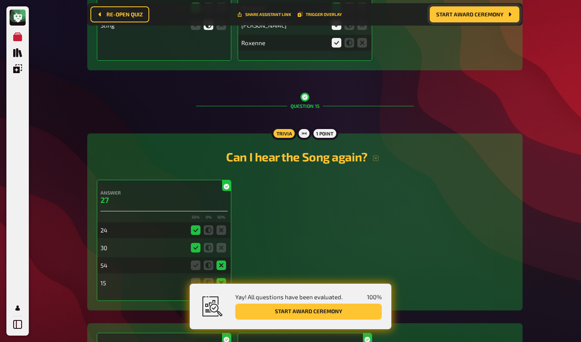
scroll to position [6366, 0]
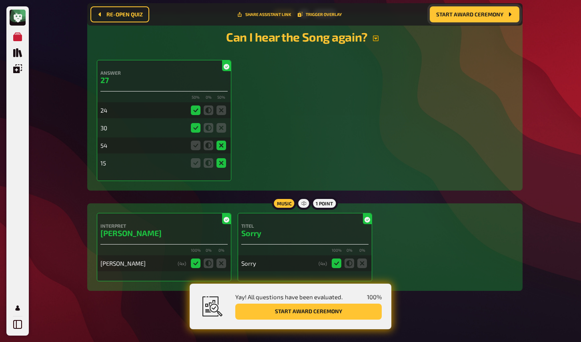
click at [379, 42] on icon "button" at bounding box center [375, 38] width 6 height 6
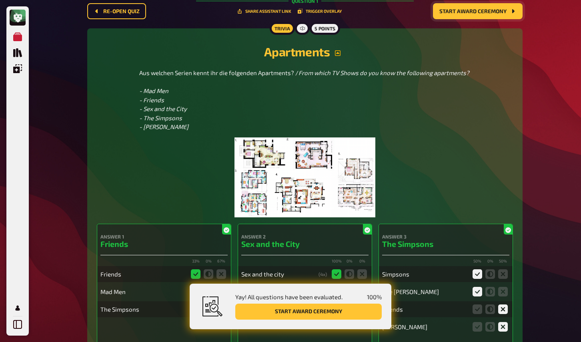
scroll to position [0, 0]
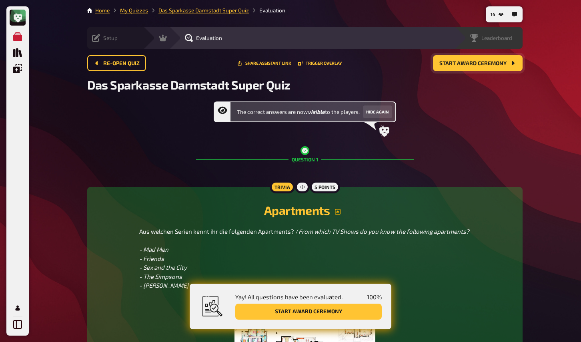
click at [497, 43] on div "Leaderboard" at bounding box center [488, 38] width 68 height 22
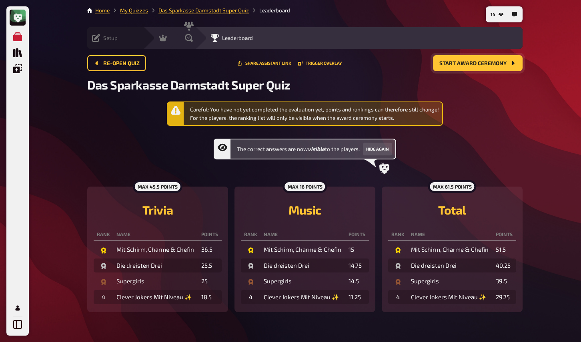
click at [469, 64] on span "Start award ceremony" at bounding box center [472, 64] width 67 height 6
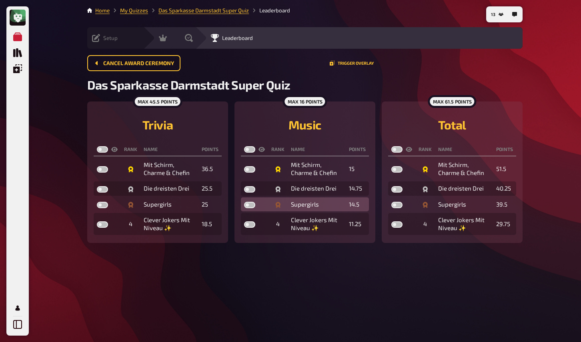
click at [252, 206] on label at bounding box center [249, 205] width 11 height 6
click at [244, 202] on input "checkbox" at bounding box center [243, 202] width 0 height 0
checkbox input "true"
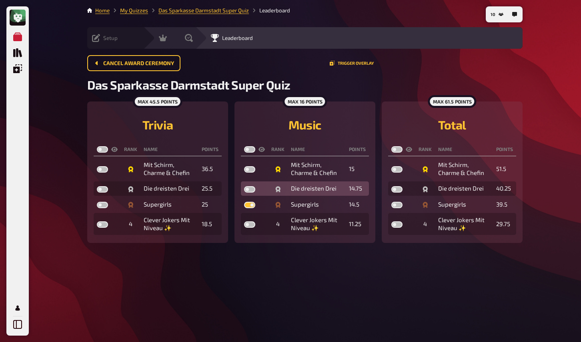
click at [249, 190] on label at bounding box center [249, 189] width 11 height 6
click at [244, 186] on input "checkbox" at bounding box center [243, 186] width 0 height 0
checkbox input "true"
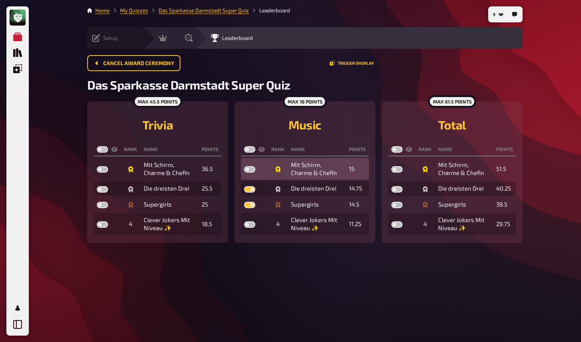
click at [250, 170] on label at bounding box center [249, 169] width 11 height 6
click at [244, 166] on input "checkbox" at bounding box center [243, 166] width 0 height 0
checkbox input "true"
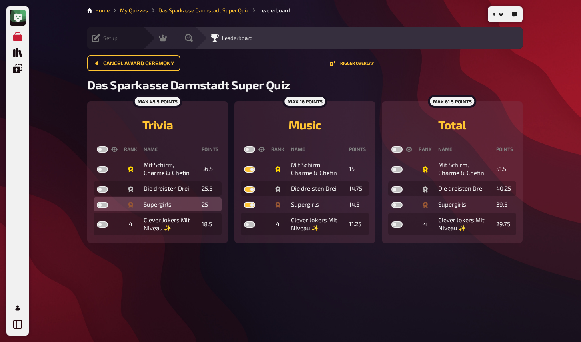
click at [103, 206] on label at bounding box center [102, 205] width 11 height 6
click at [97, 202] on input "checkbox" at bounding box center [96, 202] width 0 height 0
checkbox input "true"
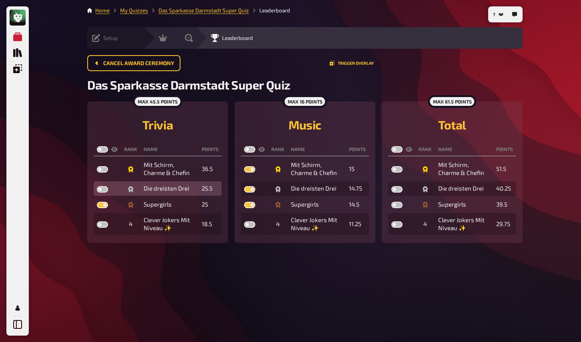
click at [104, 190] on label at bounding box center [102, 189] width 11 height 6
click at [97, 186] on input "checkbox" at bounding box center [96, 186] width 0 height 0
checkbox input "true"
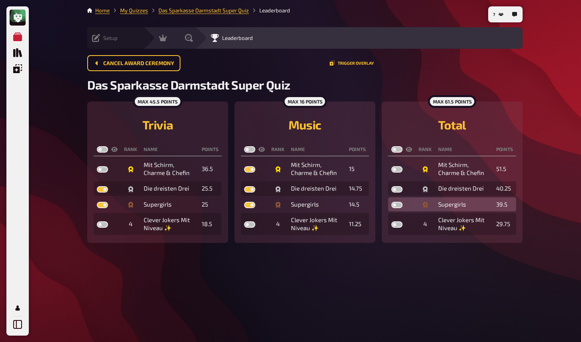
click at [399, 206] on label at bounding box center [396, 205] width 11 height 6
click at [391, 202] on input "checkbox" at bounding box center [391, 202] width 0 height 0
checkbox input "true"
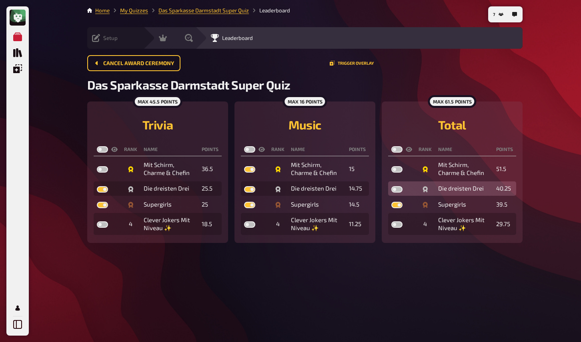
click at [397, 189] on label at bounding box center [396, 189] width 11 height 6
click at [391, 186] on input "checkbox" at bounding box center [391, 186] width 0 height 0
checkbox input "true"
click at [35, 130] on div "My Quizzes Quiz Library Overlays My Account 5 Home My Quizzes Das Sparkasse Dar…" at bounding box center [290, 171] width 581 height 342
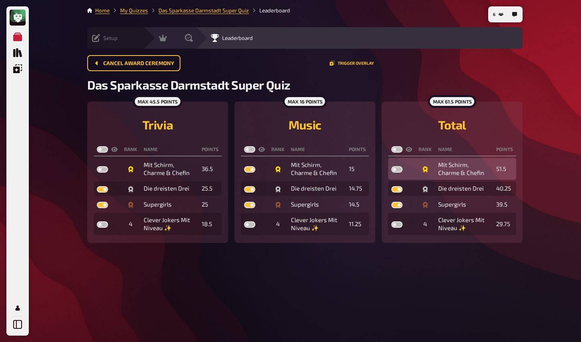
click at [395, 171] on label at bounding box center [396, 169] width 11 height 6
click at [391, 166] on input "checkbox" at bounding box center [391, 166] width 0 height 0
checkbox input "true"
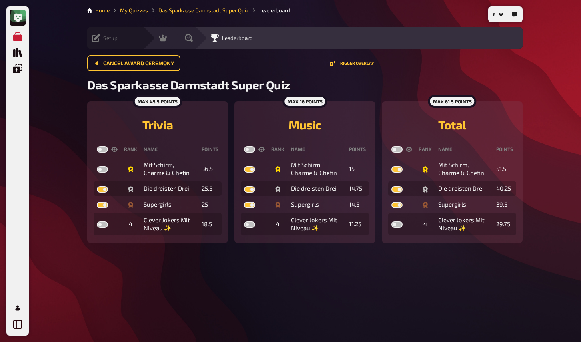
click at [397, 148] on label at bounding box center [396, 149] width 11 height 6
click at [391, 146] on input "checkbox" at bounding box center [391, 146] width 0 height 0
checkbox input "true"
click at [249, 150] on label at bounding box center [249, 149] width 11 height 6
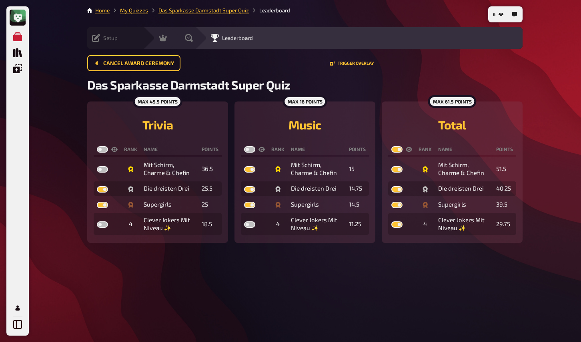
click at [244, 146] on input "checkbox" at bounding box center [243, 146] width 0 height 0
checkbox input "true"
click at [103, 148] on label at bounding box center [102, 149] width 11 height 6
click at [97, 146] on input "checkbox" at bounding box center [96, 146] width 0 height 0
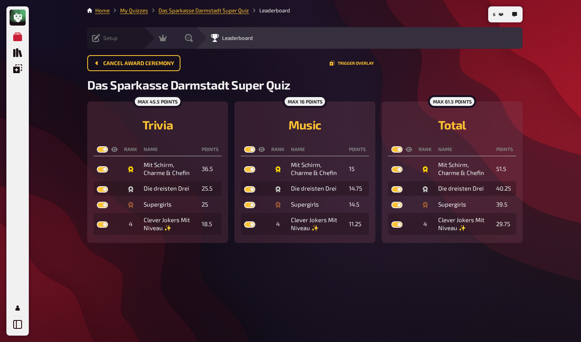
checkbox input "true"
click at [545, 241] on div "My Quizzes Quiz Library Overlays My Account 5 Home My Quizzes Das Sparkasse Dar…" at bounding box center [290, 171] width 581 height 342
click at [524, 254] on div "5 Home My Quizzes Das Sparkasse Darmstadt Super Quiz Leaderboard Setup Edit Con…" at bounding box center [305, 171] width 448 height 342
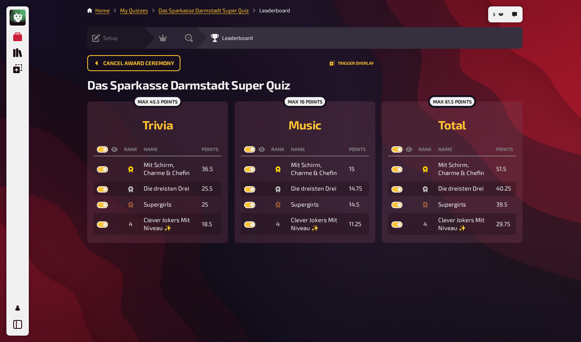
click at [453, 290] on div "5 Home My Quizzes Das Sparkasse Darmstadt Super Quiz Leaderboard Setup Edit Con…" at bounding box center [305, 171] width 448 height 342
click at [53, 115] on div "My Quizzes Quiz Library Overlays My Account 1 Home My Quizzes Das Sparkasse Dar…" at bounding box center [290, 171] width 581 height 342
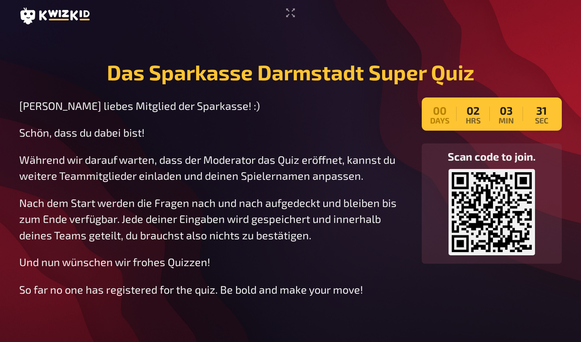
click at [520, 83] on main "Das Sparkasse Darmstadt Super Quiz Hallo liebes Mitglied der Sparkasse! :) Schö…" at bounding box center [290, 177] width 542 height 291
click at [293, 14] on icon "Enter Fullscreen" at bounding box center [290, 12] width 13 height 13
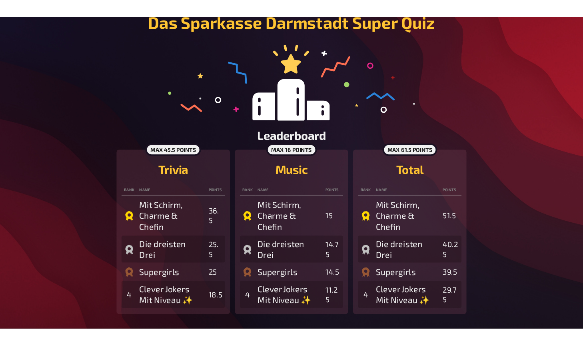
scroll to position [38, 0]
